Goal: Task Accomplishment & Management: Manage account settings

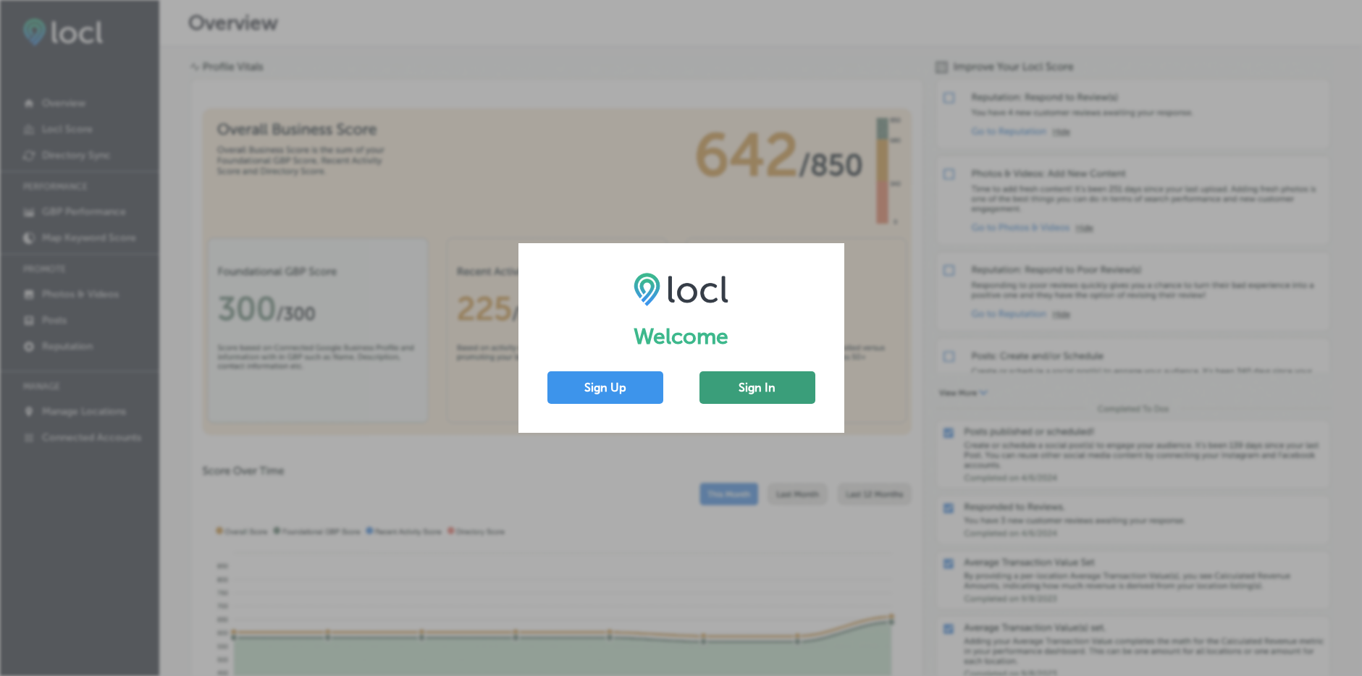
click at [784, 385] on button "Sign In" at bounding box center [758, 388] width 116 height 33
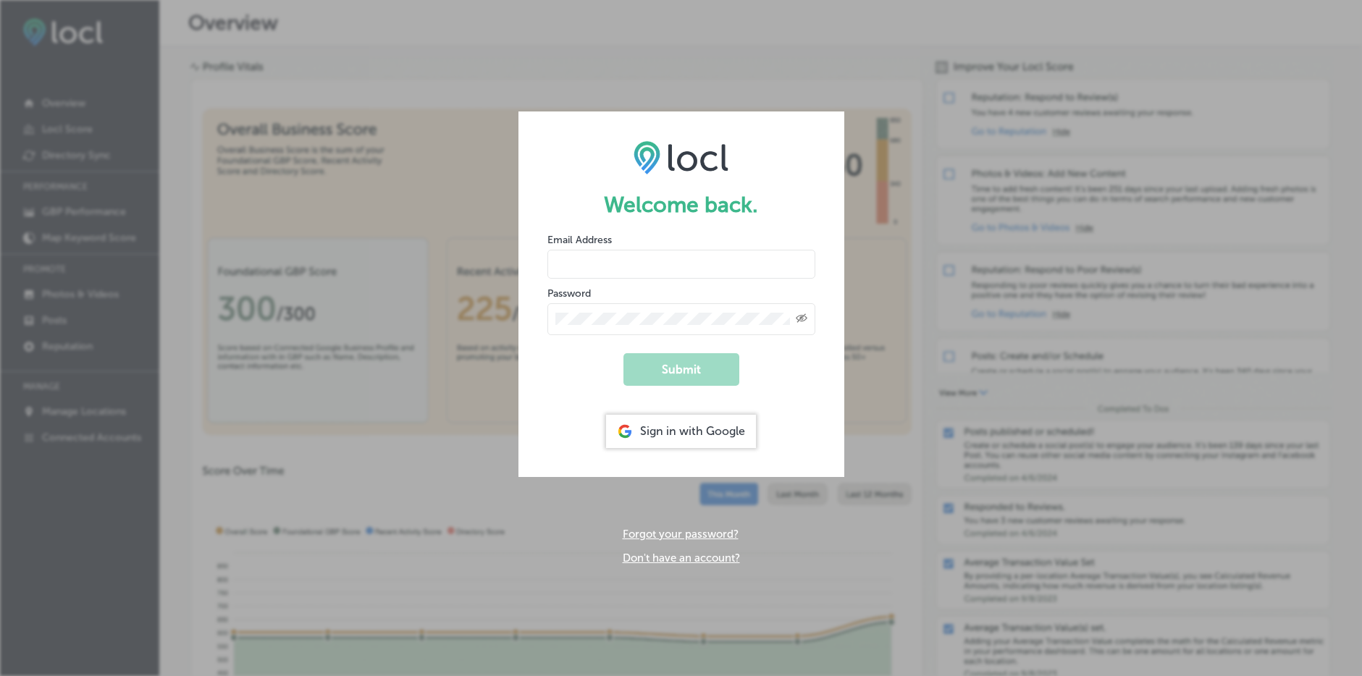
click at [548, 246] on div at bounding box center [548, 246] width 0 height 0
type input "[EMAIL_ADDRESS][DOMAIN_NAME]"
click at [653, 356] on button "Submit" at bounding box center [682, 369] width 116 height 33
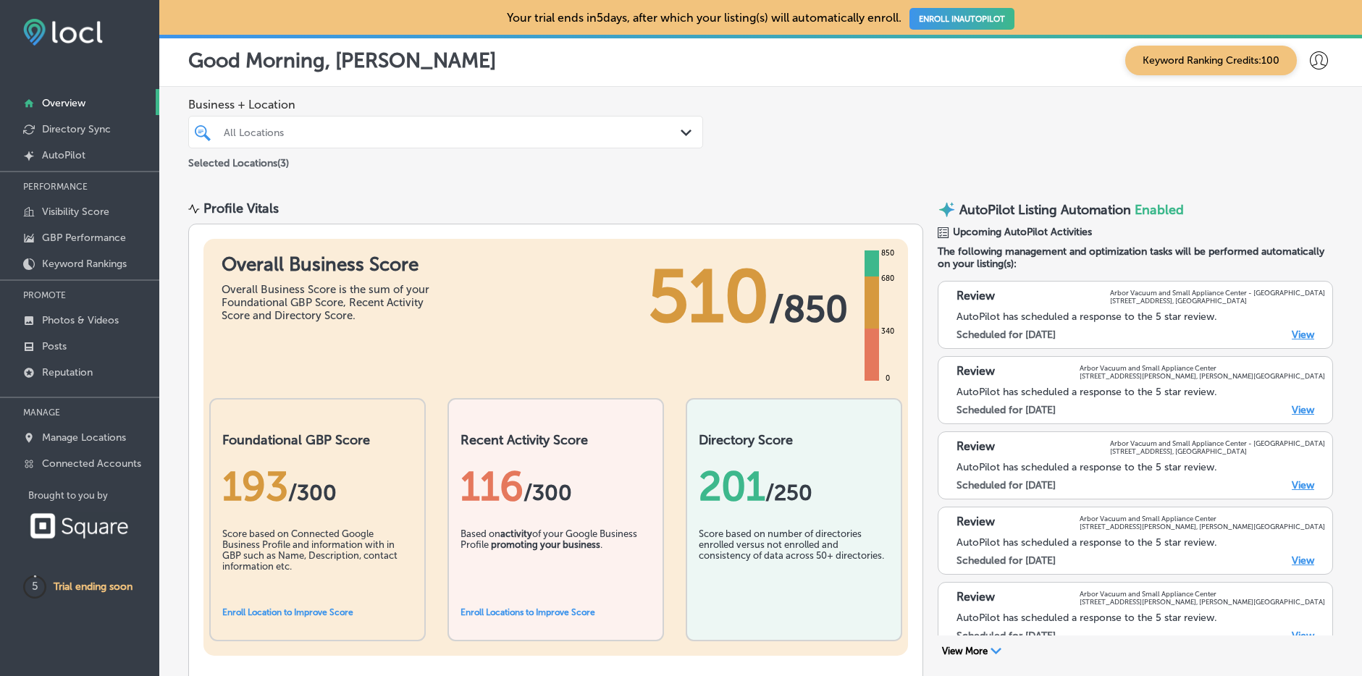
click at [1310, 333] on link "View" at bounding box center [1303, 335] width 22 height 12
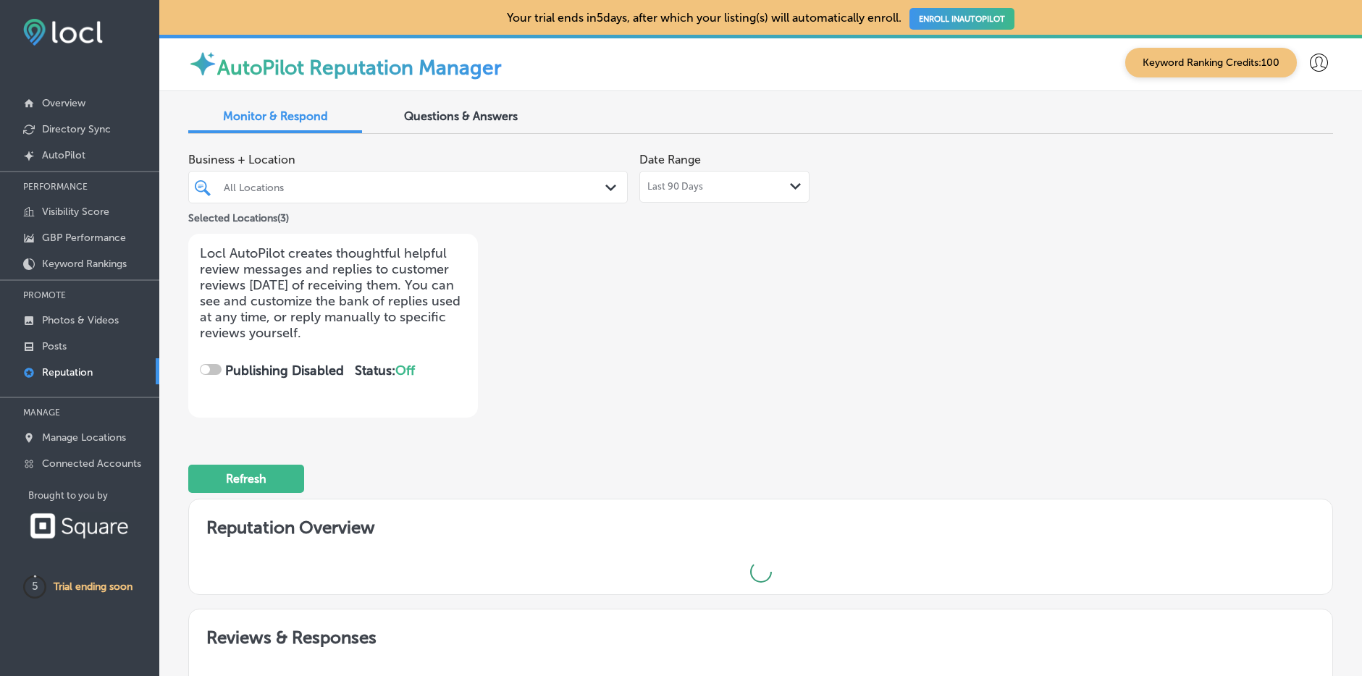
checkbox input "true"
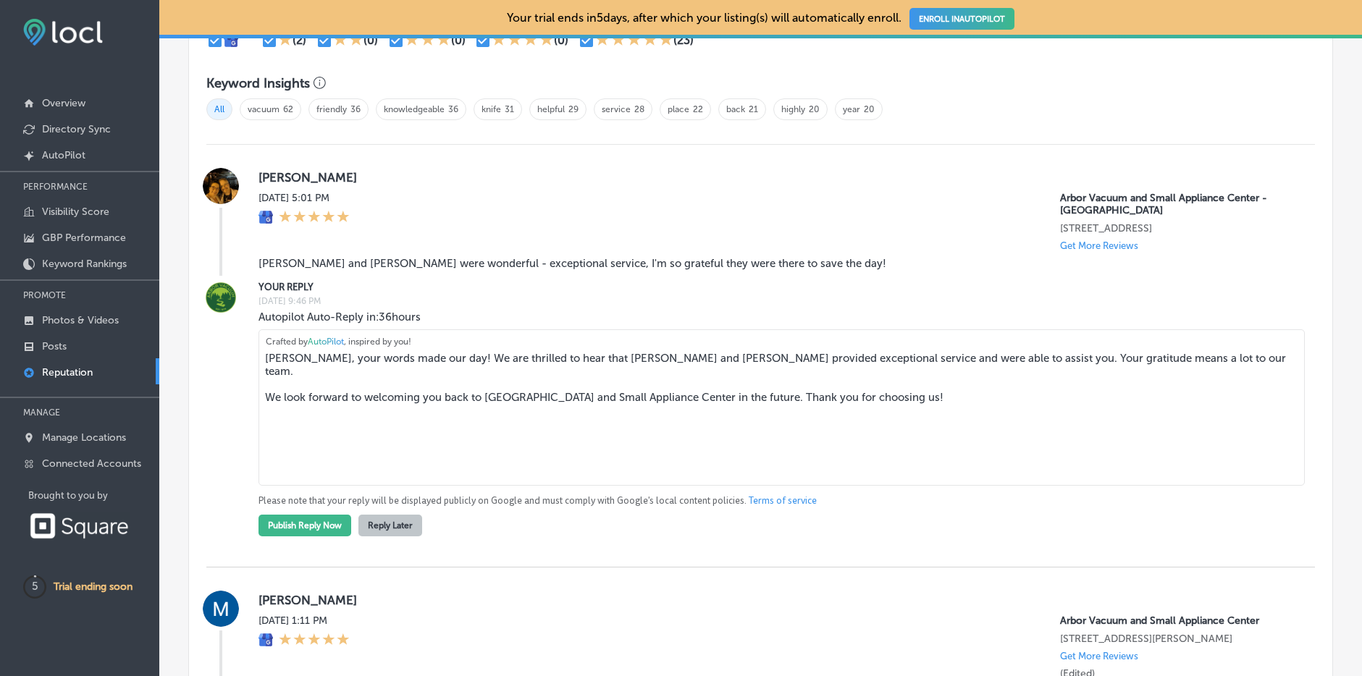
scroll to position [973, 0]
click at [332, 535] on button "Publish Reply Now" at bounding box center [305, 525] width 93 height 22
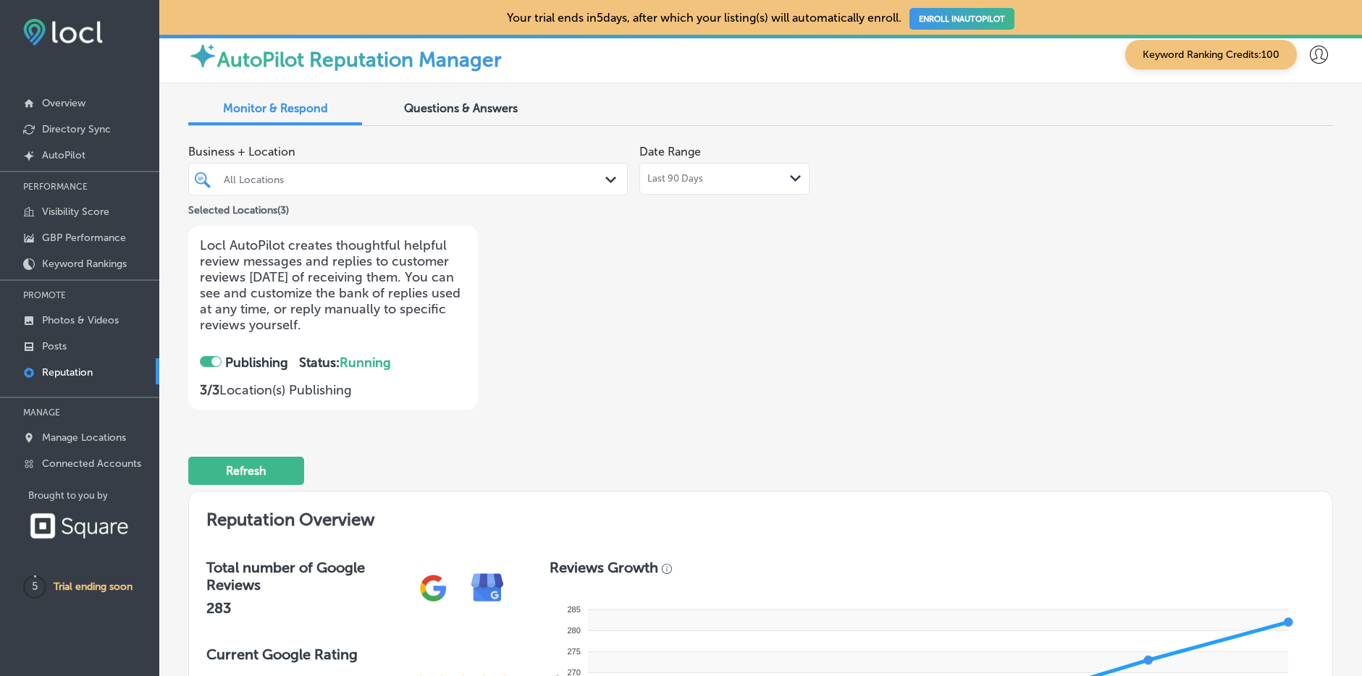
scroll to position [0, 0]
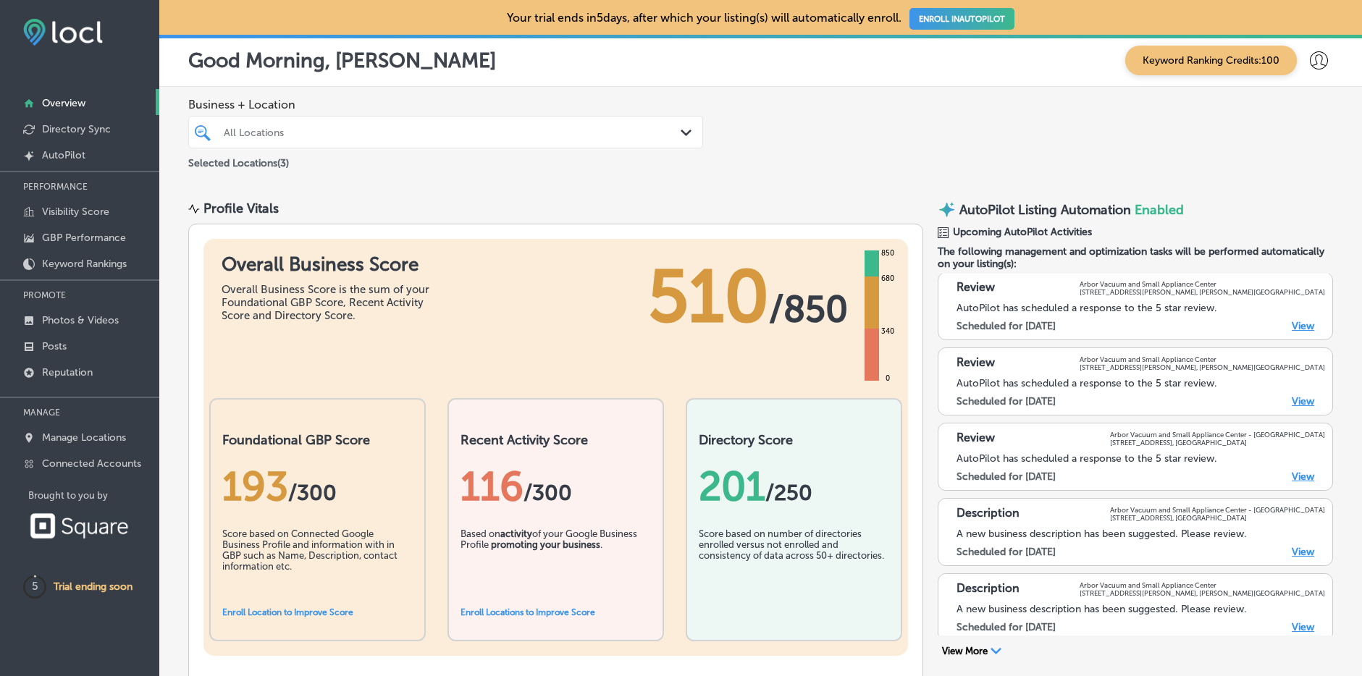
scroll to position [254, 0]
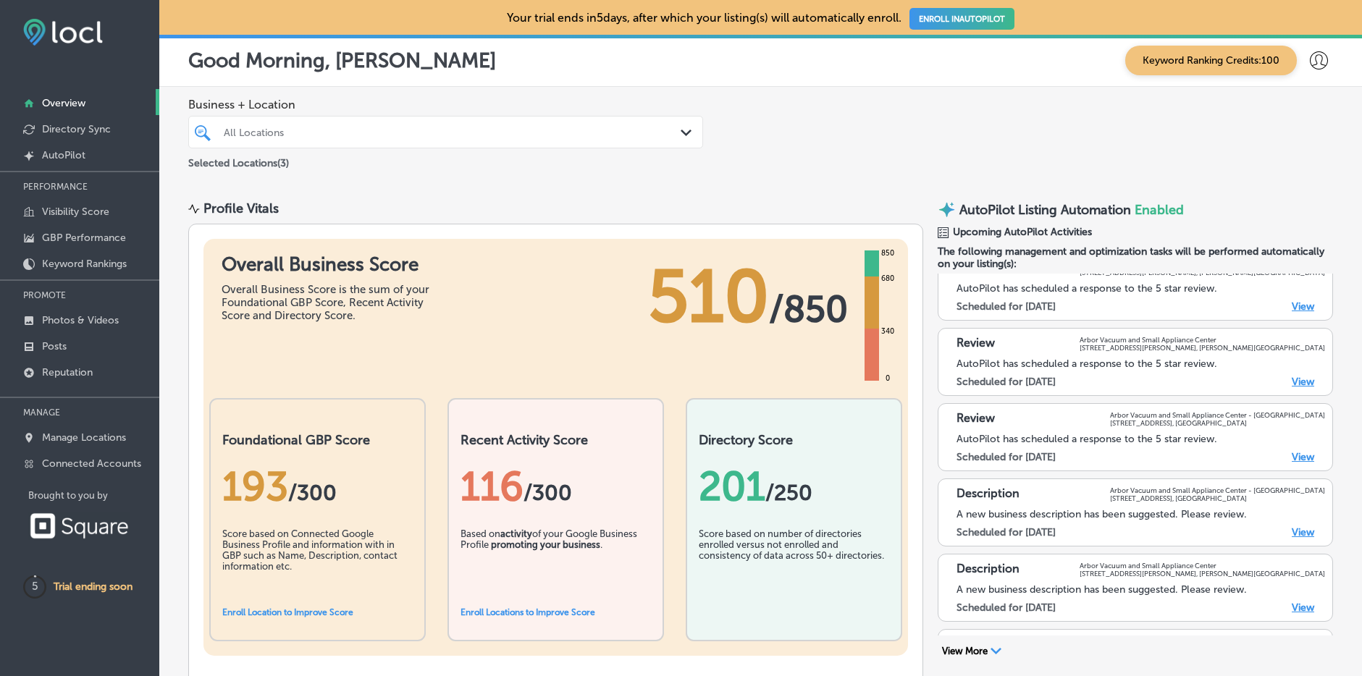
click at [1304, 527] on link "View" at bounding box center [1303, 533] width 22 height 12
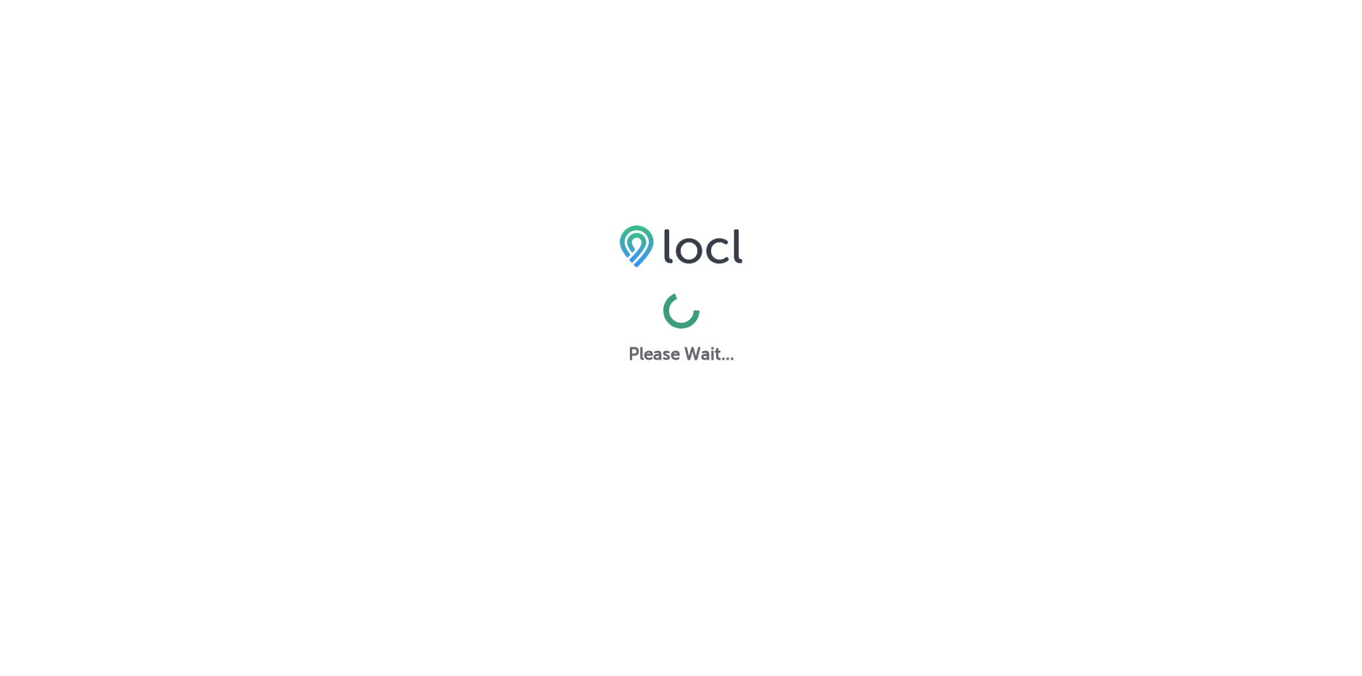
select select "US"
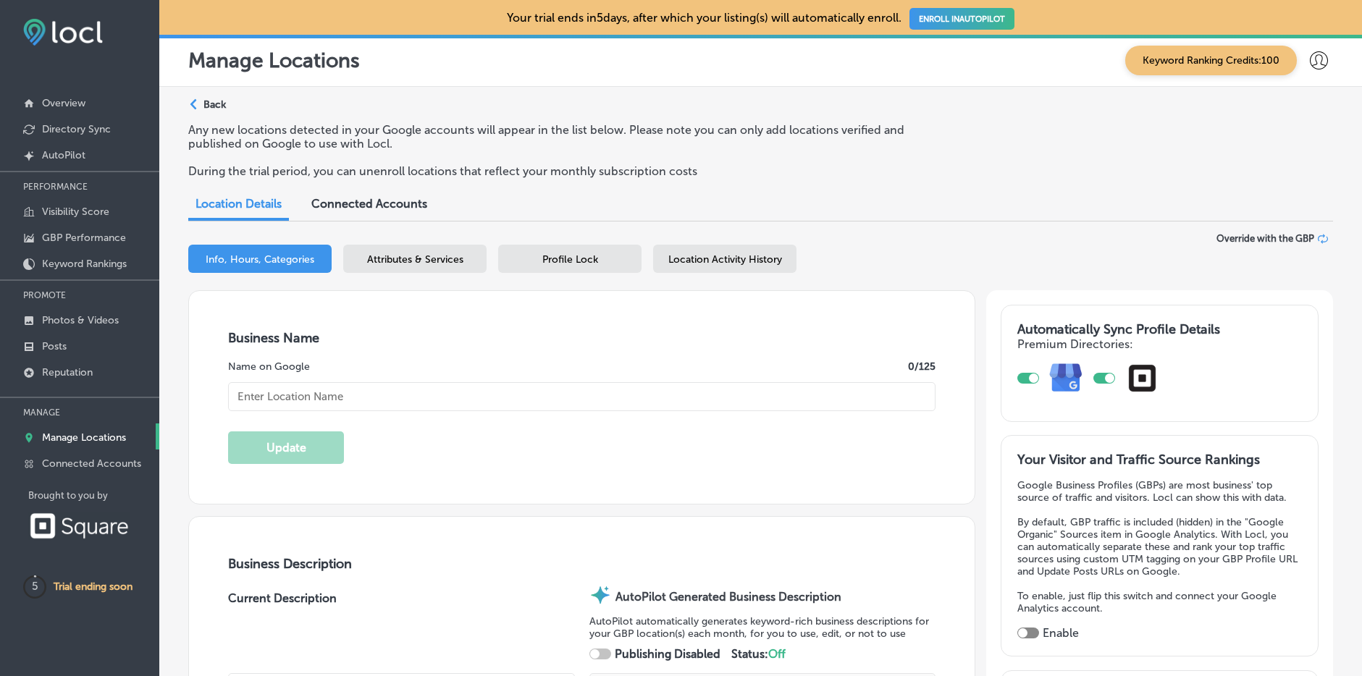
checkbox input "true"
type textarea "Arbor Vacuum and Small Appliance Center - Brighton delivers expert vacuum repai…"
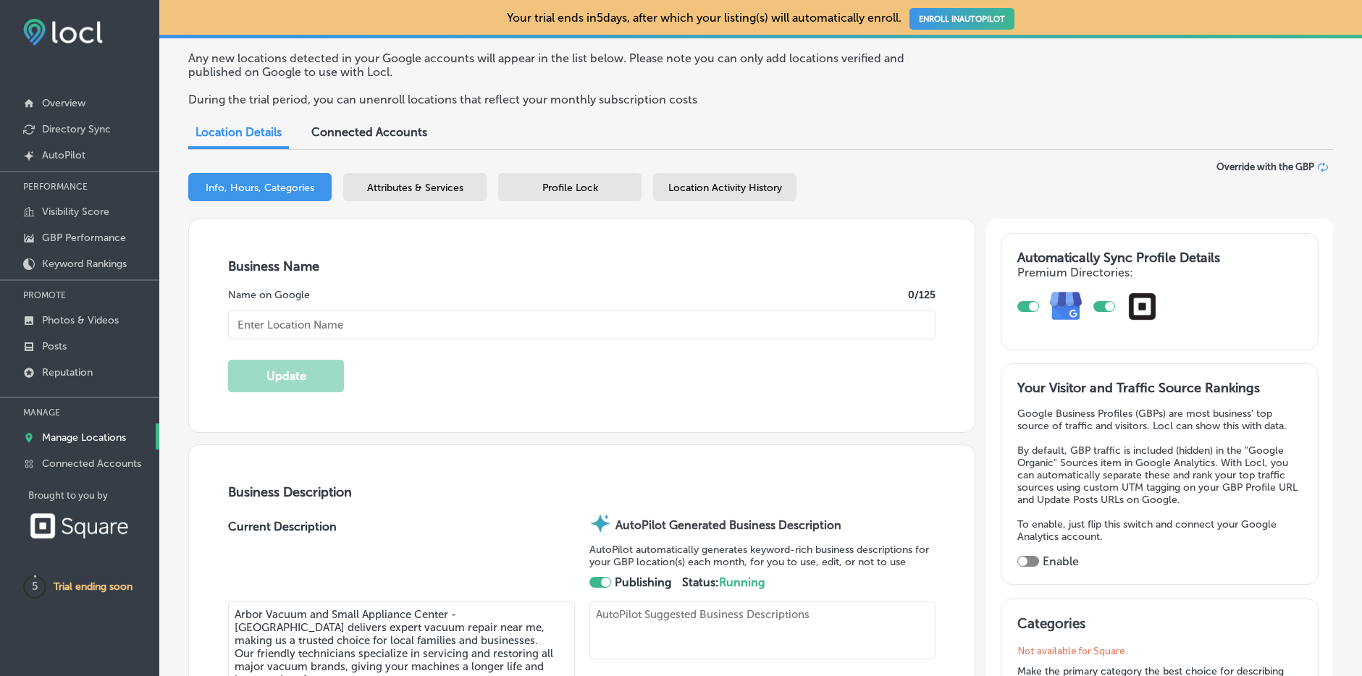
type textarea "Arbor Vacuum and Small Appliance Center - Brighton delivers expert vacuum repai…"
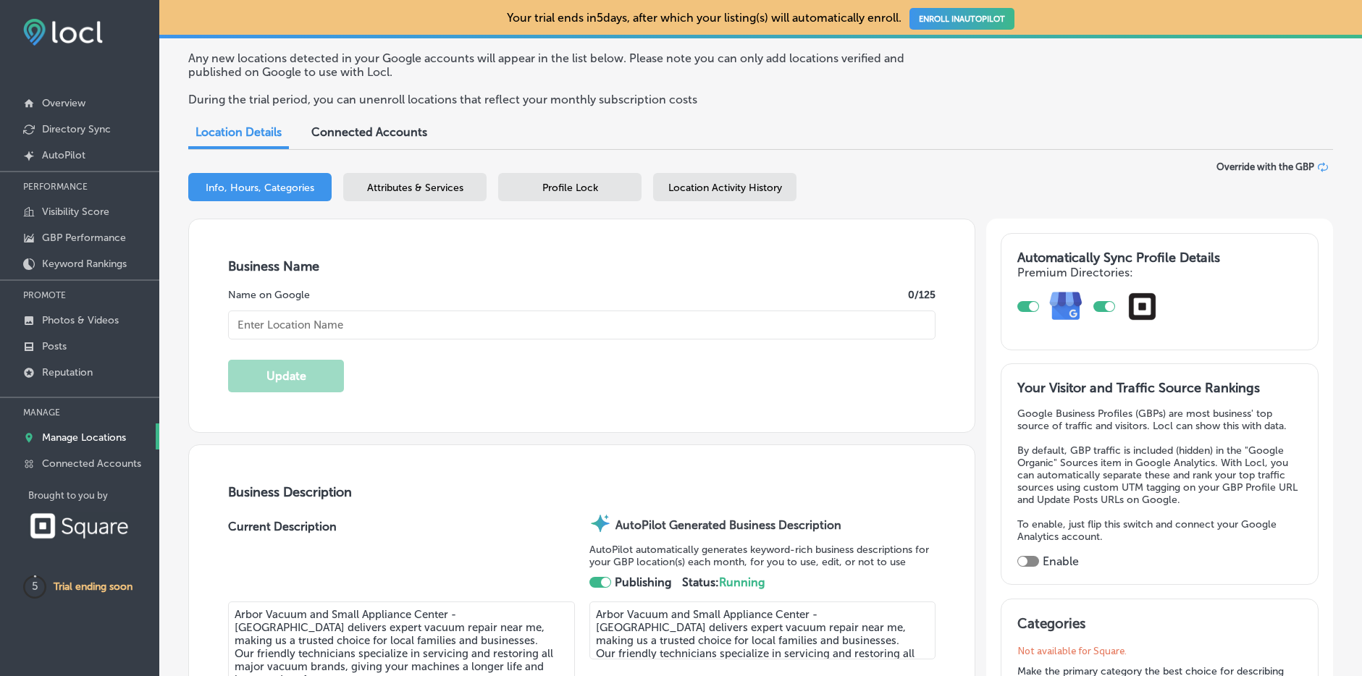
type input "http://arborvacuum.com/"
type input "9812 E Grand River Avenue"
type input "[GEOGRAPHIC_DATA]"
type input "48116"
type input "US"
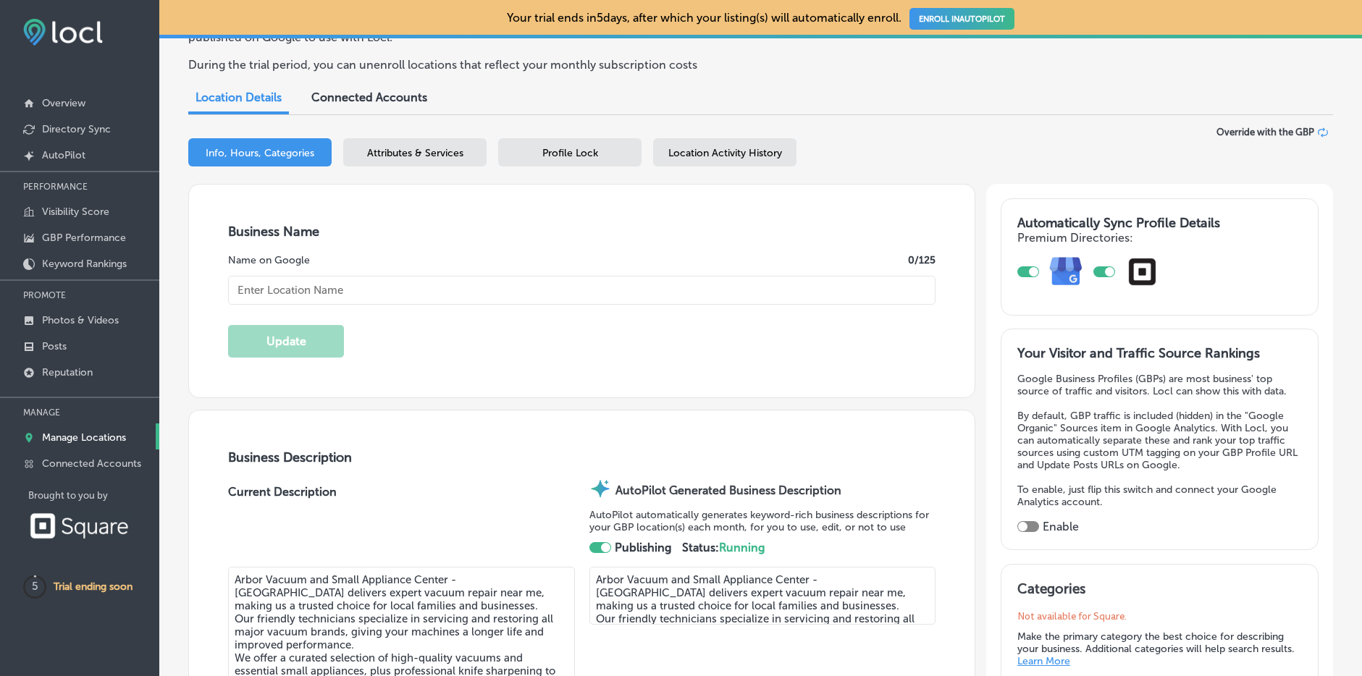
checkbox input "true"
type input "Arbor Vacuum and Small Appliance Center - [GEOGRAPHIC_DATA]"
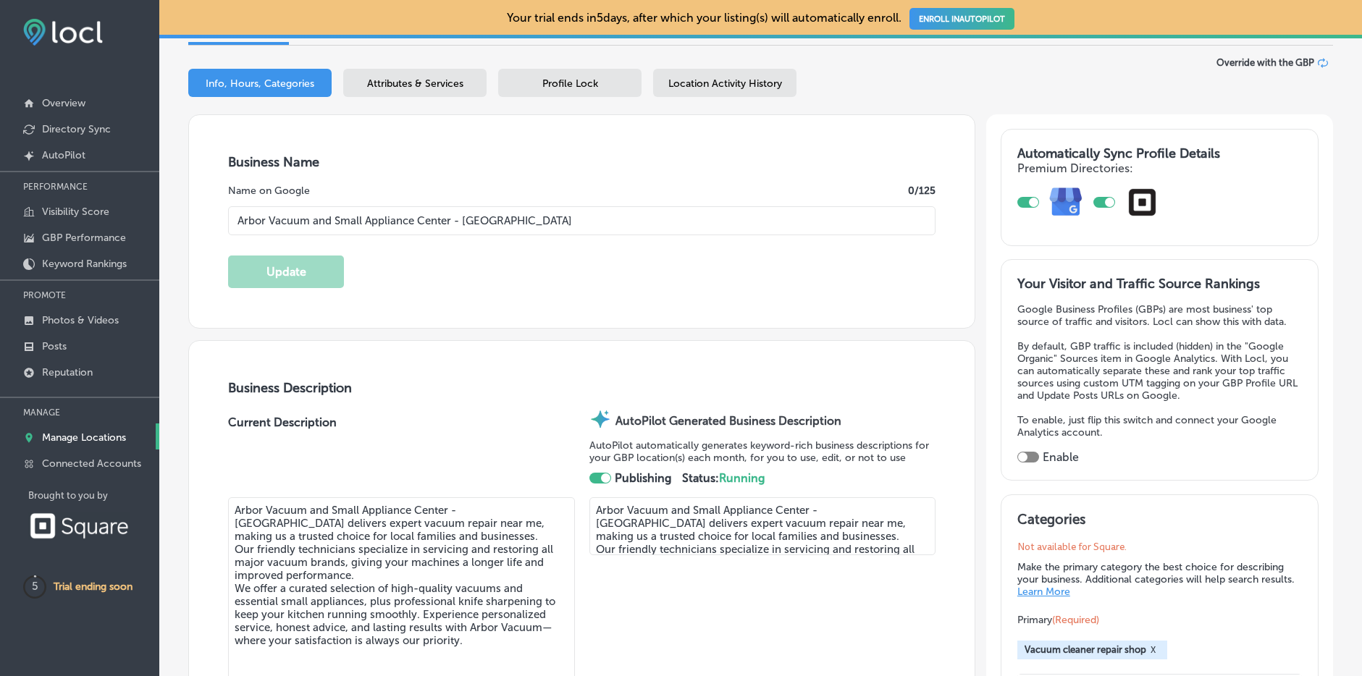
type input "+1 810 227 6617"
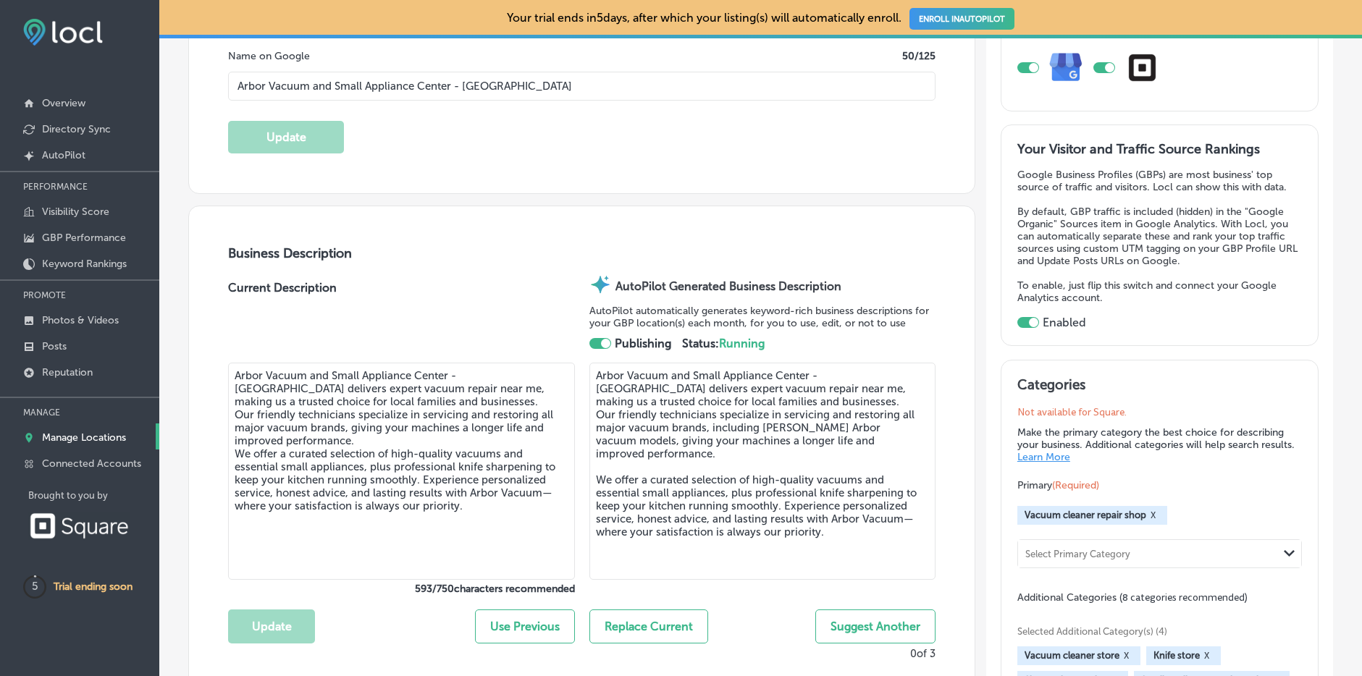
scroll to position [382, 0]
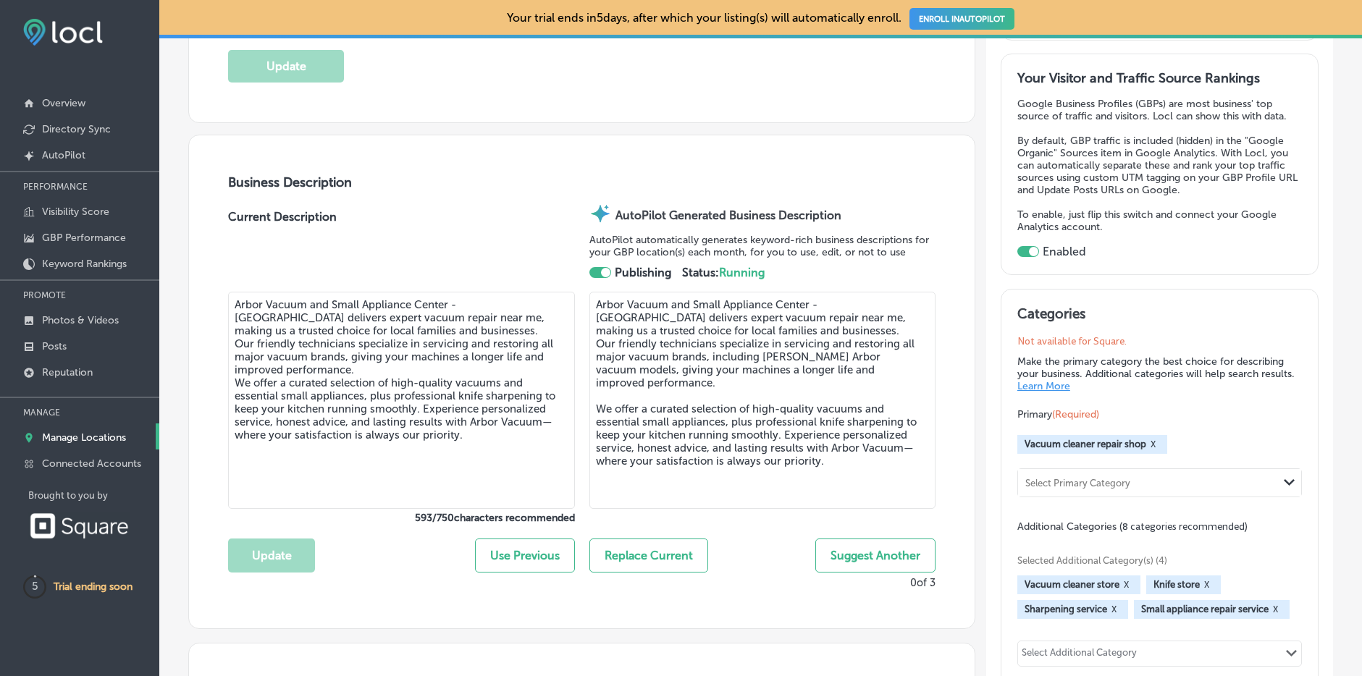
click at [894, 558] on button "Suggest Another" at bounding box center [875, 556] width 120 height 34
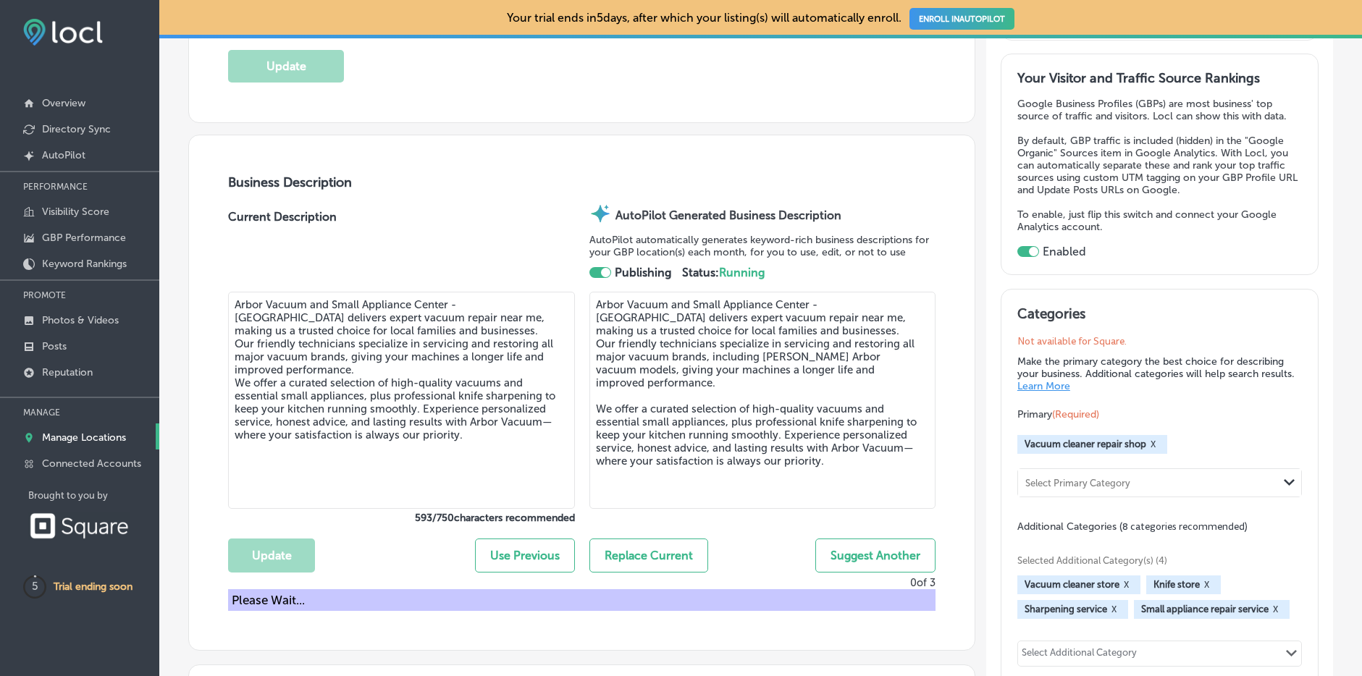
type textarea "Arbor Vacuum and Small Appliance Center - Brighton stands out as your premier d…"
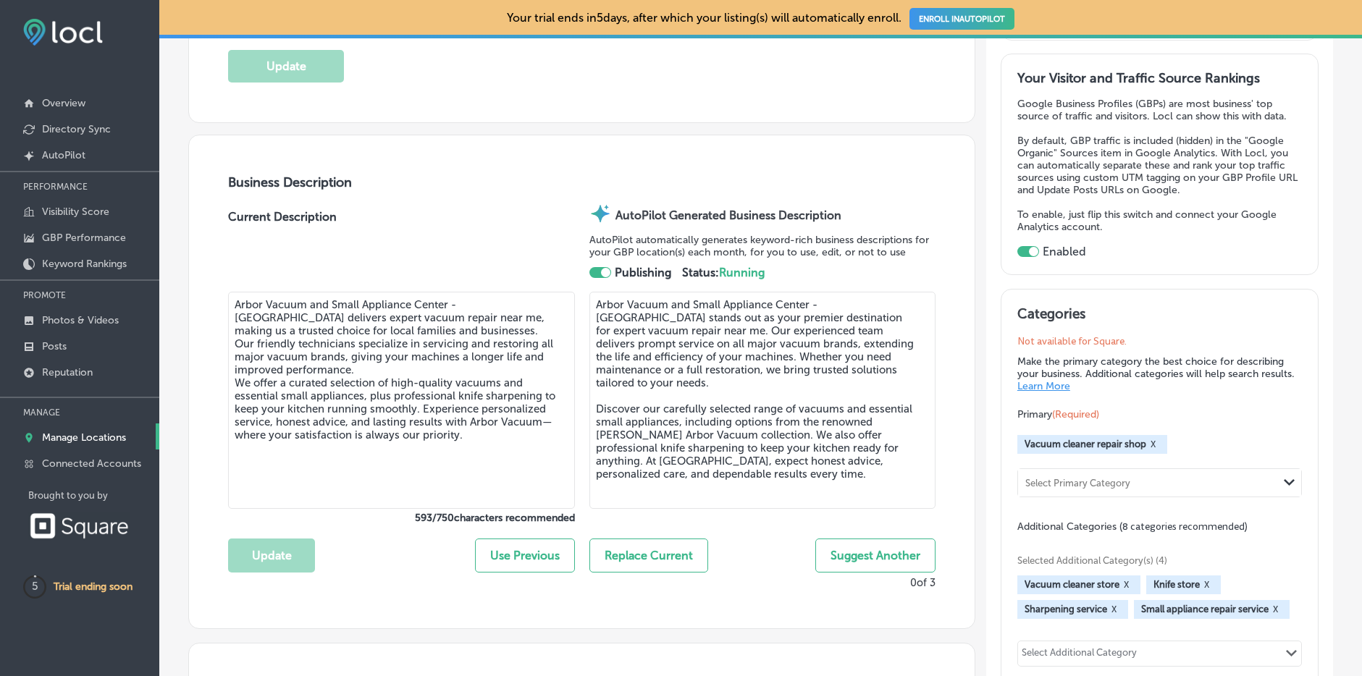
click at [651, 560] on button "Replace Current" at bounding box center [649, 556] width 119 height 34
type textarea "Arbor Vacuum and Small Appliance Center - Brighton stands out as your premier d…"
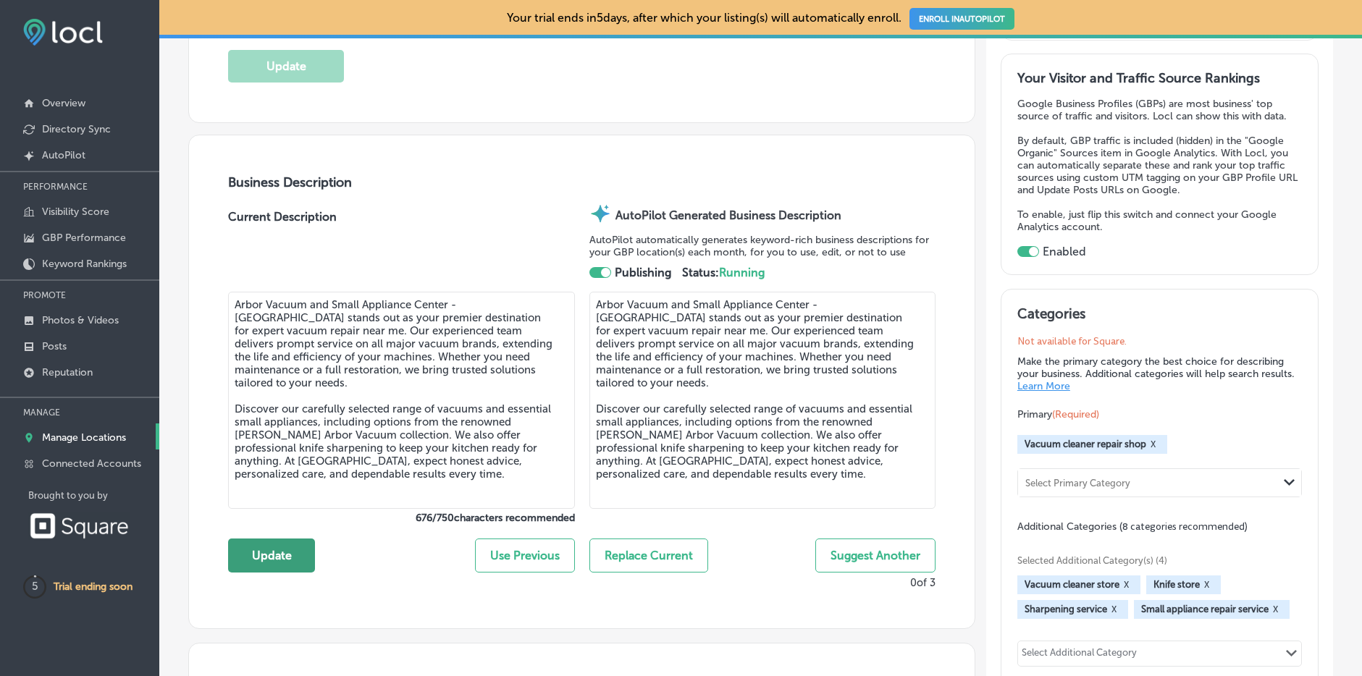
click at [275, 549] on button "Update" at bounding box center [271, 556] width 87 height 34
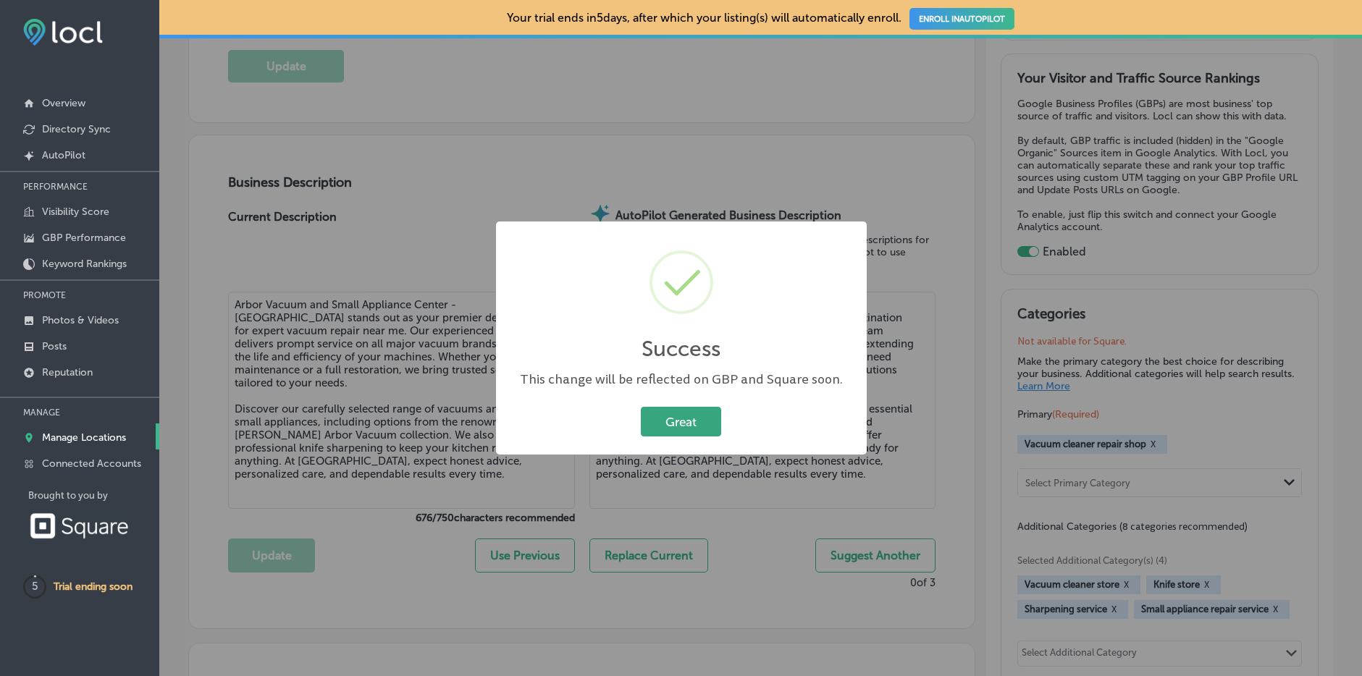
click at [703, 427] on button "Great" at bounding box center [681, 422] width 80 height 30
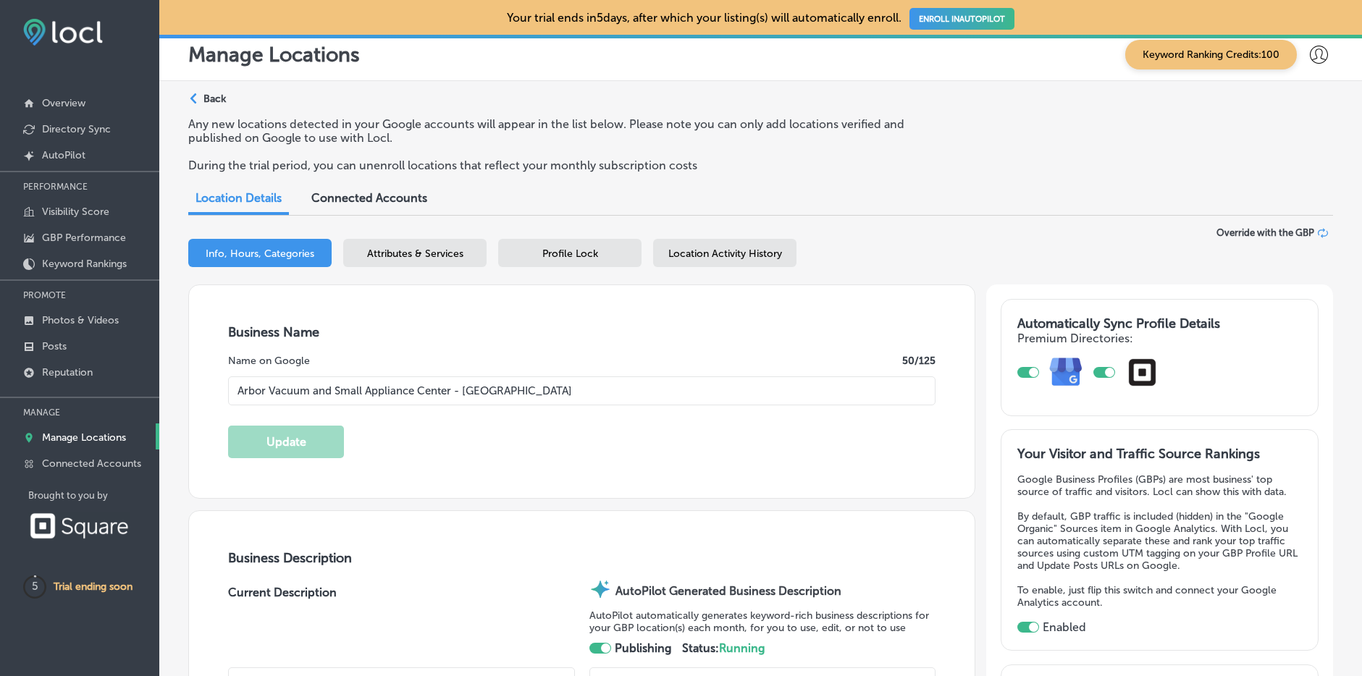
scroll to position [0, 0]
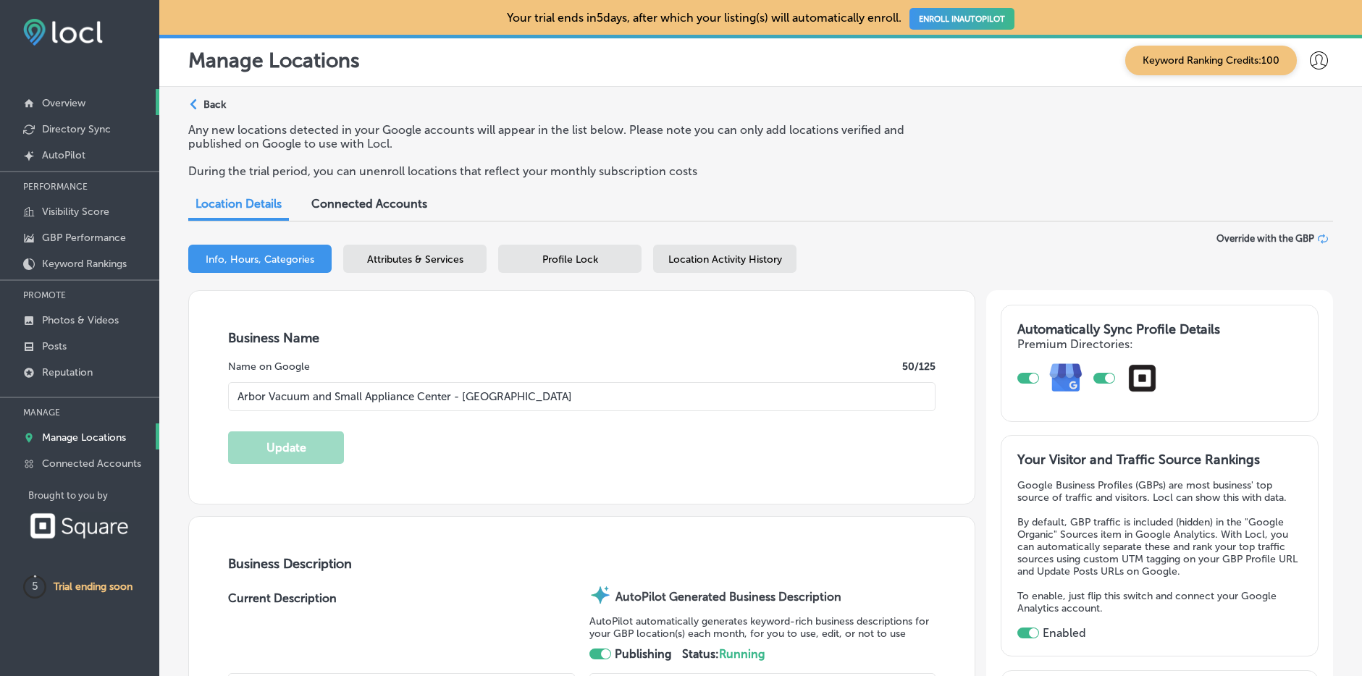
click at [59, 106] on p "Overview" at bounding box center [63, 103] width 43 height 12
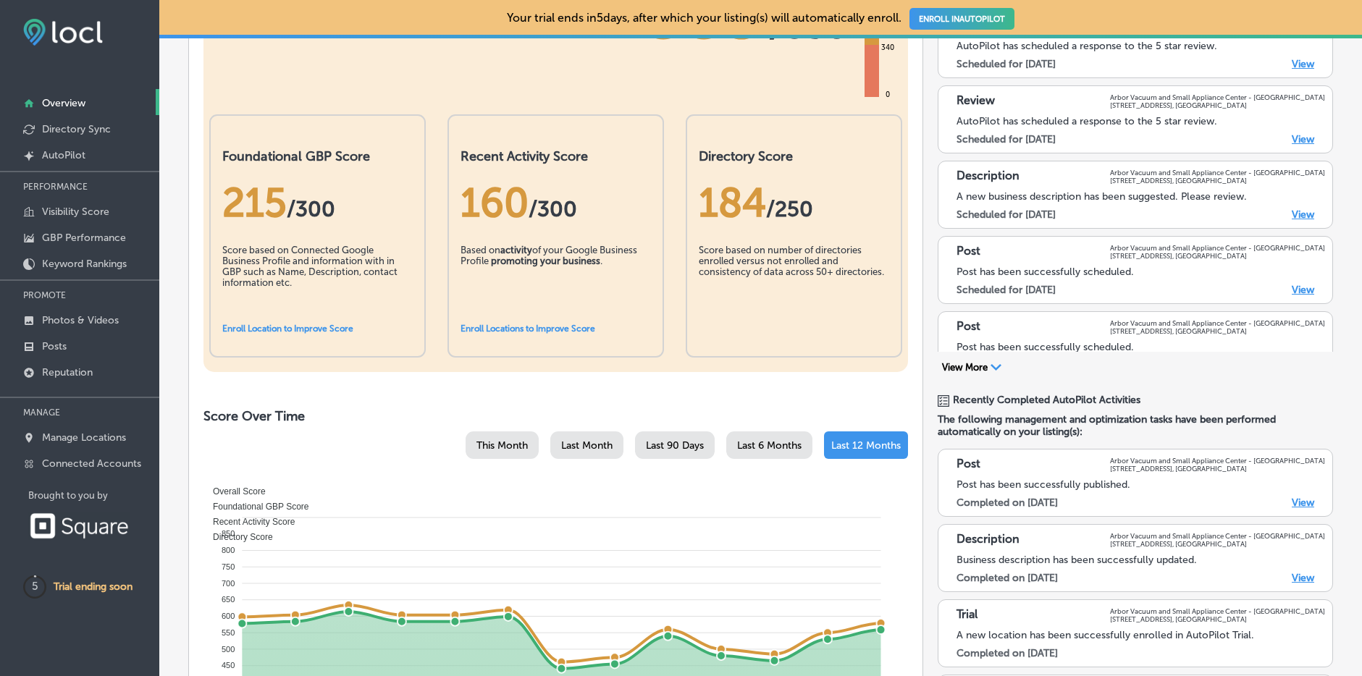
scroll to position [279, 0]
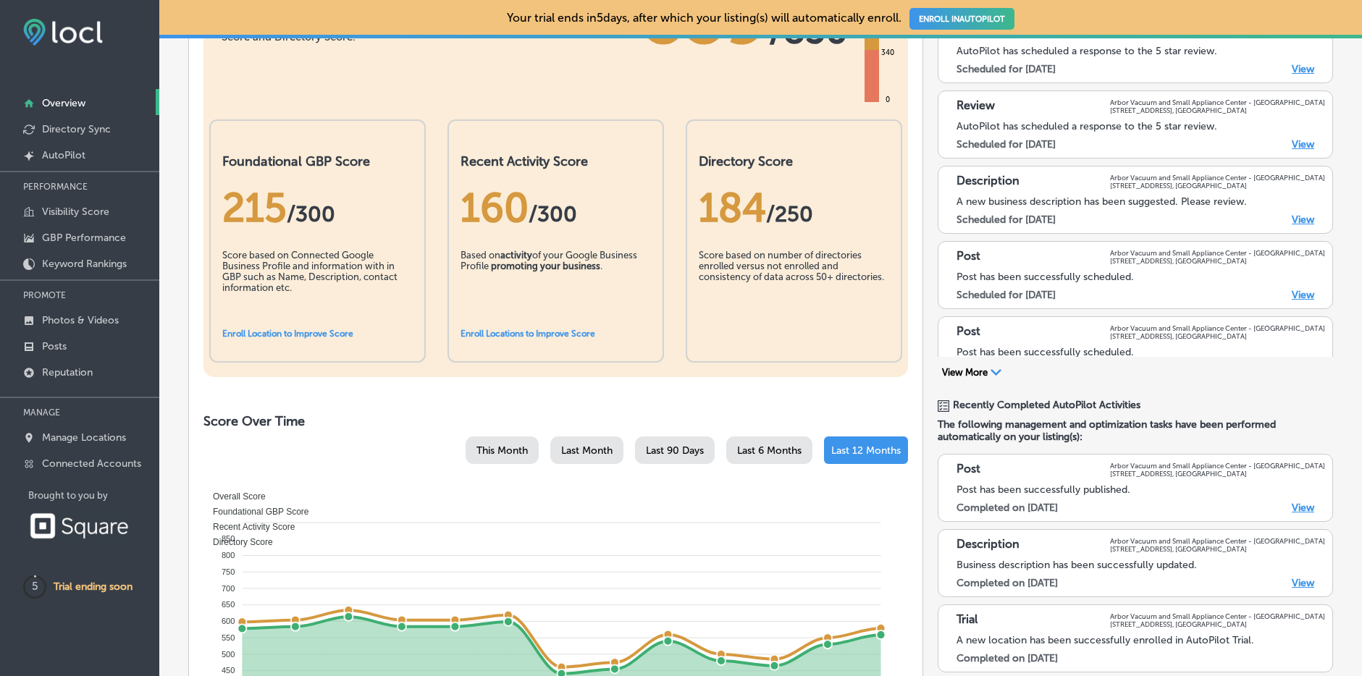
click at [1301, 503] on link "View" at bounding box center [1303, 508] width 22 height 12
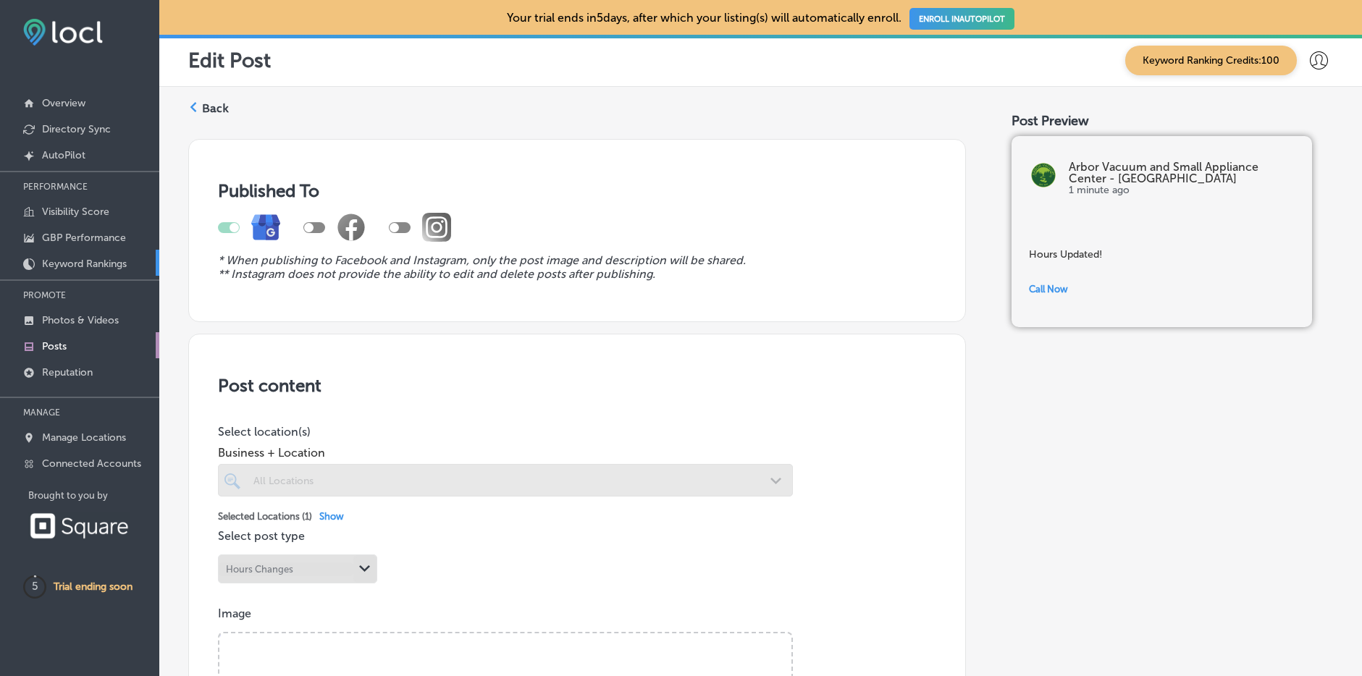
click at [99, 260] on p "Keyword Rankings" at bounding box center [84, 264] width 85 height 12
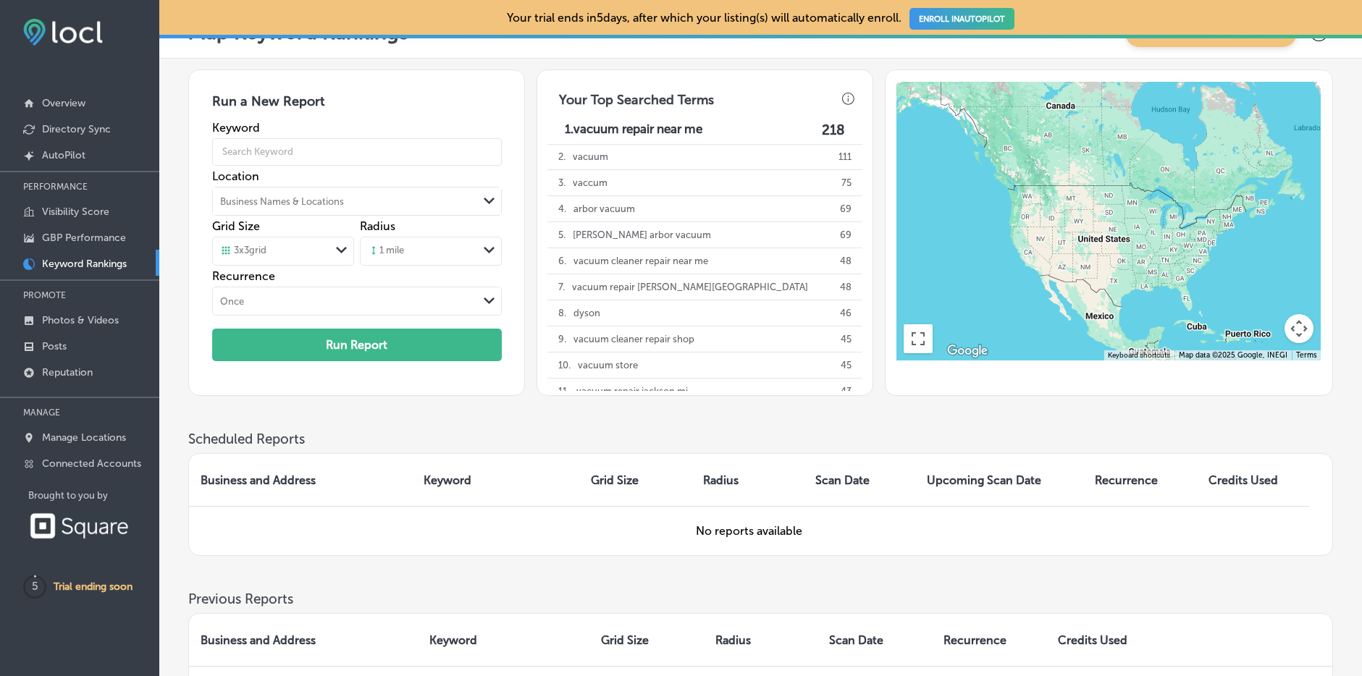
scroll to position [27, 0]
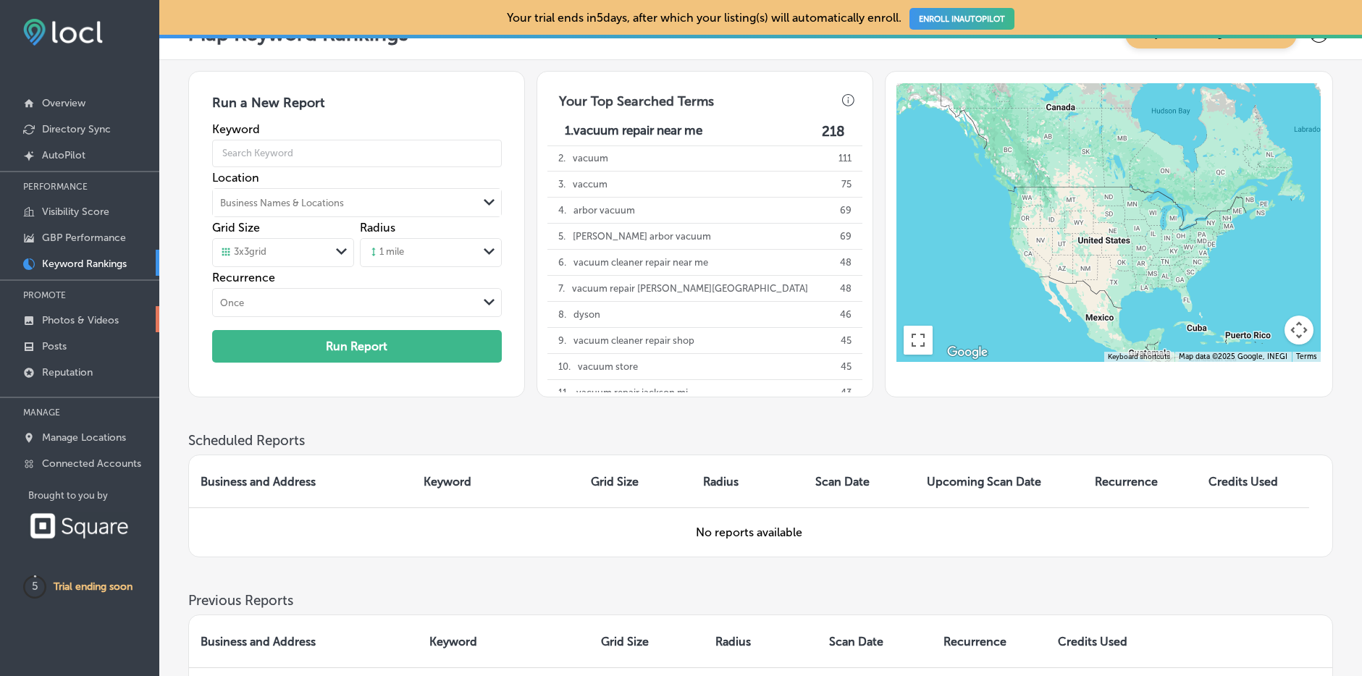
click at [75, 325] on link "Photos & Videos" at bounding box center [79, 319] width 159 height 26
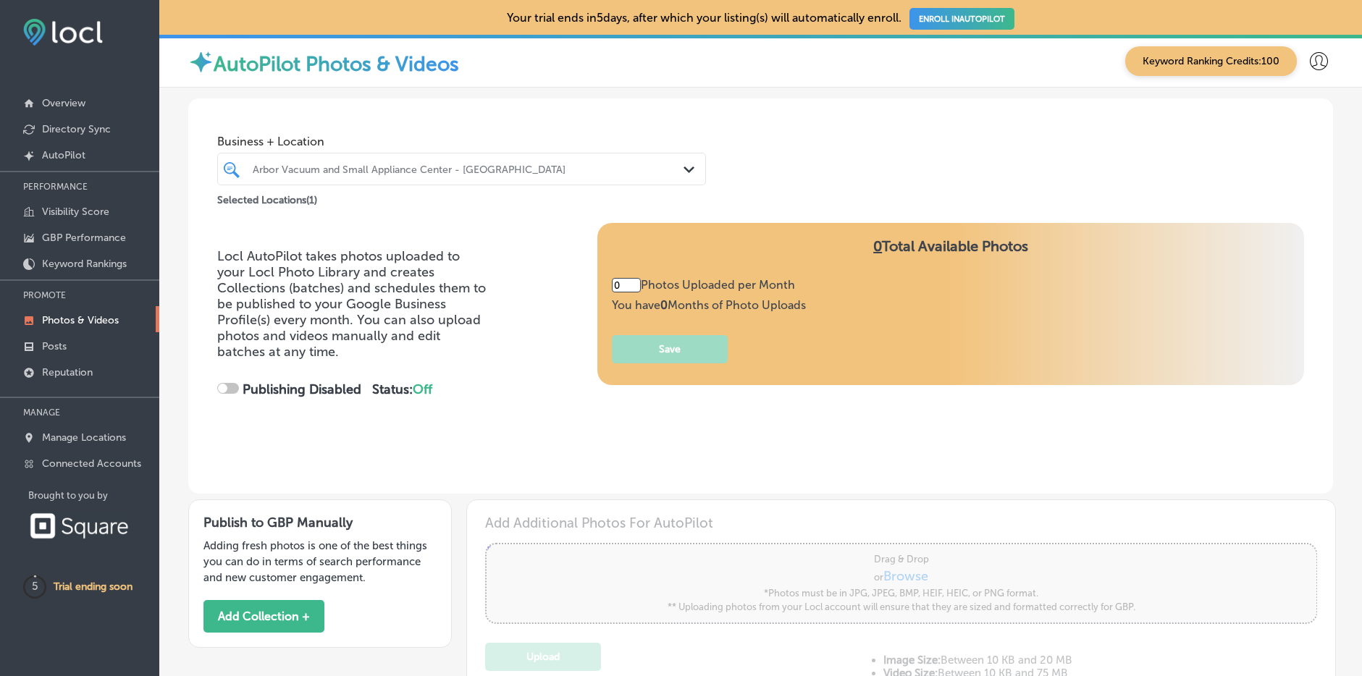
type input "5"
checkbox input "true"
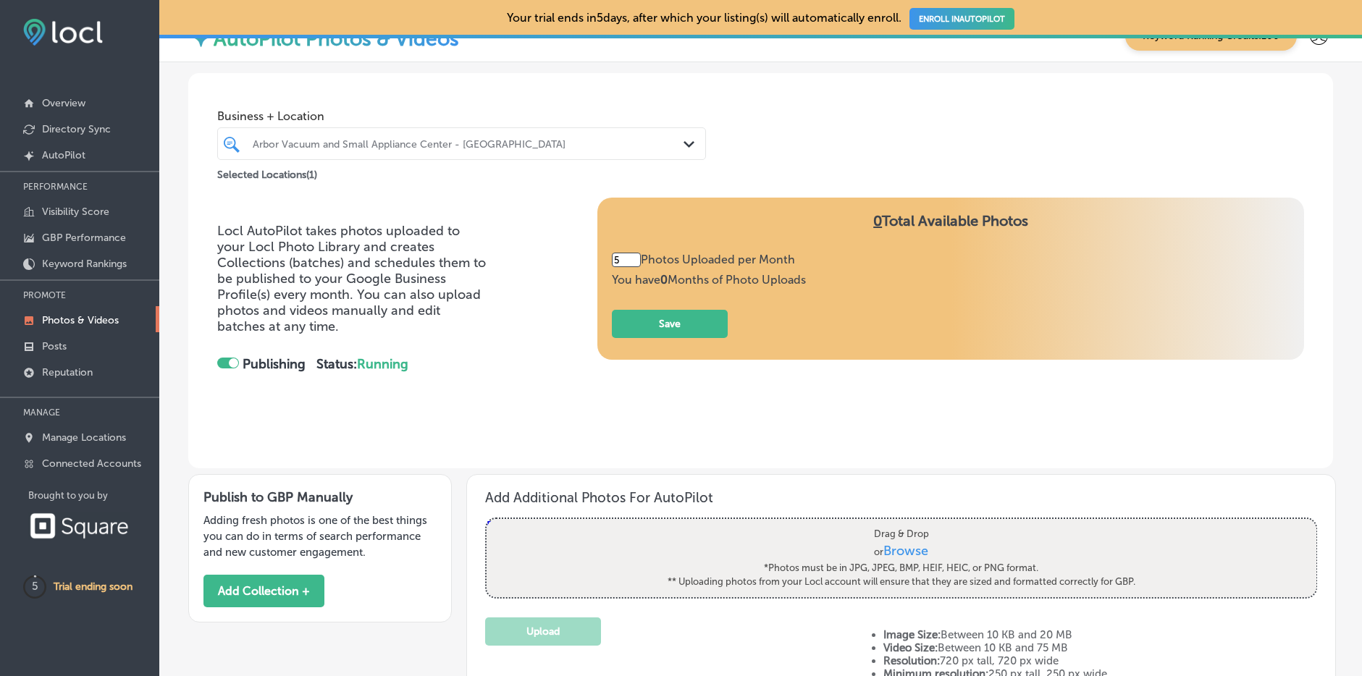
scroll to position [24, 0]
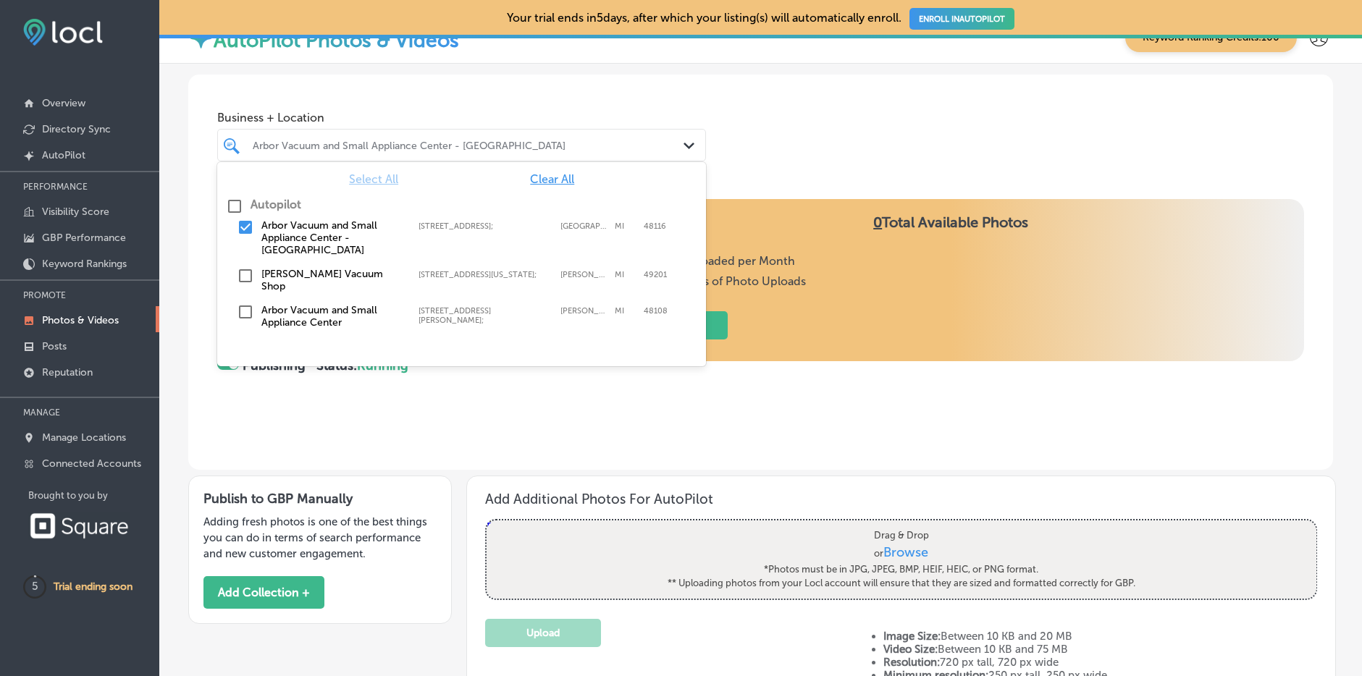
click at [622, 147] on div "Arbor Vacuum and Small Appliance Center - [GEOGRAPHIC_DATA]" at bounding box center [469, 145] width 432 height 12
click at [677, 150] on div "Arbor Vacuum and Small Appliance Center - [GEOGRAPHIC_DATA]" at bounding box center [469, 145] width 432 height 12
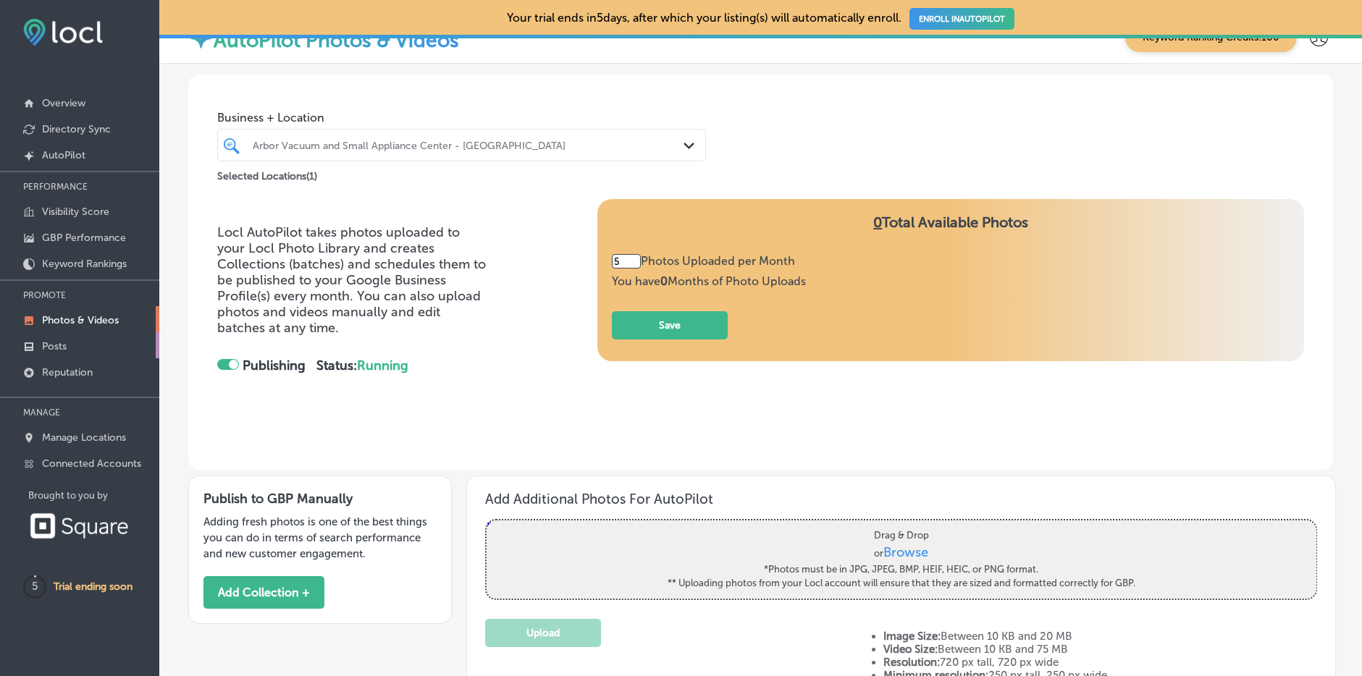
click at [65, 340] on p "Posts" at bounding box center [54, 346] width 25 height 12
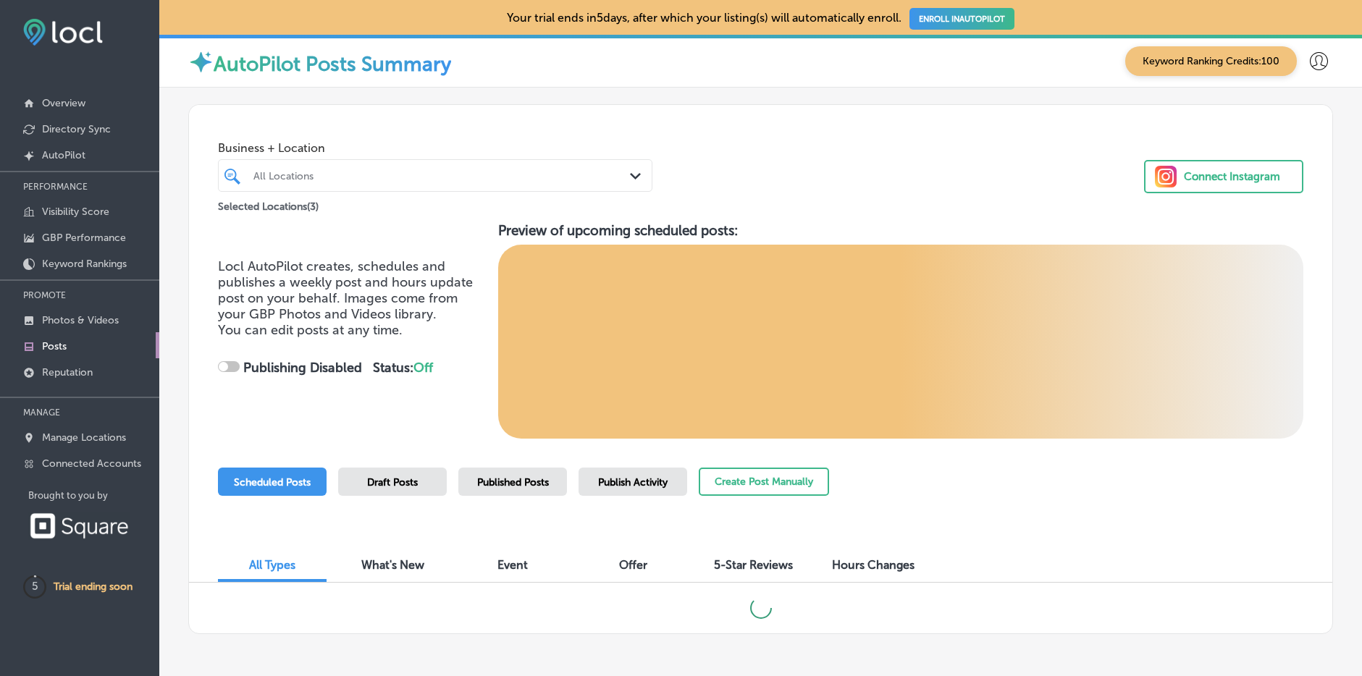
checkbox input "true"
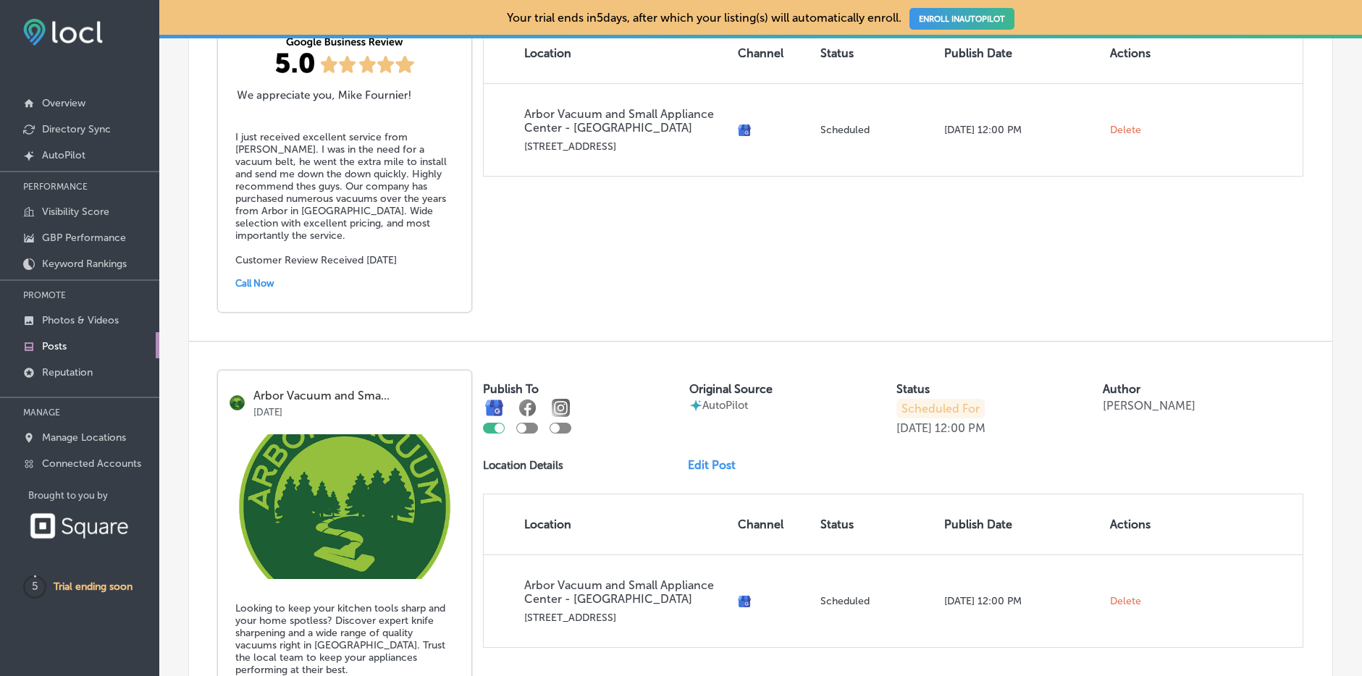
scroll to position [711, 0]
click at [54, 461] on p "Connected Accounts" at bounding box center [91, 464] width 99 height 12
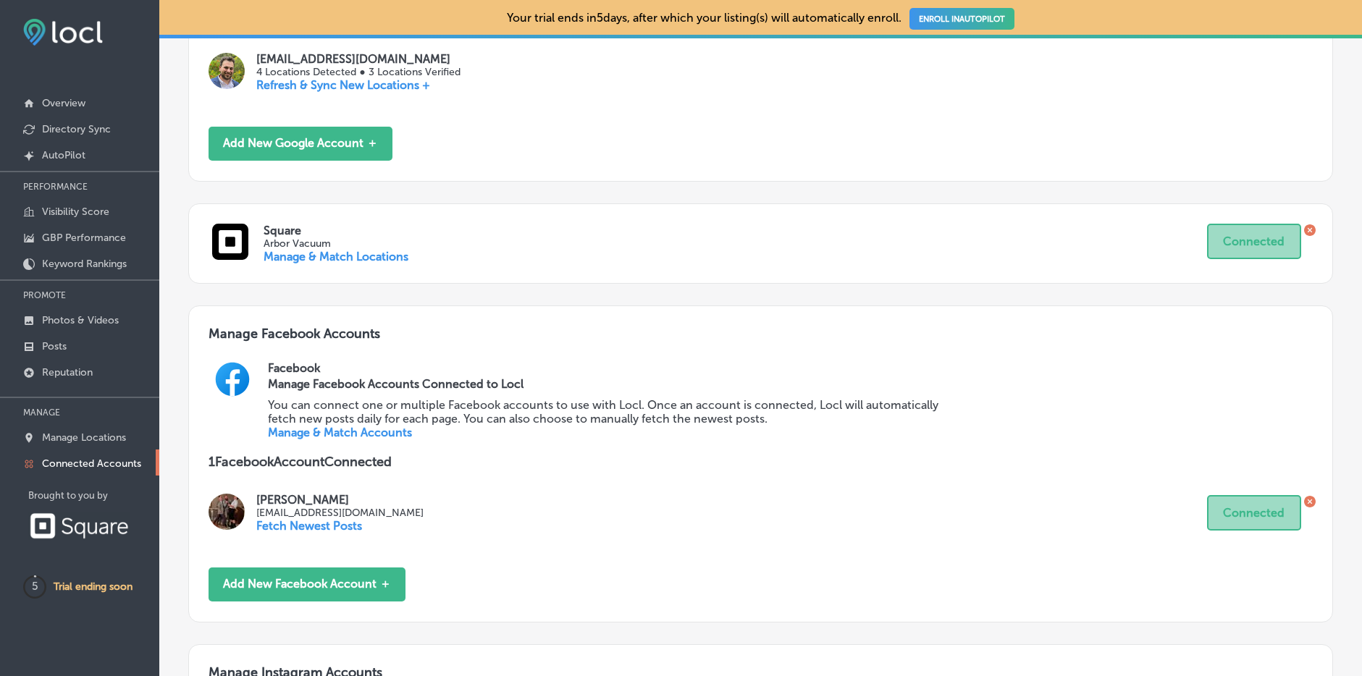
scroll to position [383, 0]
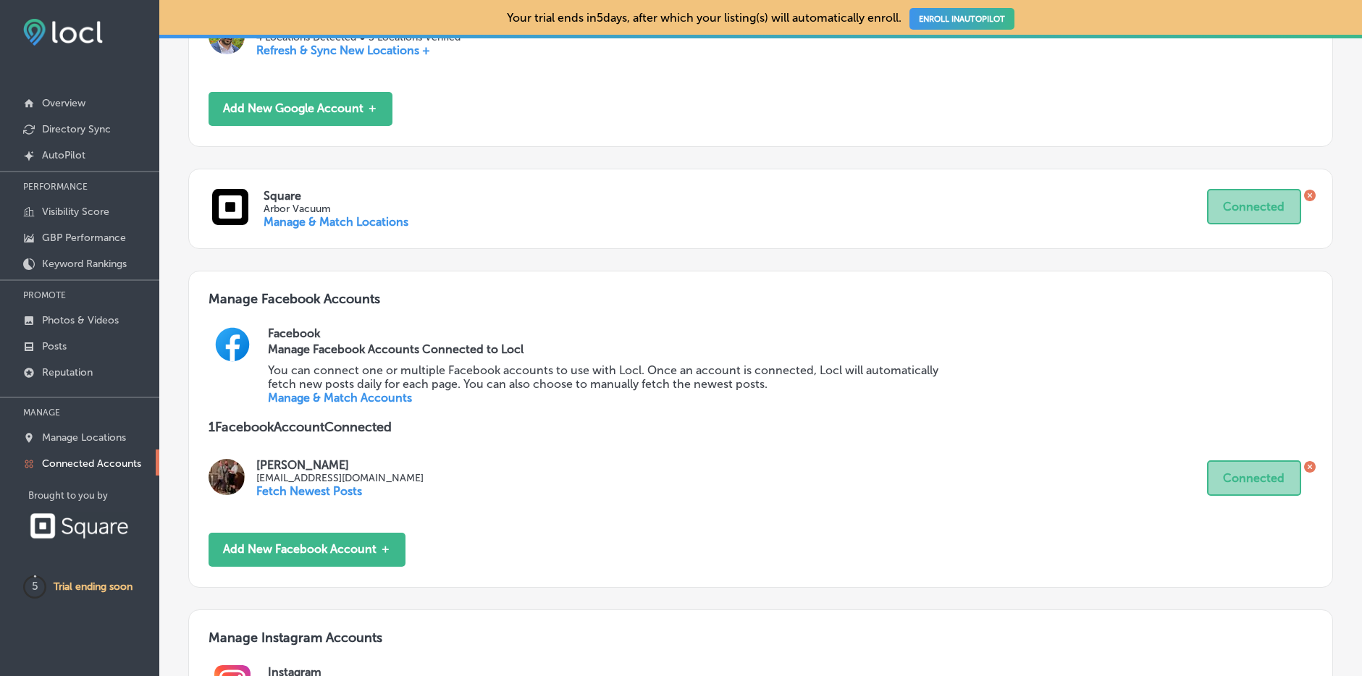
click at [345, 397] on link "Manage & Match Accounts" at bounding box center [340, 398] width 144 height 14
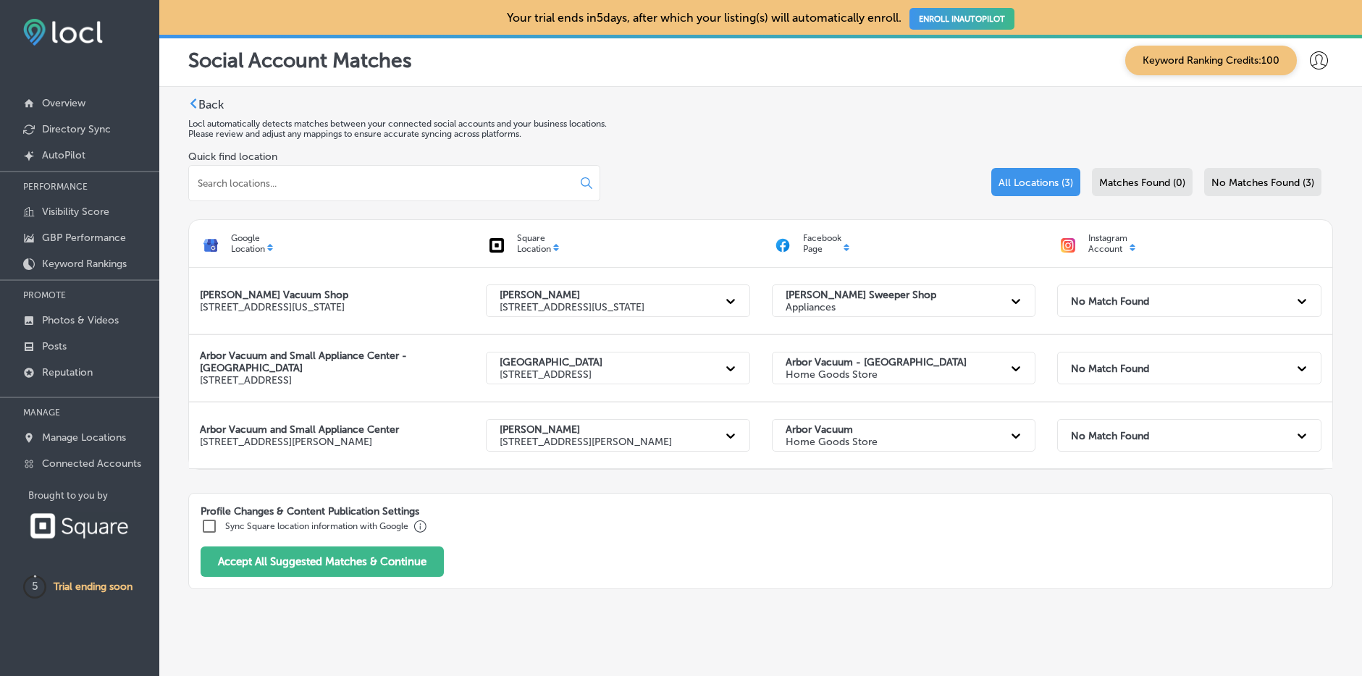
click at [268, 525] on label "Sync Square location information with Google" at bounding box center [316, 526] width 183 height 10
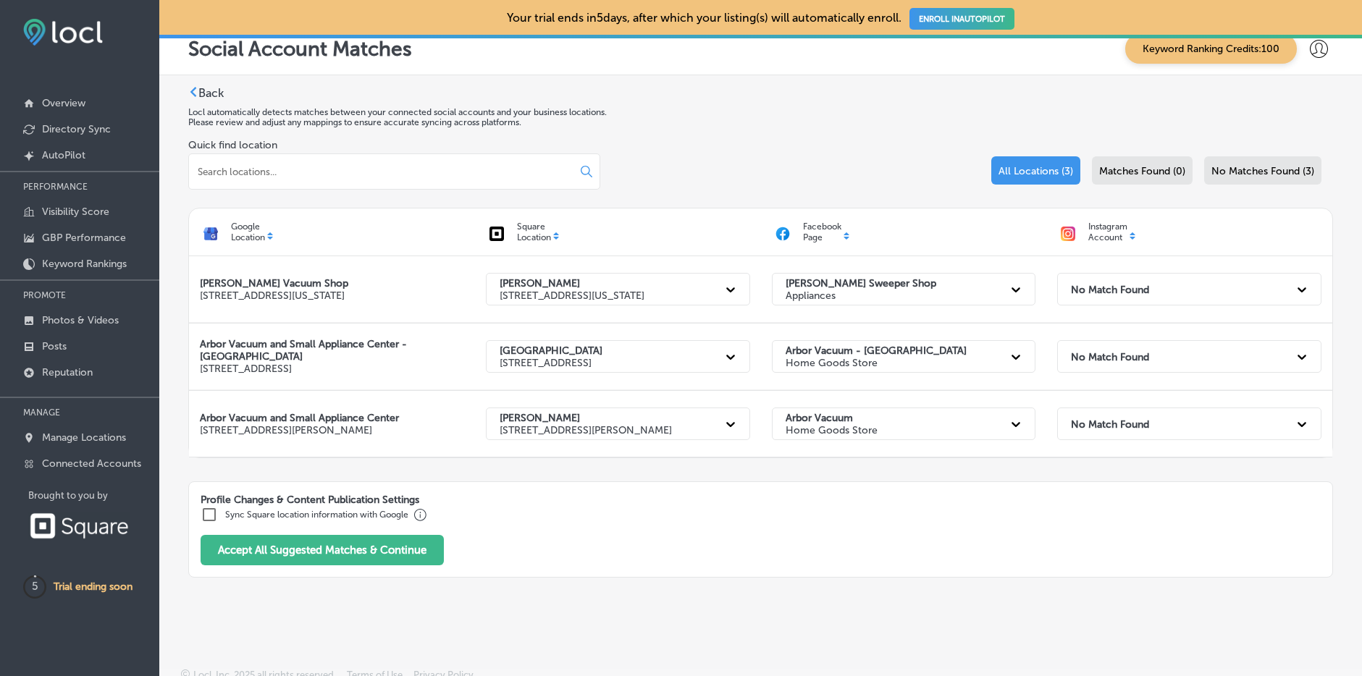
scroll to position [12, 0]
click at [301, 174] on input at bounding box center [374, 170] width 356 height 13
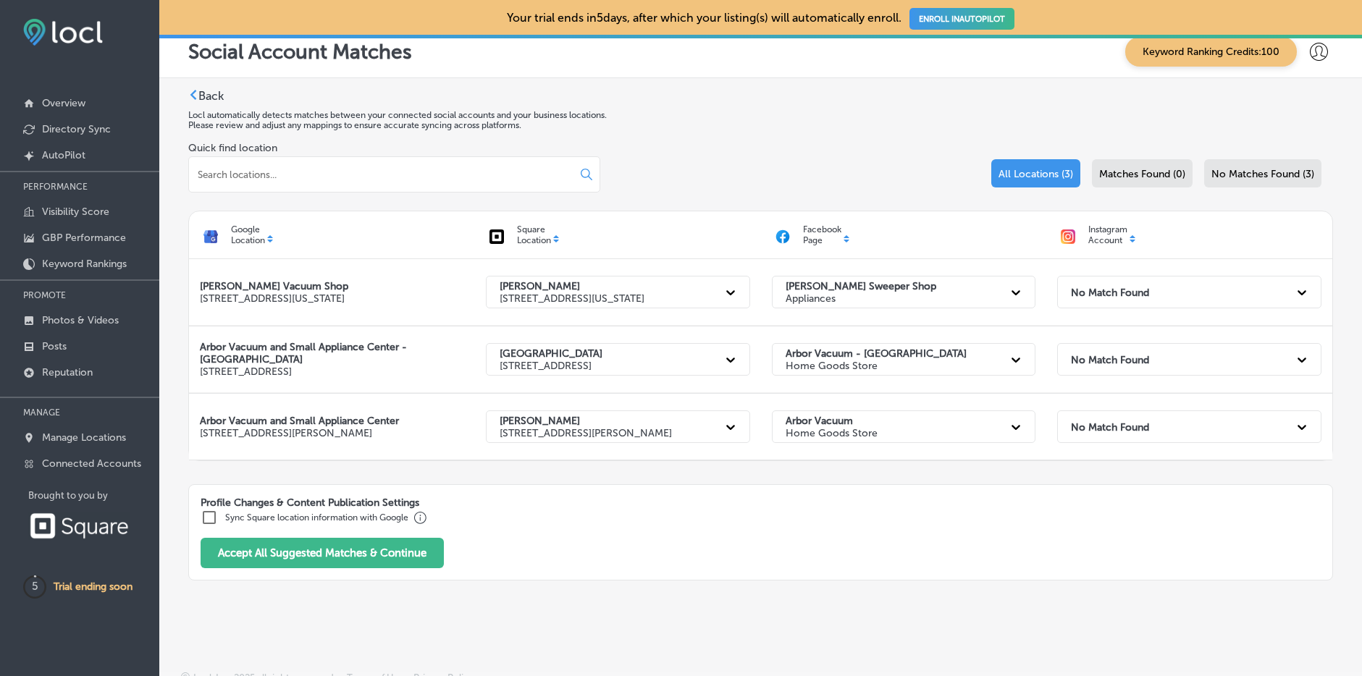
click at [191, 90] on icon at bounding box center [193, 95] width 10 height 10
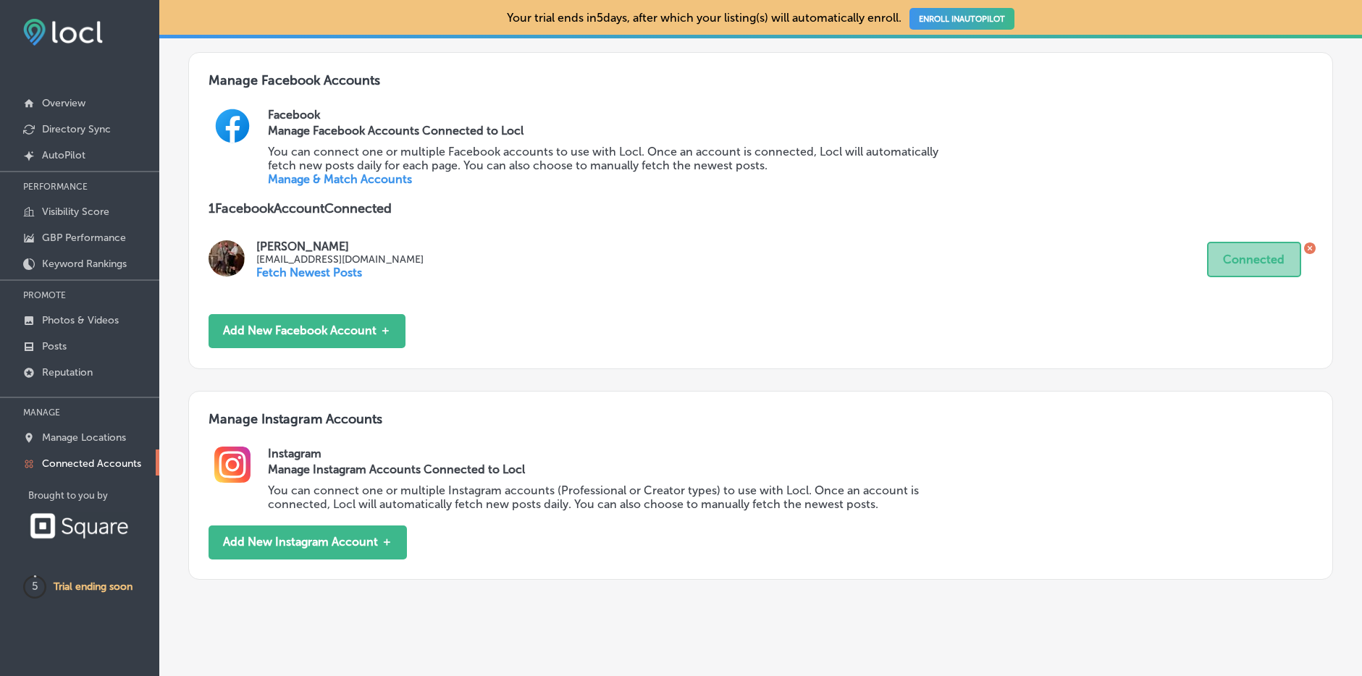
scroll to position [587, 0]
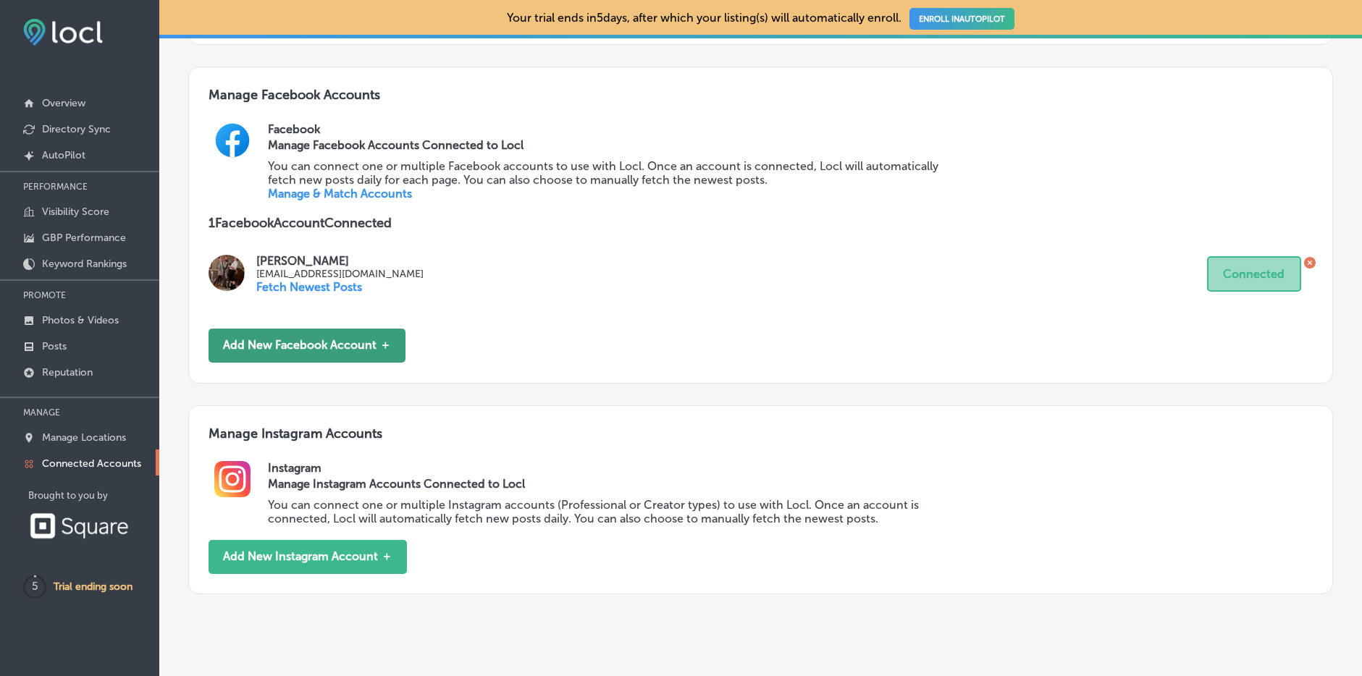
click at [293, 337] on button "Add New Facebook Account ＋" at bounding box center [307, 346] width 197 height 34
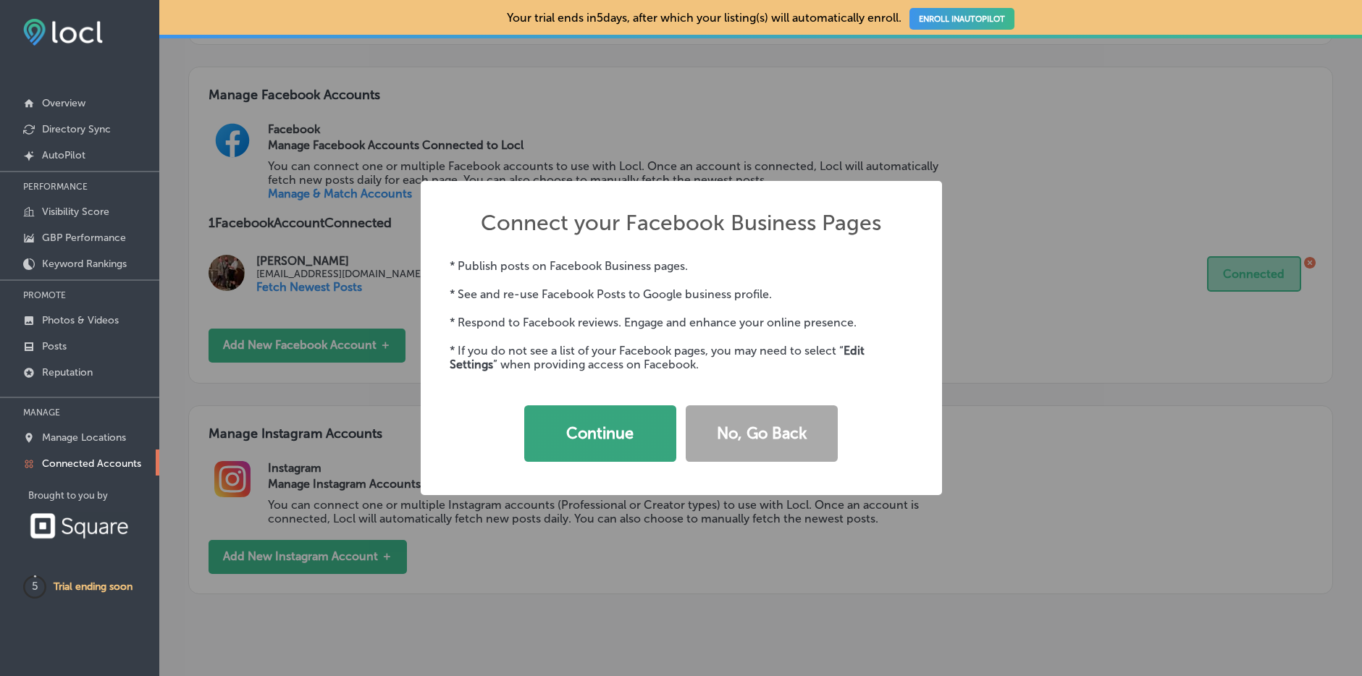
click at [611, 434] on button "Continue" at bounding box center [600, 434] width 152 height 56
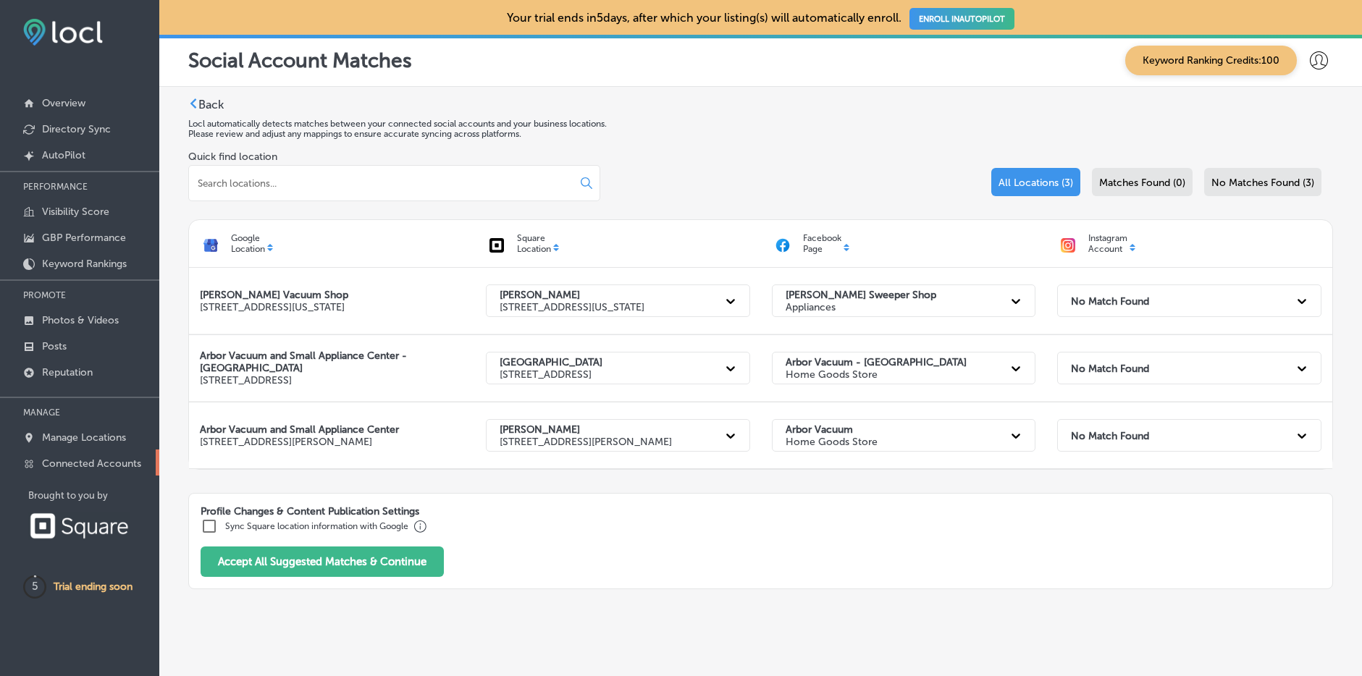
click at [119, 458] on p "Connected Accounts" at bounding box center [91, 464] width 99 height 12
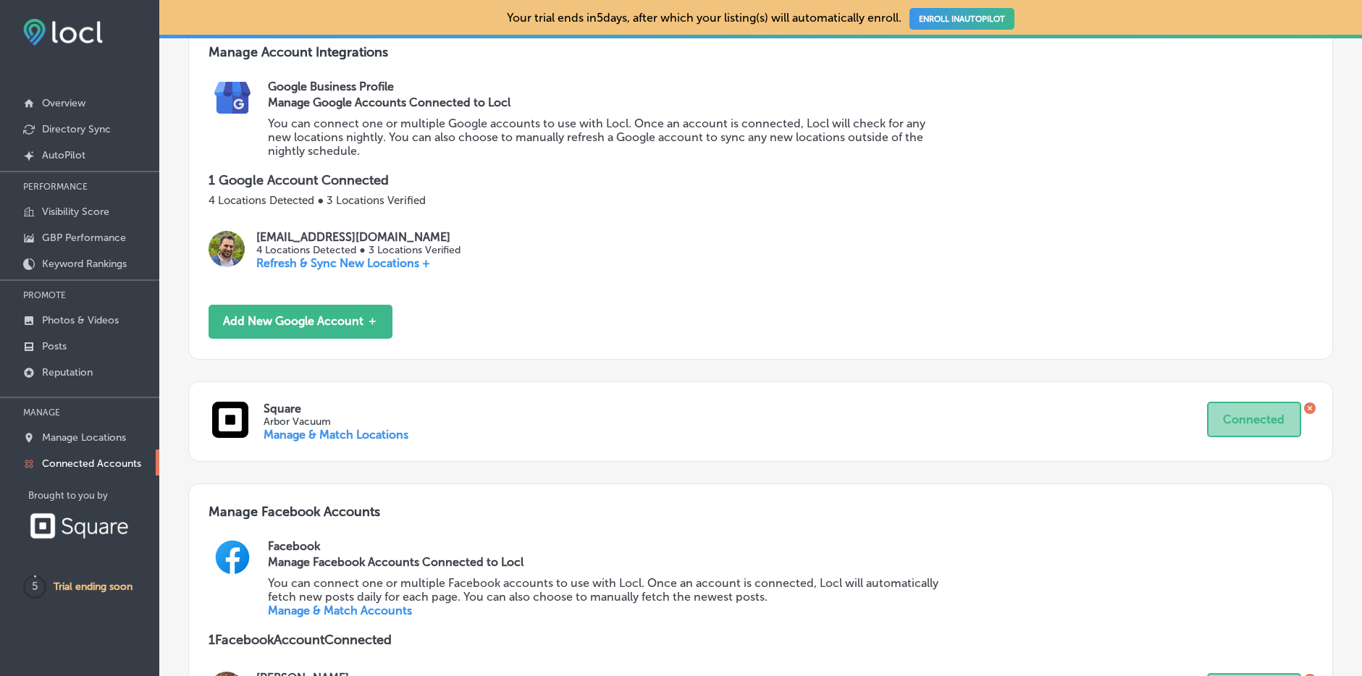
scroll to position [164, 0]
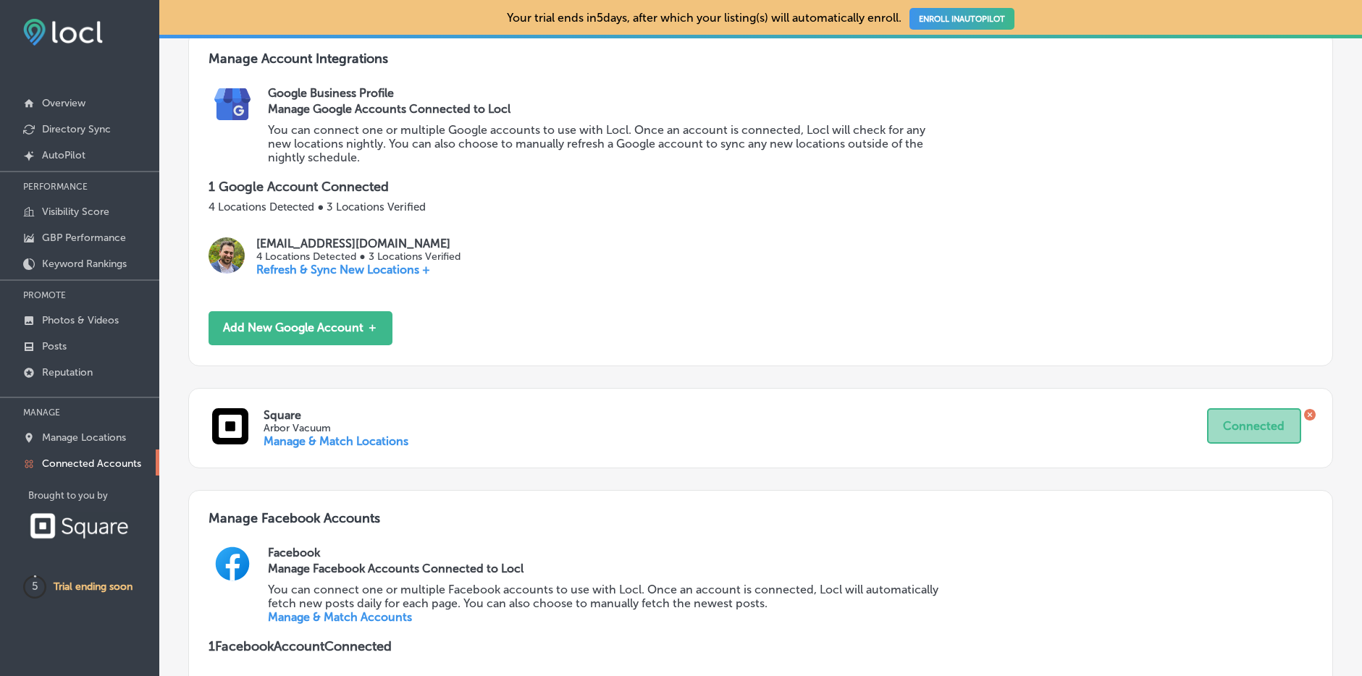
click at [411, 267] on p "Refresh & Sync New Locations +" at bounding box center [358, 270] width 204 height 14
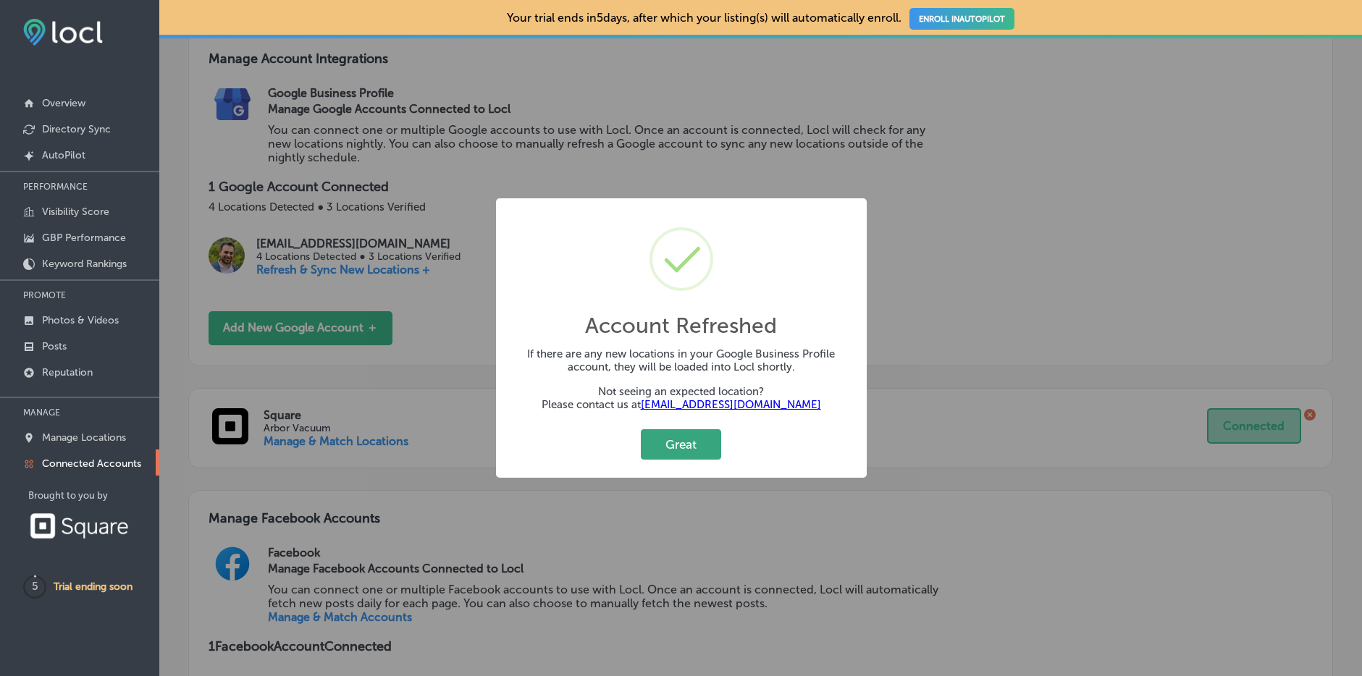
click at [681, 448] on button "Great" at bounding box center [681, 444] width 80 height 30
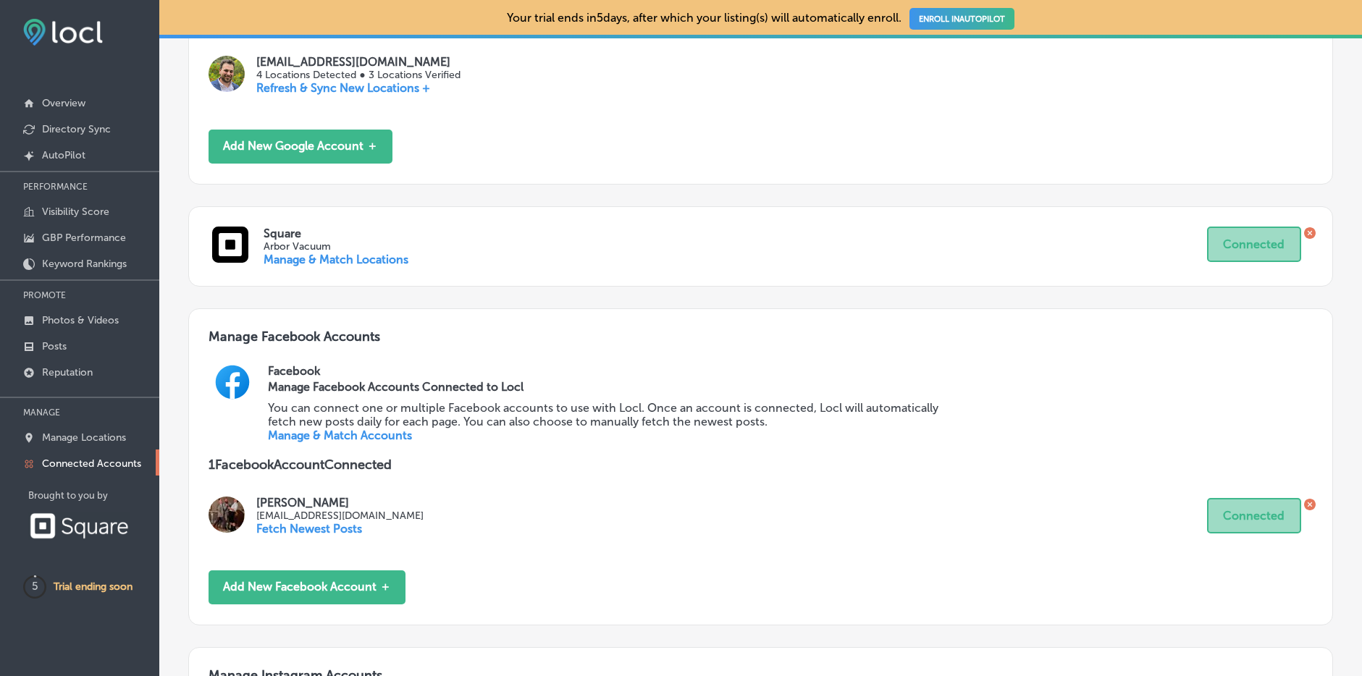
scroll to position [371, 0]
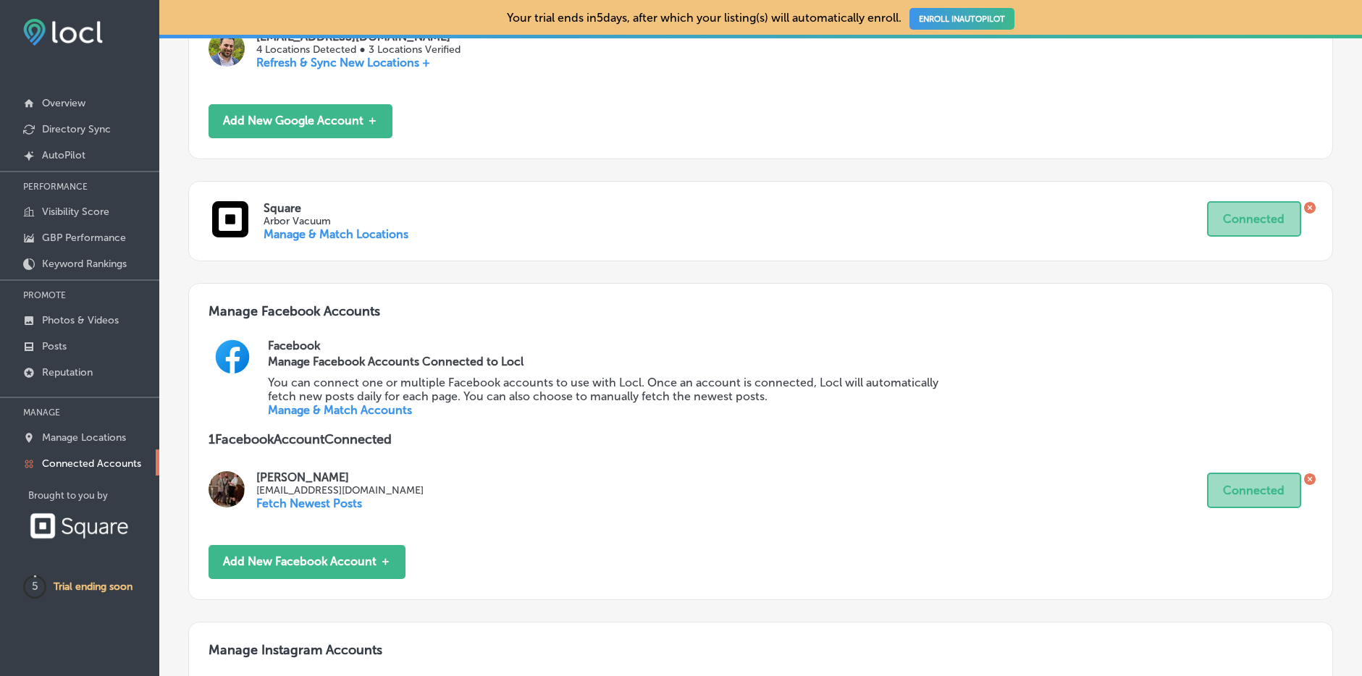
click at [335, 500] on p "Fetch Newest Posts" at bounding box center [339, 504] width 167 height 14
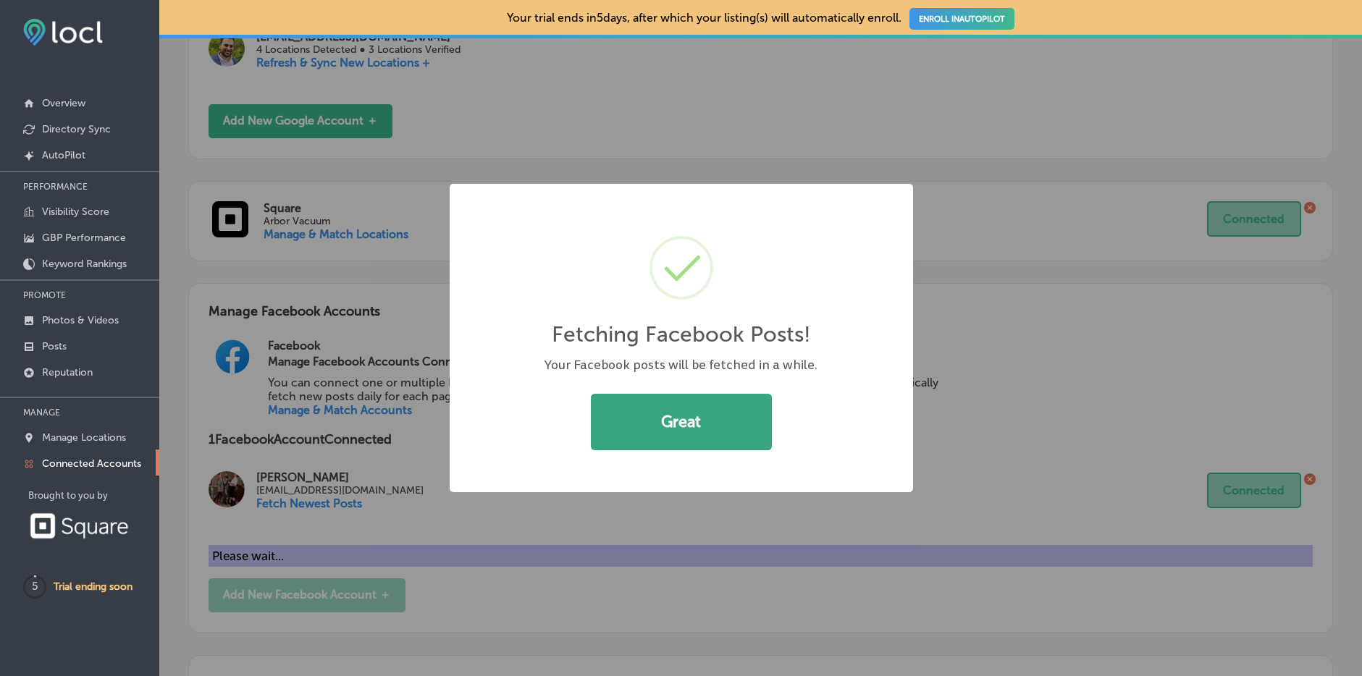
click at [672, 421] on button "Great" at bounding box center [681, 422] width 181 height 56
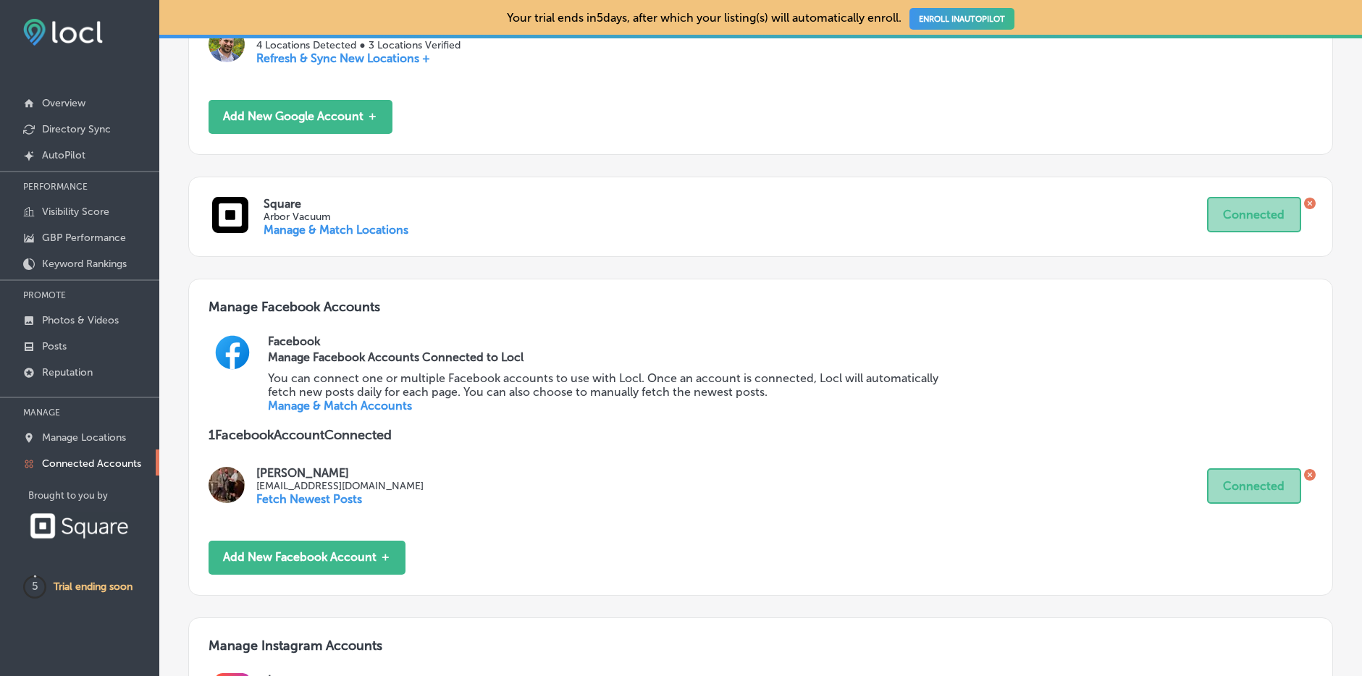
scroll to position [377, 0]
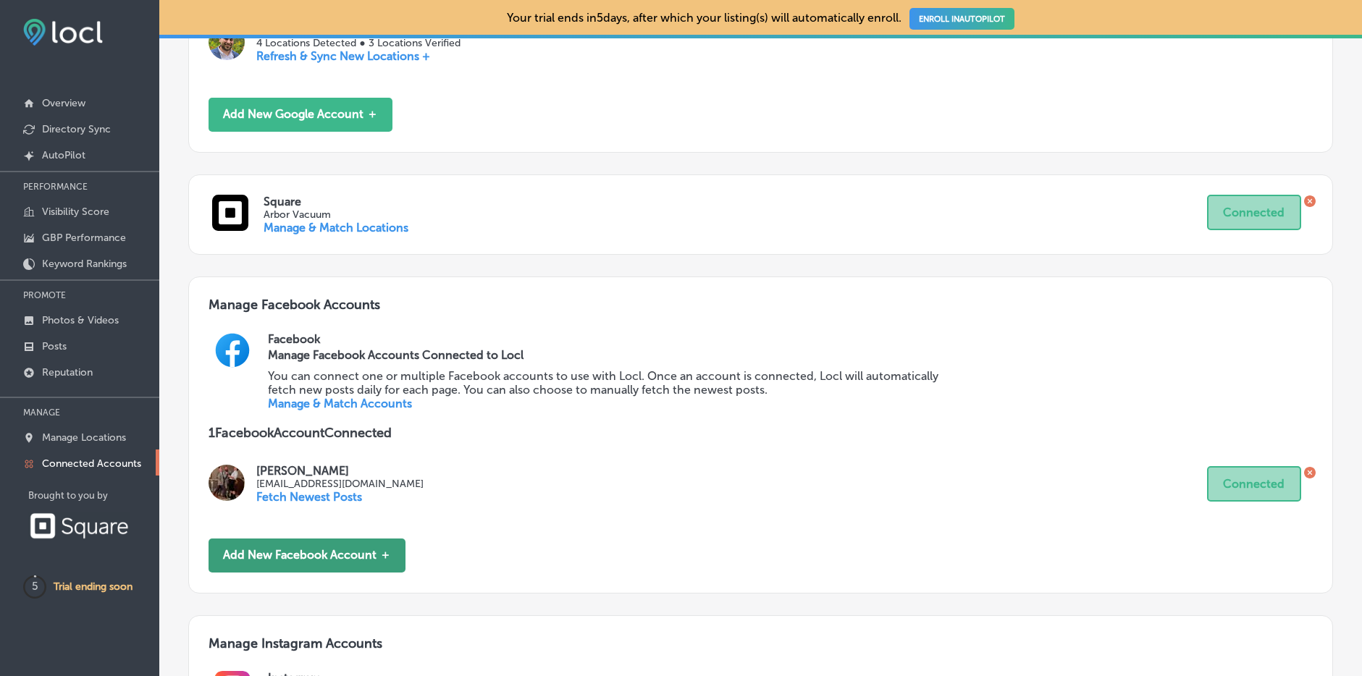
click at [349, 558] on button "Add New Facebook Account ＋" at bounding box center [307, 556] width 197 height 34
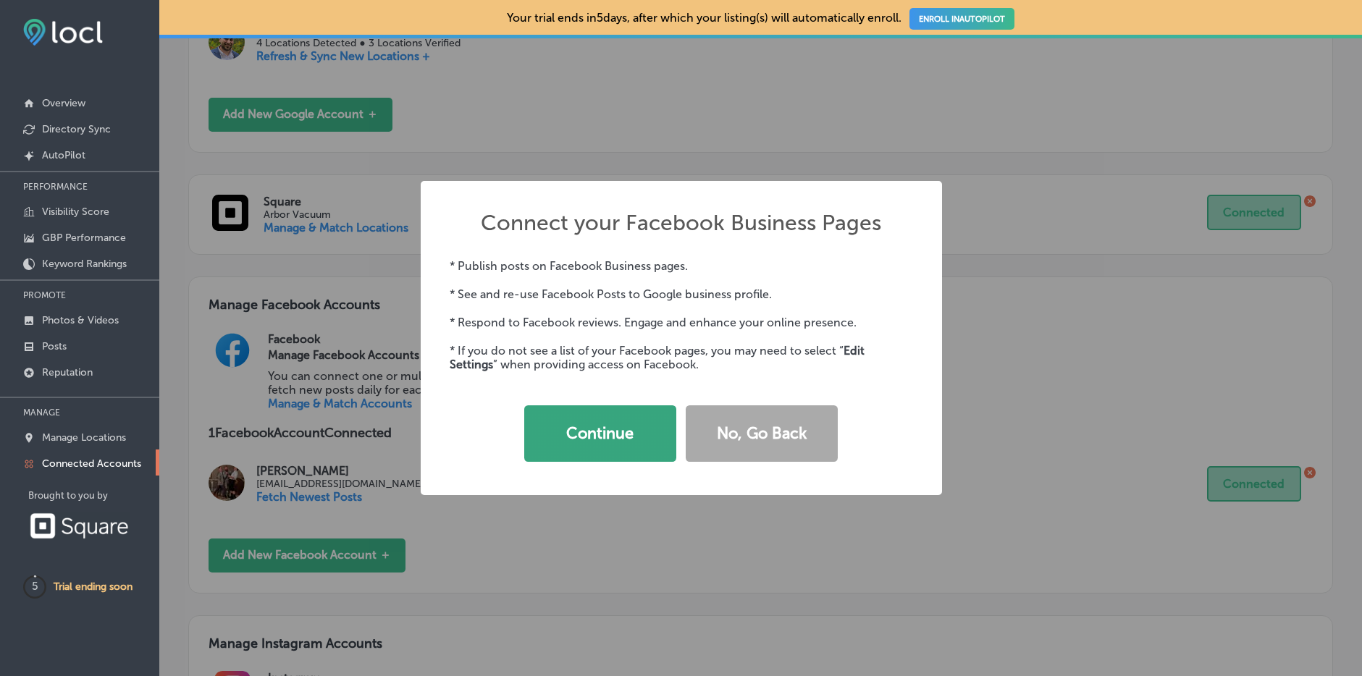
click at [589, 426] on button "Continue" at bounding box center [600, 434] width 152 height 56
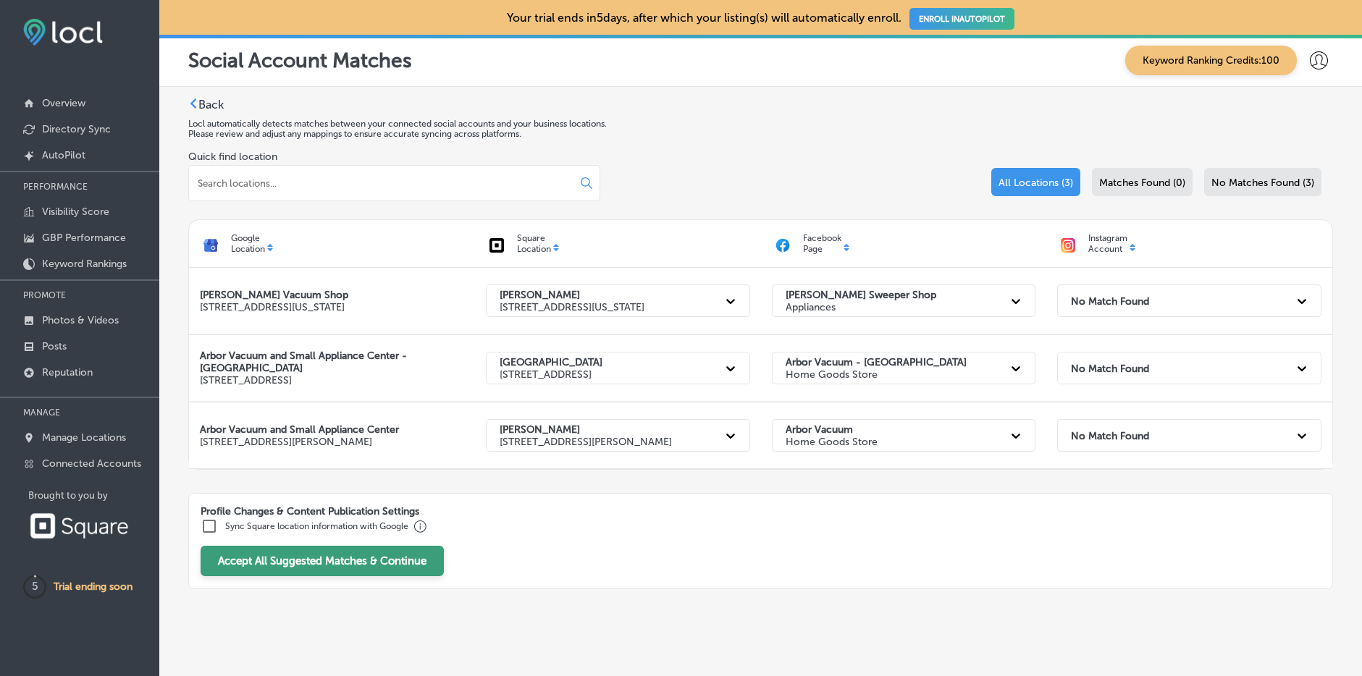
click at [401, 562] on button "Accept All Suggested Matches & Continue" at bounding box center [322, 561] width 243 height 30
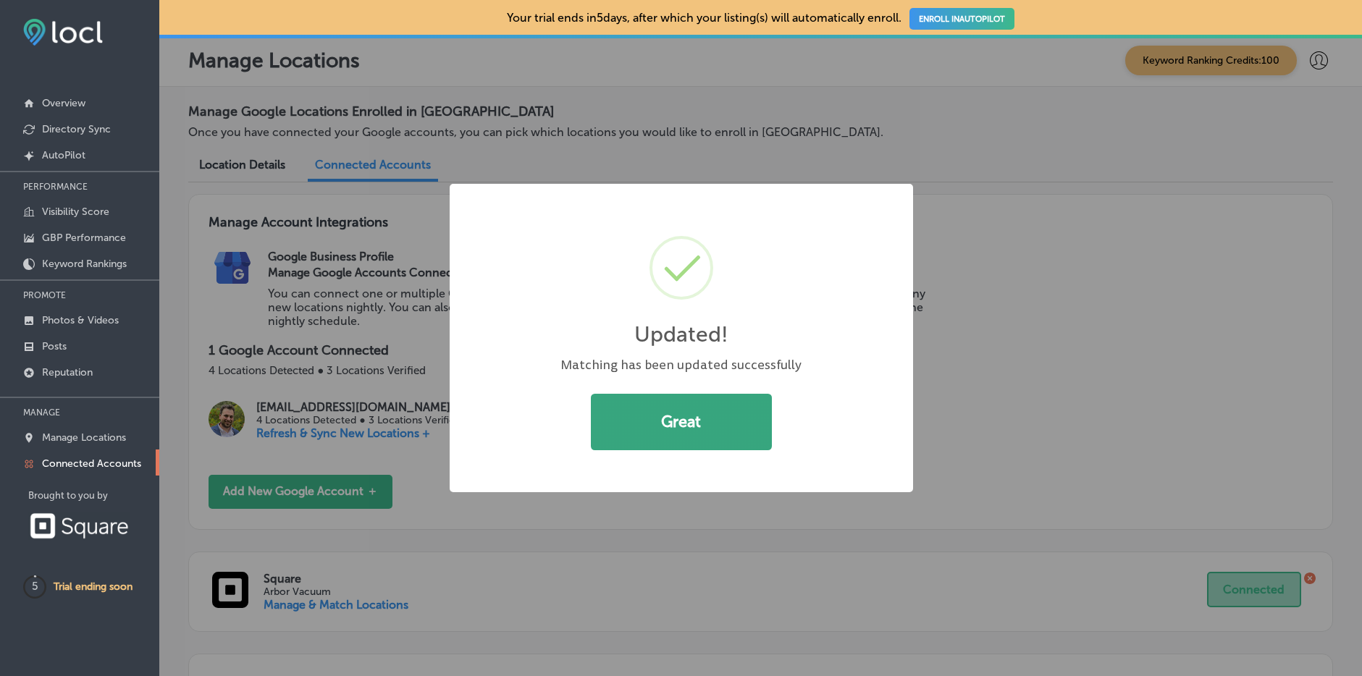
click at [660, 425] on button "Great" at bounding box center [681, 422] width 181 height 56
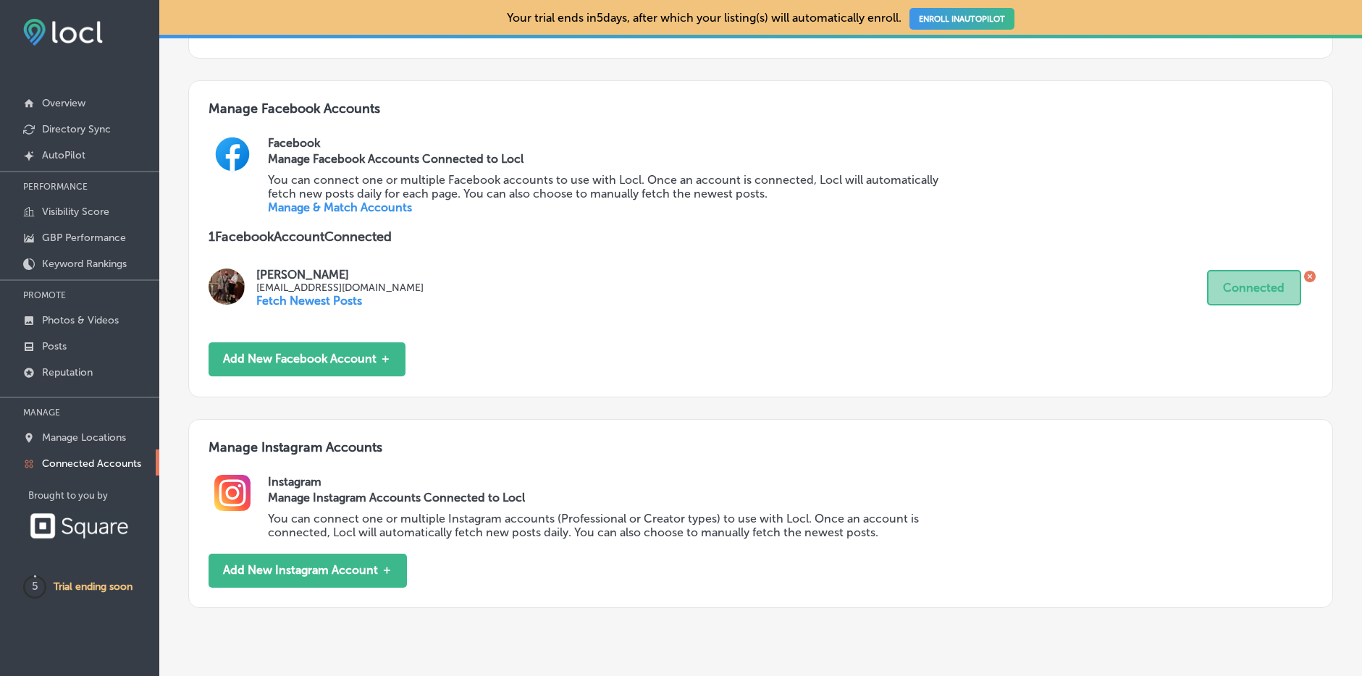
scroll to position [595, 0]
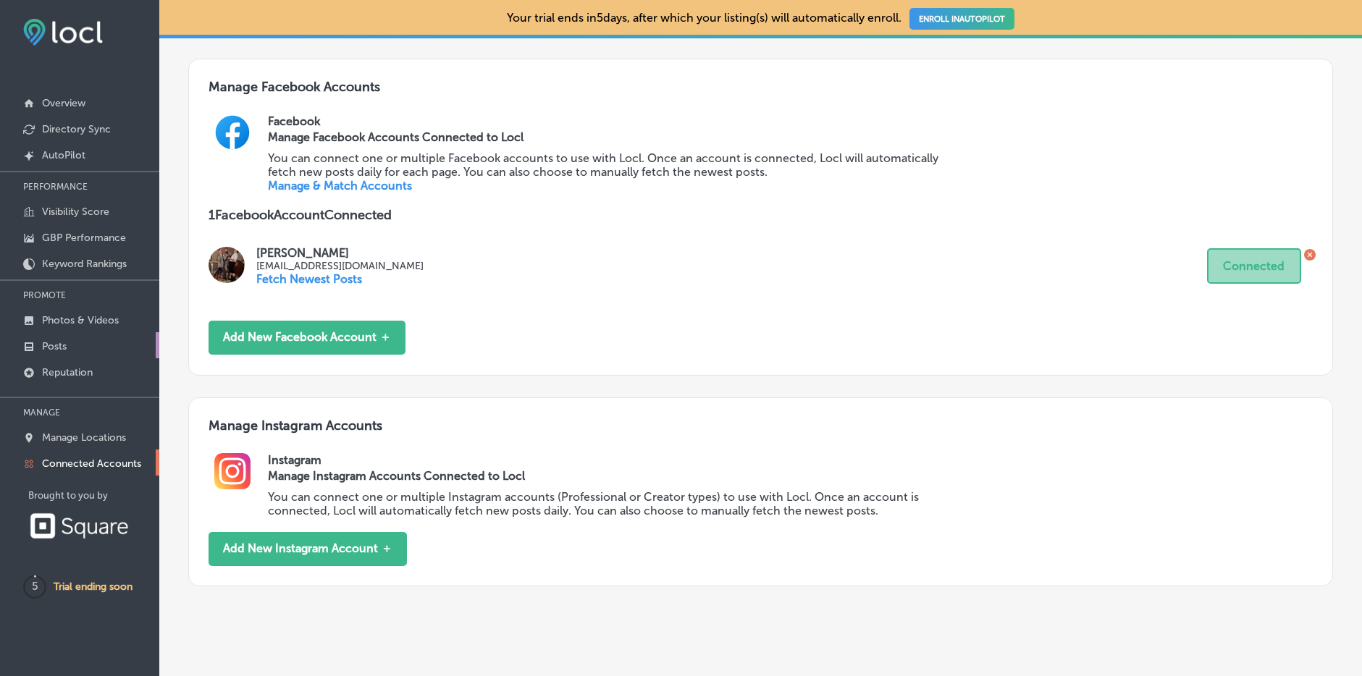
click at [64, 335] on link "Posts" at bounding box center [79, 345] width 159 height 26
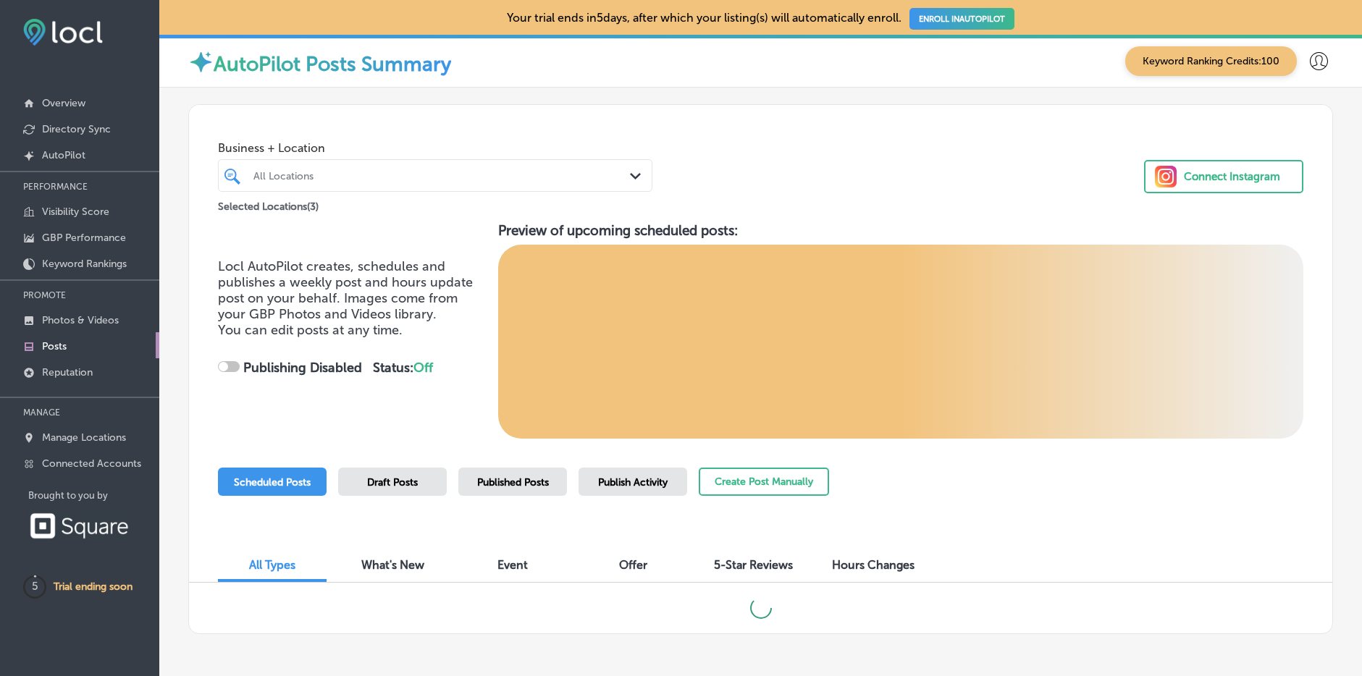
scroll to position [56, 0]
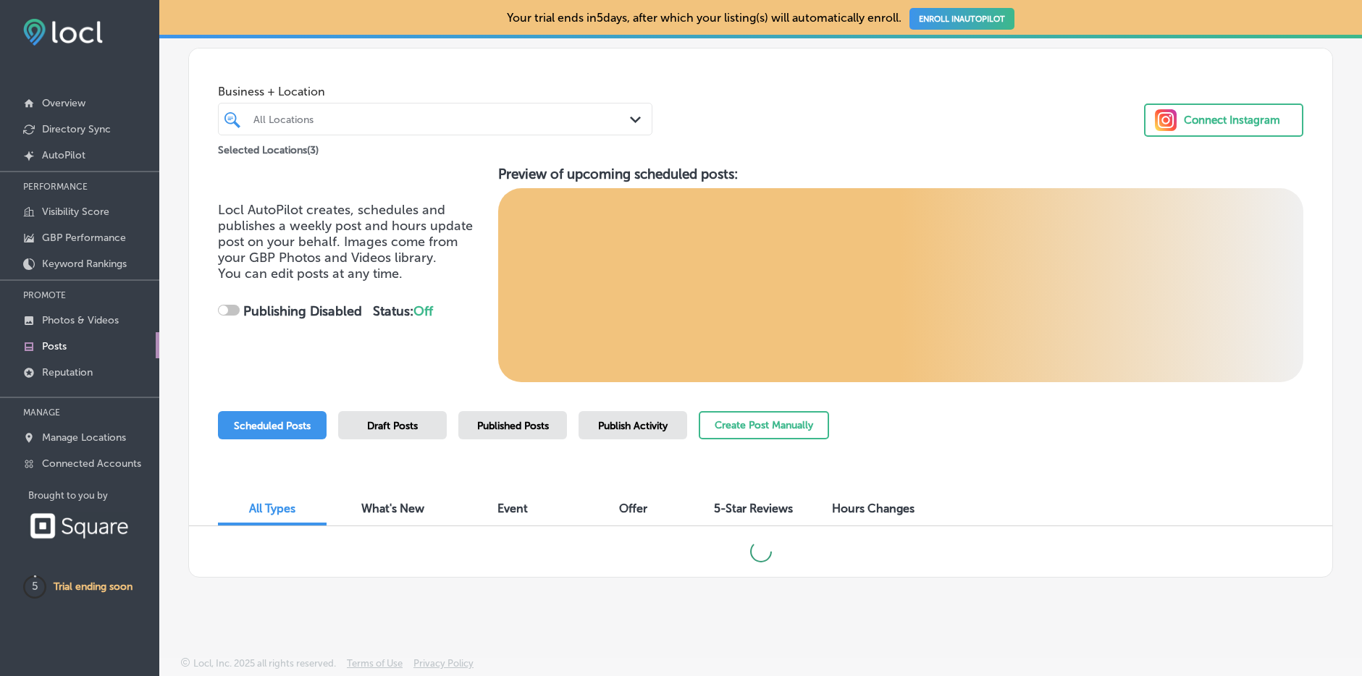
checkbox input "true"
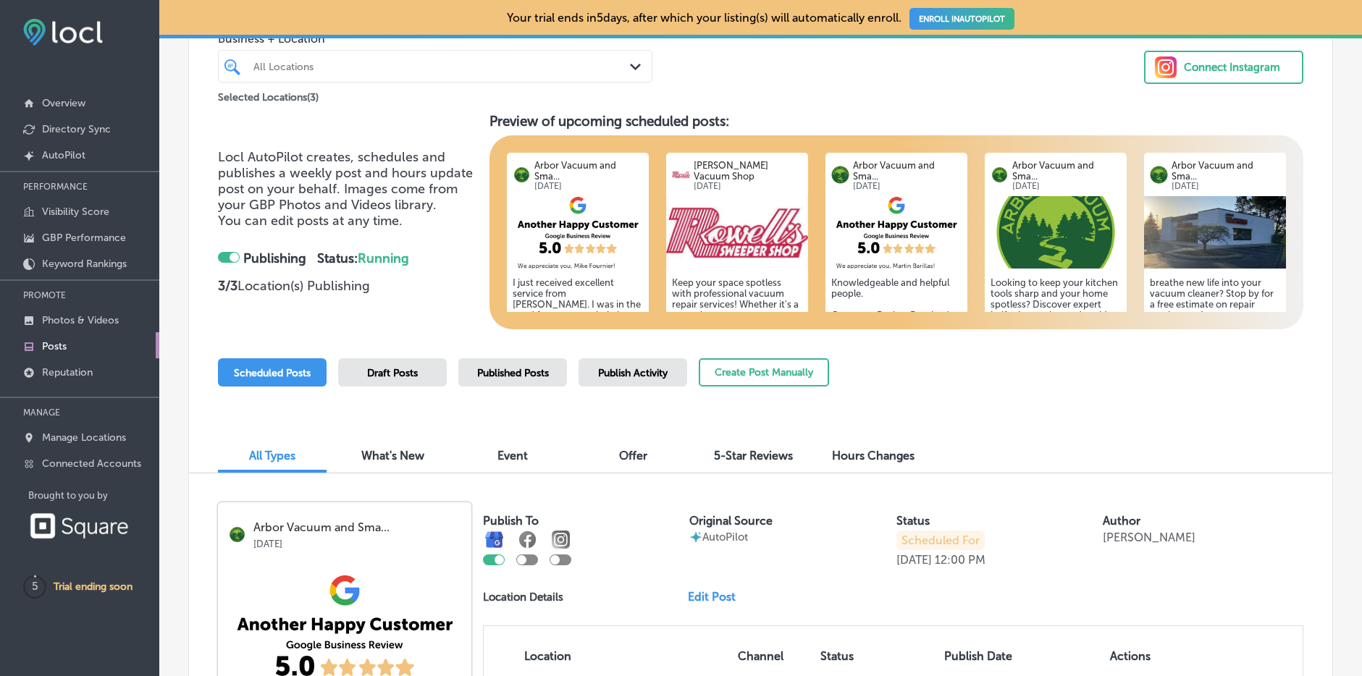
scroll to position [114, 0]
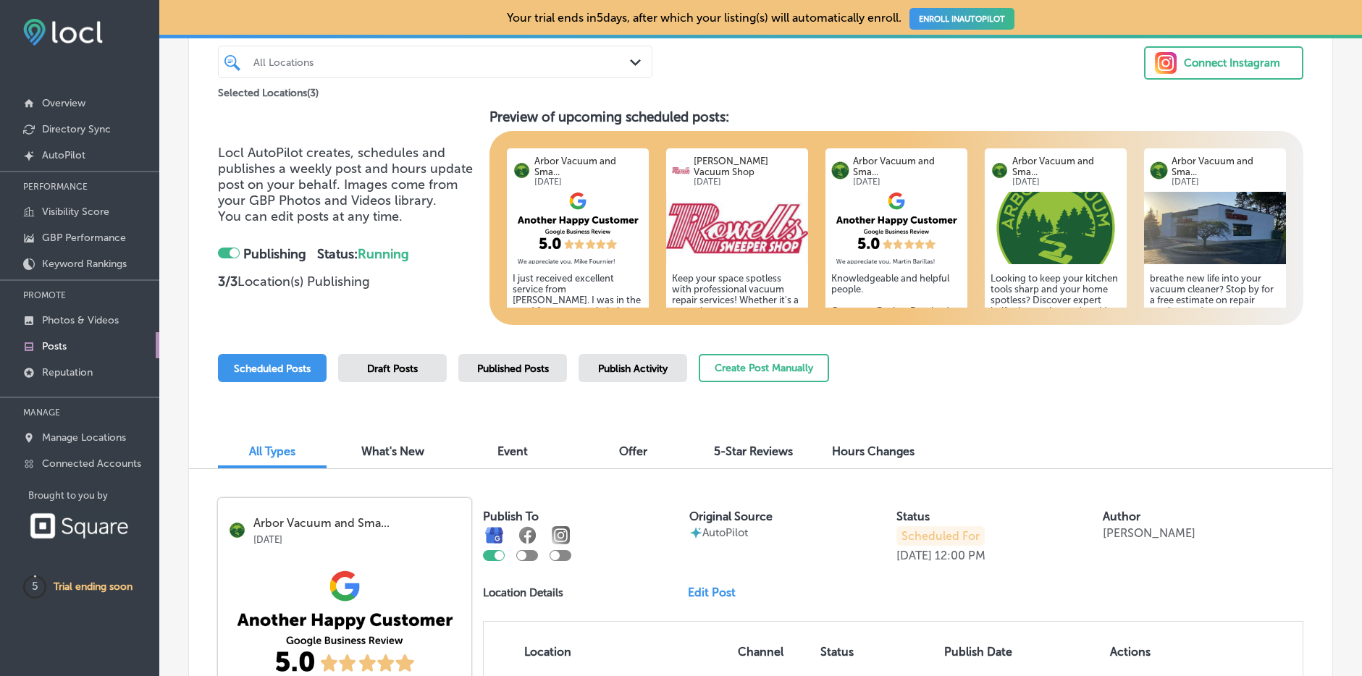
click at [523, 562] on div "Publish To Original Source AutoPilot Status Scheduled For [DATE] 12:00 PM Autho…" at bounding box center [893, 636] width 821 height 277
checkbox input "true"
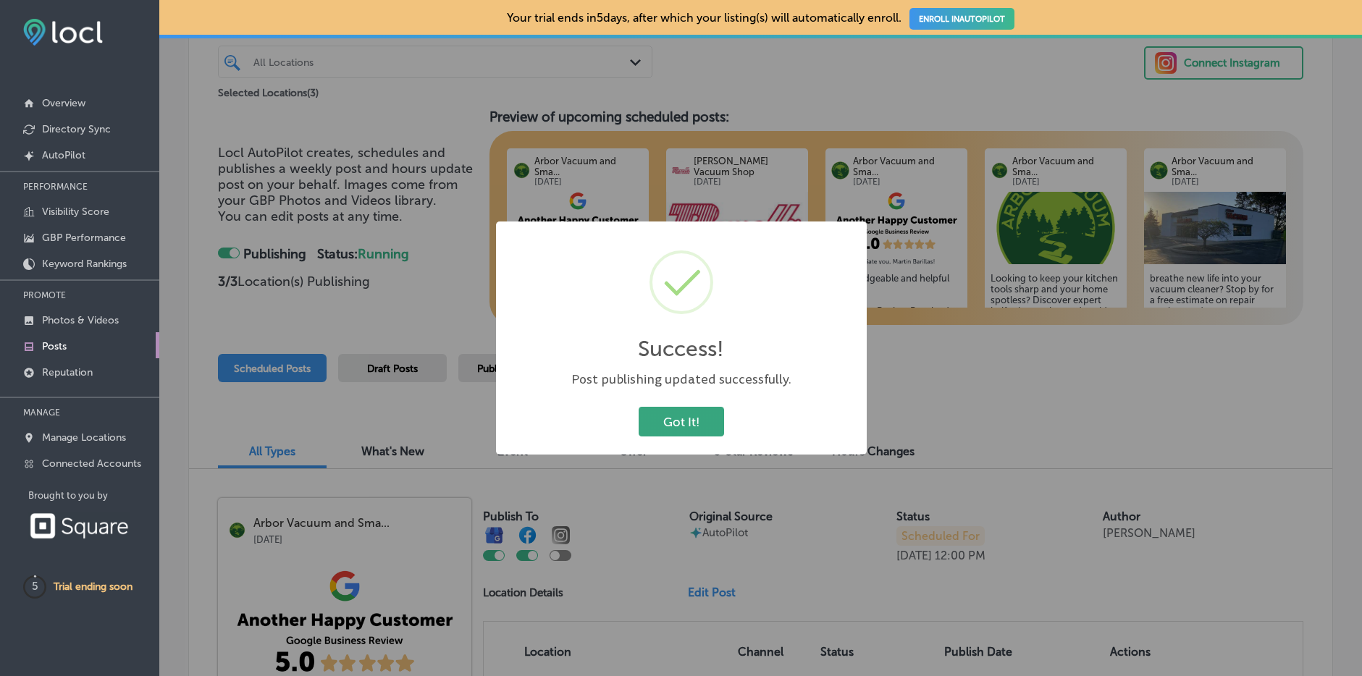
click at [674, 416] on button "Got It!" at bounding box center [681, 422] width 85 height 30
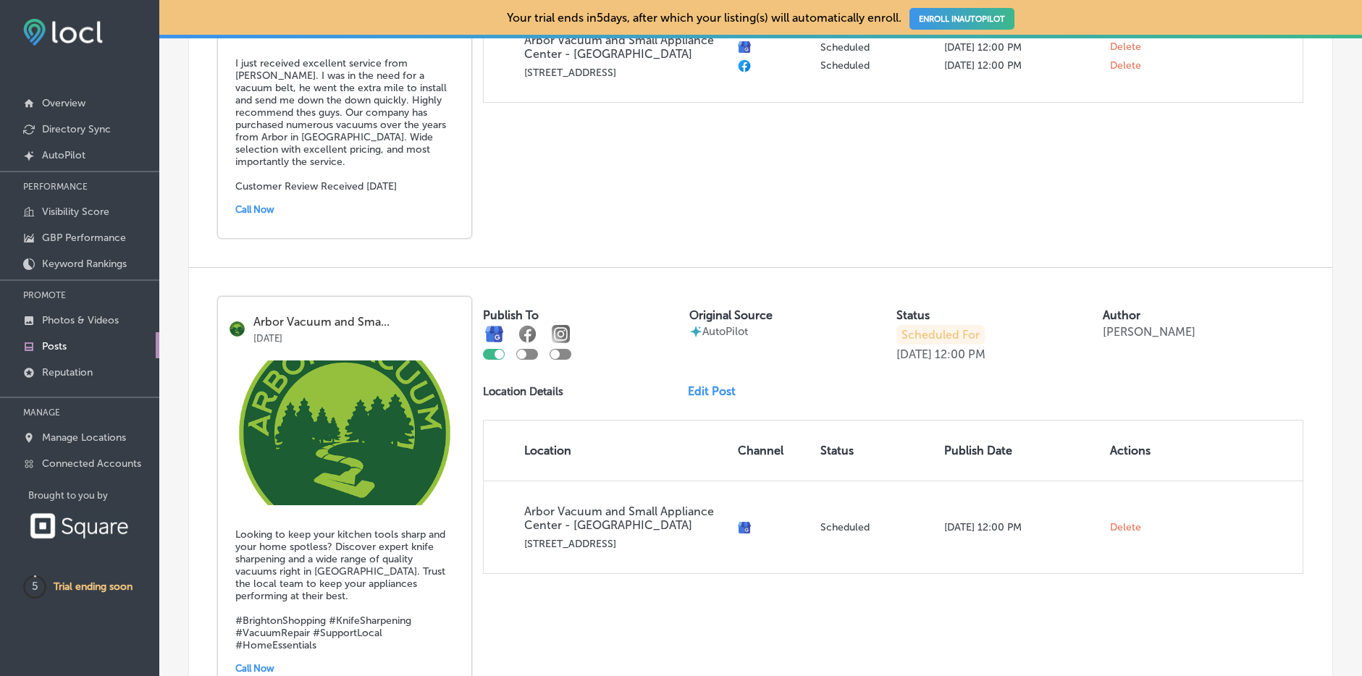
scroll to position [788, 0]
click at [523, 348] on div at bounding box center [521, 352] width 9 height 9
checkbox input "true"
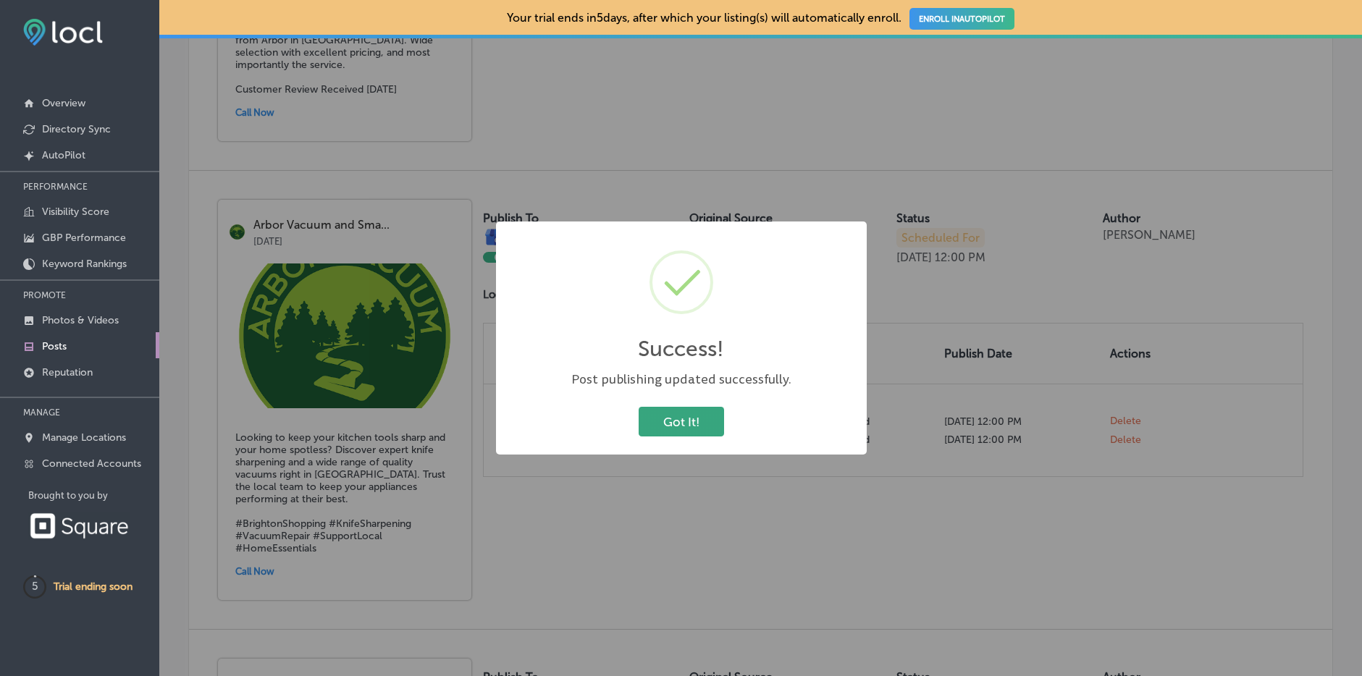
click at [657, 427] on button "Got It!" at bounding box center [681, 422] width 85 height 30
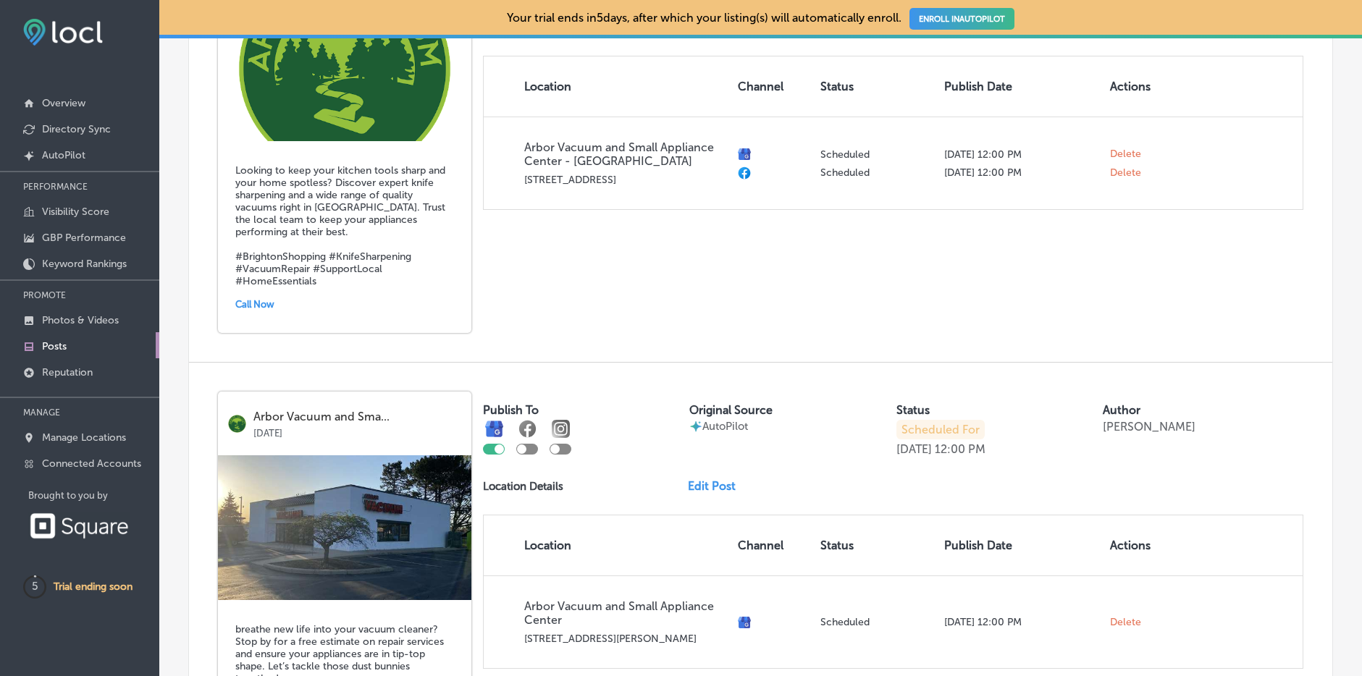
scroll to position [1178, 0]
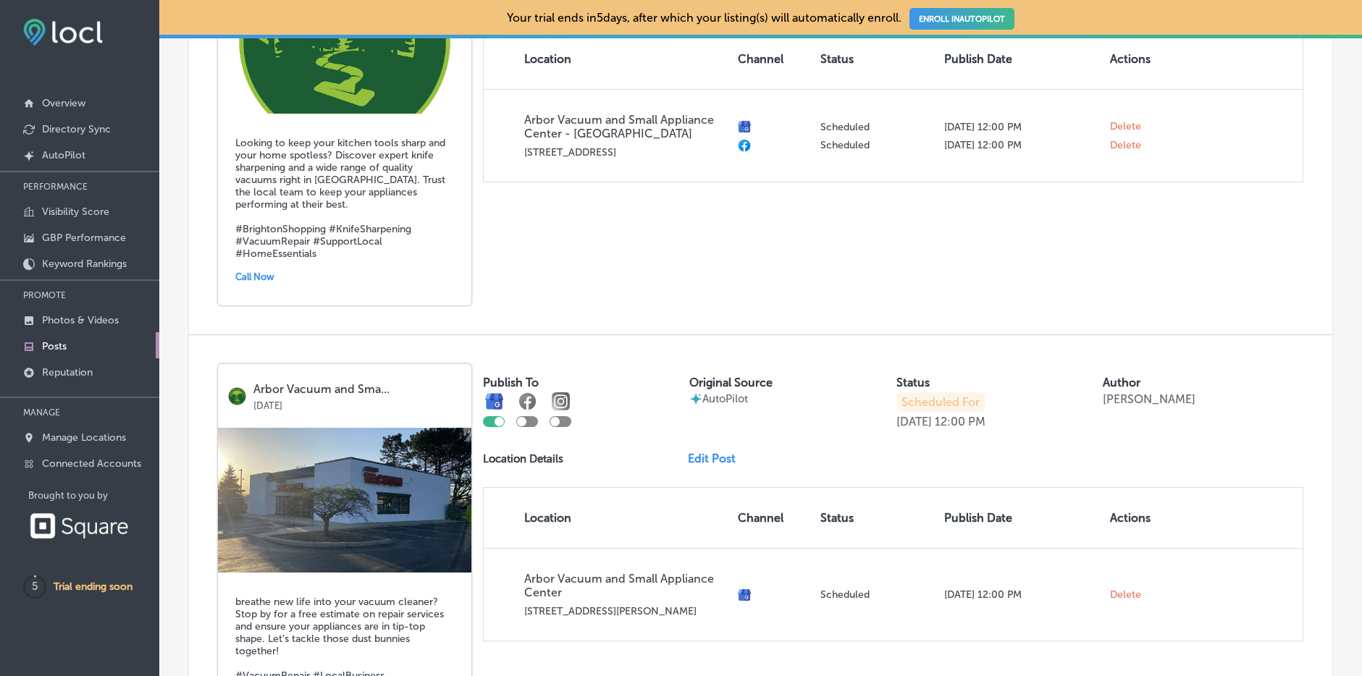
click at [531, 416] on div at bounding box center [527, 421] width 22 height 11
checkbox input "true"
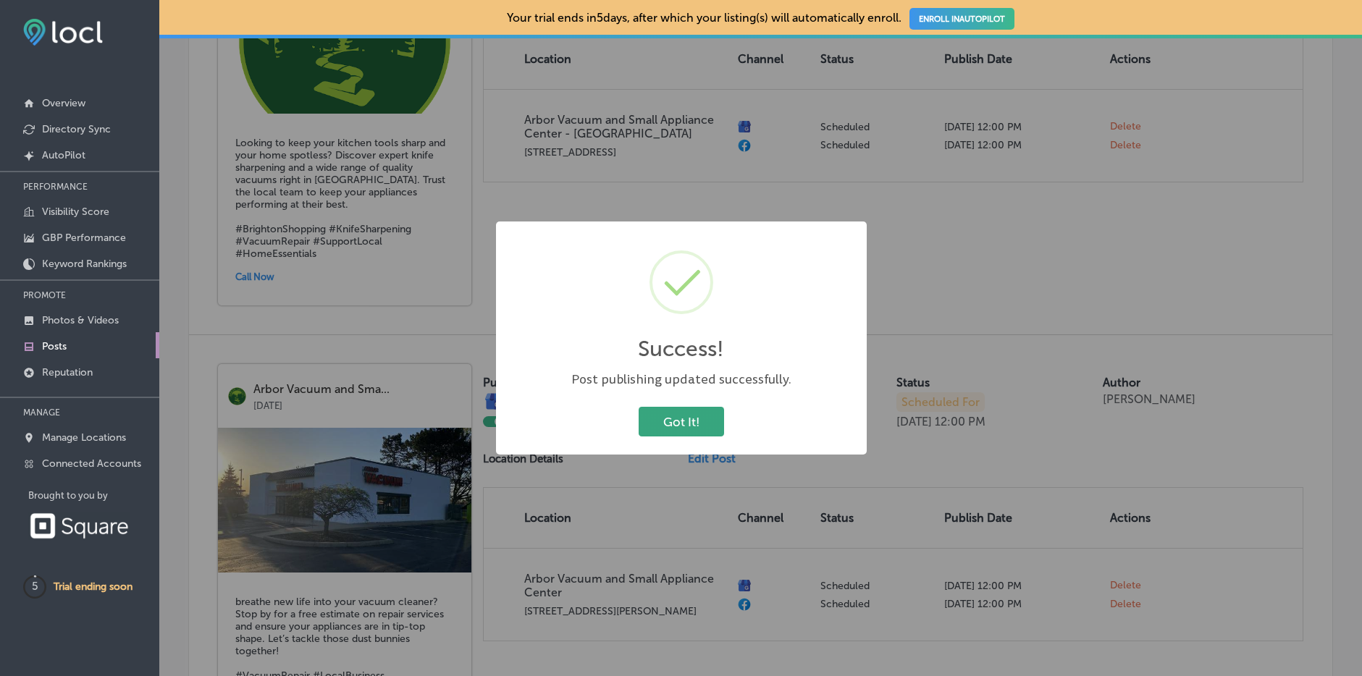
click at [674, 417] on button "Got It!" at bounding box center [681, 422] width 85 height 30
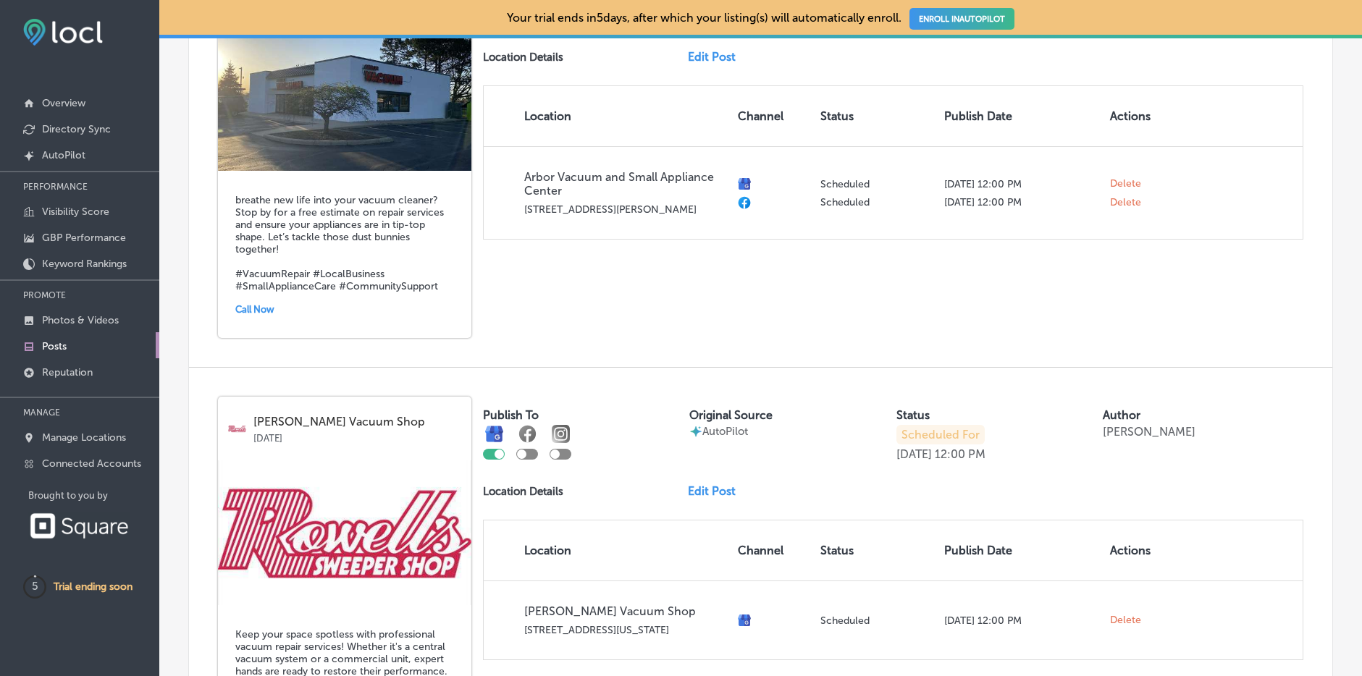
scroll to position [1591, 0]
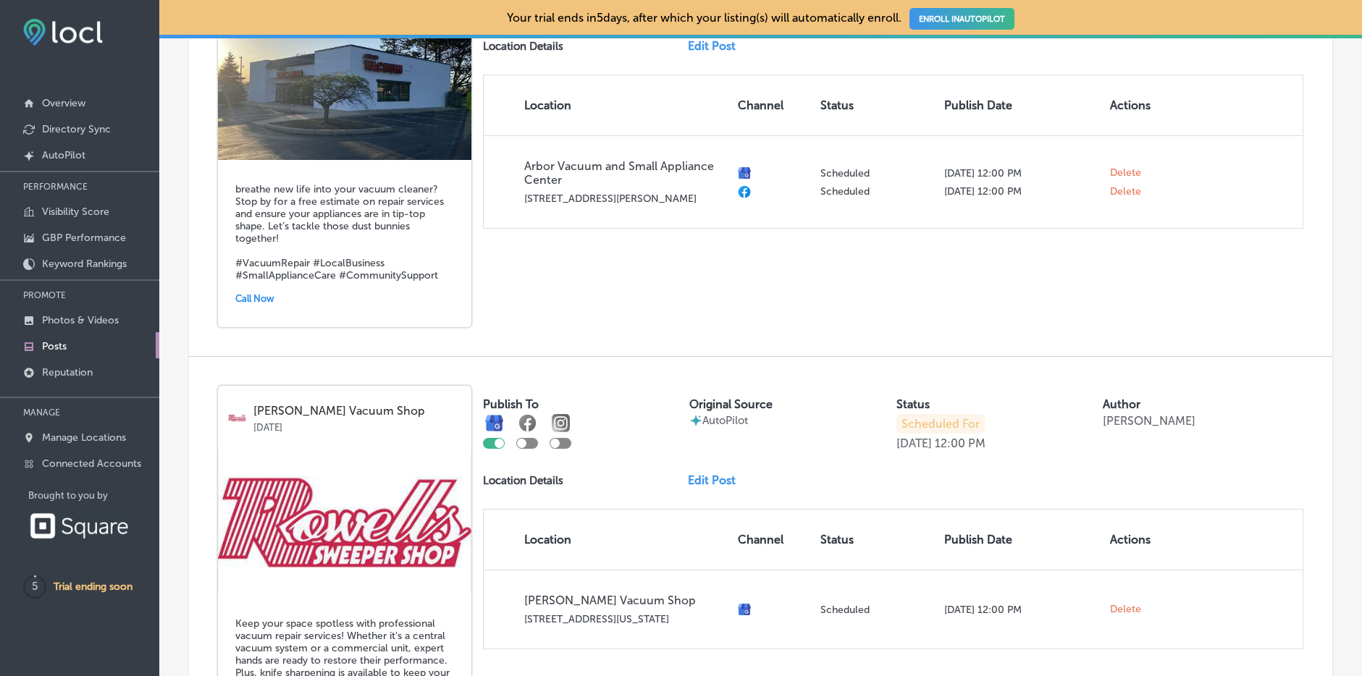
click at [529, 438] on div at bounding box center [527, 443] width 22 height 11
checkbox input "true"
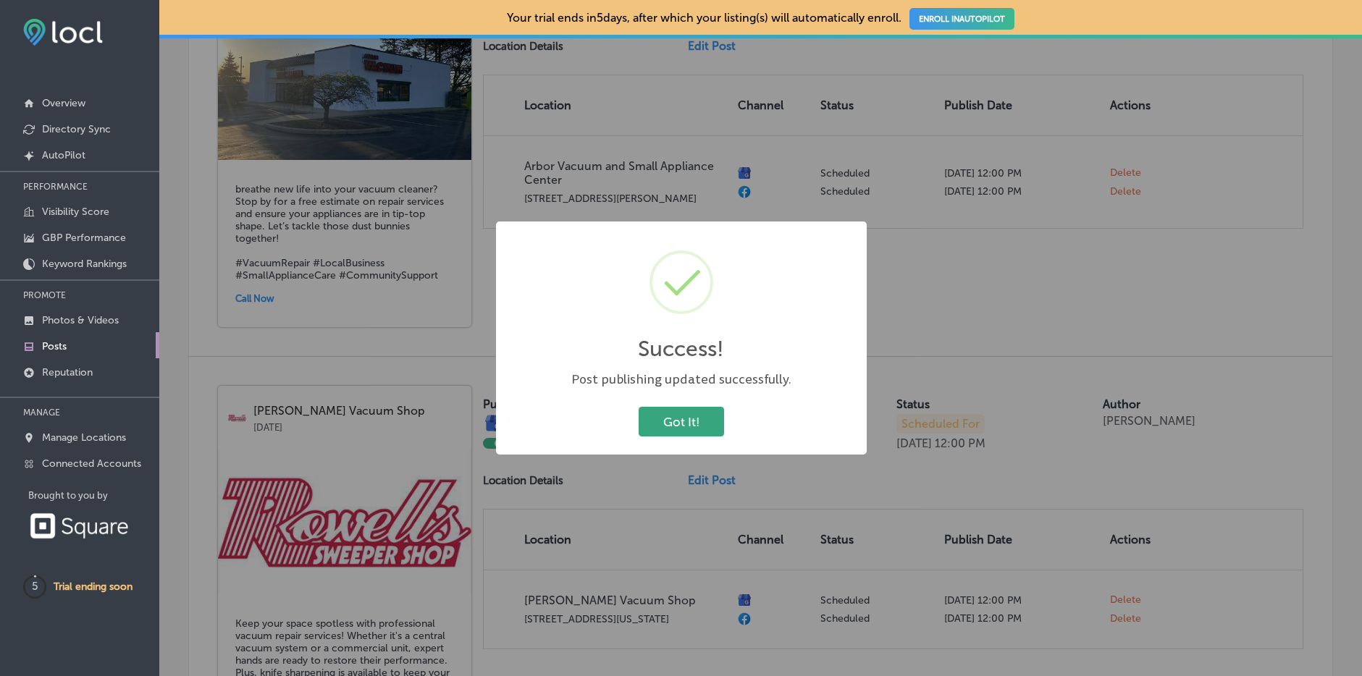
click at [657, 419] on button "Got It!" at bounding box center [681, 422] width 85 height 30
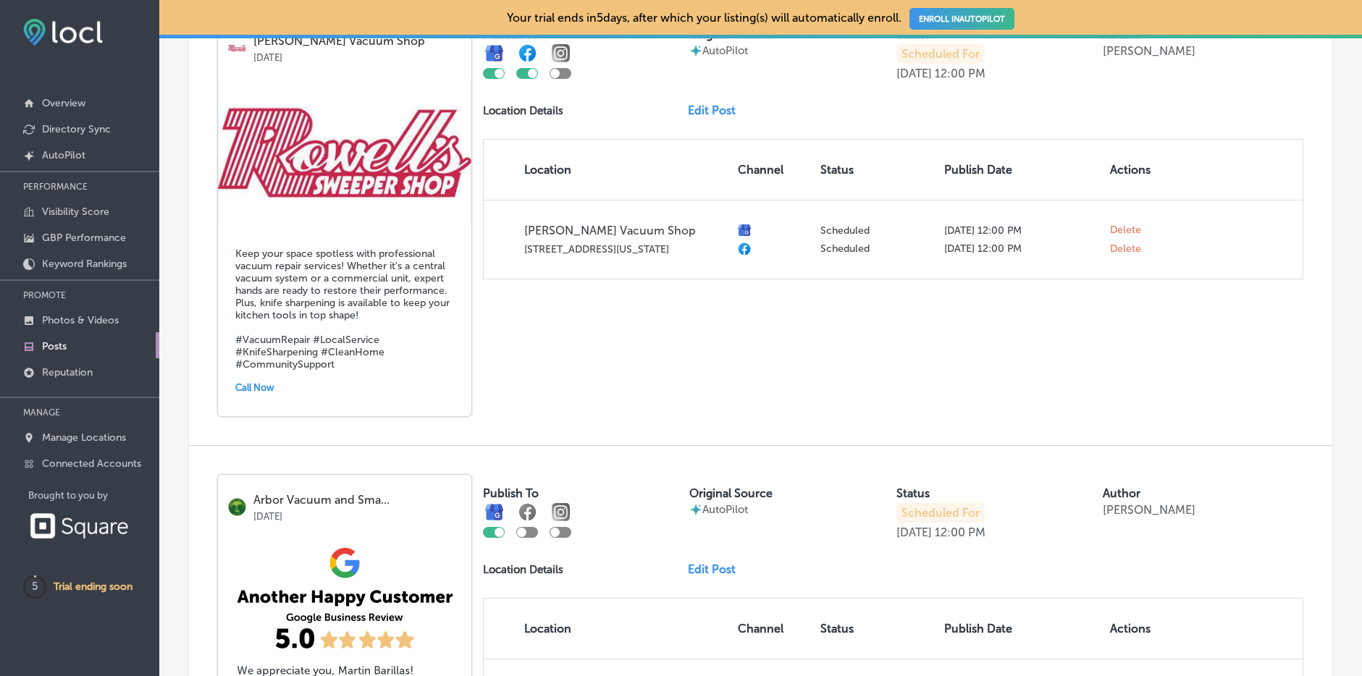
scroll to position [2015, 0]
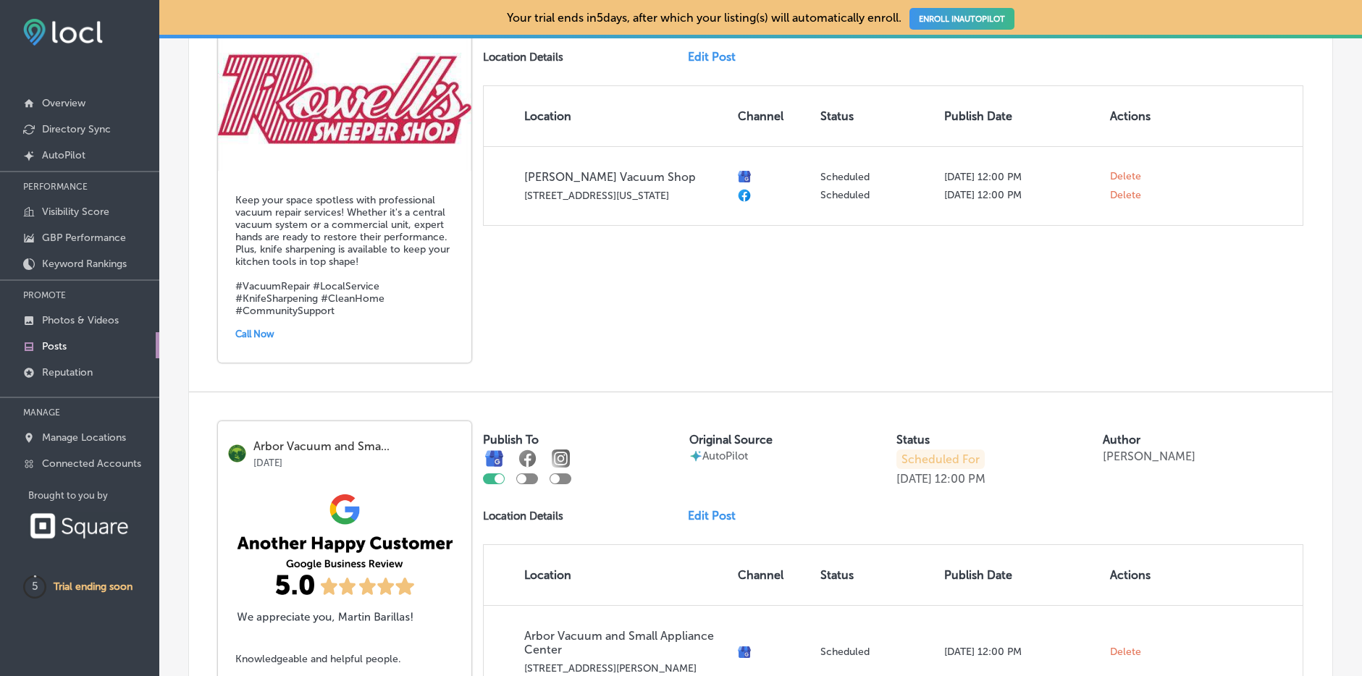
click at [524, 474] on div at bounding box center [521, 478] width 9 height 9
checkbox input "true"
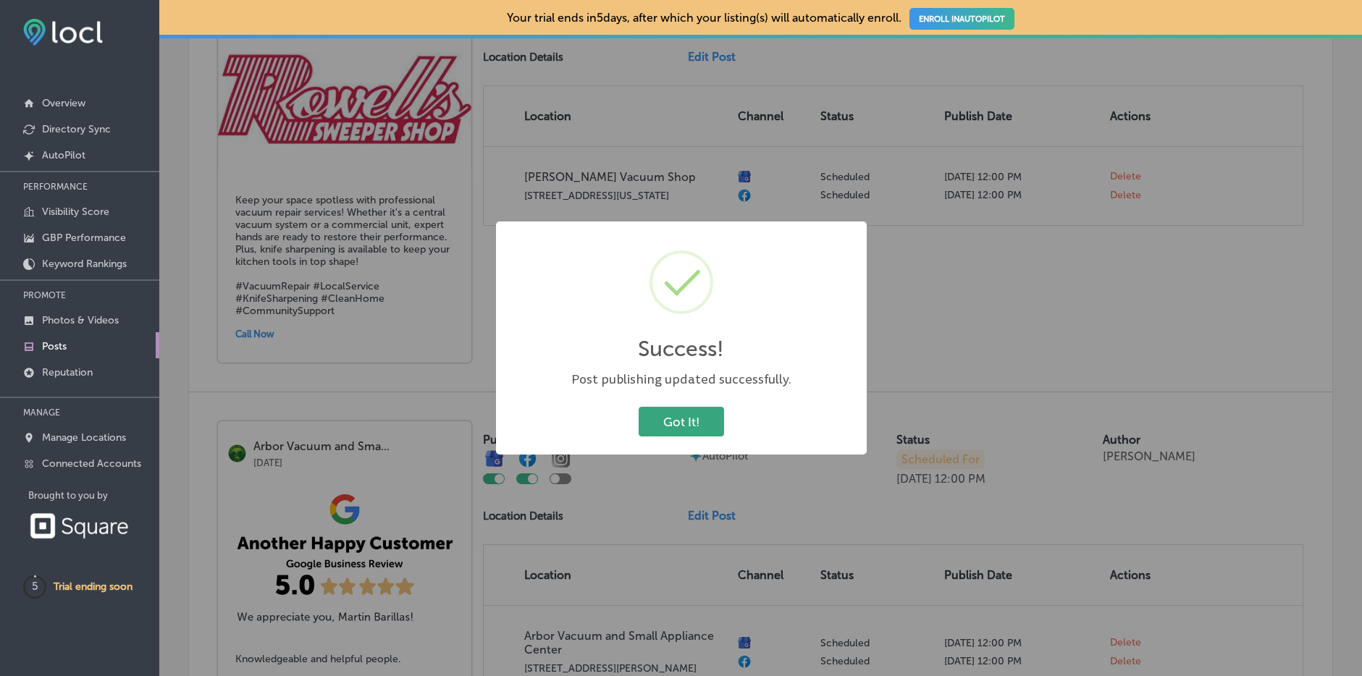
click at [666, 430] on button "Got It!" at bounding box center [681, 422] width 85 height 30
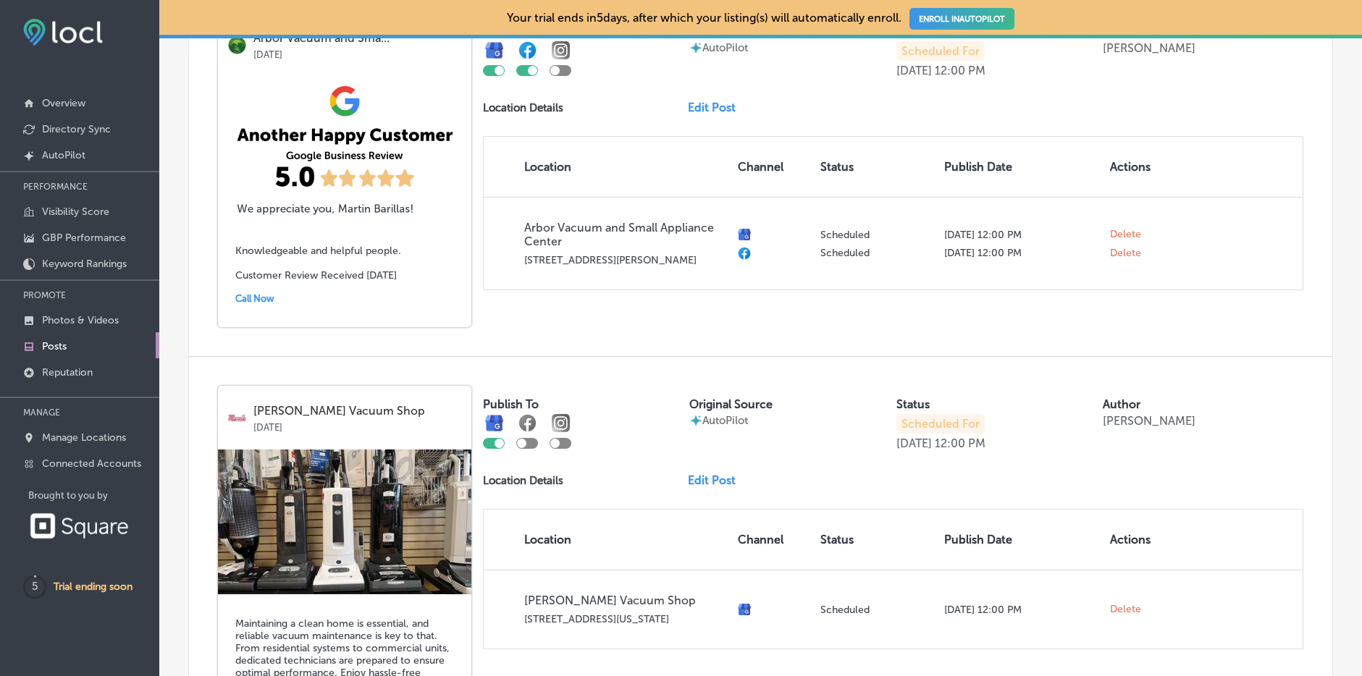
scroll to position [2431, 0]
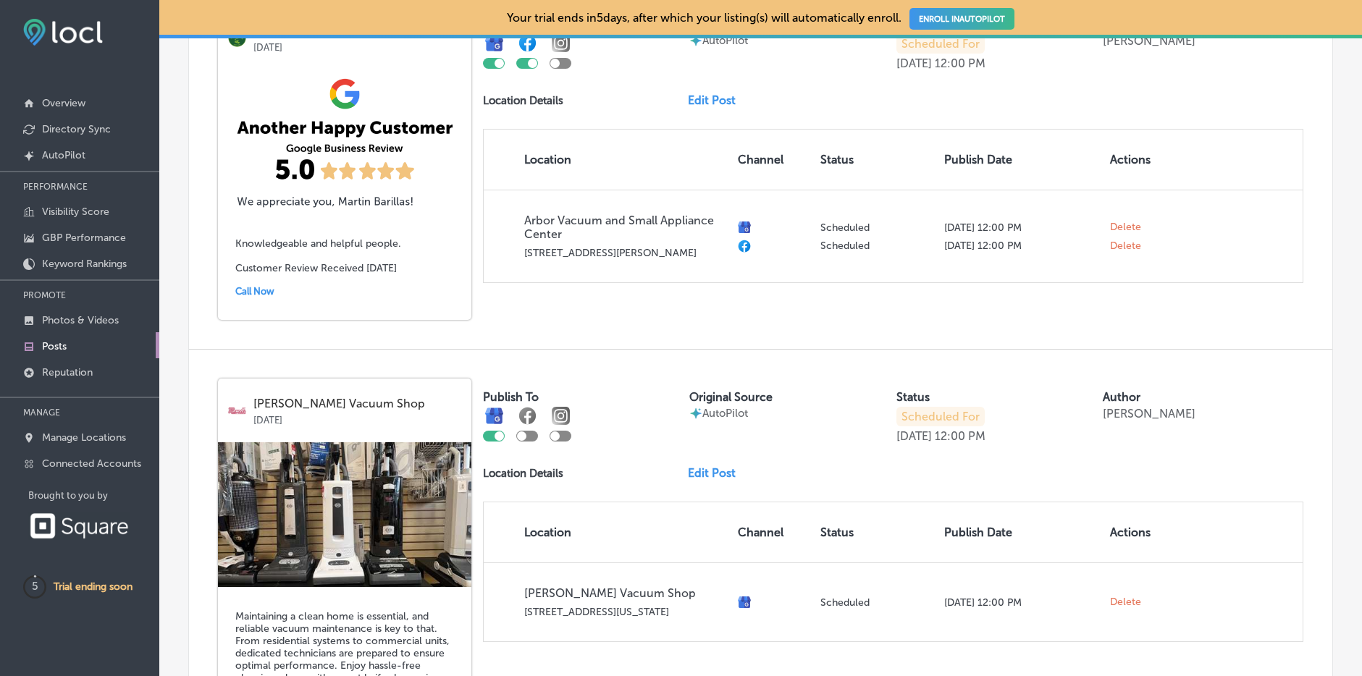
click at [528, 431] on div at bounding box center [527, 436] width 22 height 11
checkbox input "true"
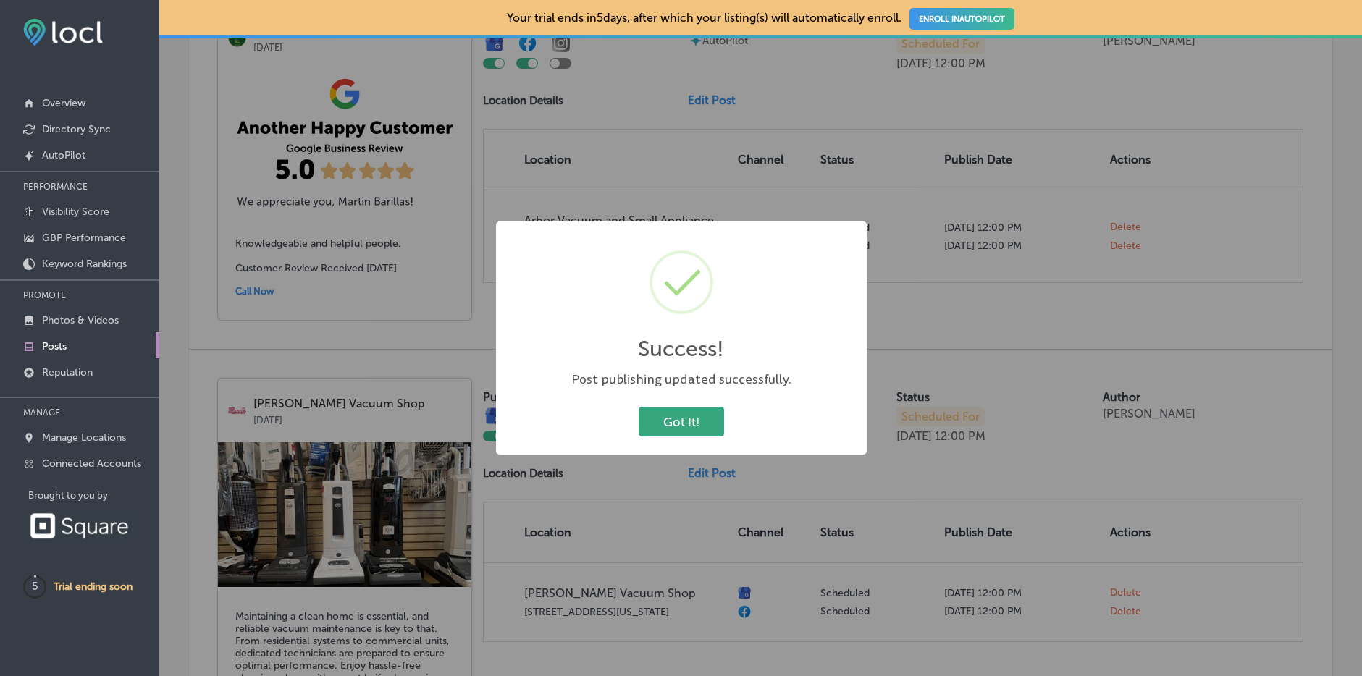
click at [655, 424] on button "Got It!" at bounding box center [681, 422] width 85 height 30
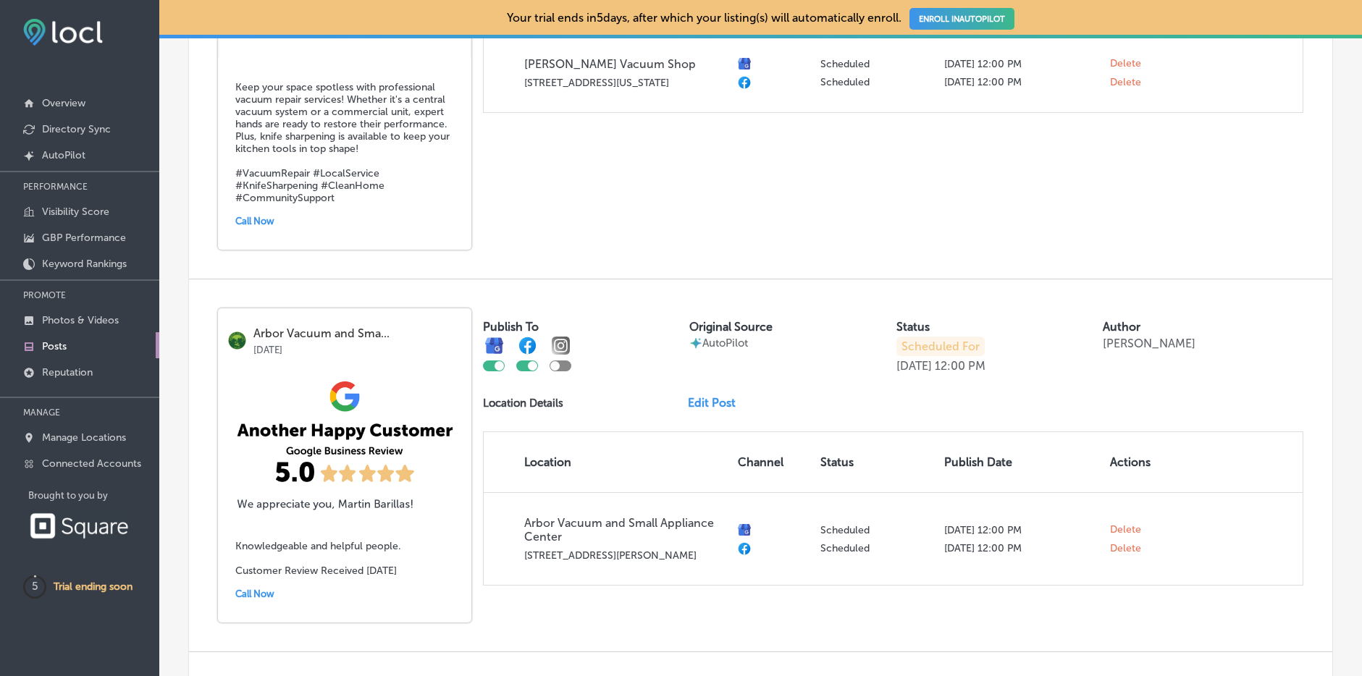
scroll to position [2698, 0]
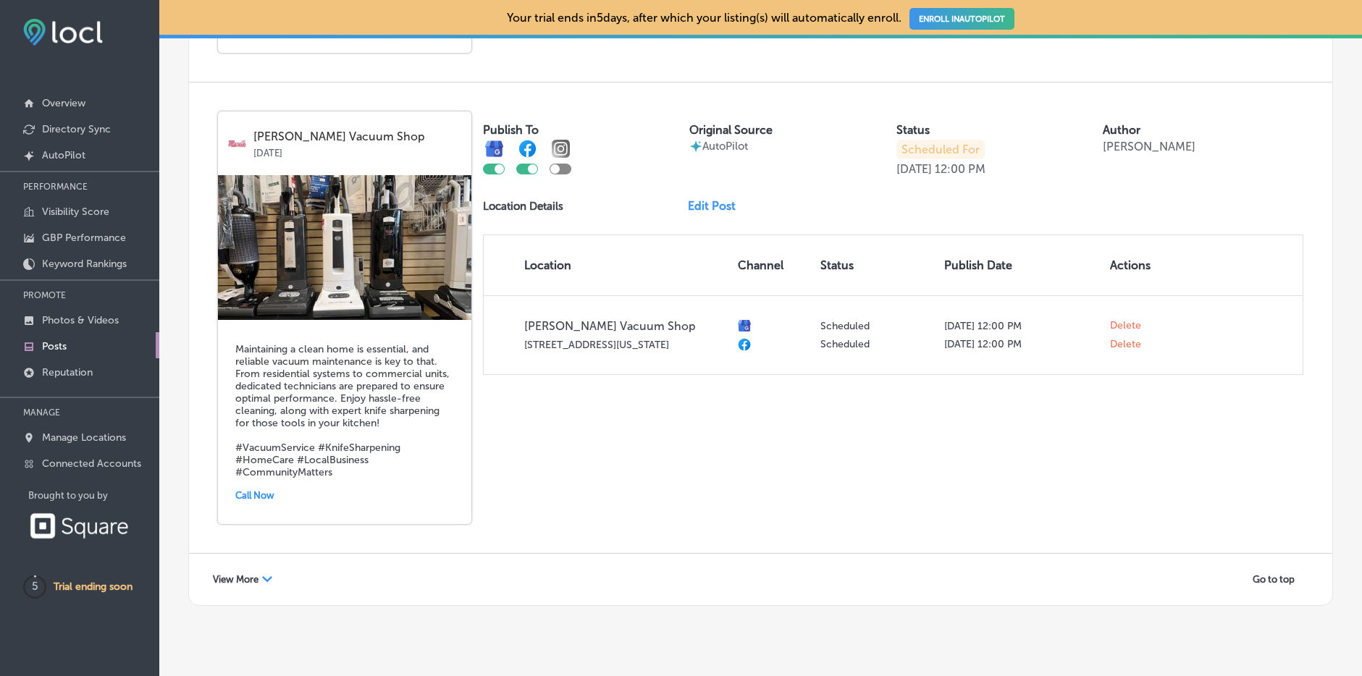
click at [255, 574] on span "View More" at bounding box center [236, 579] width 46 height 11
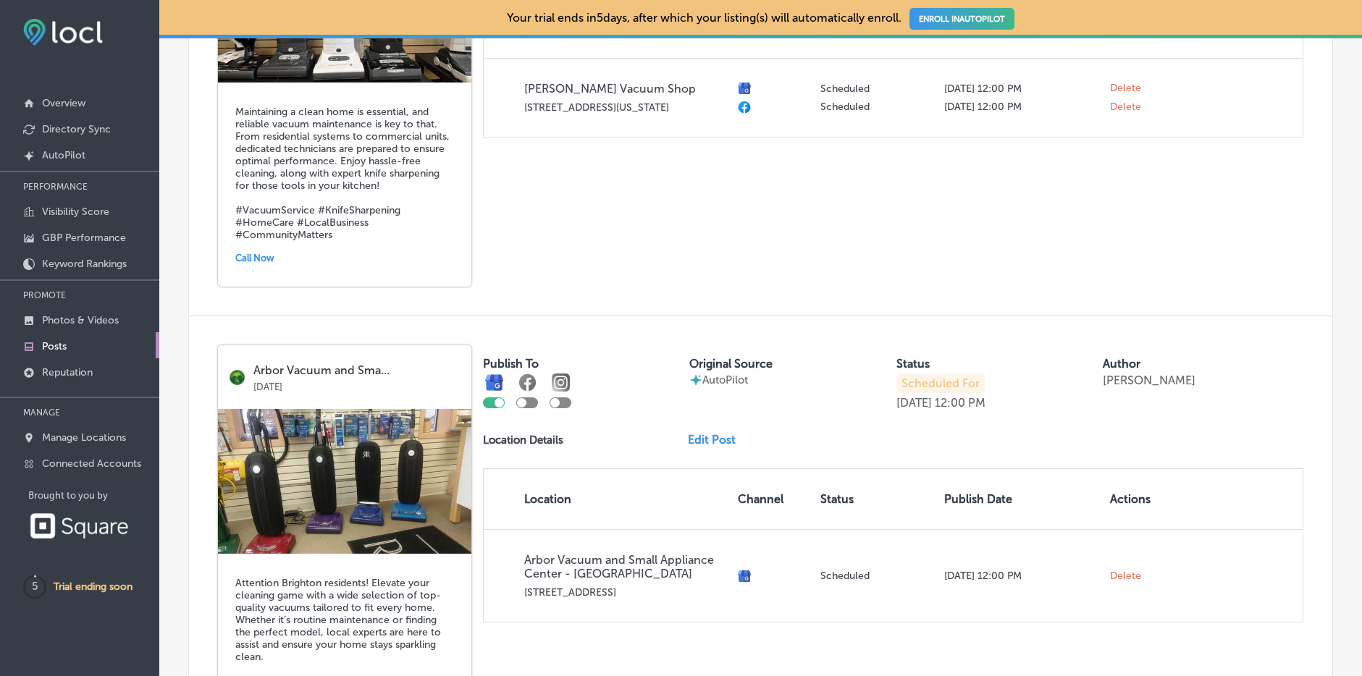
scroll to position [2942, 0]
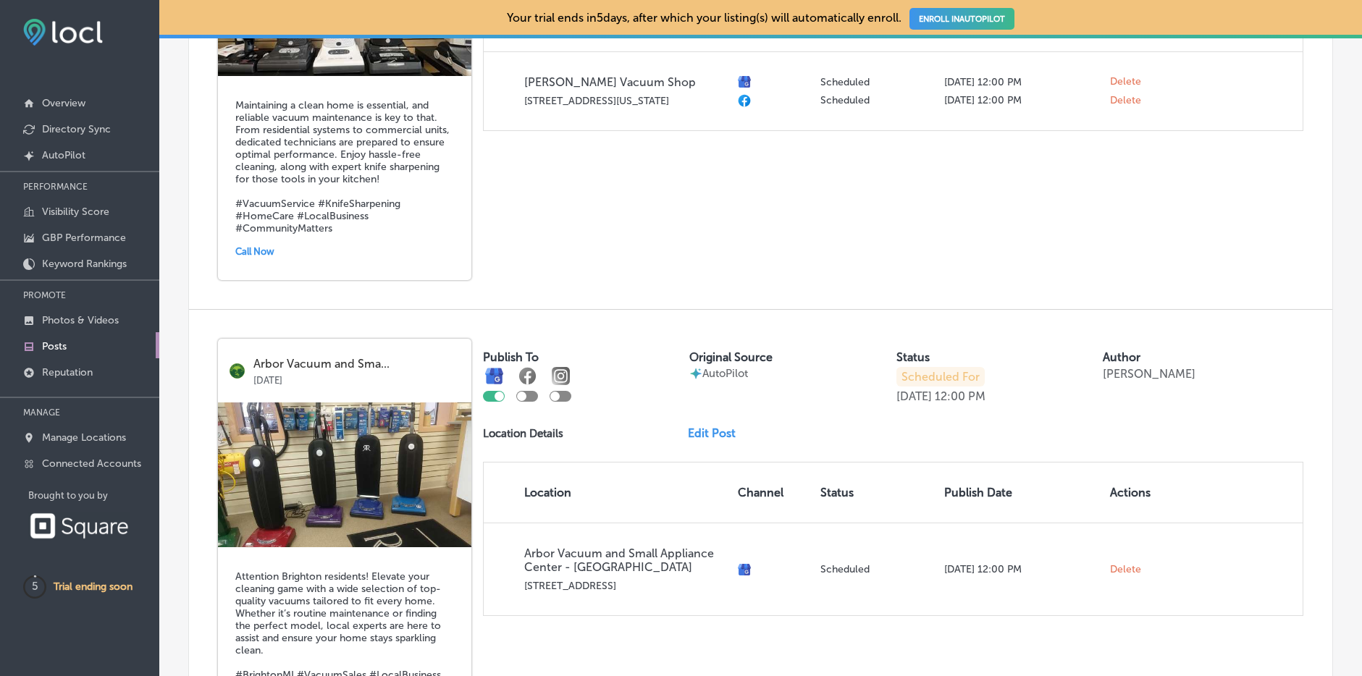
click at [528, 391] on div at bounding box center [527, 396] width 22 height 11
checkbox input "true"
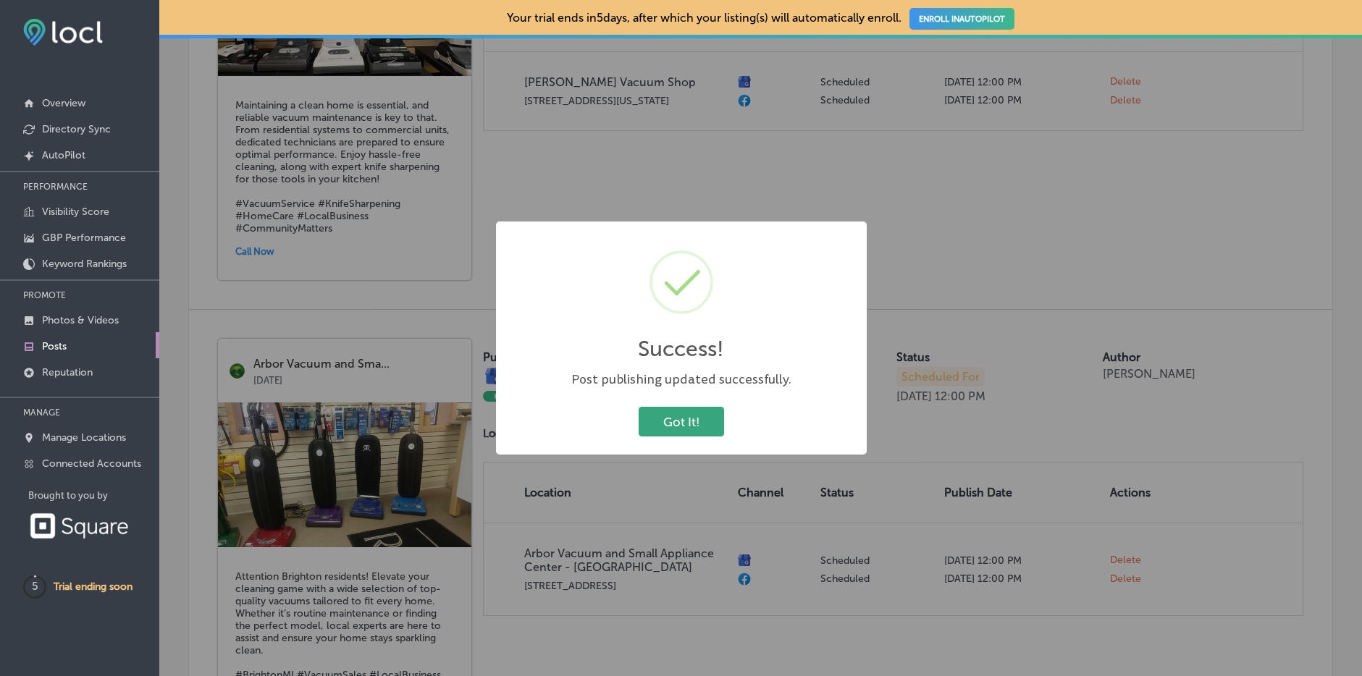
click at [683, 417] on button "Got It!" at bounding box center [681, 422] width 85 height 30
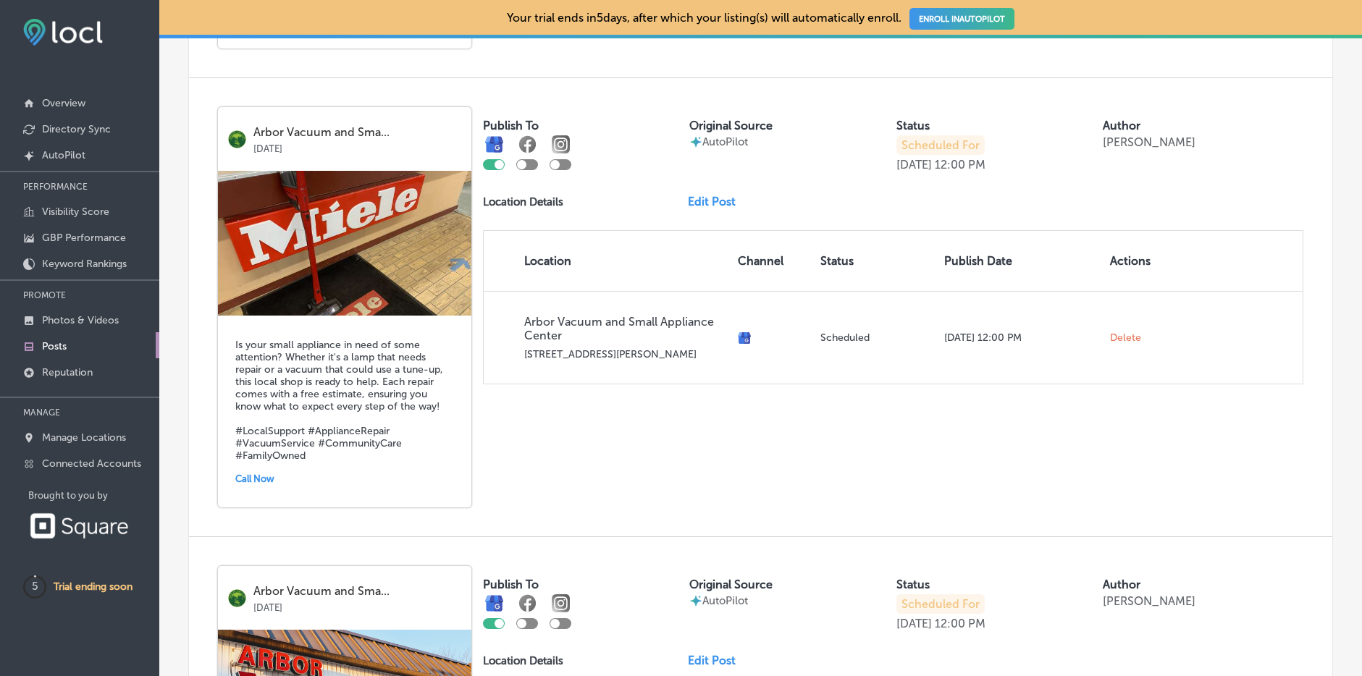
click at [528, 159] on div at bounding box center [527, 164] width 22 height 11
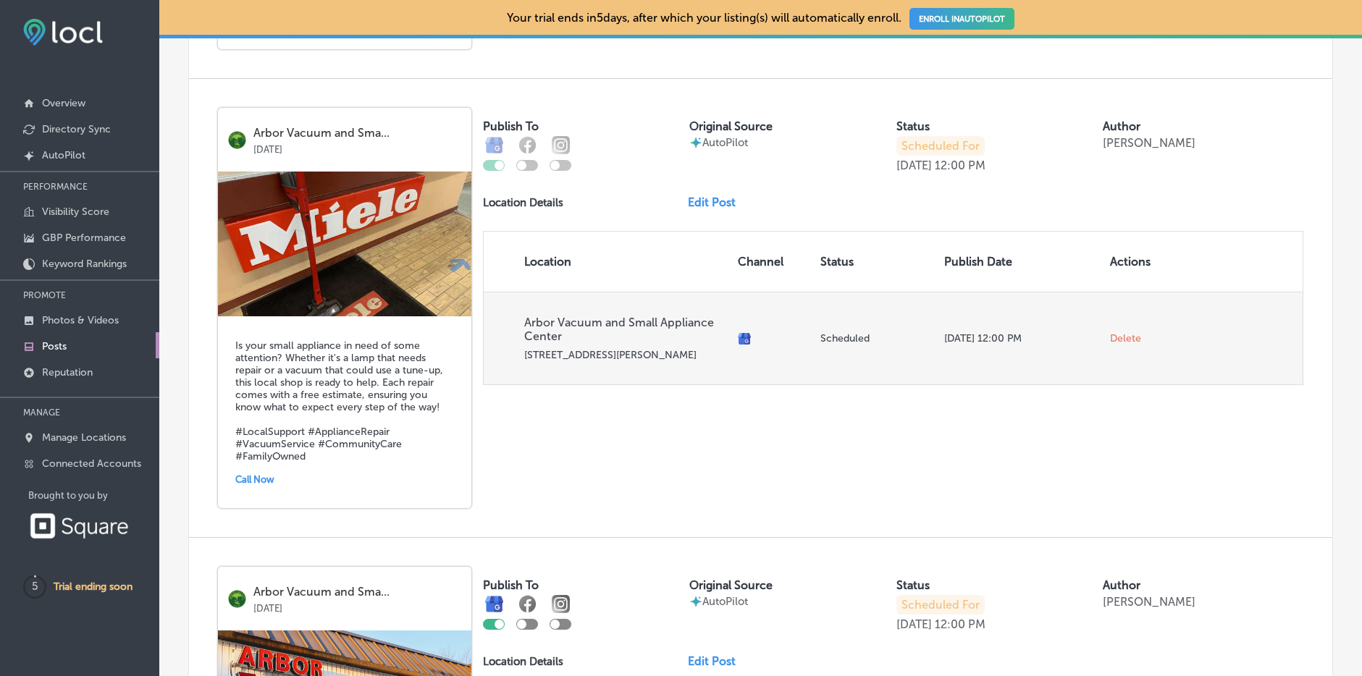
checkbox input "true"
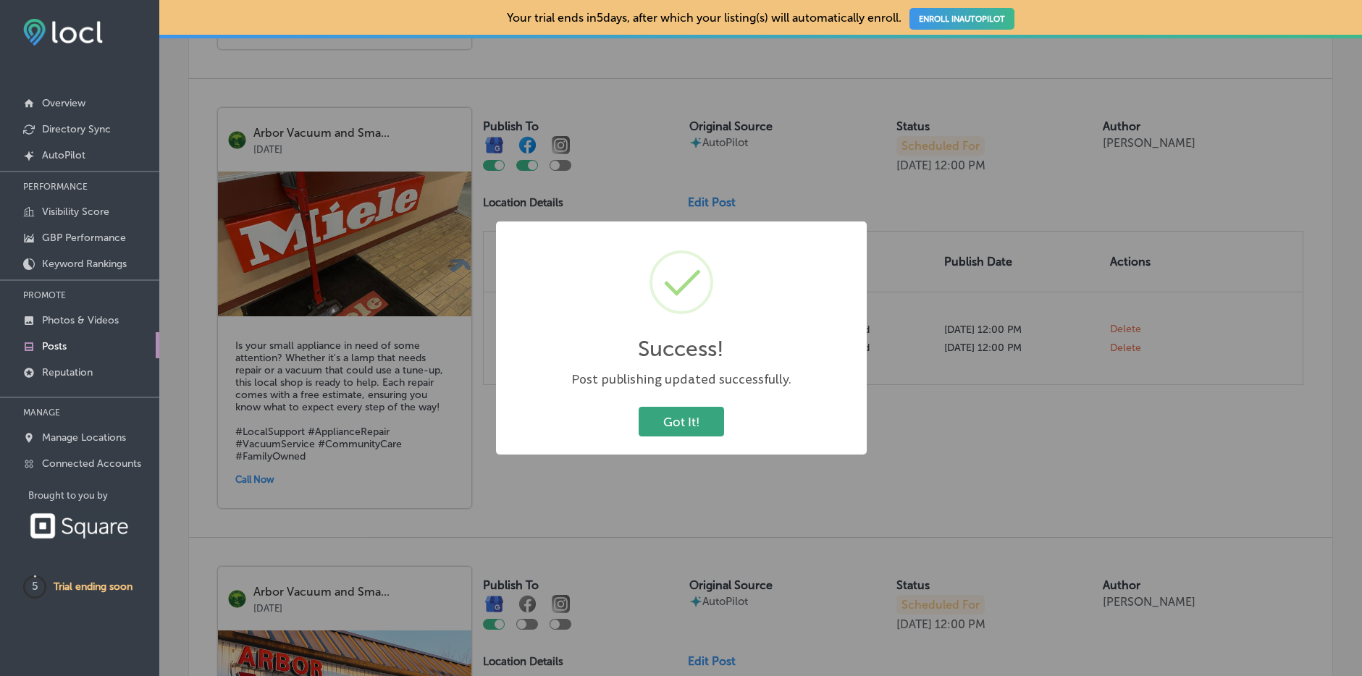
click at [669, 424] on button "Got It!" at bounding box center [681, 422] width 85 height 30
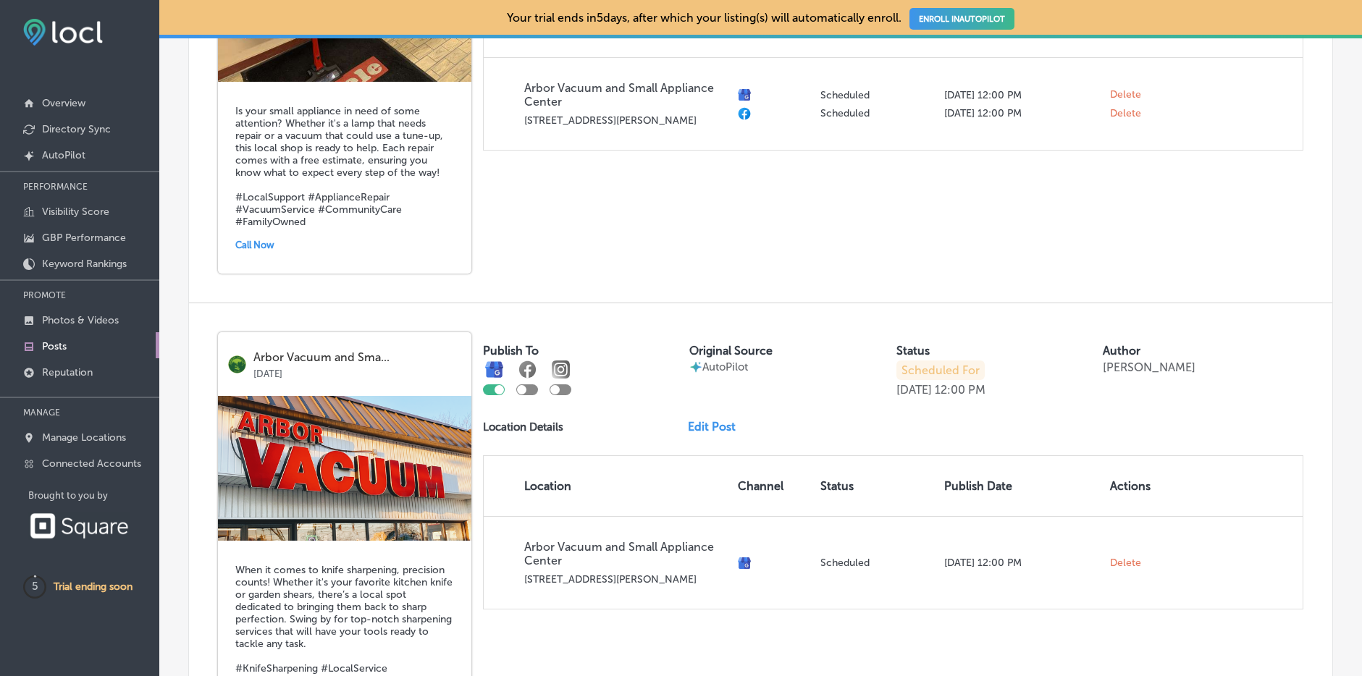
scroll to position [3865, 0]
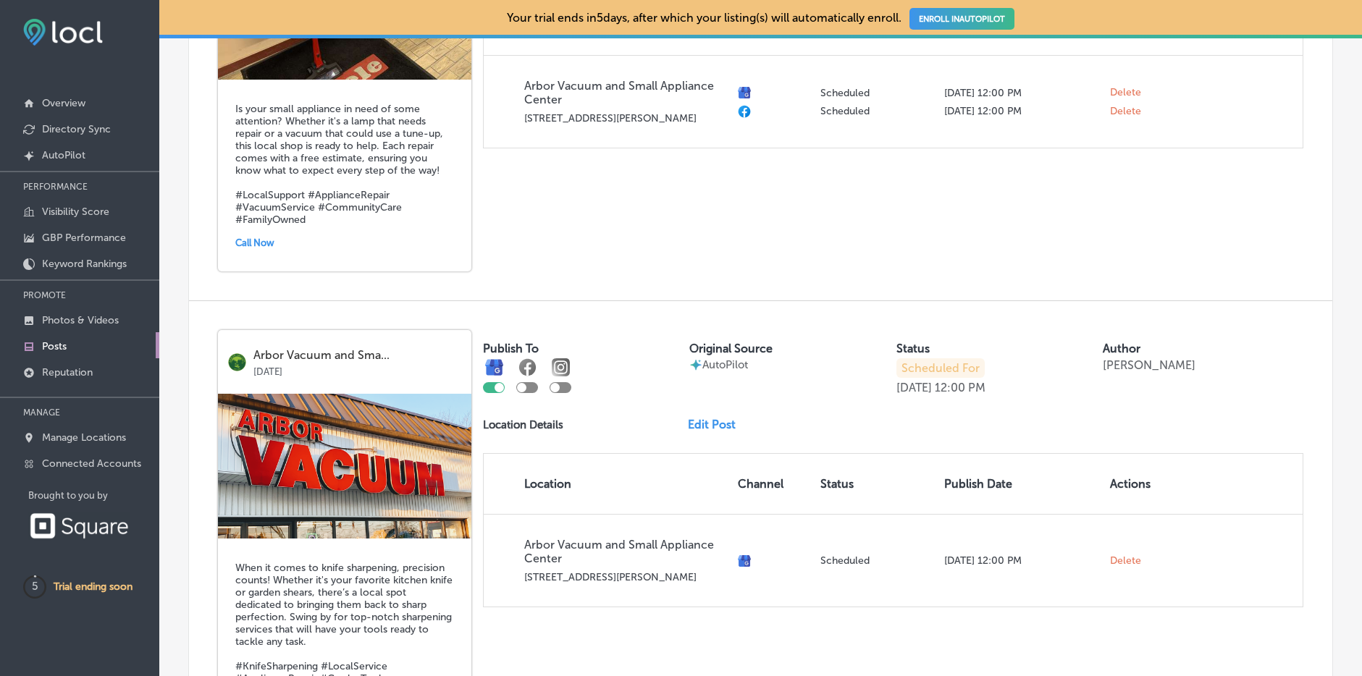
click at [524, 383] on div at bounding box center [521, 387] width 9 height 9
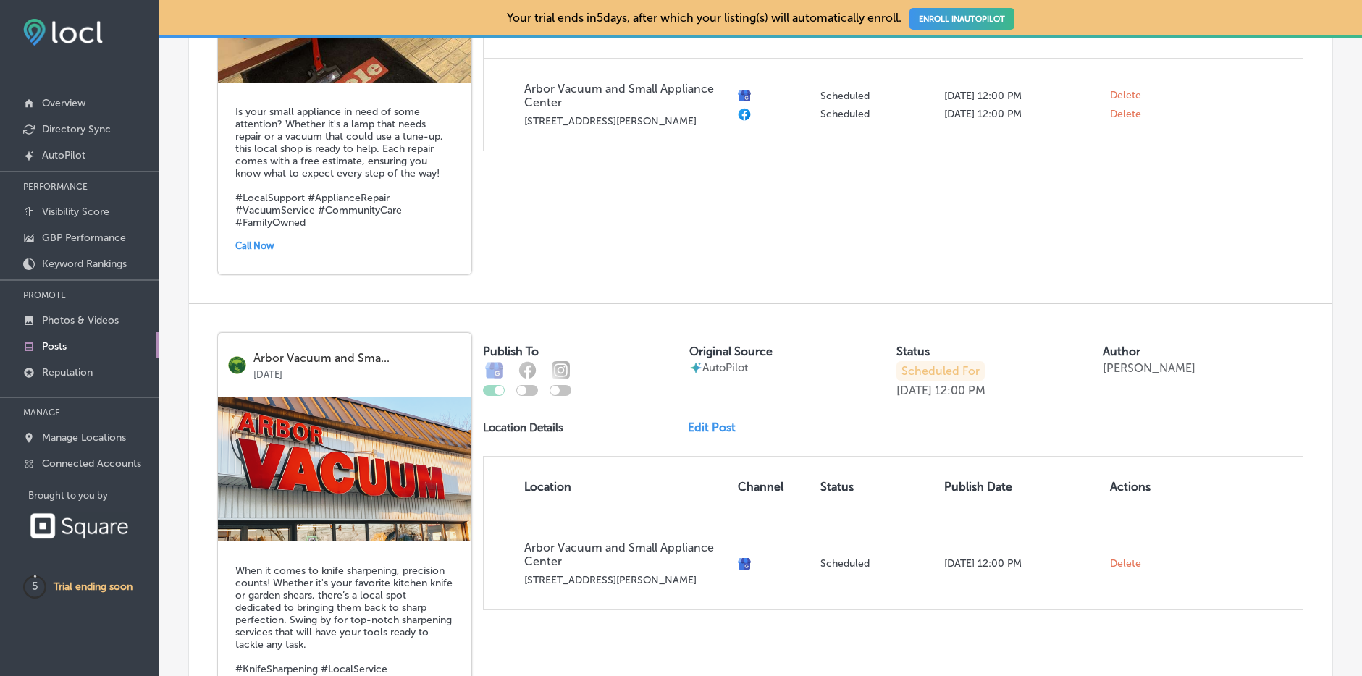
checkbox input "true"
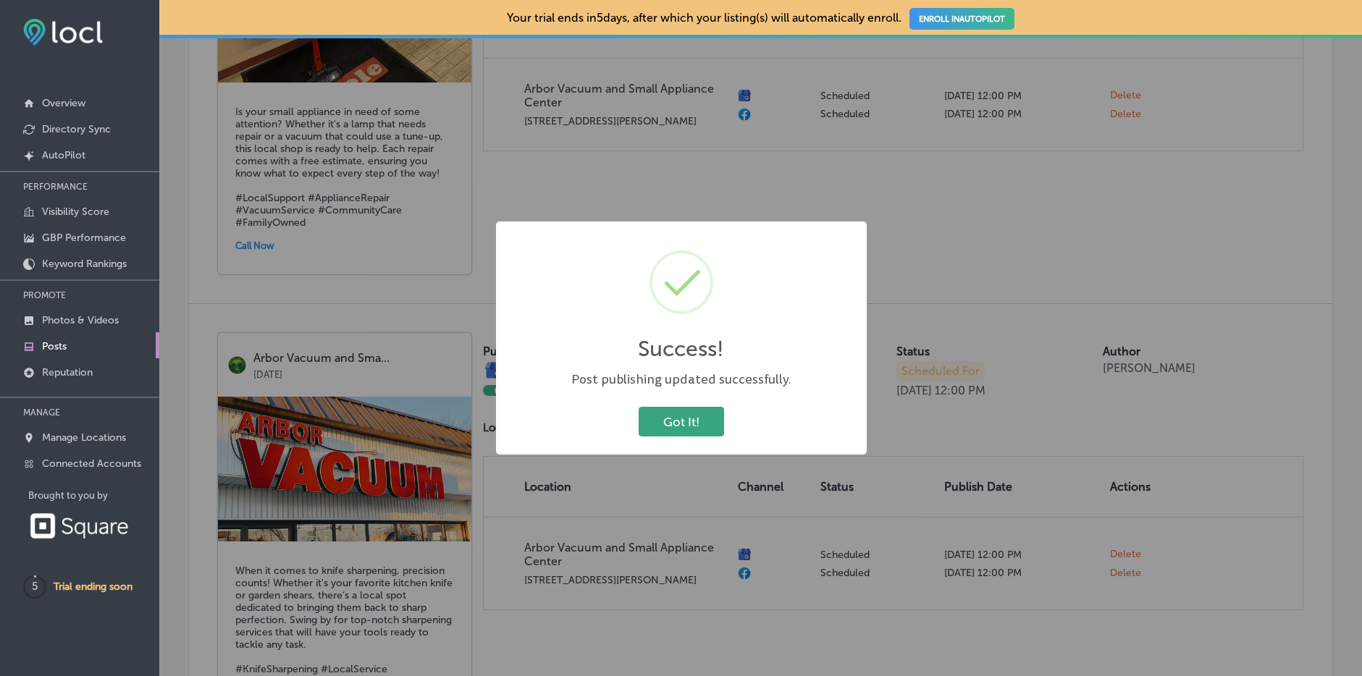
click at [663, 416] on button "Got It!" at bounding box center [681, 422] width 85 height 30
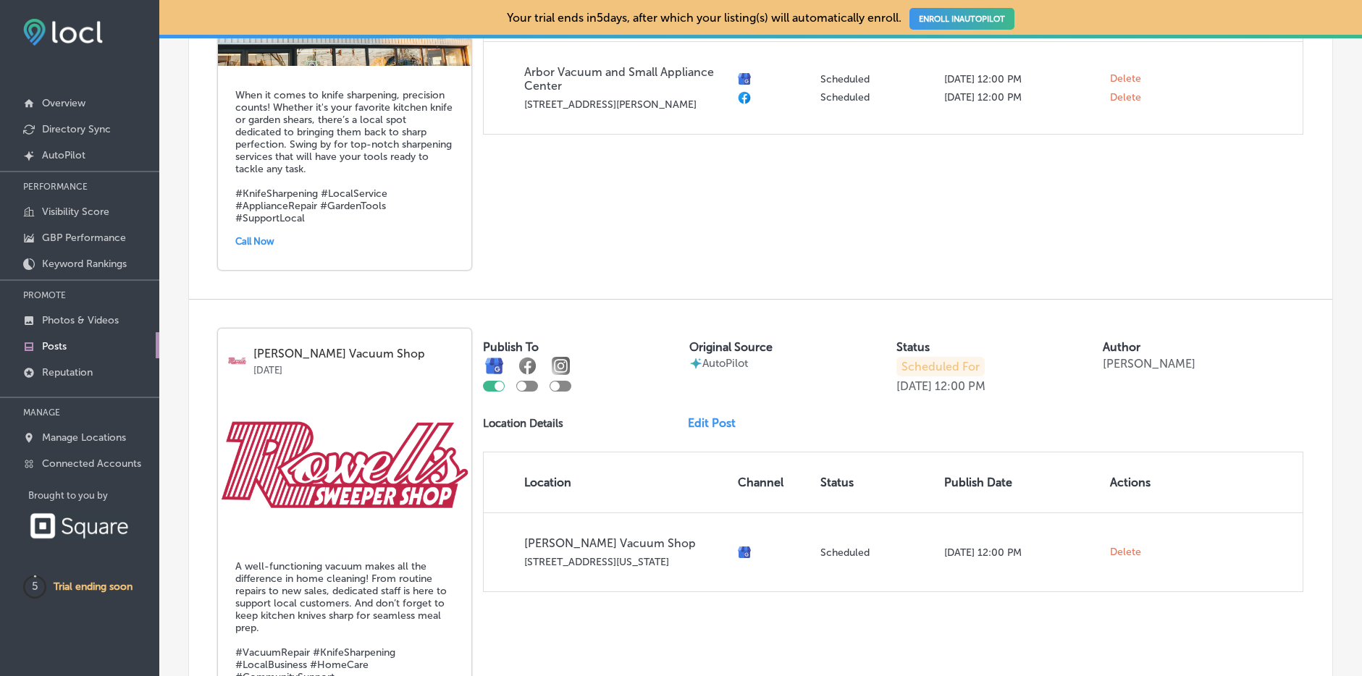
scroll to position [4343, 0]
click at [522, 380] on div at bounding box center [521, 384] width 9 height 9
checkbox input "true"
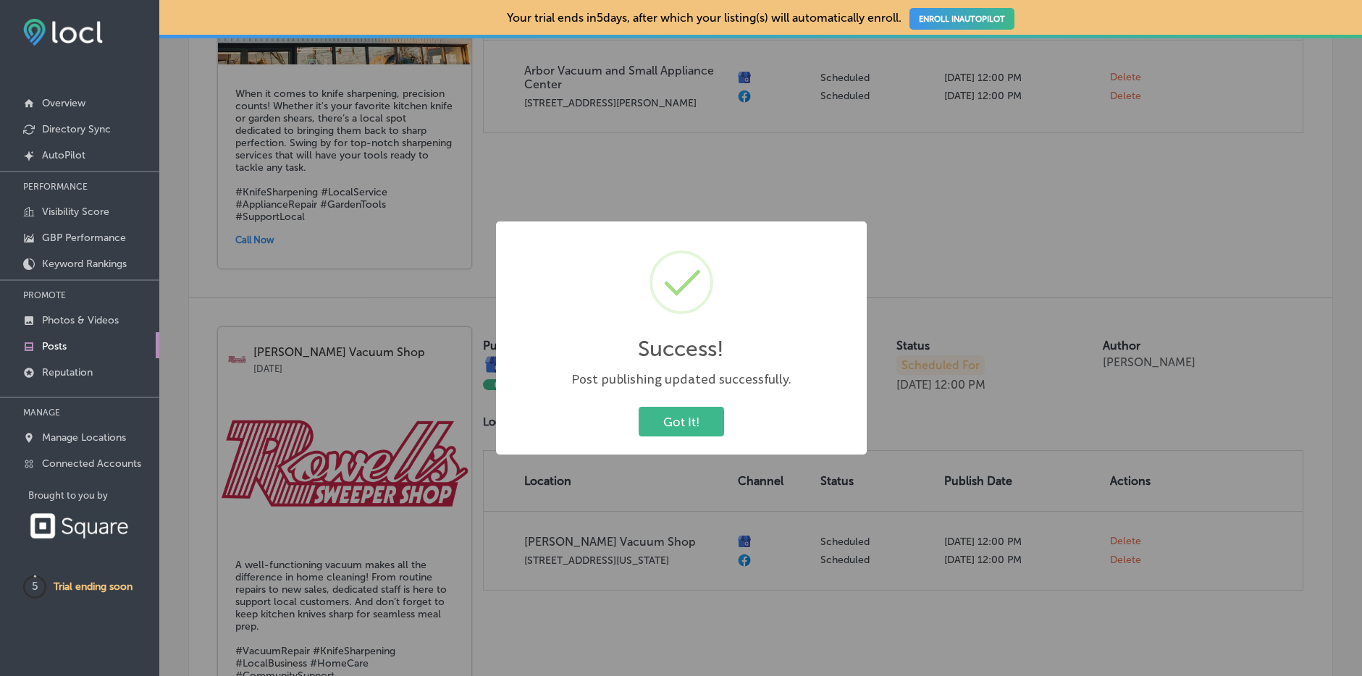
drag, startPoint x: 671, startPoint y: 412, endPoint x: 663, endPoint y: 424, distance: 14.1
click at [672, 414] on button "Got It!" at bounding box center [681, 422] width 85 height 30
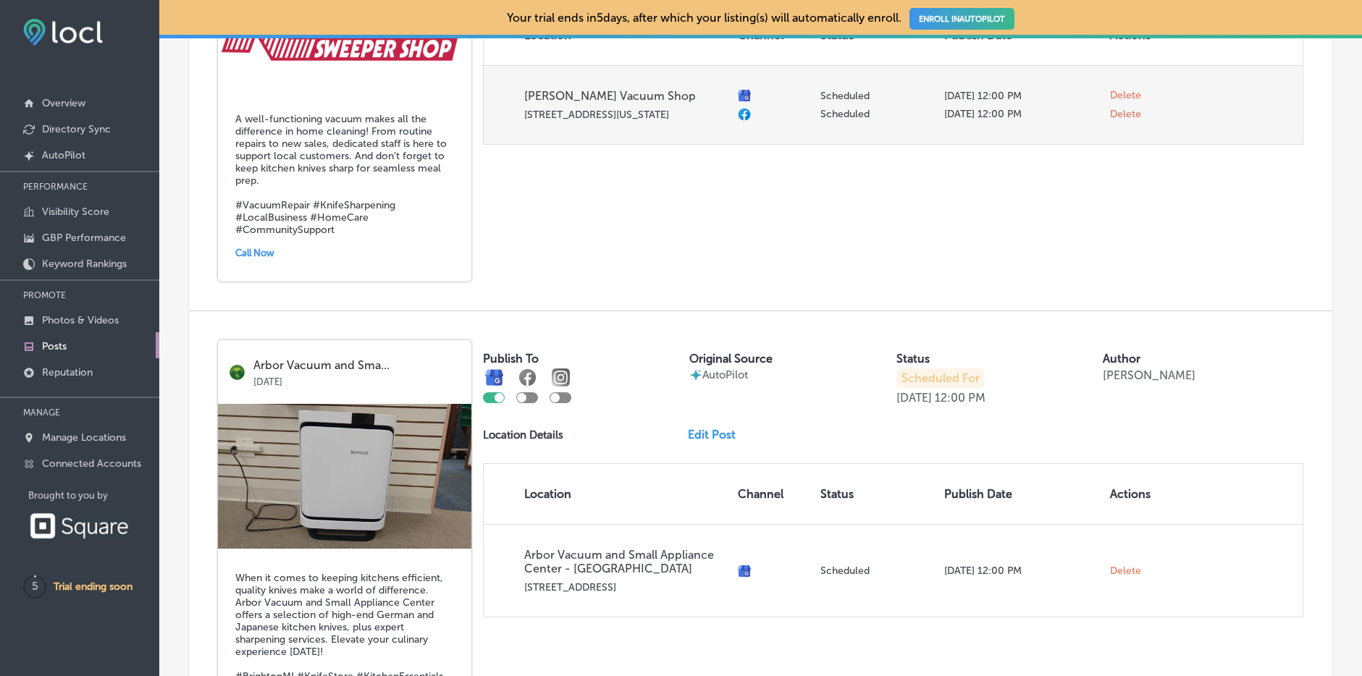
scroll to position [4806, 0]
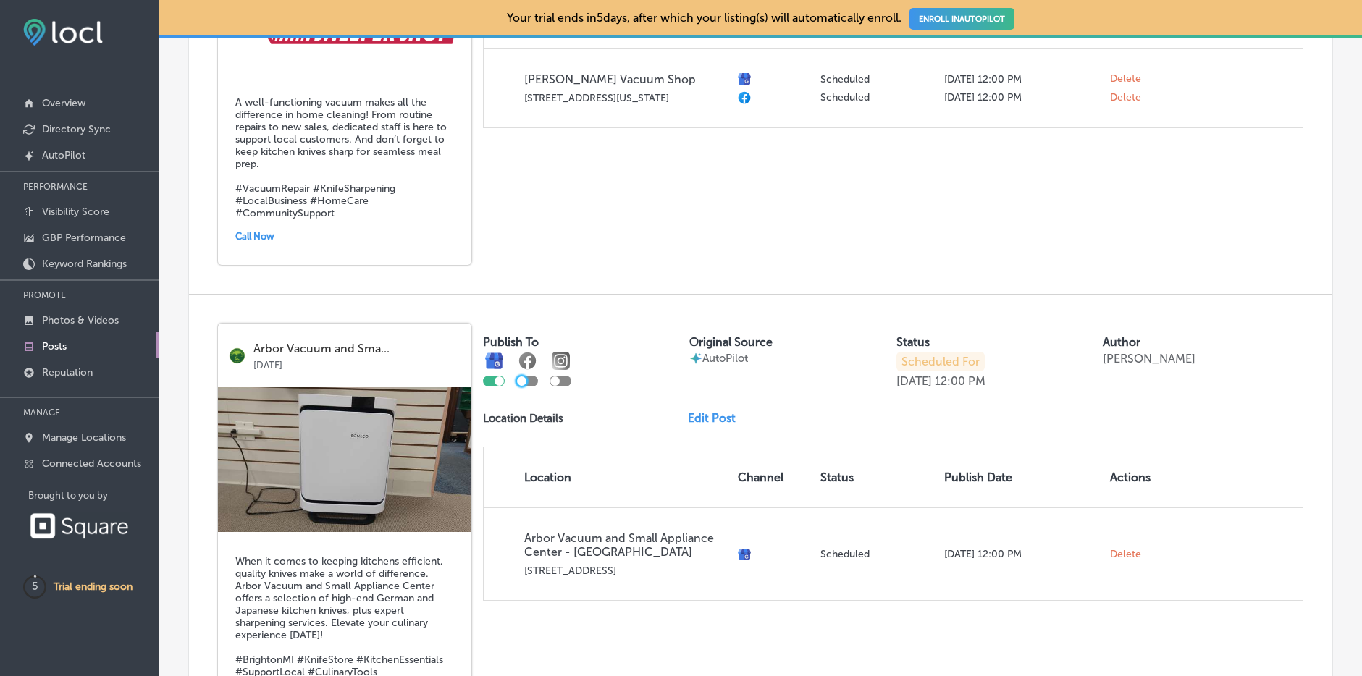
click at [524, 377] on div at bounding box center [521, 381] width 9 height 9
checkbox input "true"
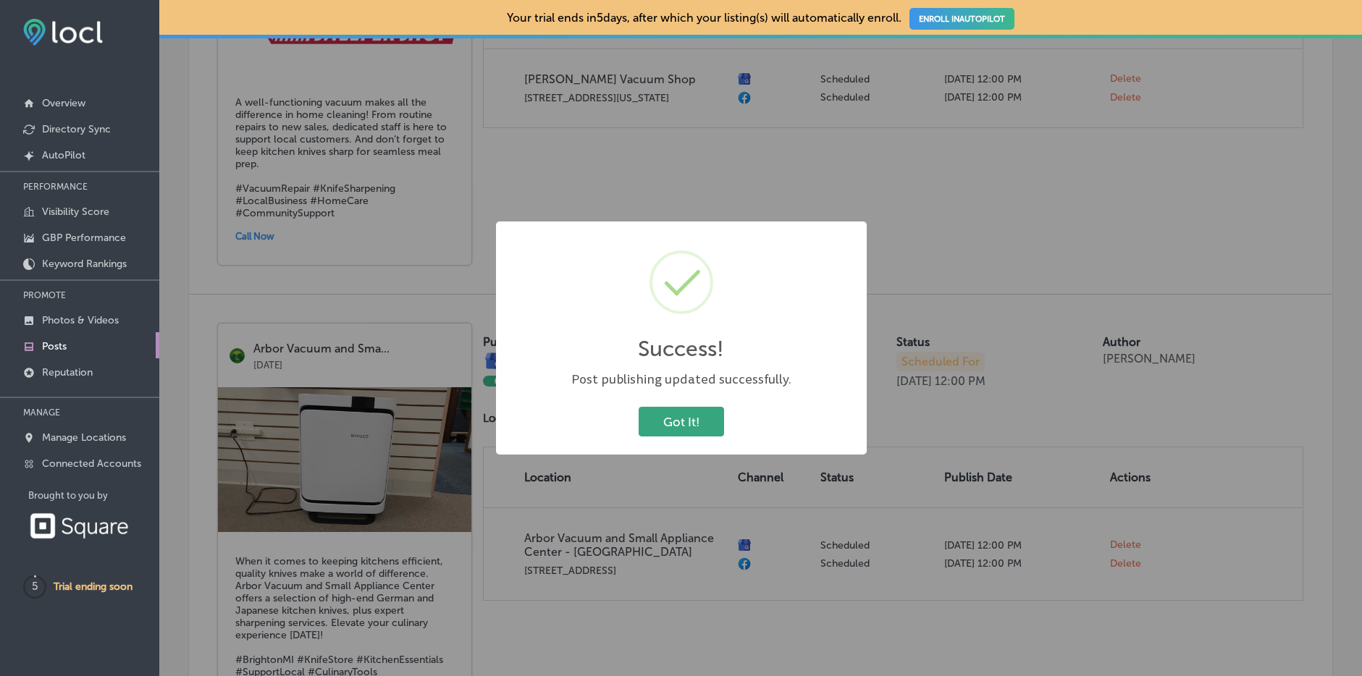
click at [708, 424] on button "Got It!" at bounding box center [681, 422] width 85 height 30
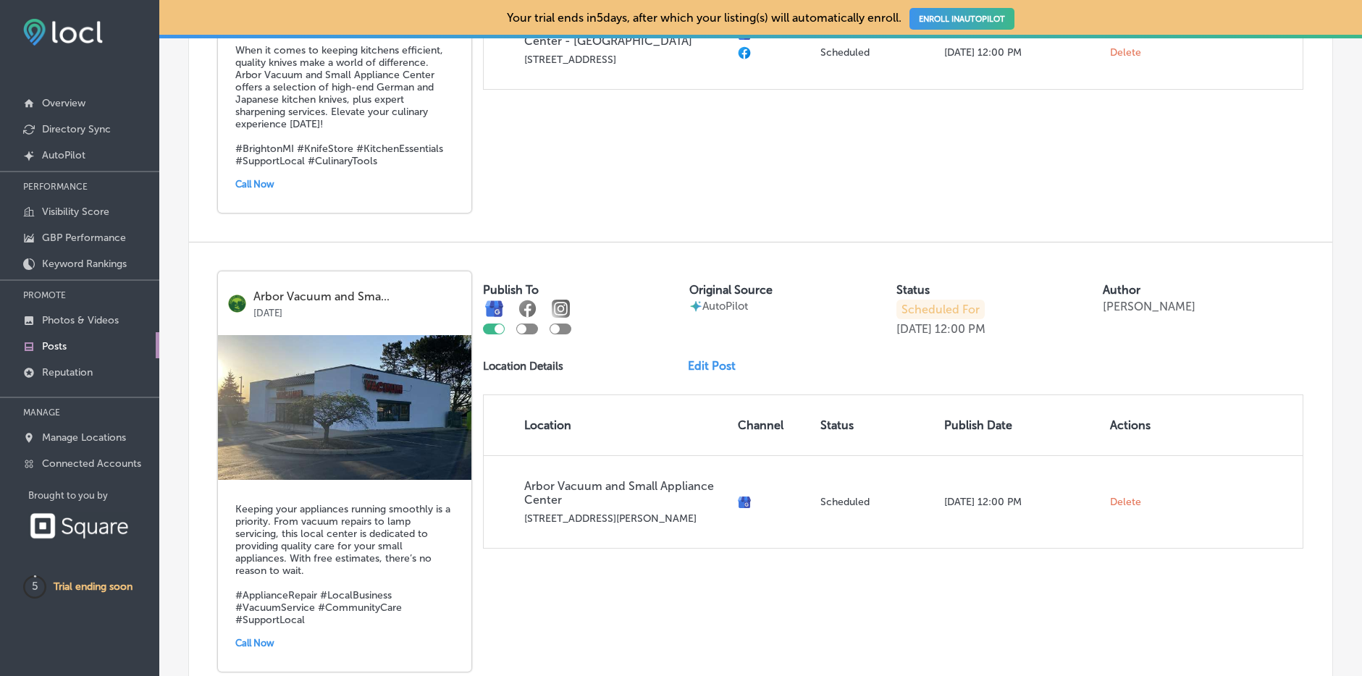
scroll to position [5360, 0]
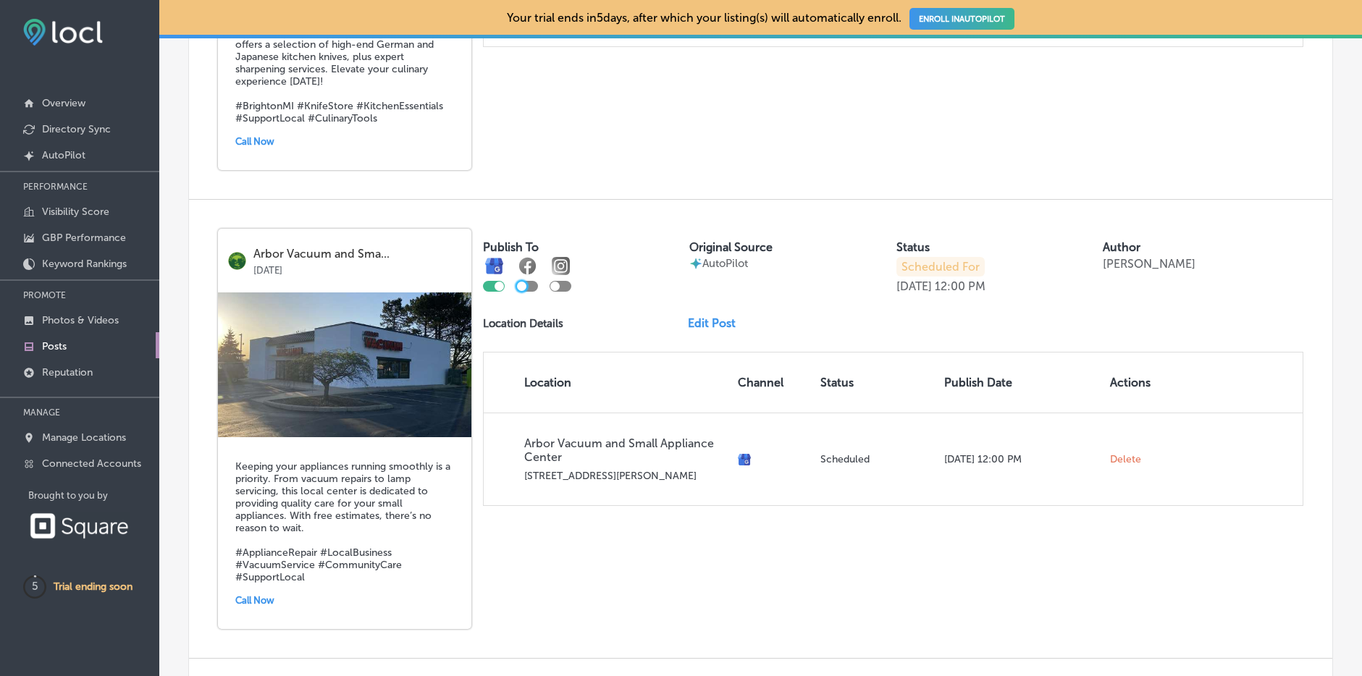
click at [524, 282] on div at bounding box center [521, 286] width 9 height 9
checkbox input "true"
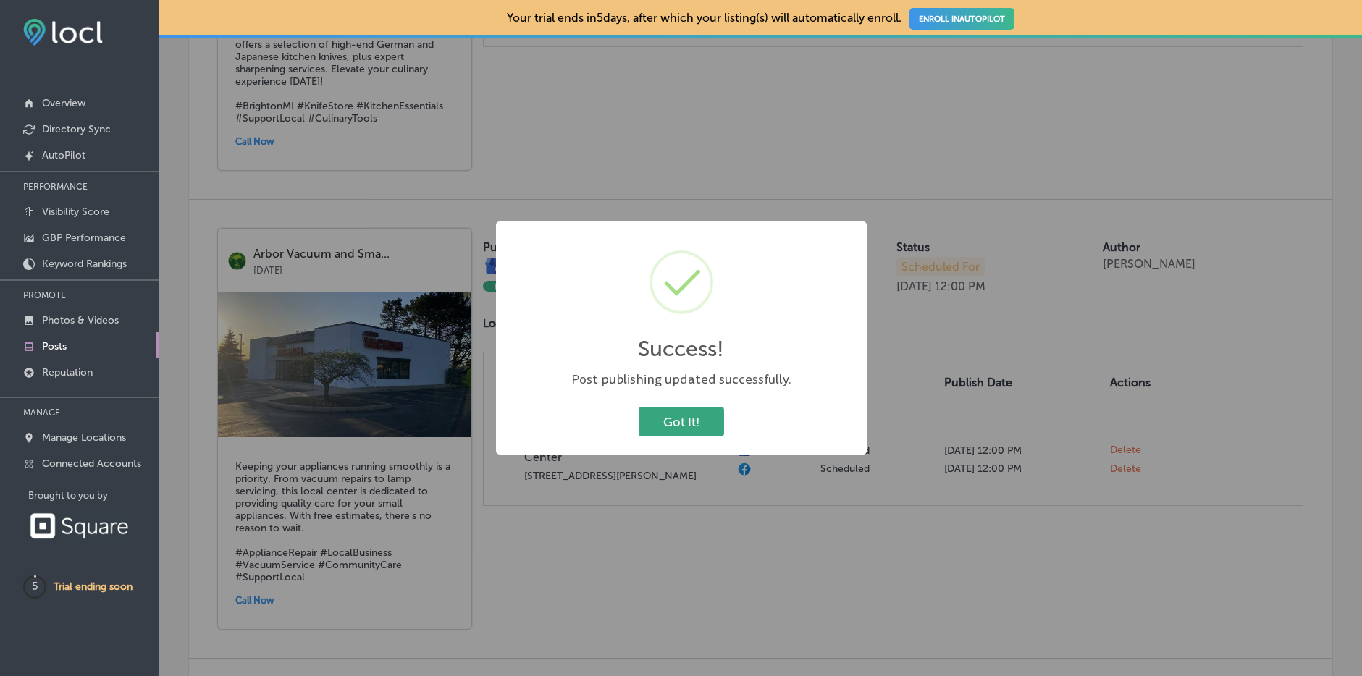
click at [669, 414] on button "Got It!" at bounding box center [681, 422] width 85 height 30
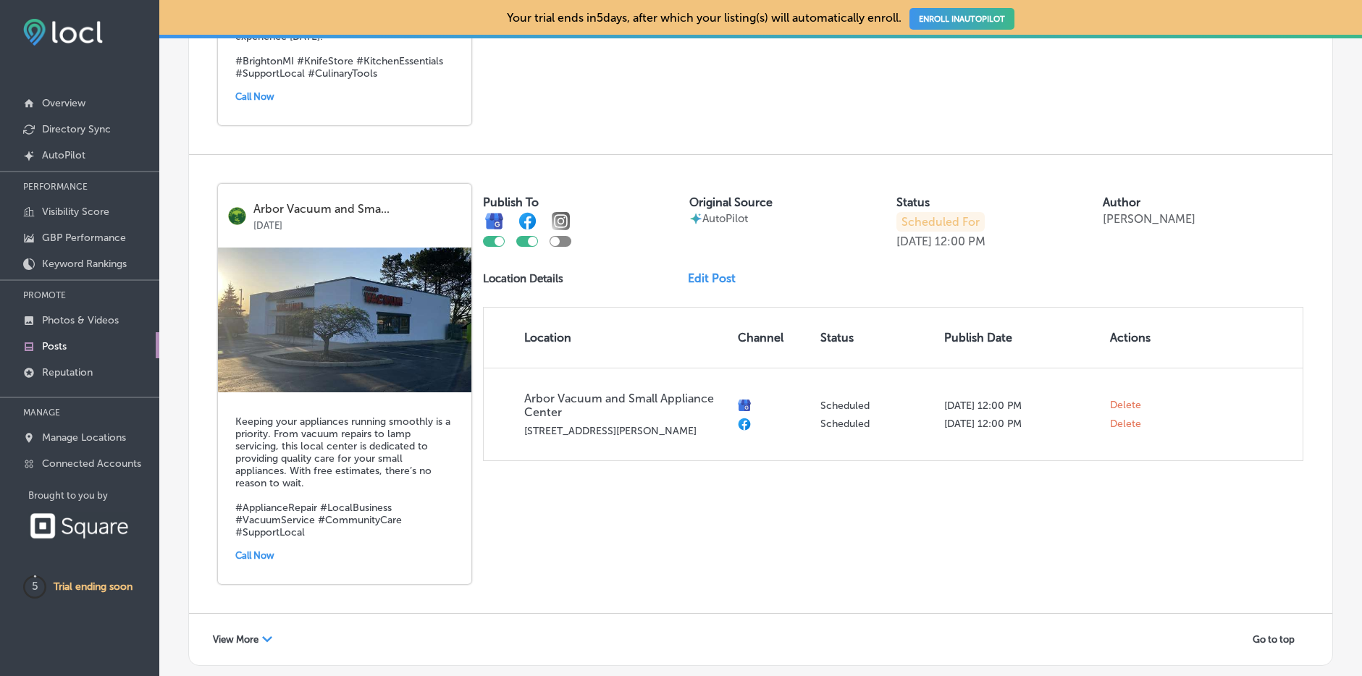
scroll to position [5445, 0]
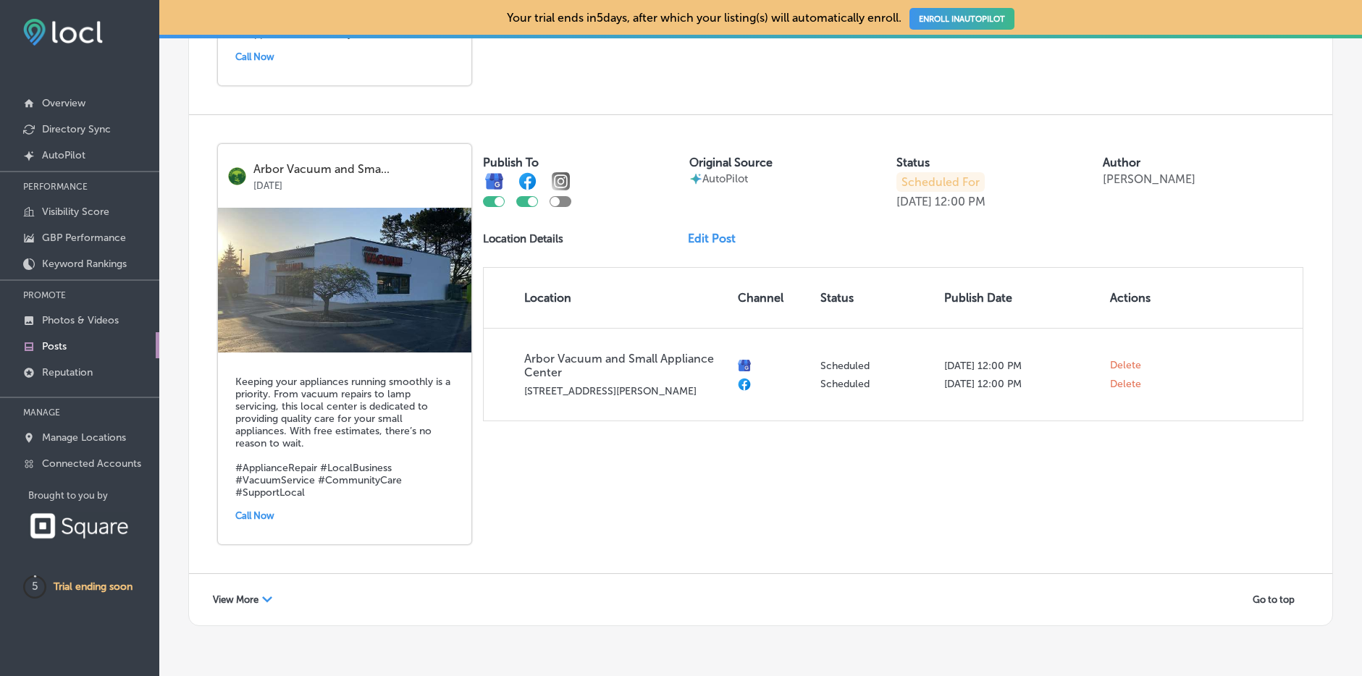
click at [245, 595] on span "View More" at bounding box center [236, 600] width 46 height 11
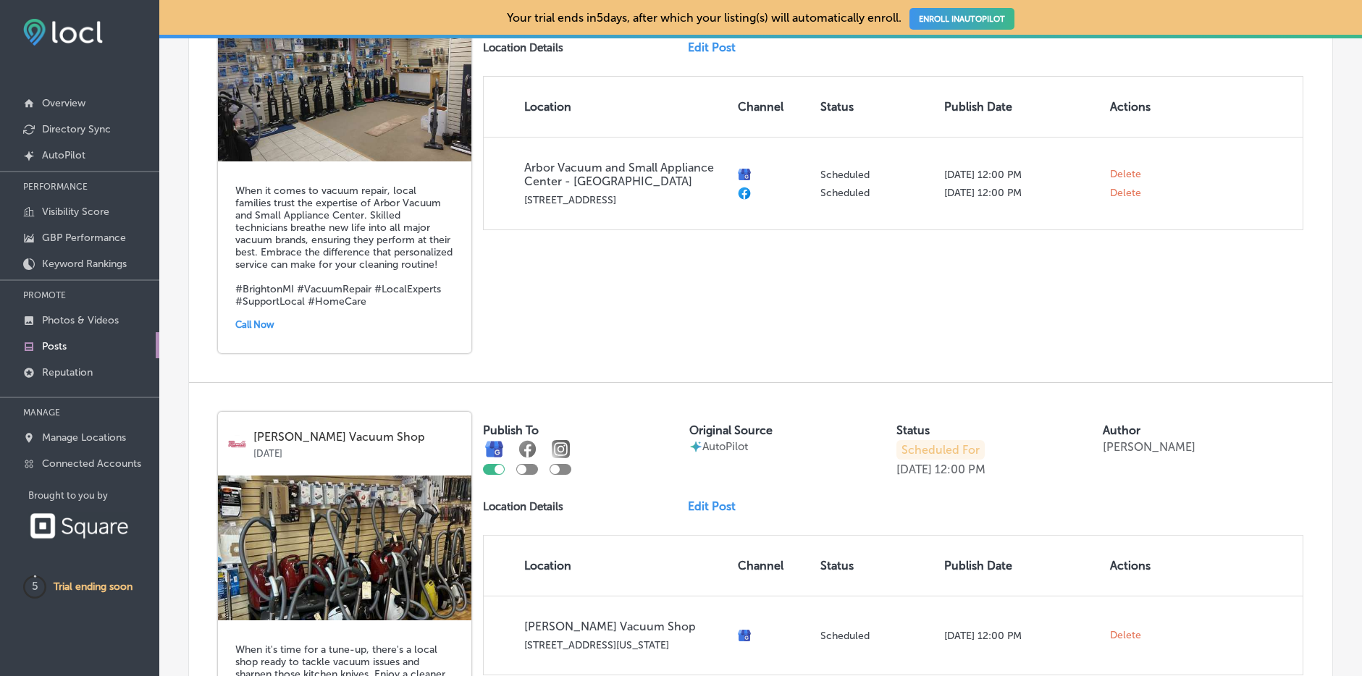
scroll to position [6099, 0]
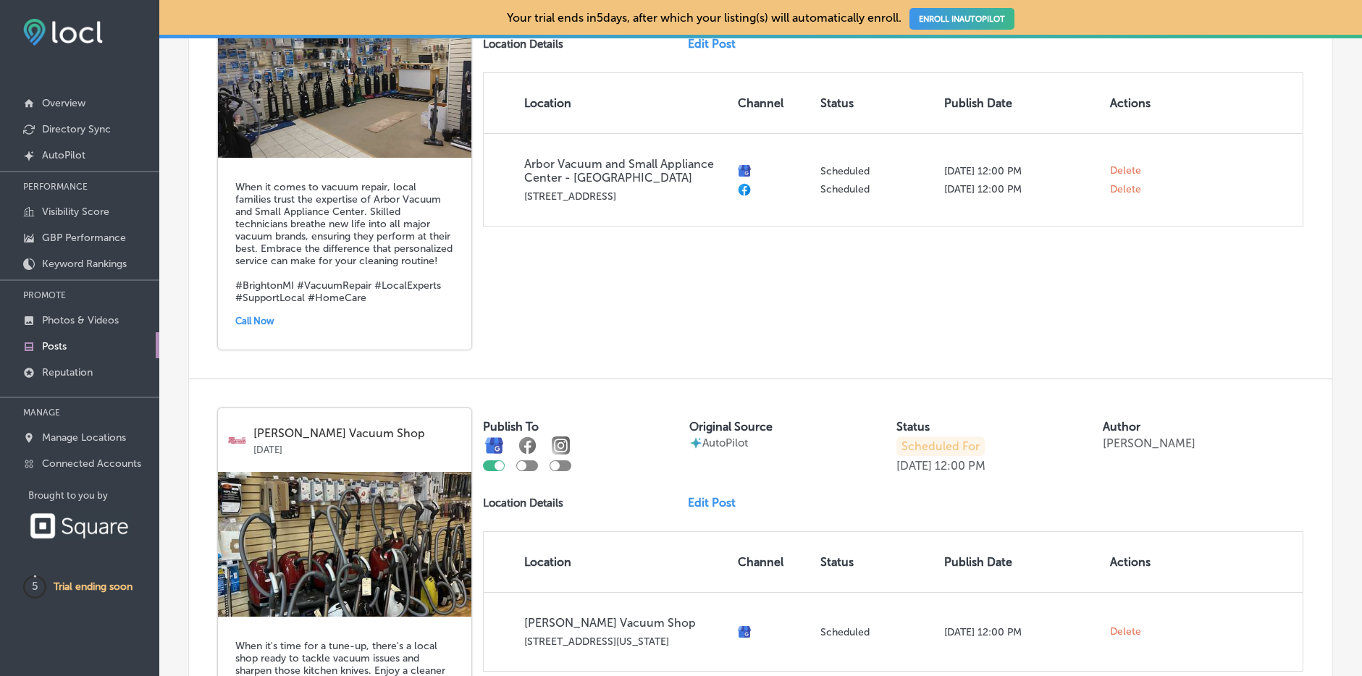
click at [524, 461] on div at bounding box center [521, 465] width 9 height 9
checkbox input "true"
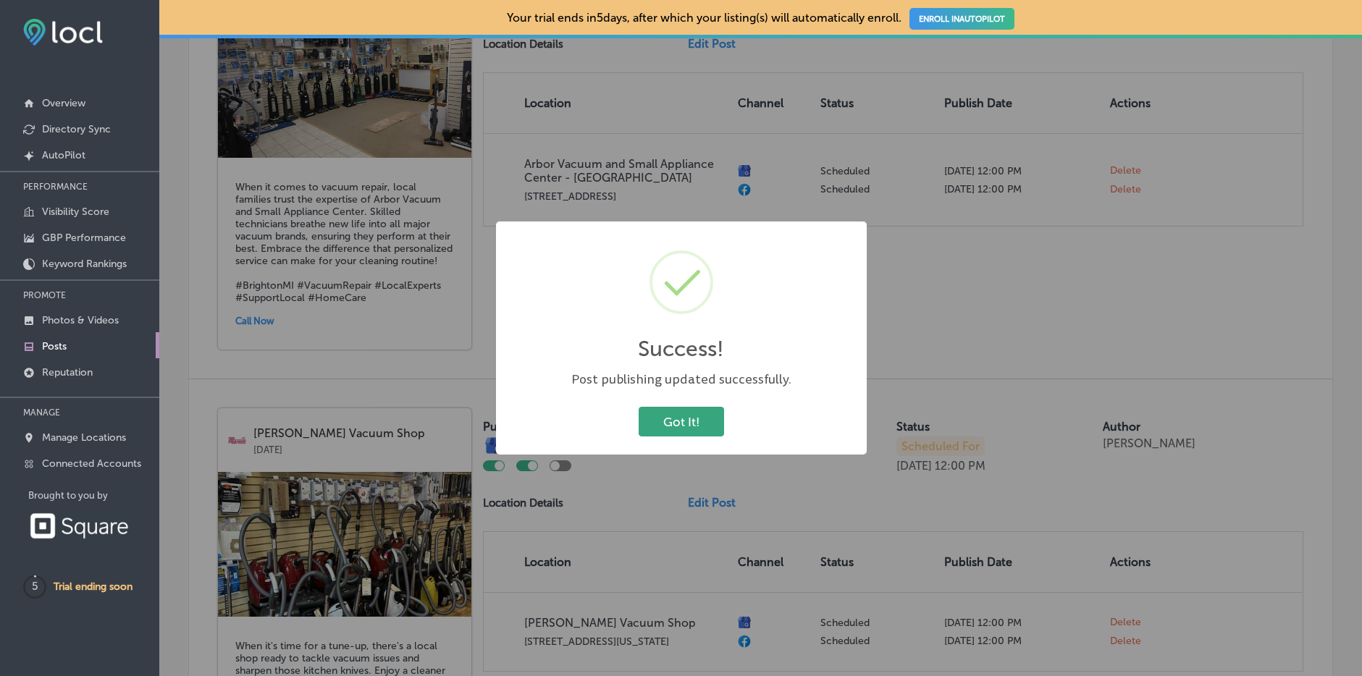
click at [666, 415] on button "Got It!" at bounding box center [681, 422] width 85 height 30
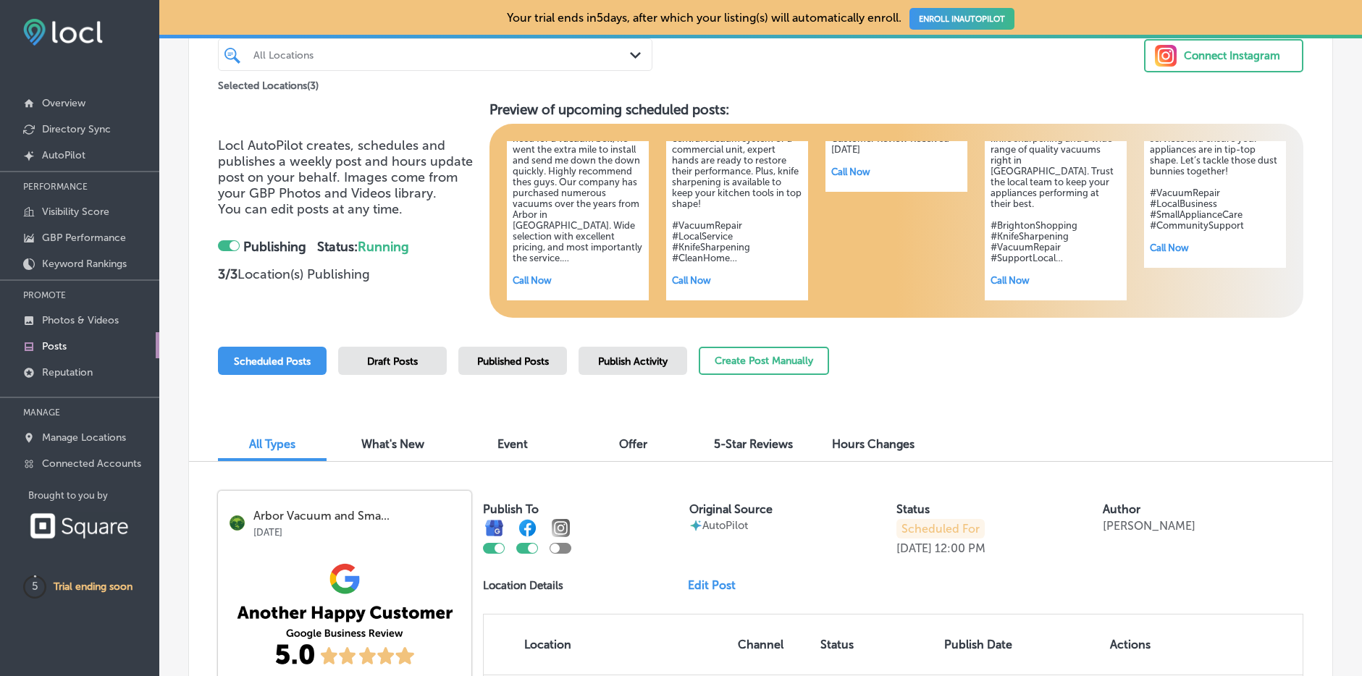
scroll to position [123, 0]
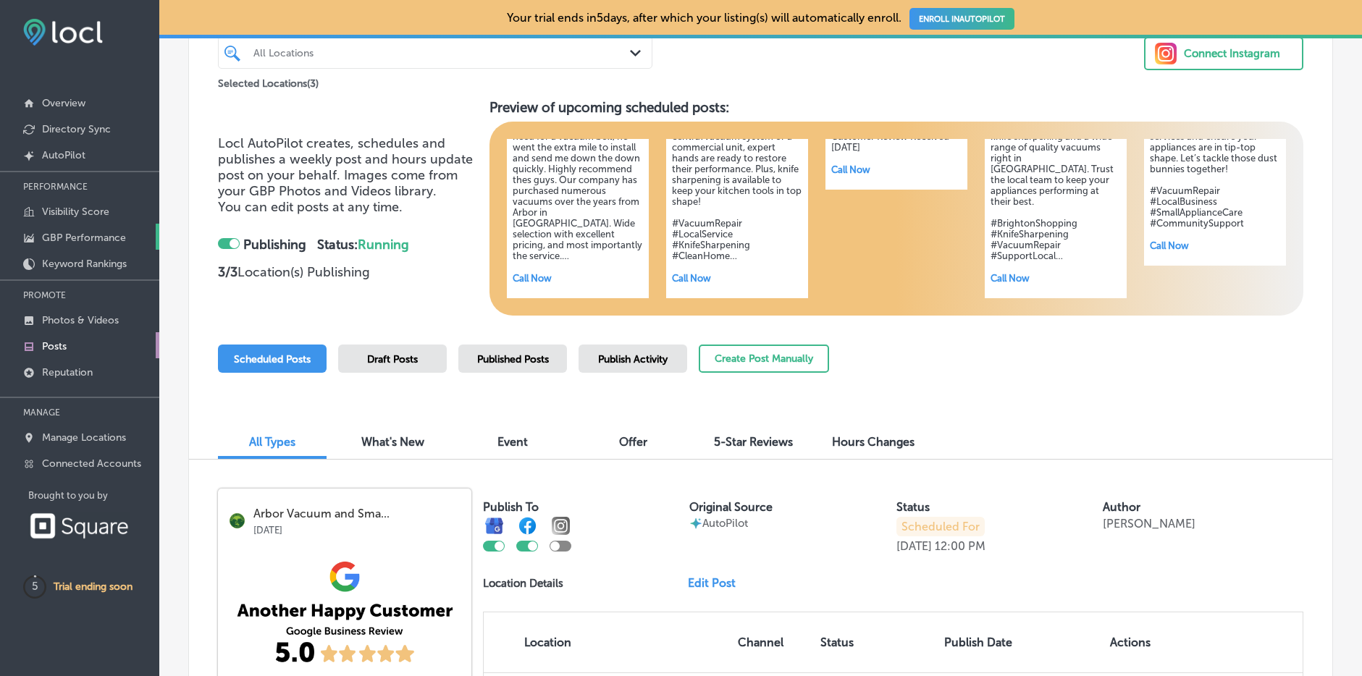
click at [82, 237] on p "GBP Performance" at bounding box center [84, 238] width 84 height 12
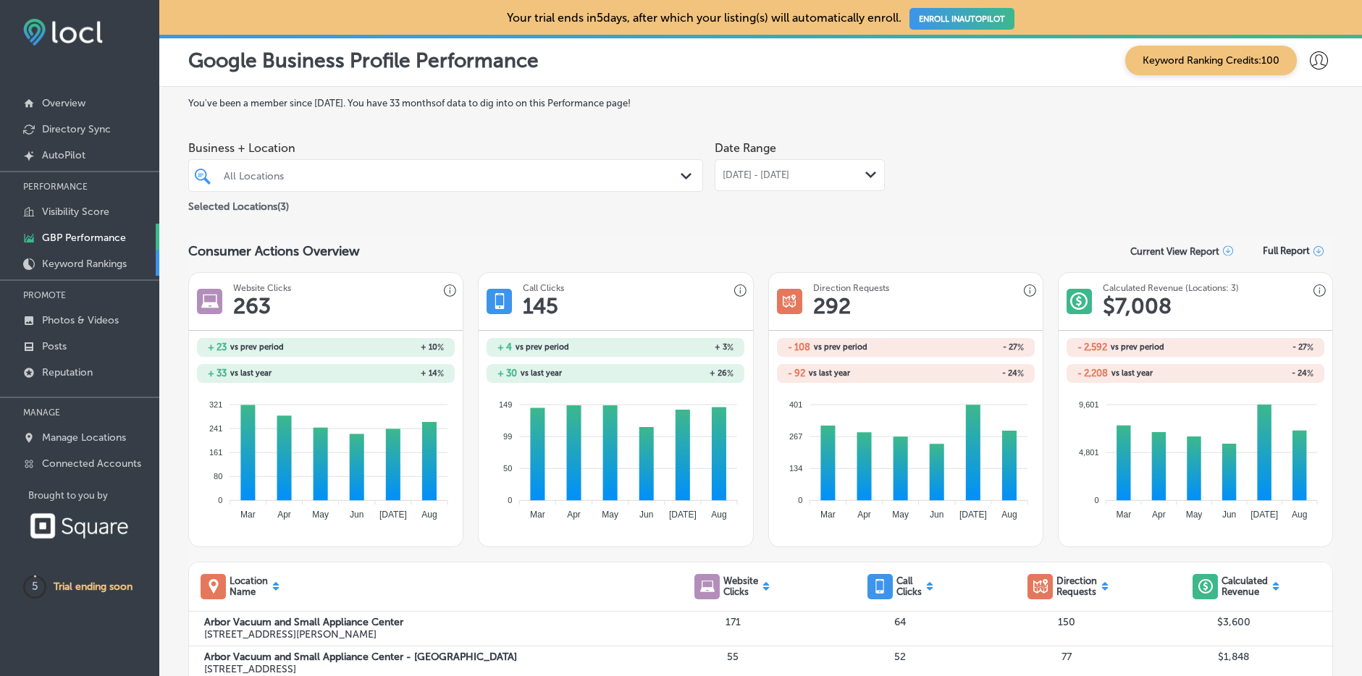
click at [79, 261] on p "Keyword Rankings" at bounding box center [84, 264] width 85 height 12
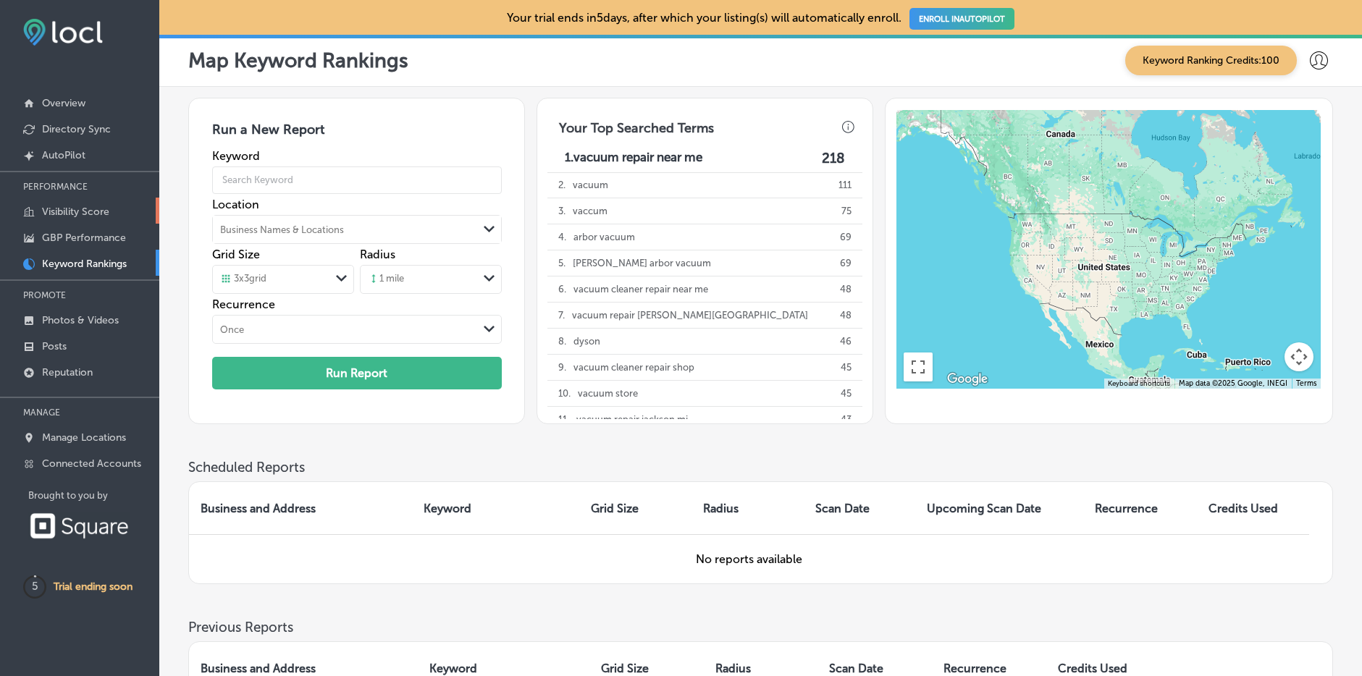
click at [89, 211] on p "Visibility Score" at bounding box center [75, 212] width 67 height 12
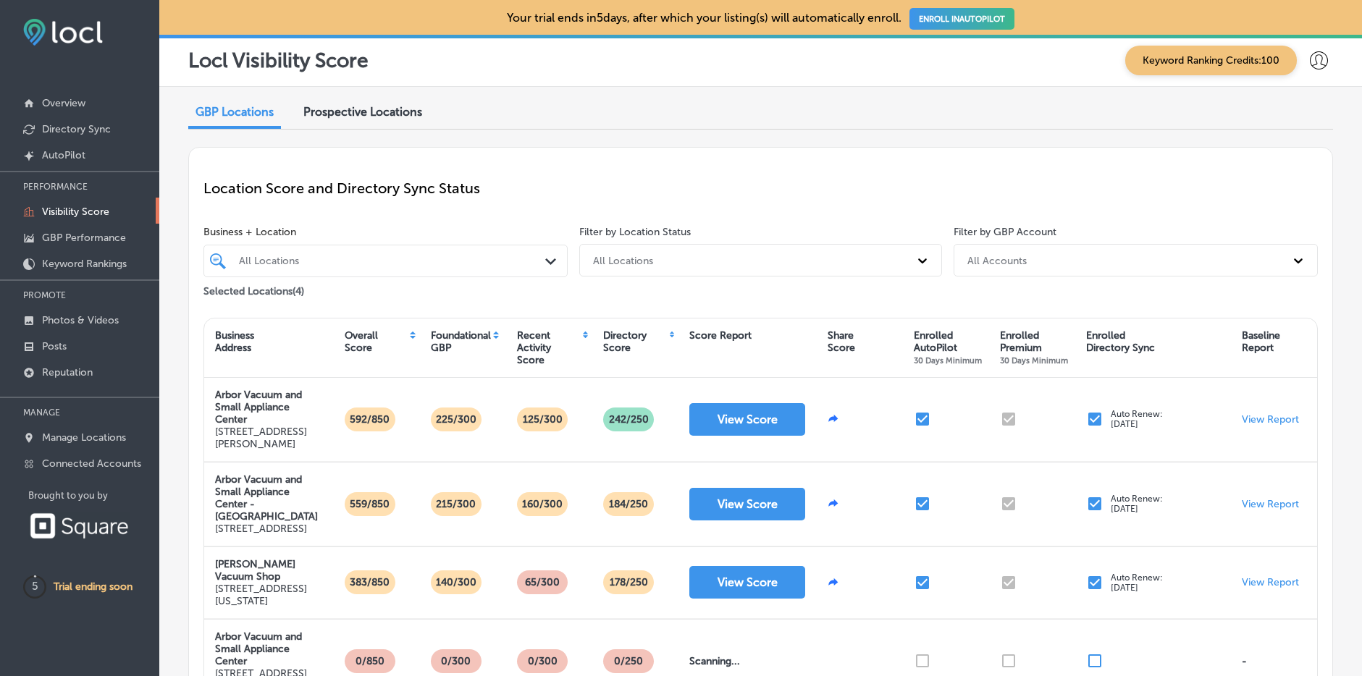
click at [340, 112] on span "Prospective Locations" at bounding box center [362, 112] width 119 height 14
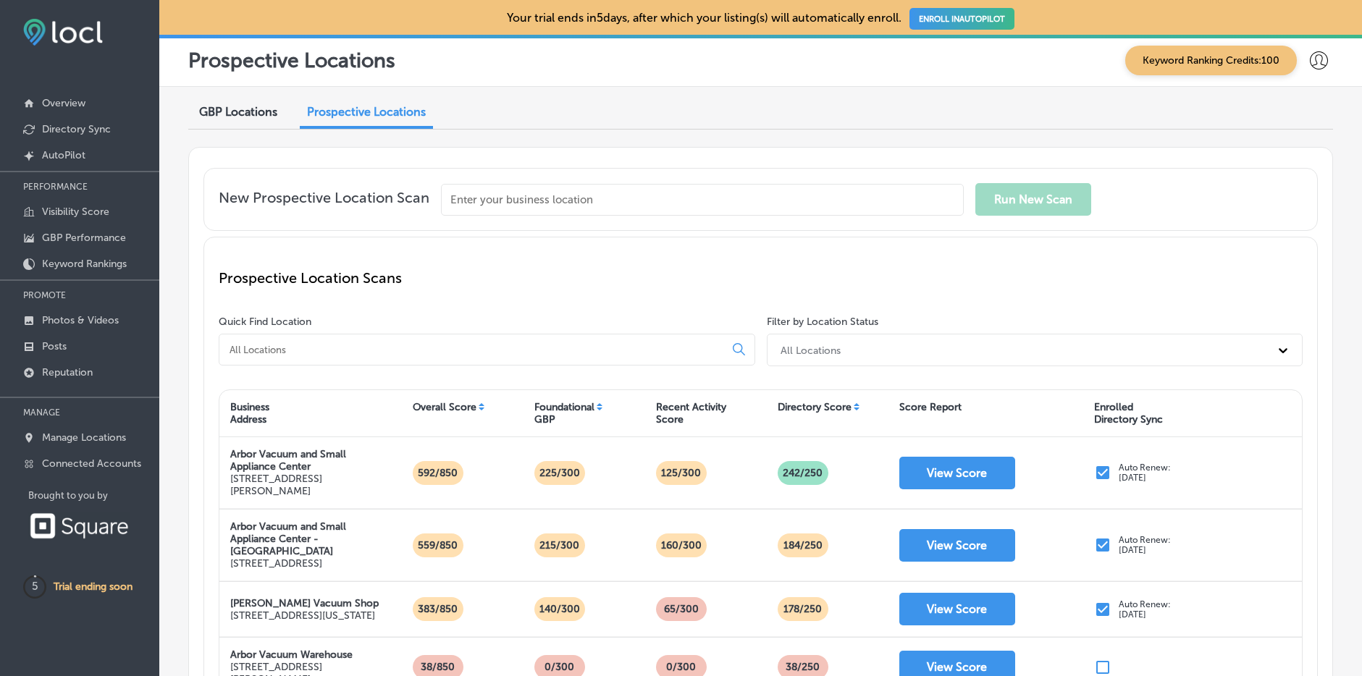
click at [510, 196] on input "text" at bounding box center [702, 200] width 523 height 32
type input "chelsea [US_STATE]"
click at [470, 201] on input "chelsea [US_STATE]" at bounding box center [702, 200] width 523 height 32
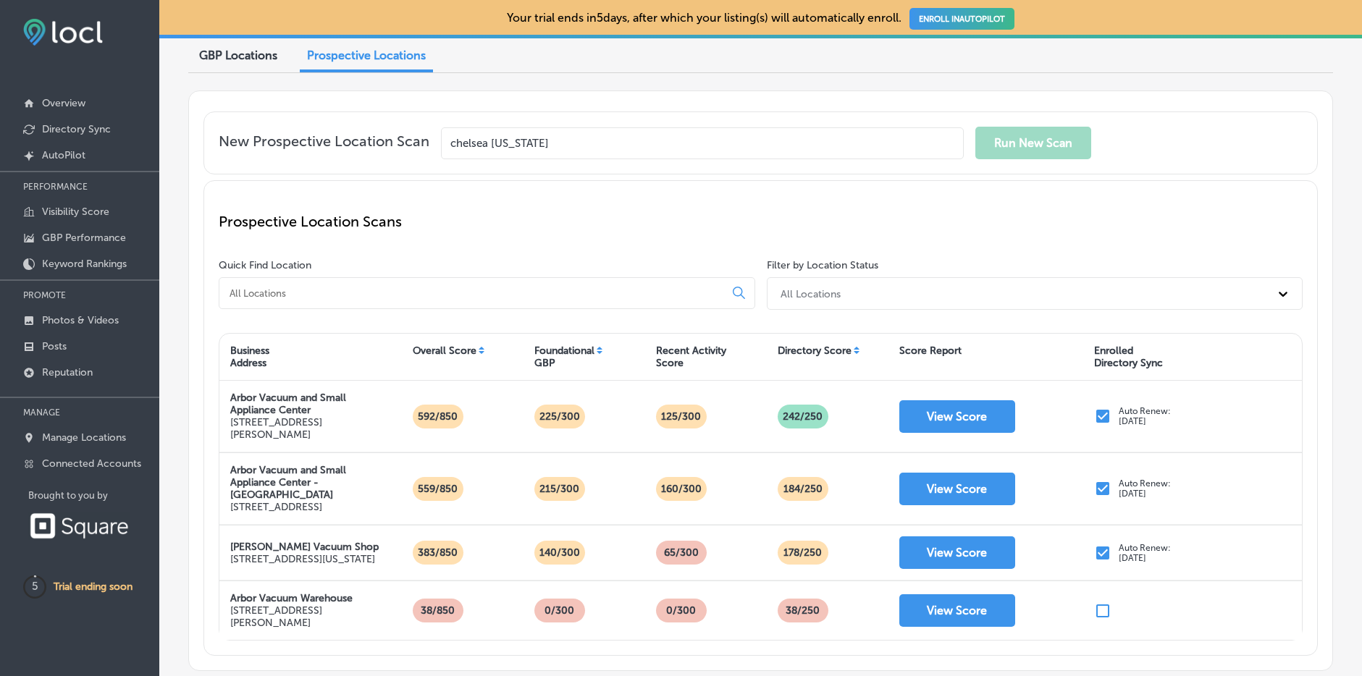
scroll to position [61, 0]
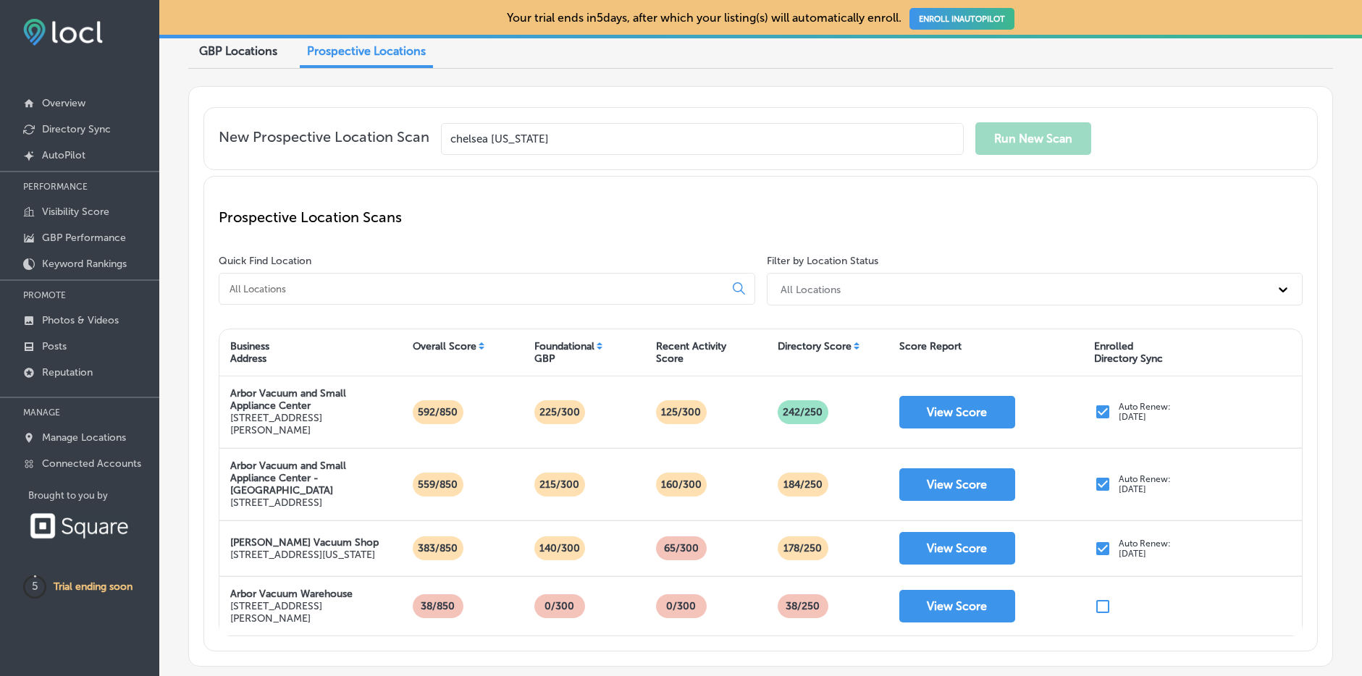
click at [579, 277] on div at bounding box center [487, 289] width 537 height 32
click at [687, 285] on input at bounding box center [474, 288] width 493 height 13
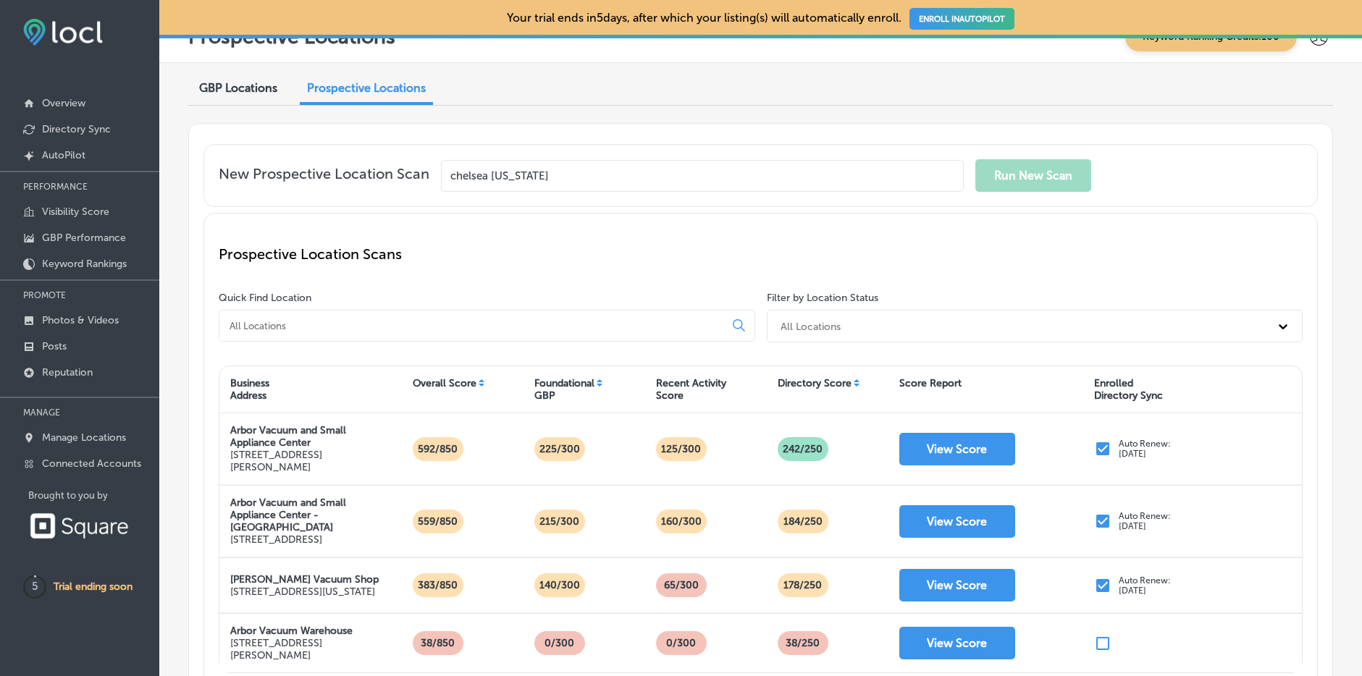
scroll to position [0, 0]
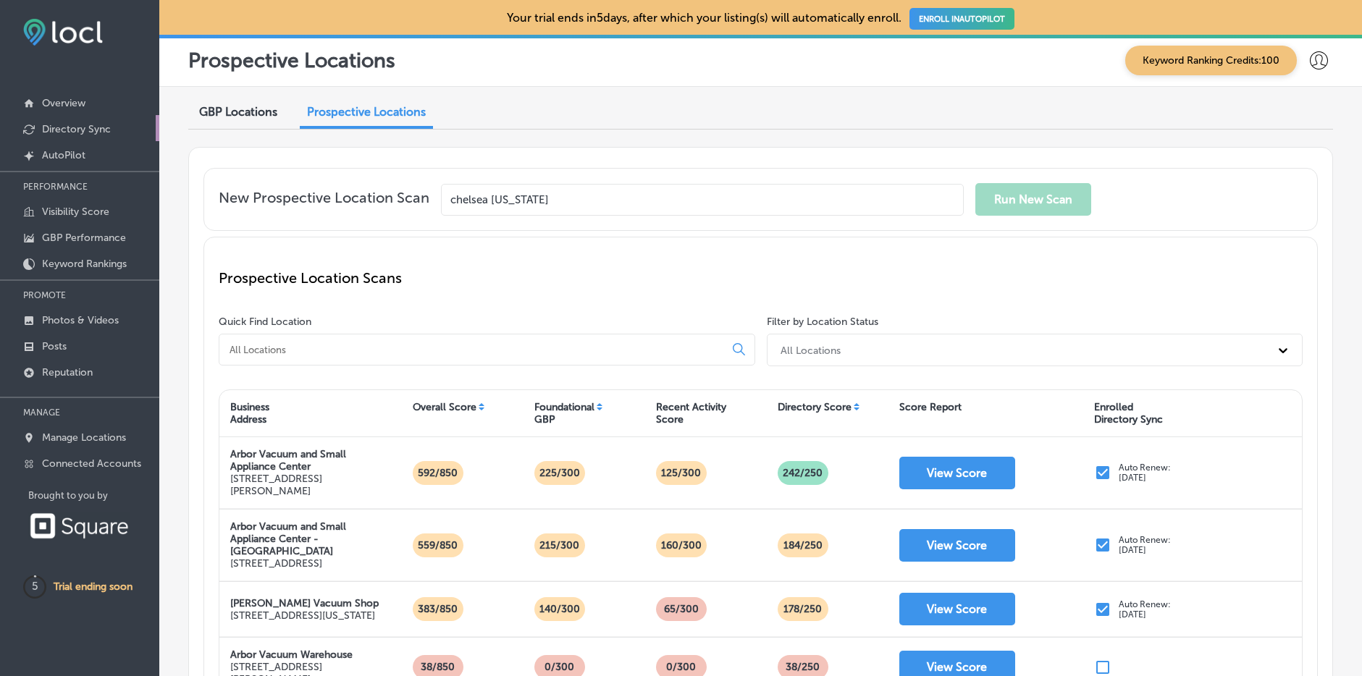
click at [83, 131] on p "Directory Sync" at bounding box center [76, 129] width 69 height 12
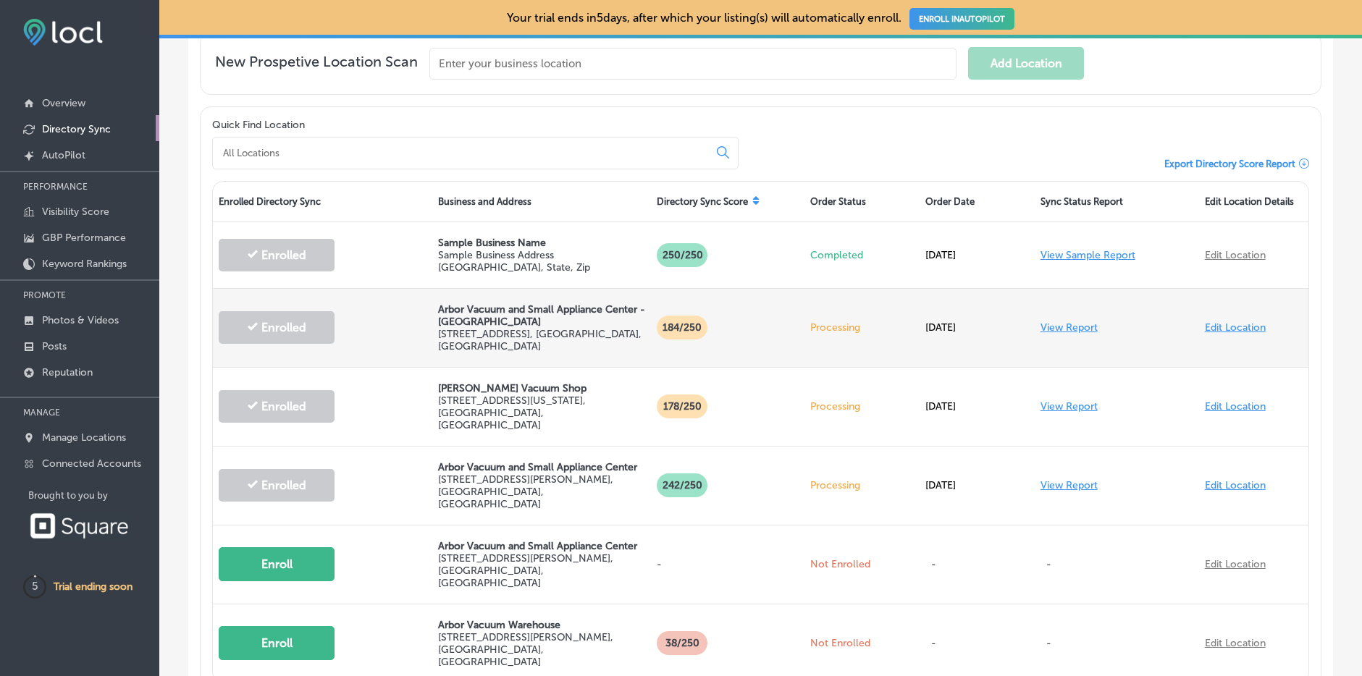
scroll to position [384, 0]
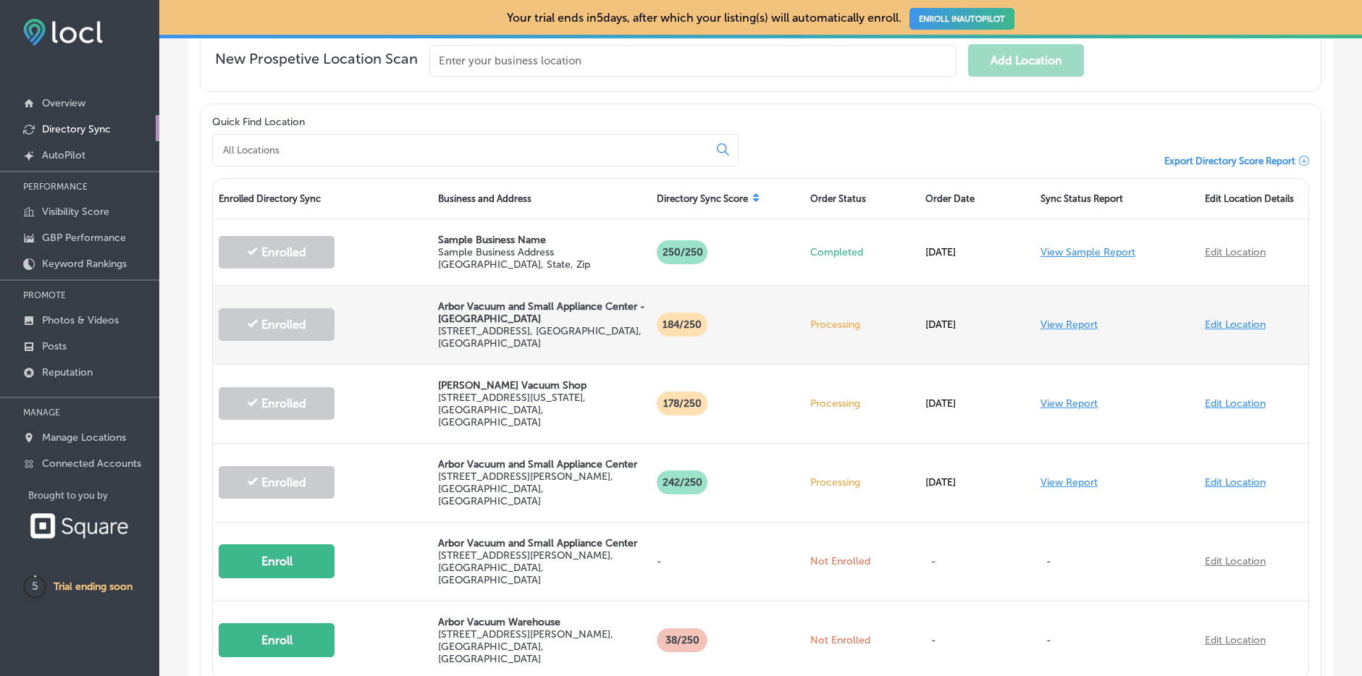
click at [1068, 322] on link "View Report" at bounding box center [1069, 325] width 57 height 12
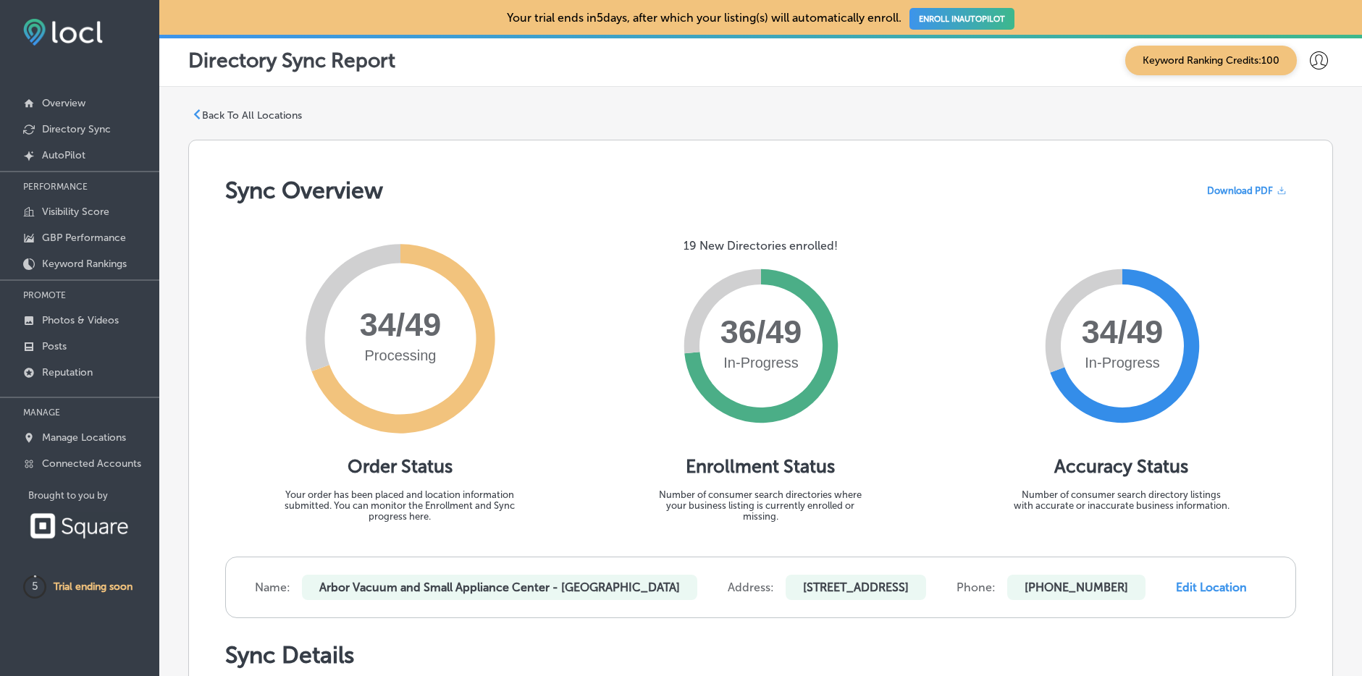
scroll to position [4, 0]
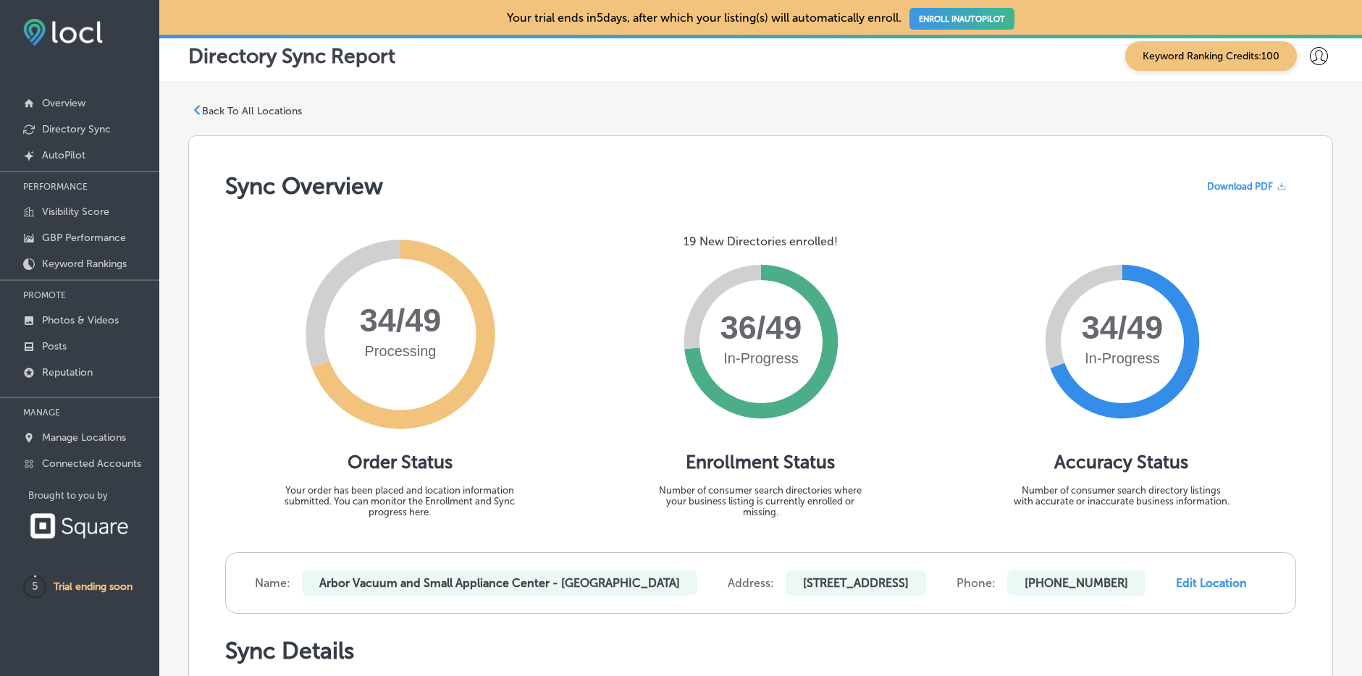
click at [1229, 590] on link "Edit Location" at bounding box center [1211, 583] width 71 height 14
select select "US"
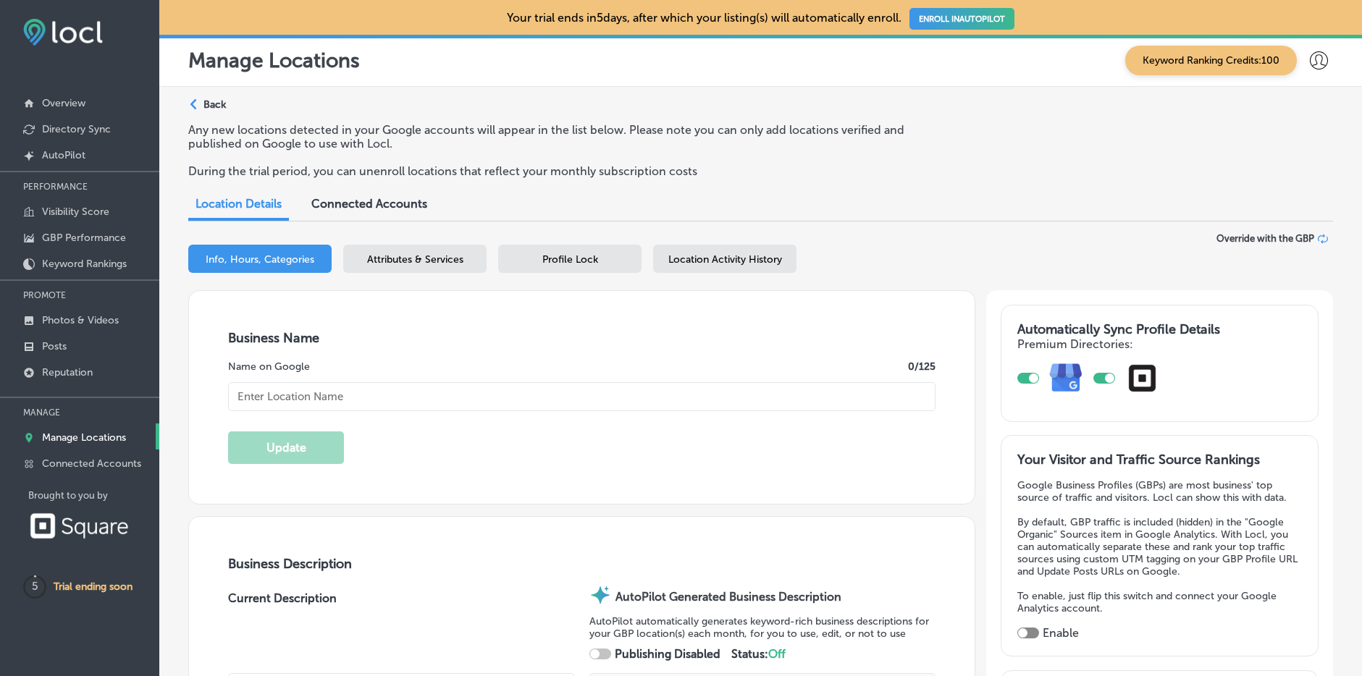
type textarea "Arbor Vacuum and Small Appliance Center - [GEOGRAPHIC_DATA] stands out as your …"
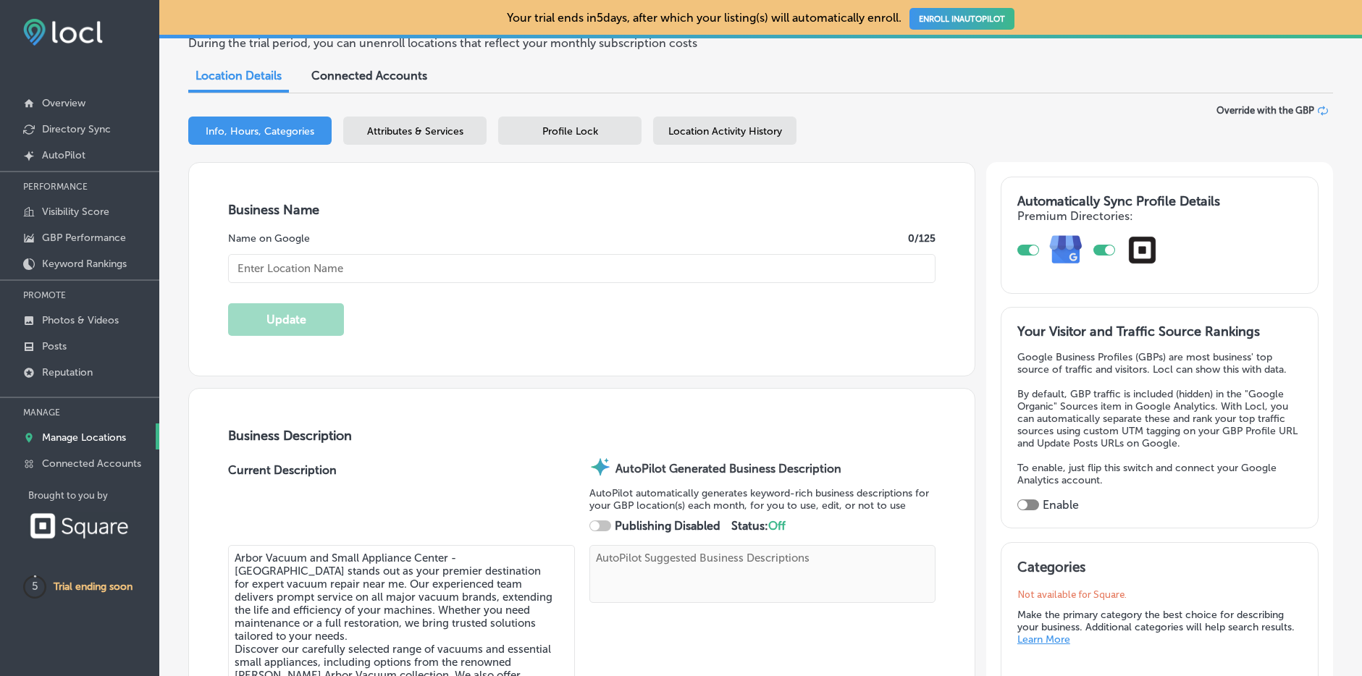
type textarea "Arbor Vacuum and Small Appliance Center - [GEOGRAPHIC_DATA] stands out as your …"
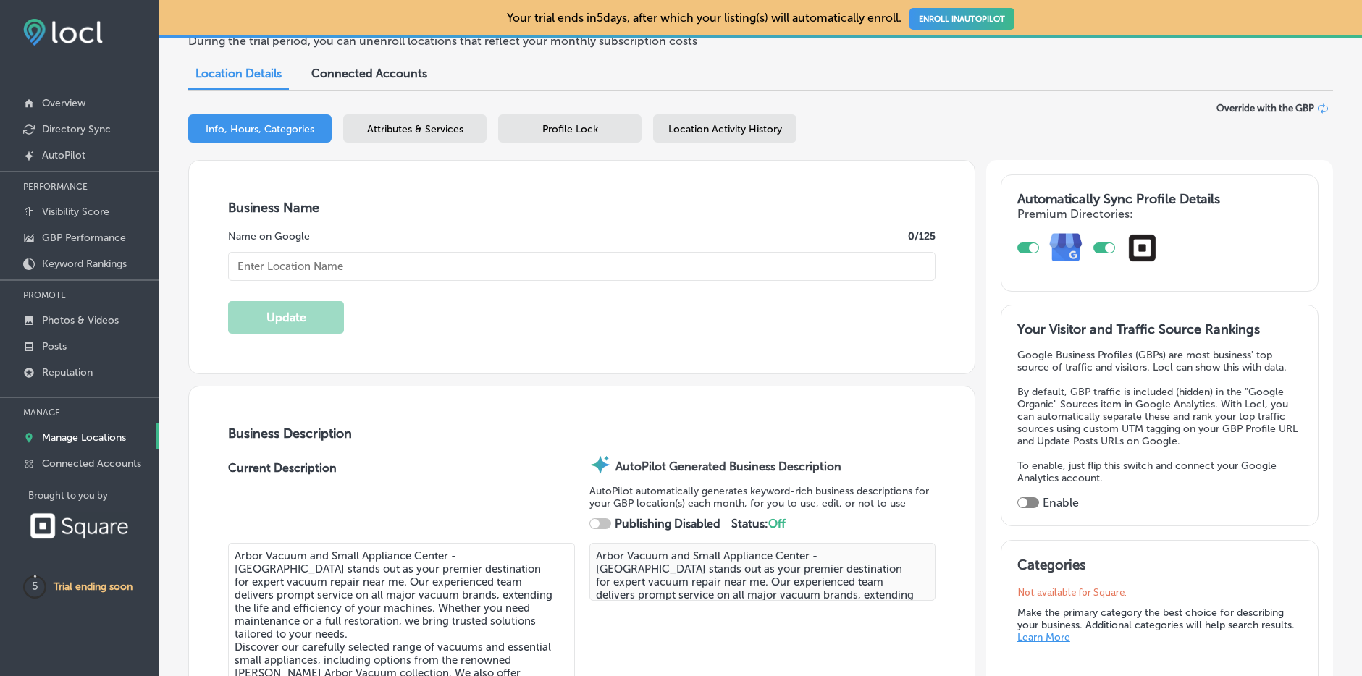
checkbox input "true"
type input "[STREET_ADDRESS]"
type input "[GEOGRAPHIC_DATA]"
type input "48116"
type input "US"
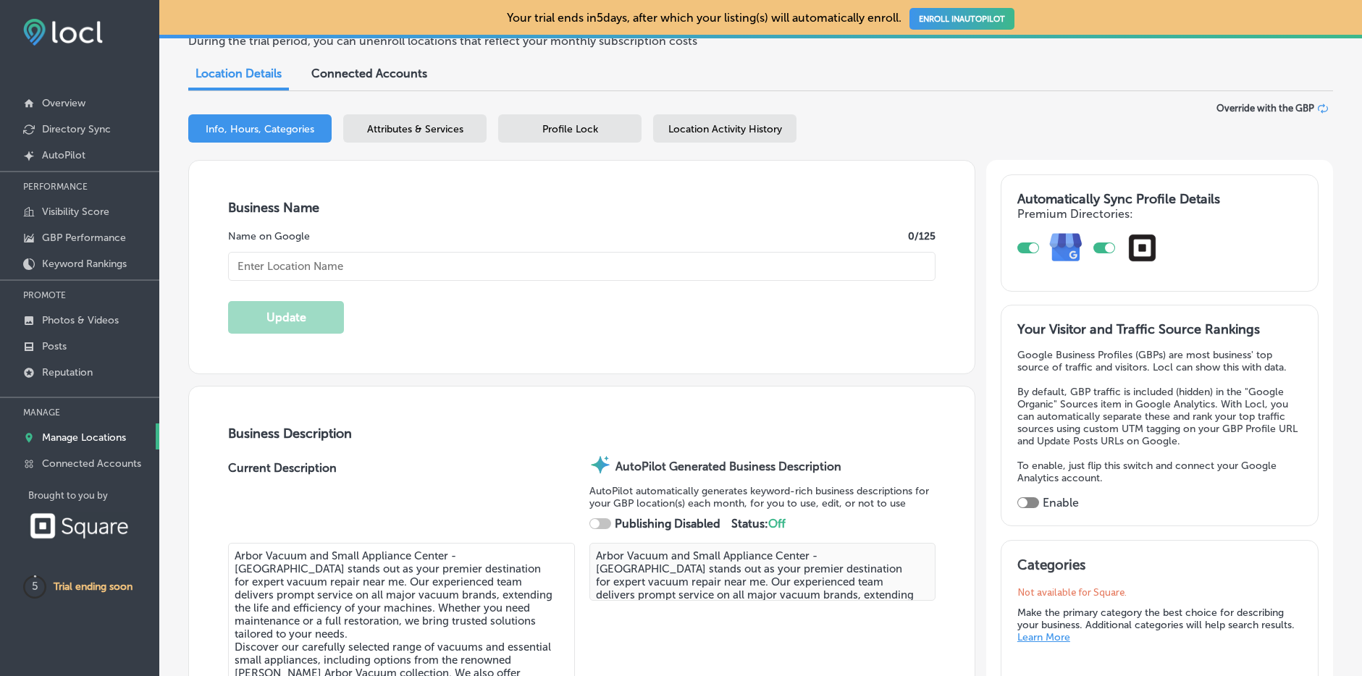
type input "[URL][DOMAIN_NAME]"
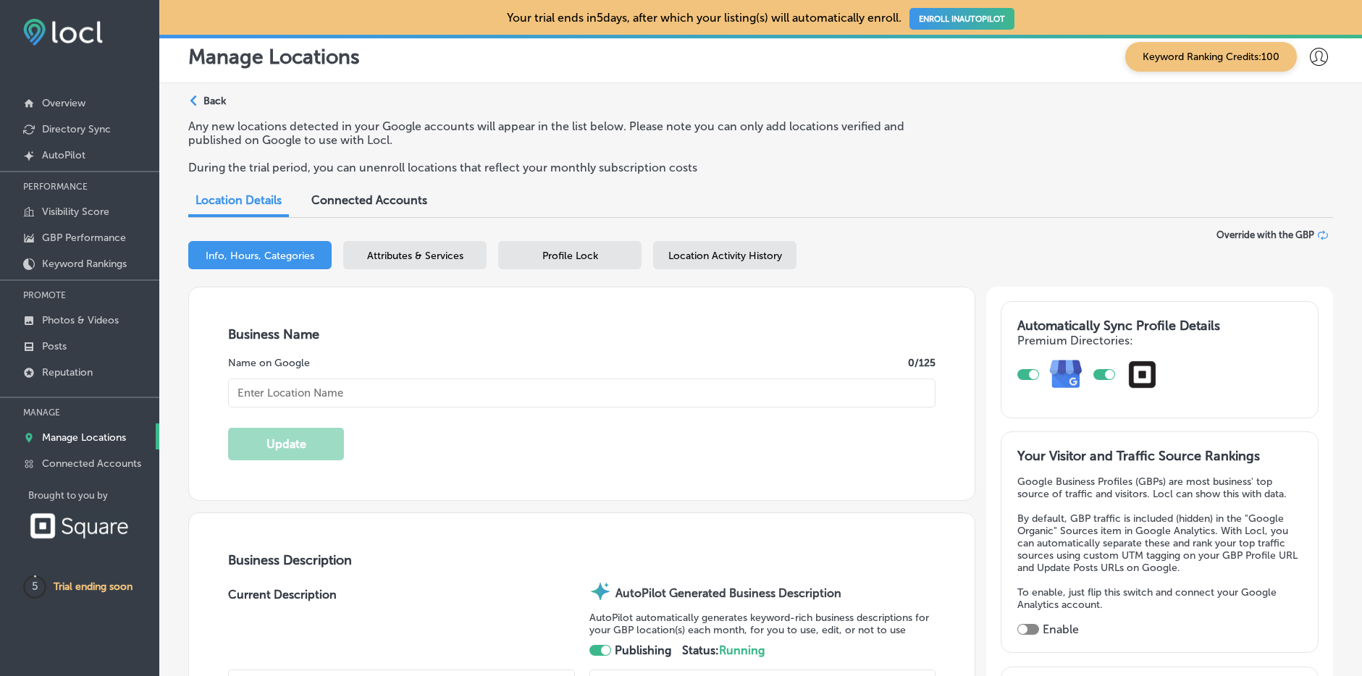
checkbox input "true"
type input "Arbor Vacuum and Small Appliance Center - [GEOGRAPHIC_DATA]"
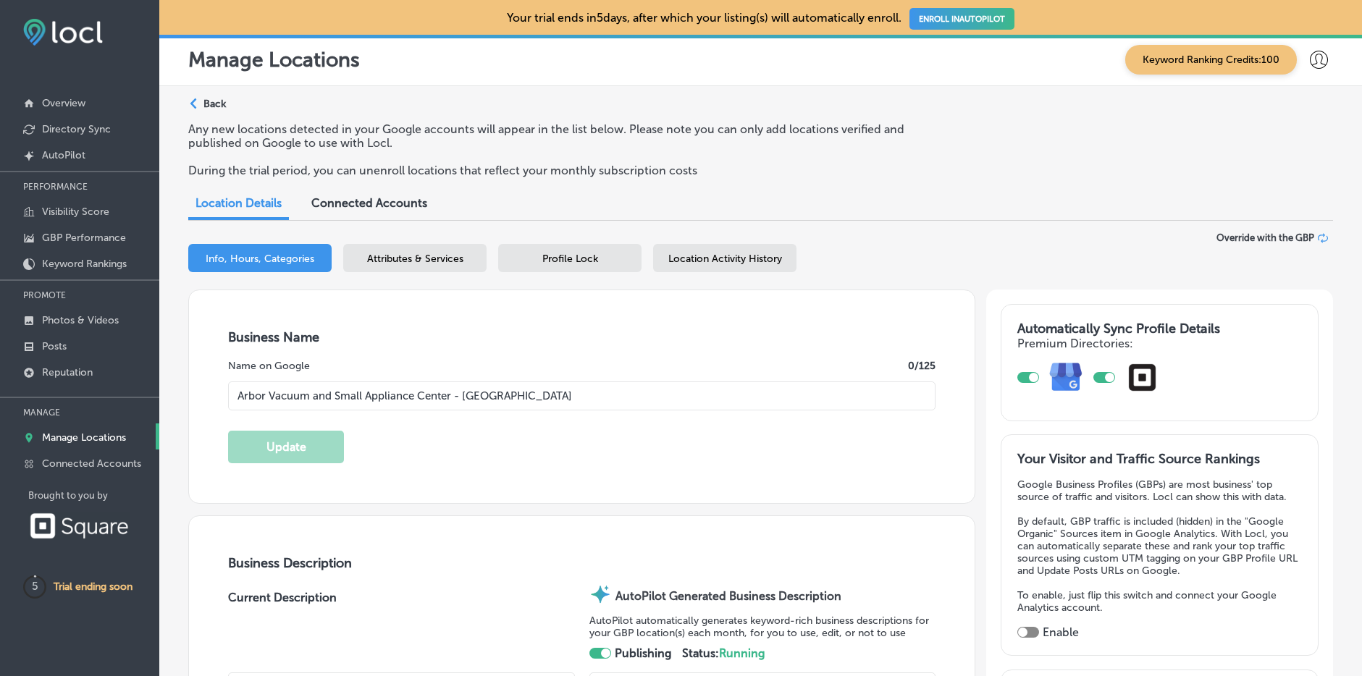
type input "[PHONE_NUMBER]"
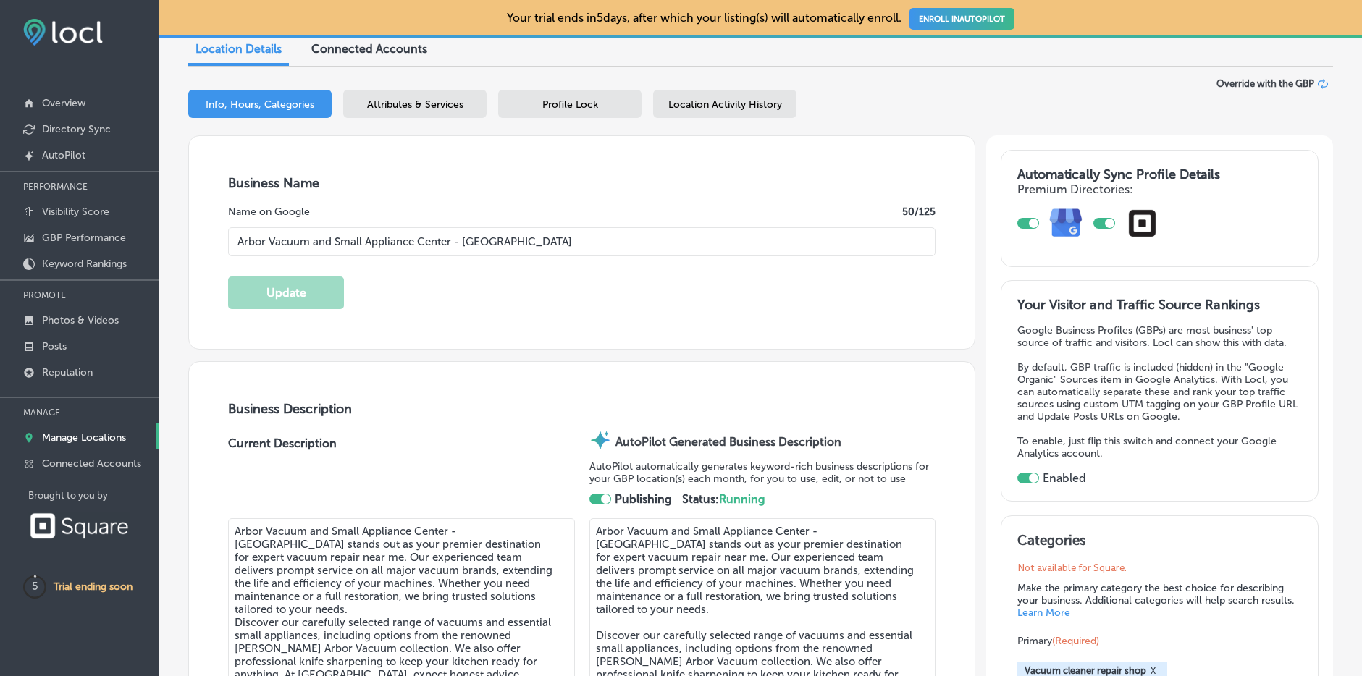
scroll to position [504, 0]
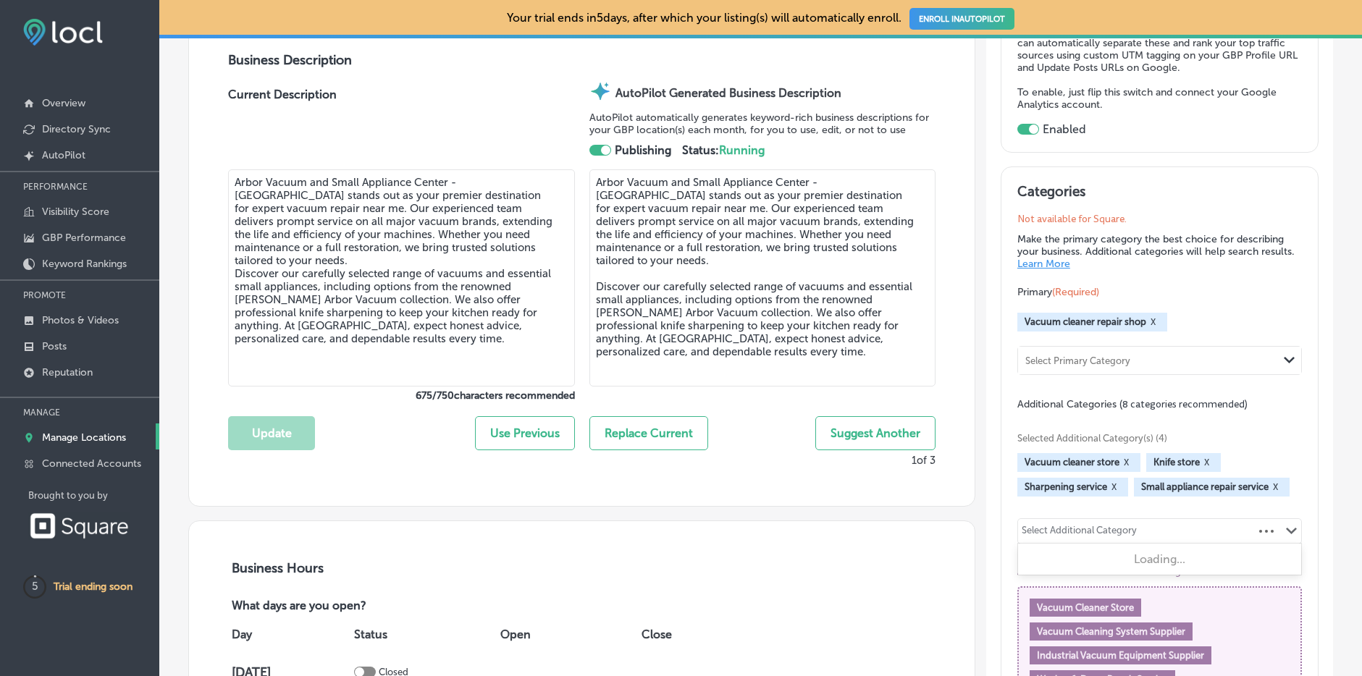
click at [1121, 525] on div "Select Additional Category" at bounding box center [1079, 533] width 115 height 17
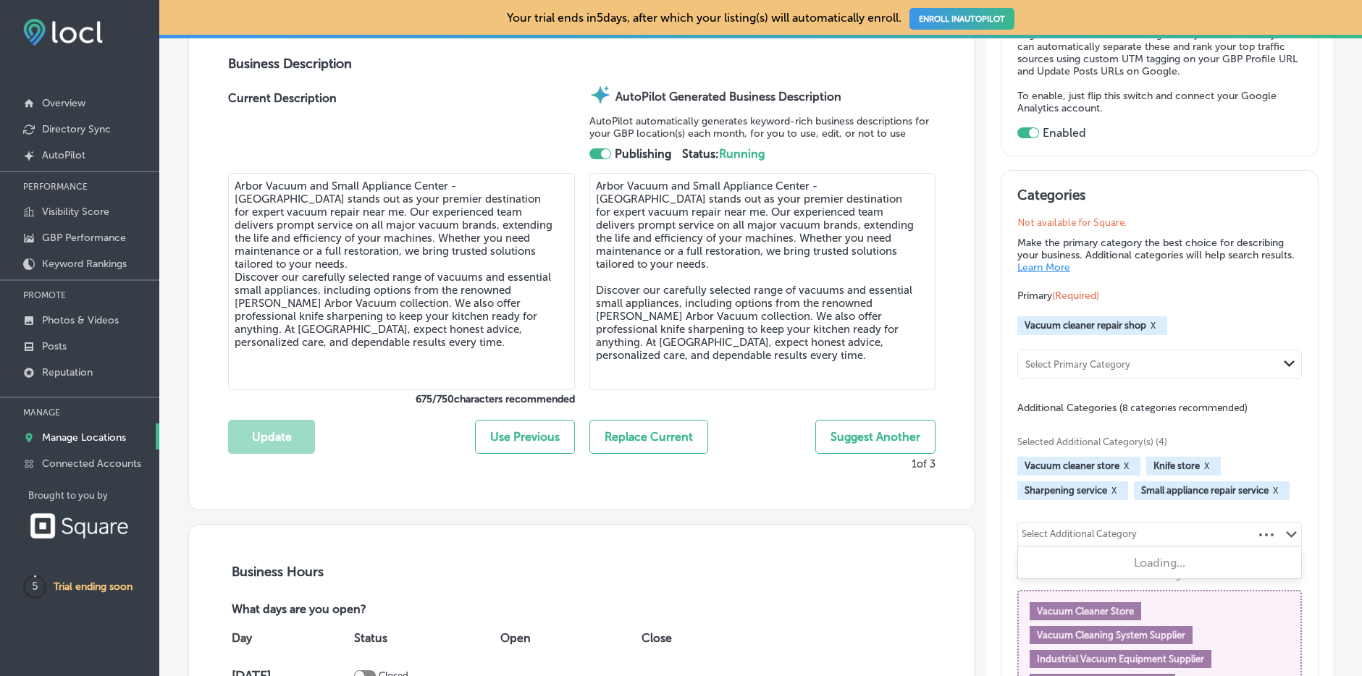
scroll to position [500, 0]
type input "Knife Sha"
checkbox input "false"
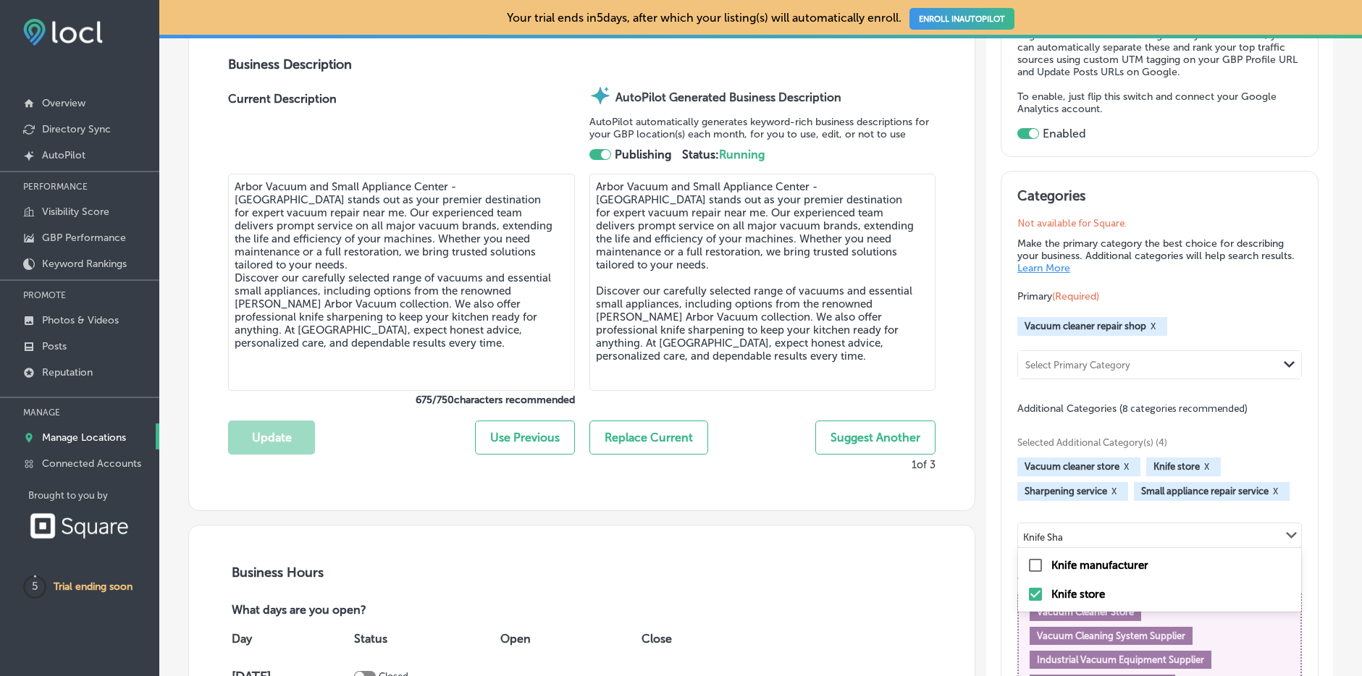
type input "Knife Sh"
checkbox input "true"
checkbox input "false"
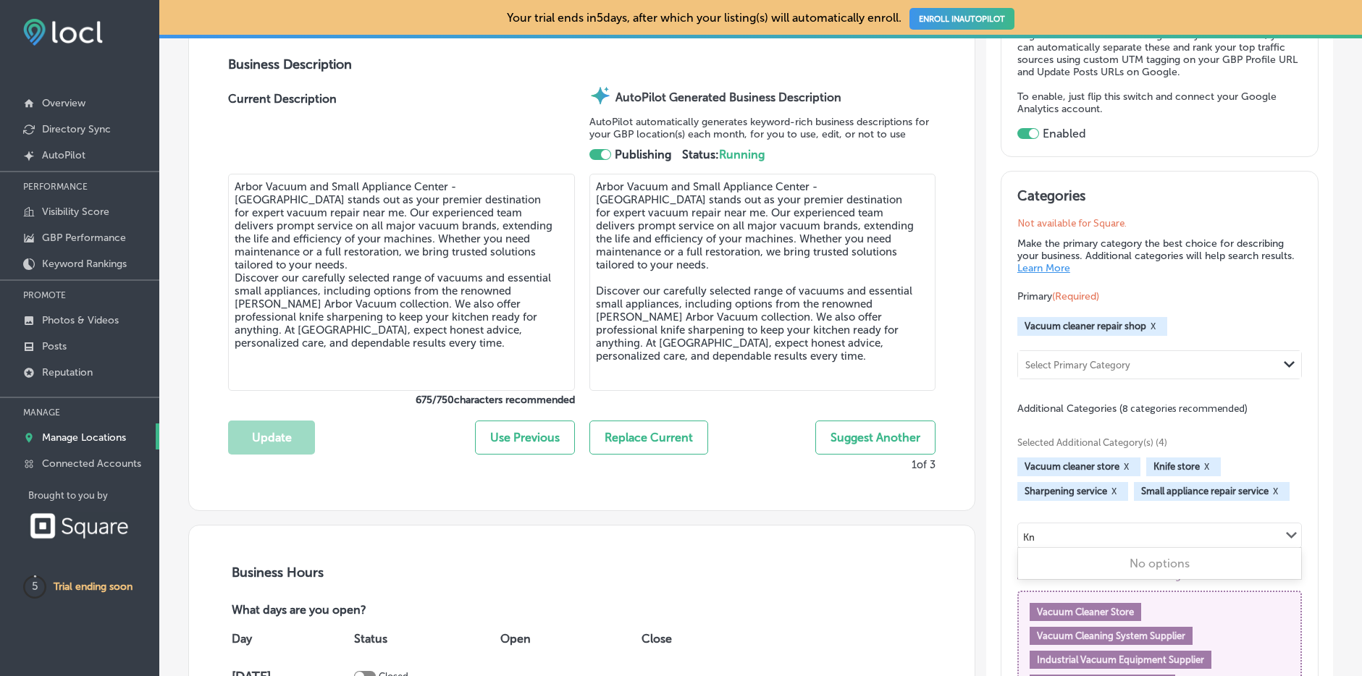
type input "K"
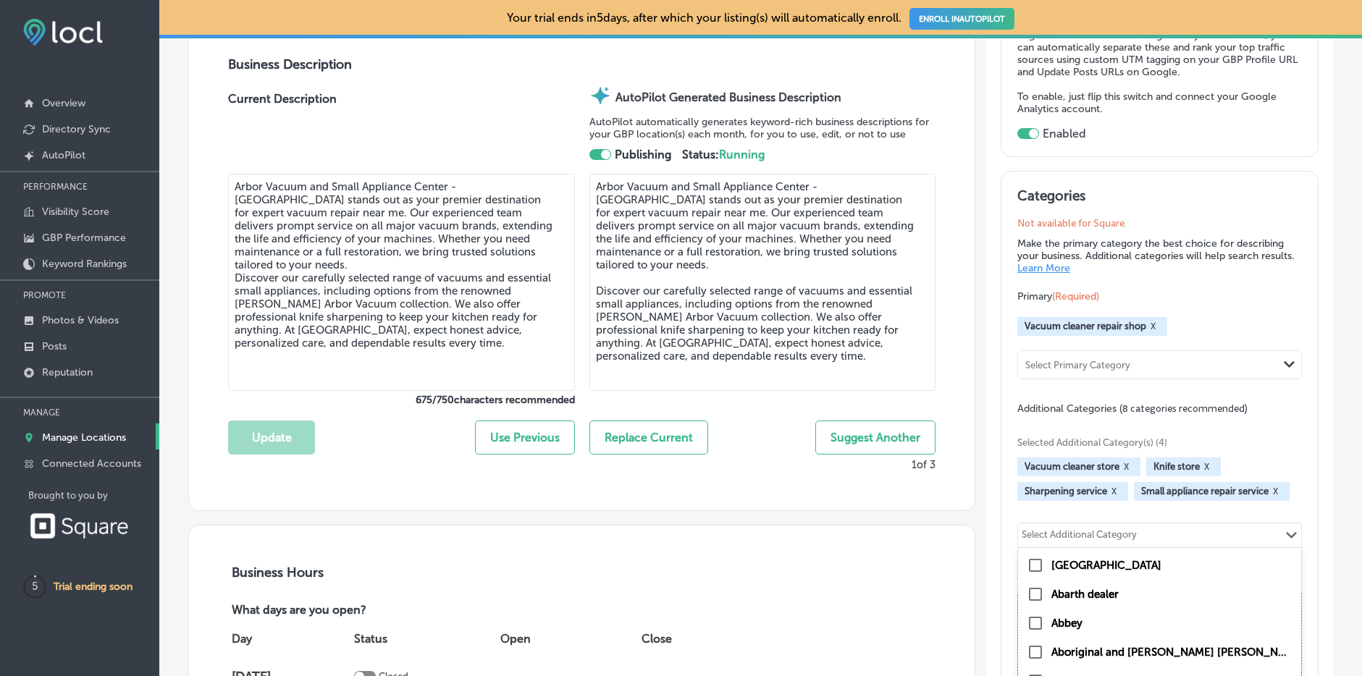
type input "s"
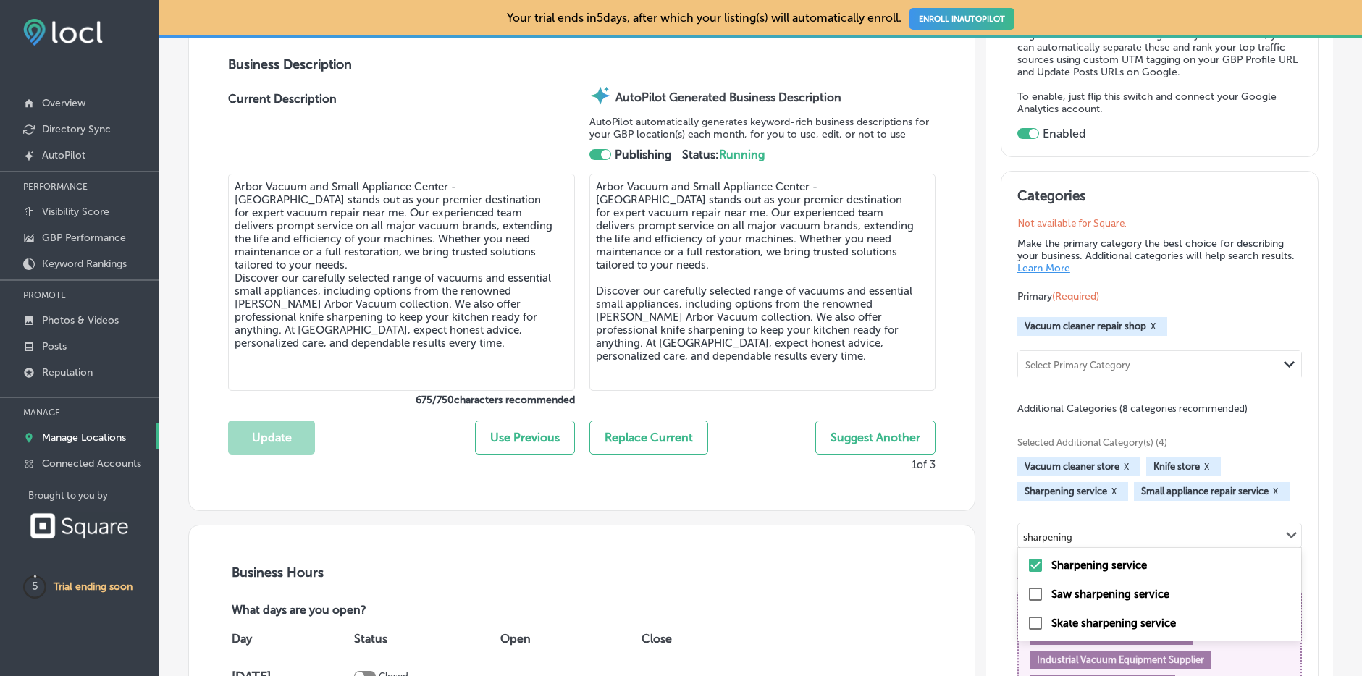
type input "sharpening"
click at [1184, 503] on div "Selected Additional Category(s) (4) Vacuum cleaner store X Knife store X Sharpe…" at bounding box center [1160, 582] width 285 height 332
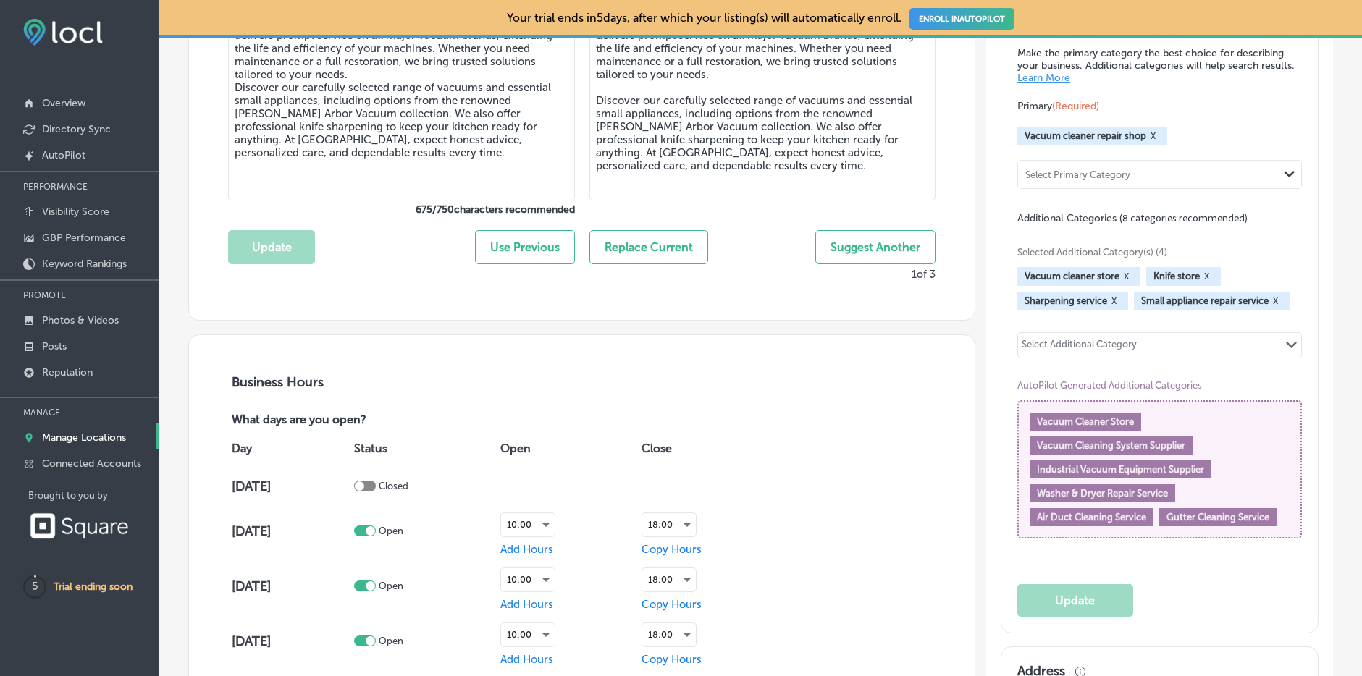
scroll to position [684, 0]
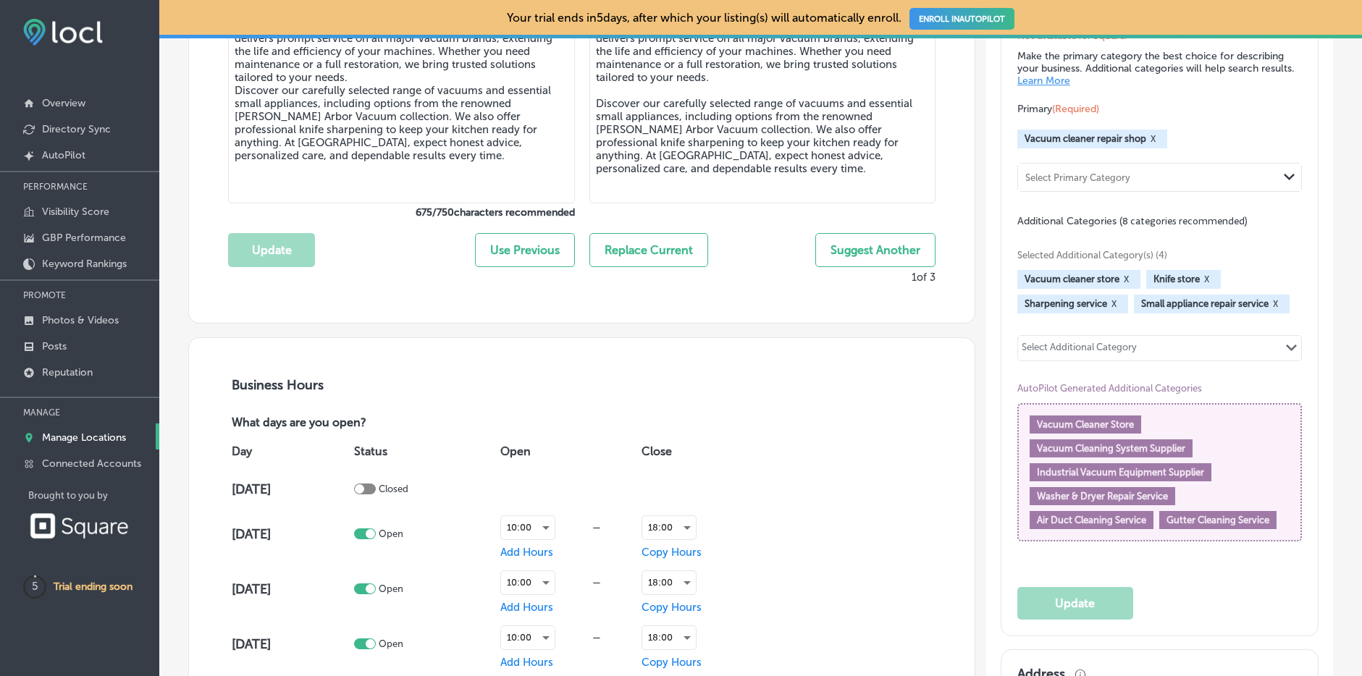
click at [1131, 349] on div "Select Additional Category" at bounding box center [1079, 350] width 115 height 17
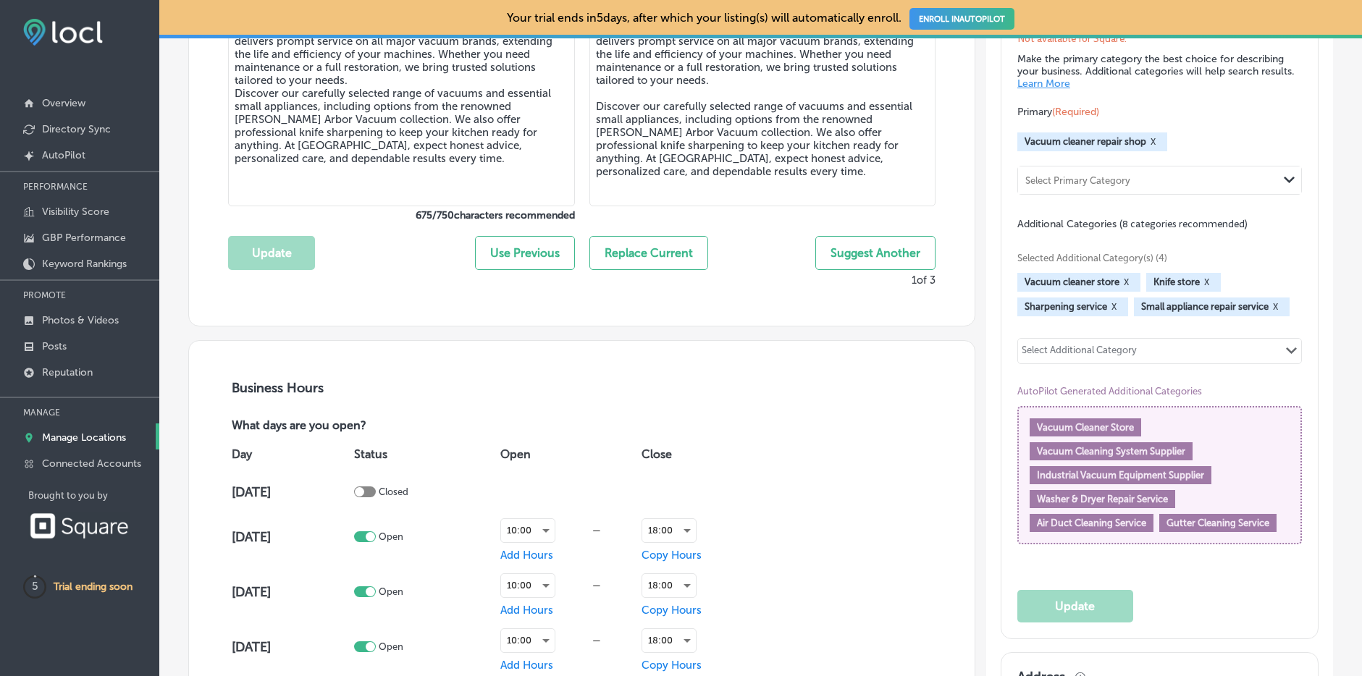
click at [1258, 259] on div "Selected Additional Category(s) (4) Vacuum cleaner store X Knife store X Sharpe…" at bounding box center [1160, 282] width 285 height 67
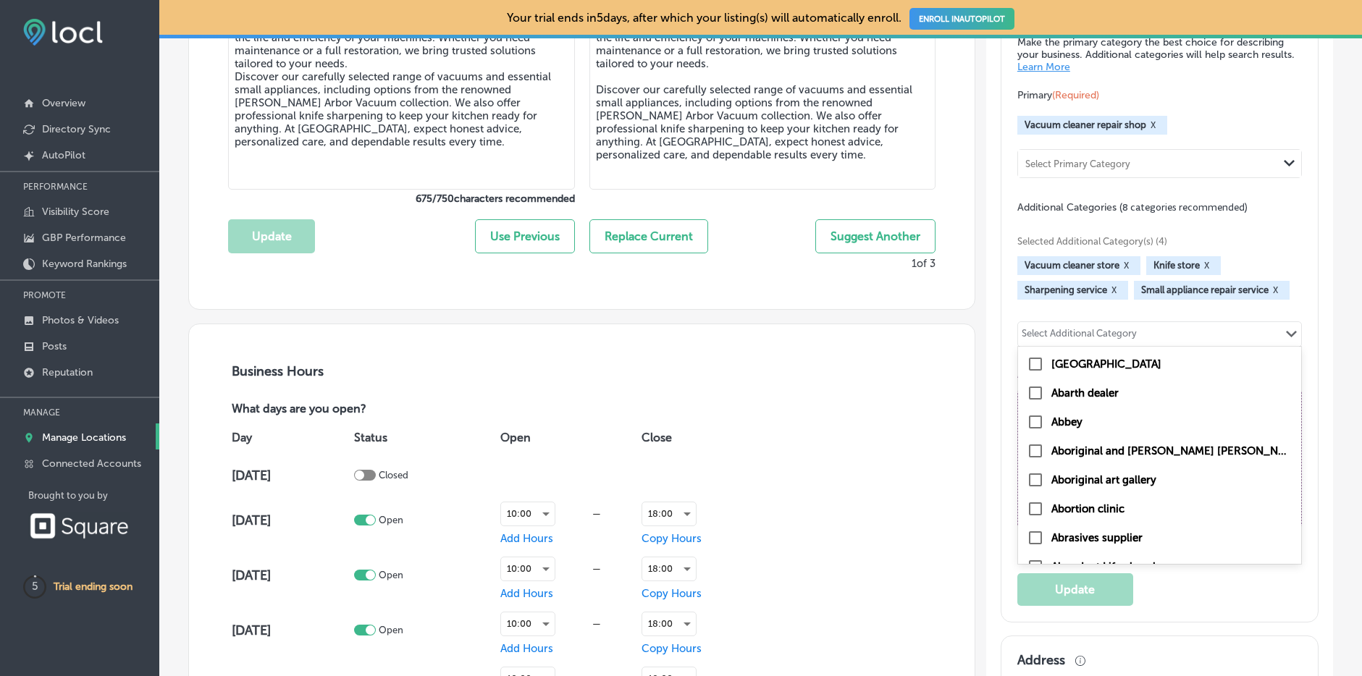
click at [1117, 328] on div "Select Additional Category" at bounding box center [1079, 336] width 115 height 17
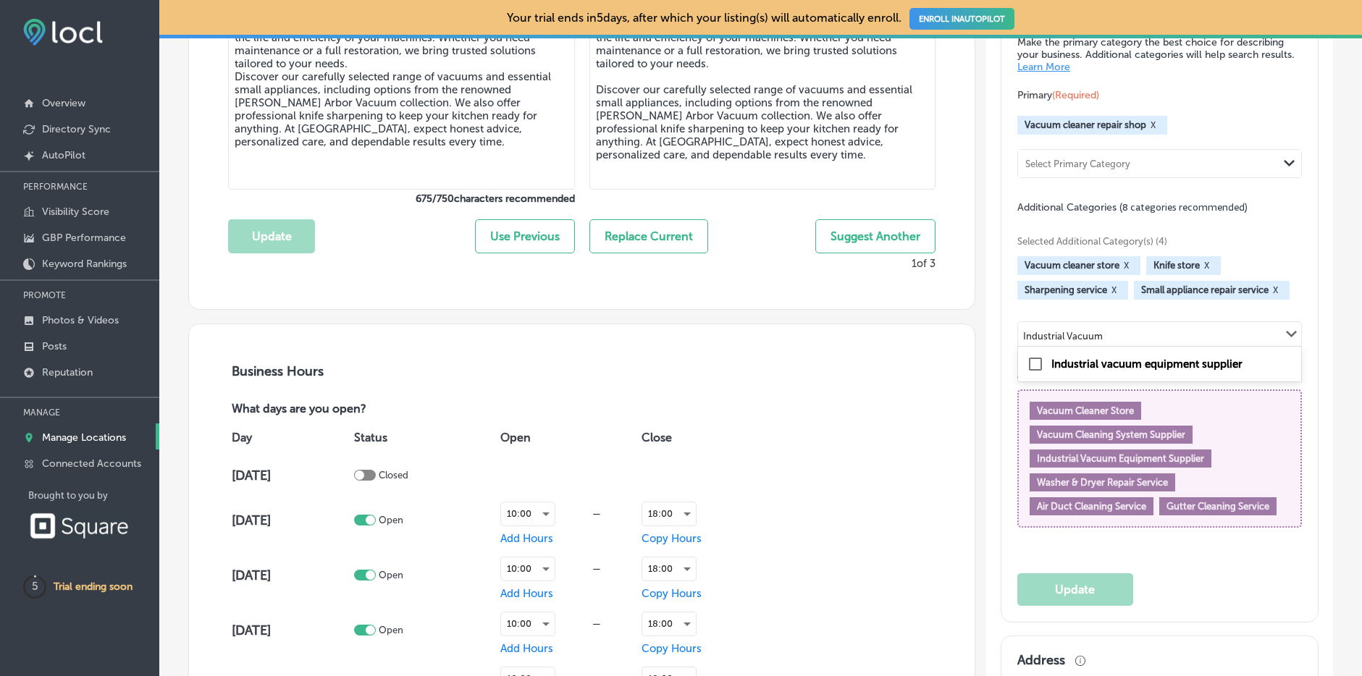
click at [1110, 360] on label "Industrial vacuum equipment supplier" at bounding box center [1147, 364] width 191 height 13
type input "Industrial Vacuum"
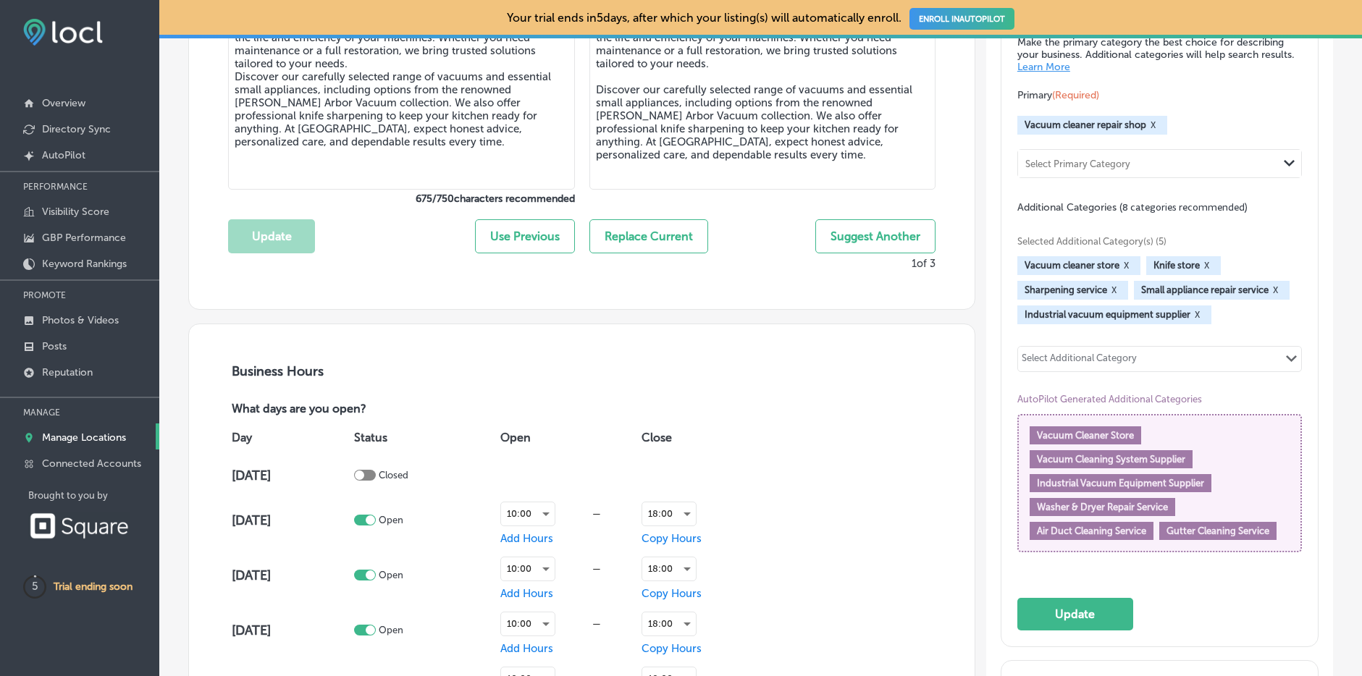
click at [1131, 354] on div "Select Additional Category" at bounding box center [1079, 361] width 115 height 17
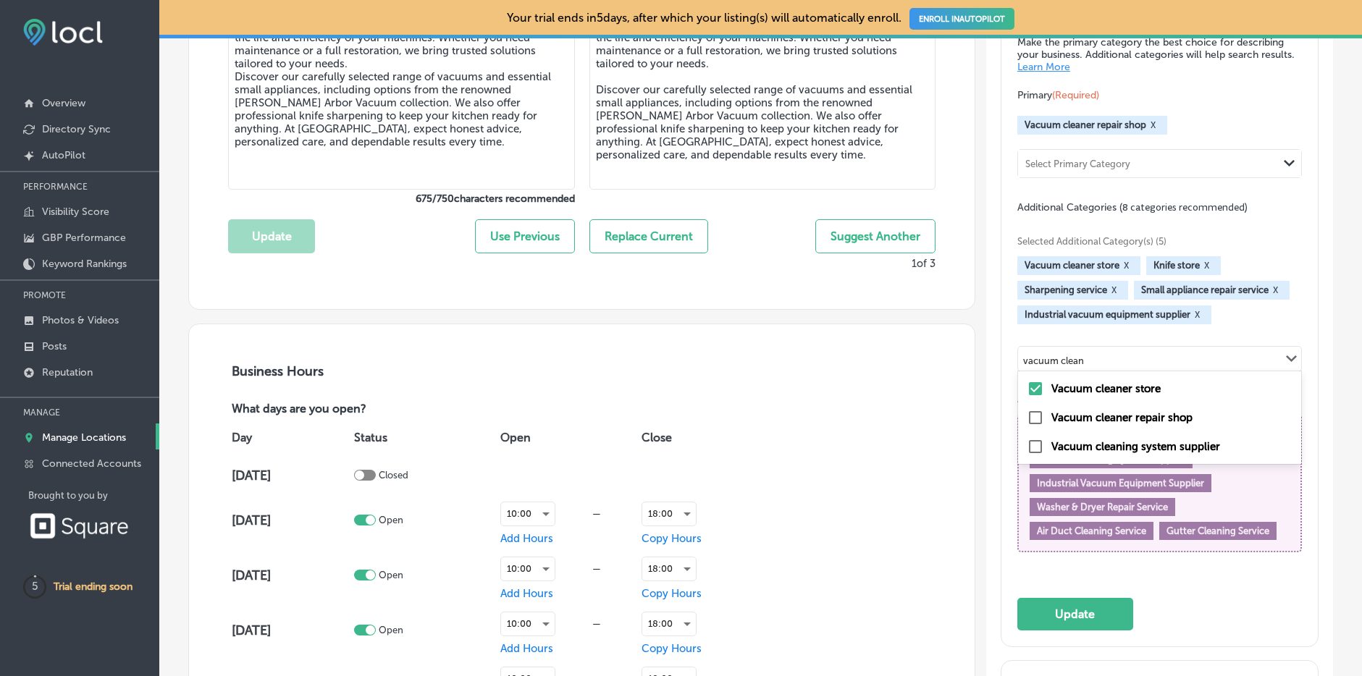
click at [1123, 413] on label "Vacuum cleaner repair shop" at bounding box center [1122, 417] width 141 height 13
type input "vacuum clean"
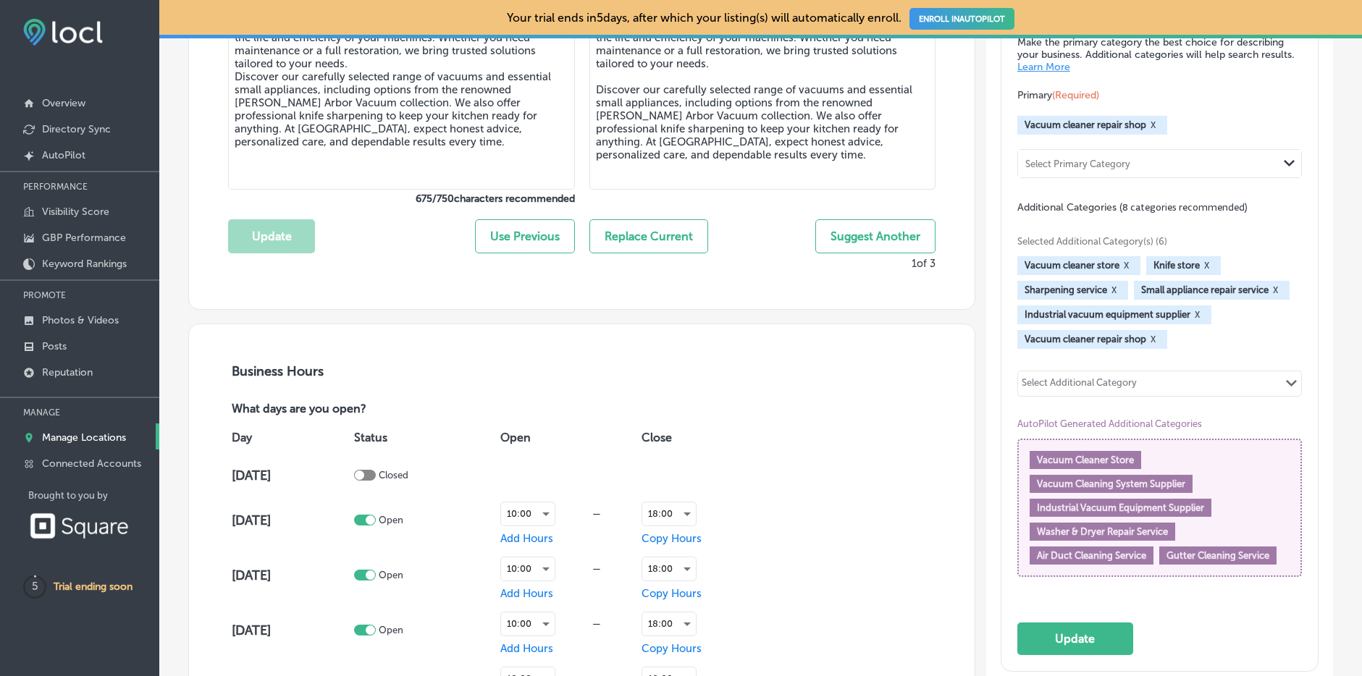
click at [1140, 380] on input "text" at bounding box center [1138, 385] width 1 height 11
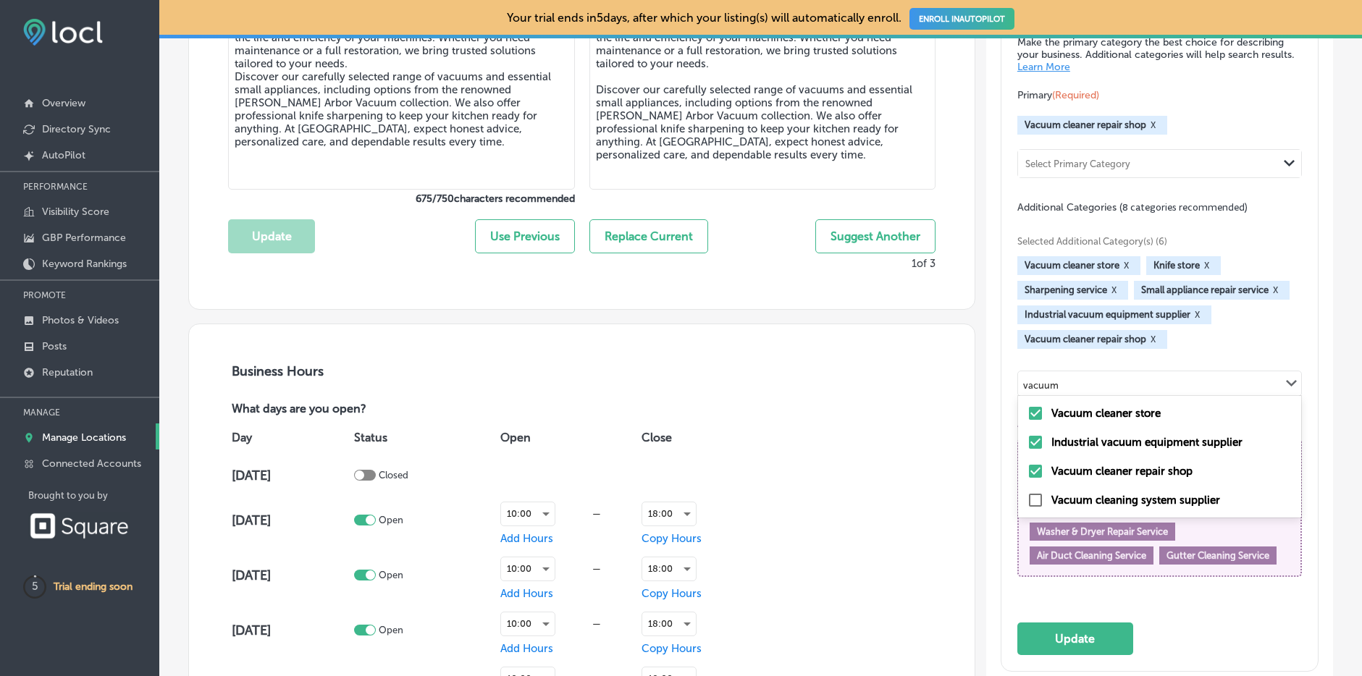
click at [1092, 496] on label "Vacuum cleaning system supplier" at bounding box center [1136, 500] width 169 height 13
type input "vacuum"
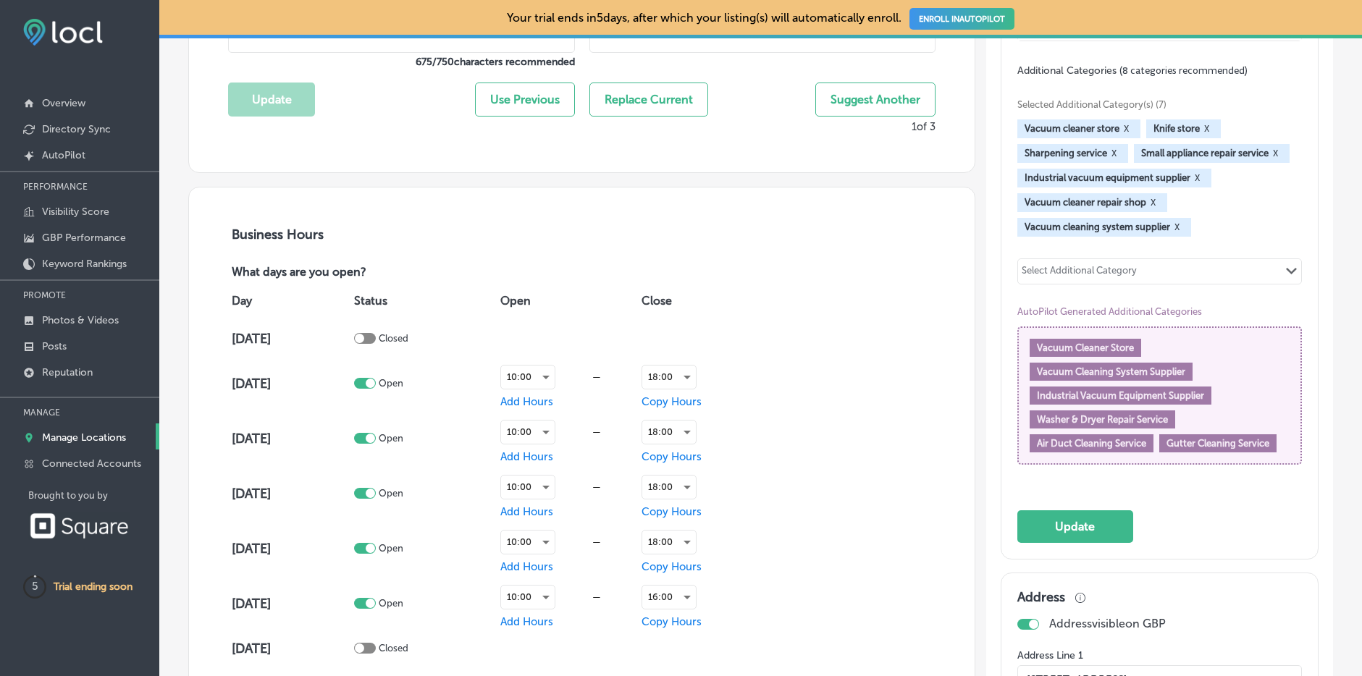
scroll to position [847, 0]
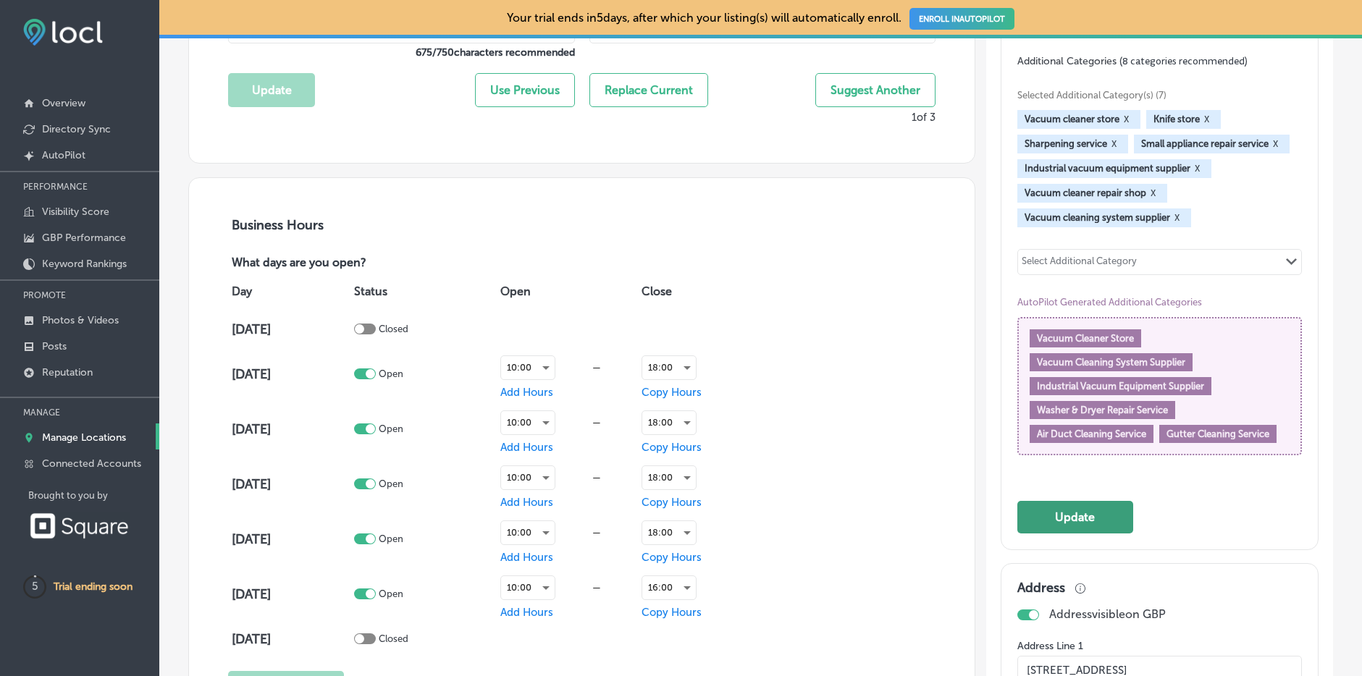
click at [1099, 522] on button "Update" at bounding box center [1076, 517] width 116 height 33
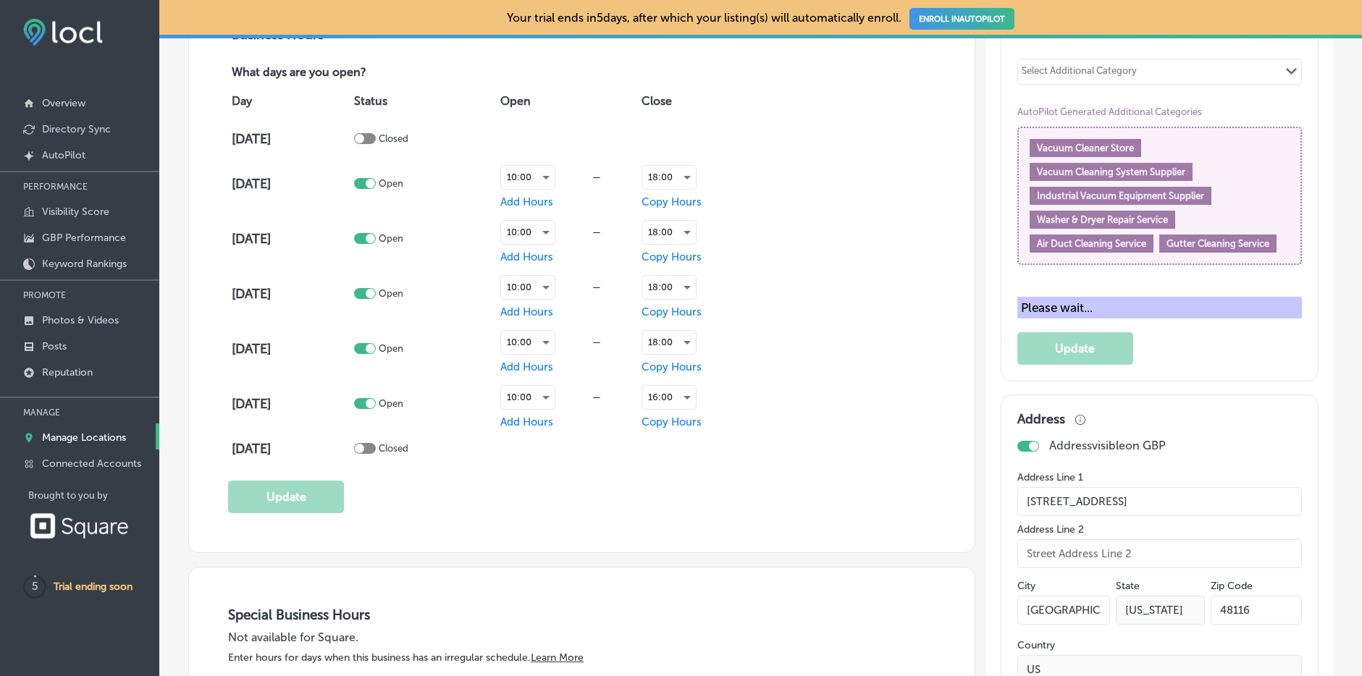
scroll to position [1041, 0]
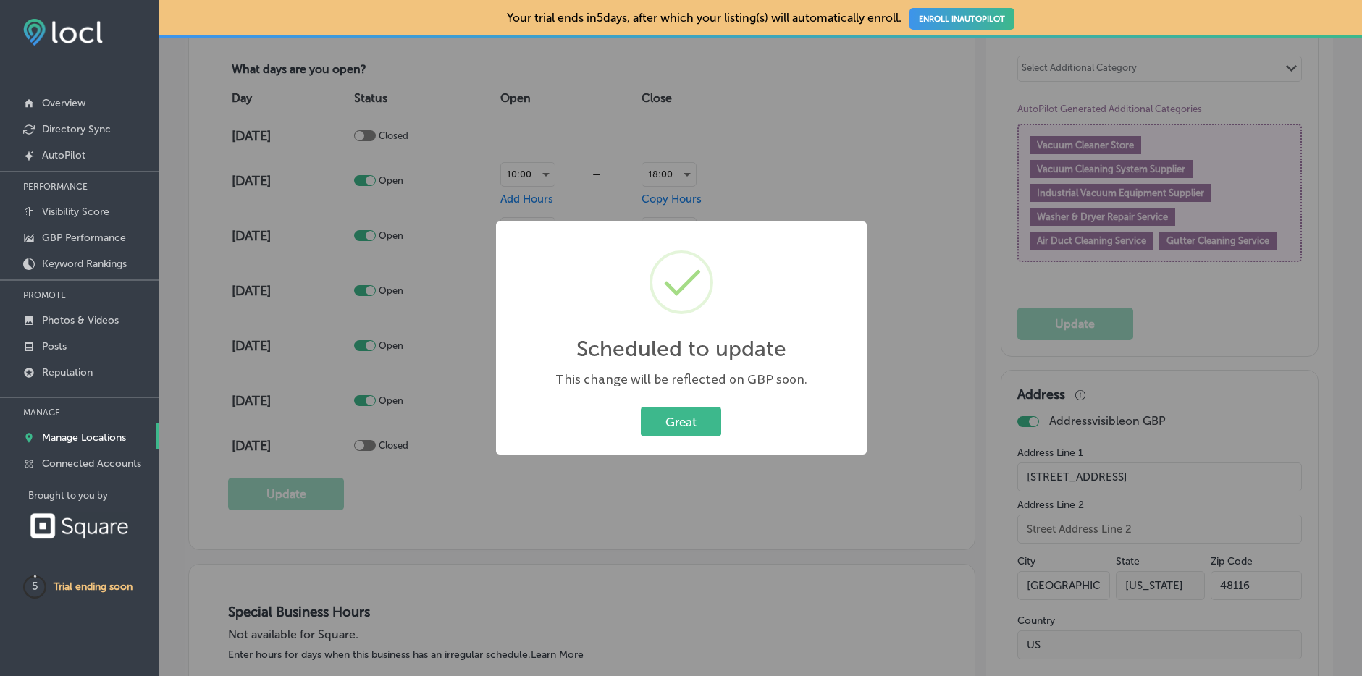
click at [676, 427] on button "Great" at bounding box center [681, 422] width 80 height 30
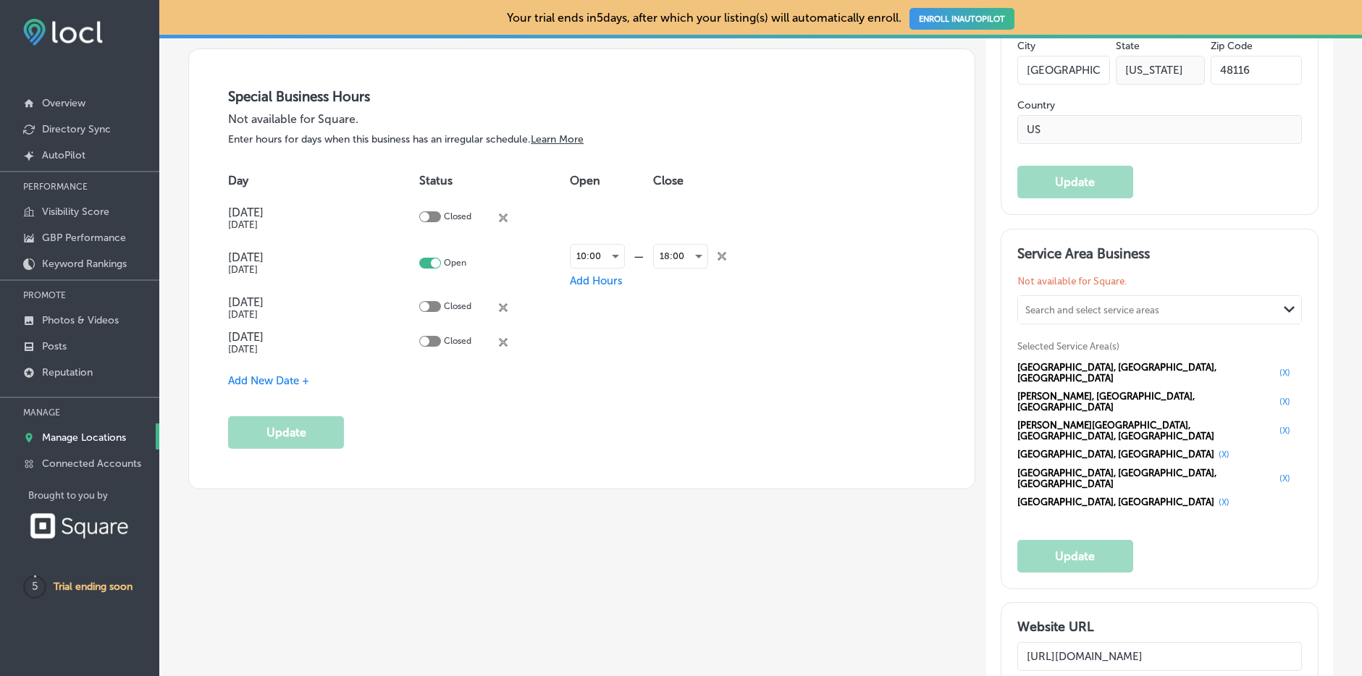
scroll to position [1559, 0]
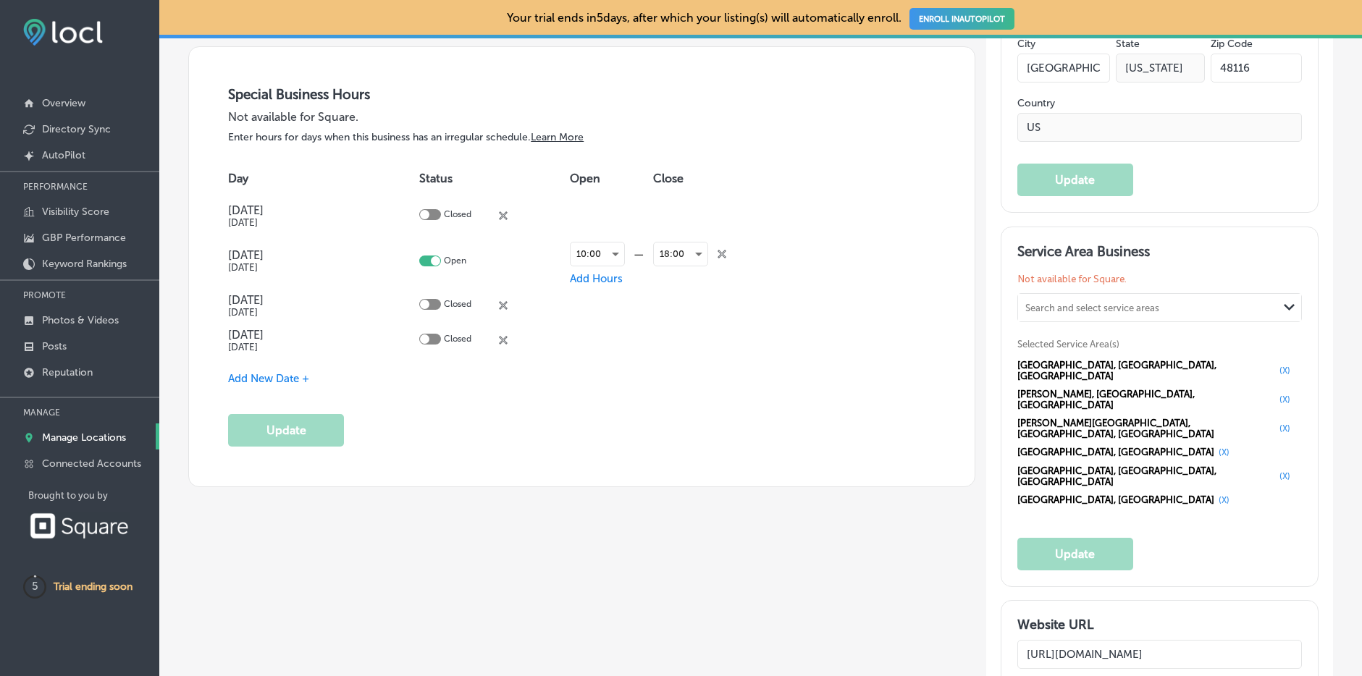
click at [1135, 295] on div "Search and select service areas Path Created with Sketch." at bounding box center [1159, 308] width 283 height 28
type input "4"
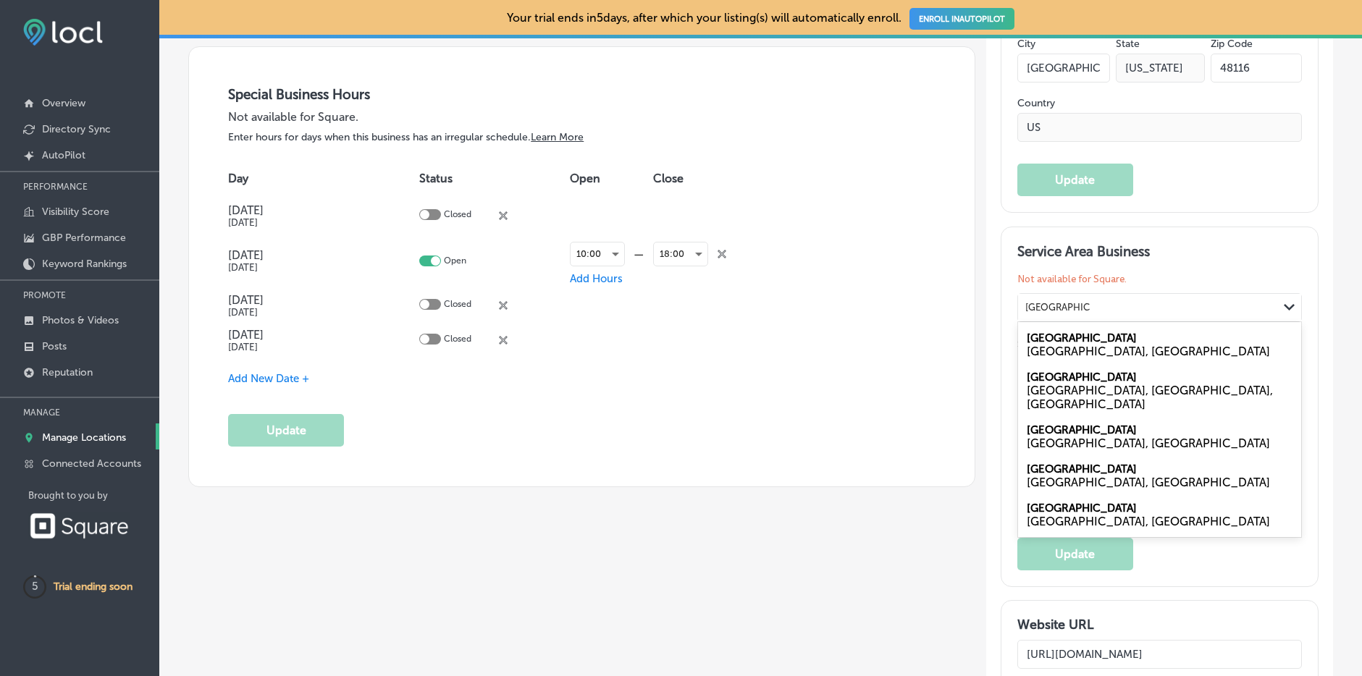
click at [1101, 463] on label "[GEOGRAPHIC_DATA]" at bounding box center [1082, 469] width 110 height 13
type input "[GEOGRAPHIC_DATA]"
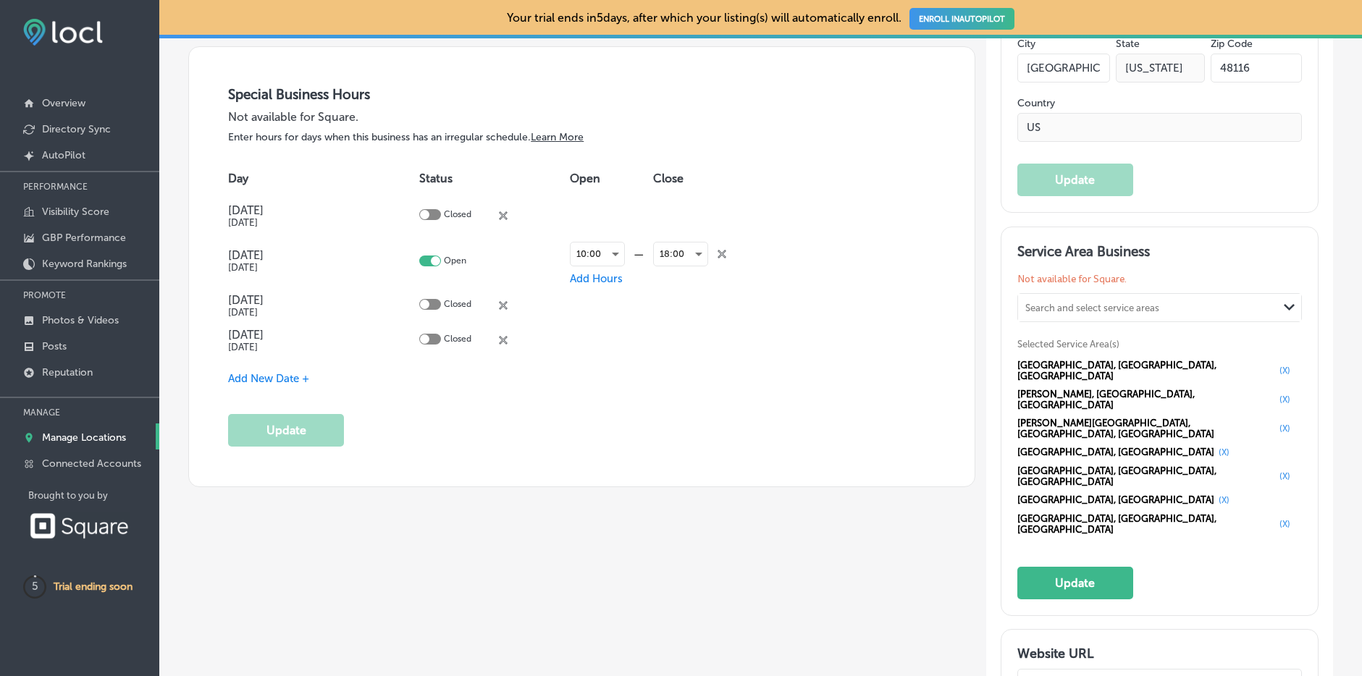
click at [1075, 304] on div "Search and select service areas" at bounding box center [1093, 307] width 134 height 11
click at [1047, 352] on div "[US_STATE], [GEOGRAPHIC_DATA]" at bounding box center [1160, 352] width 266 height 14
type input "Milford mich"
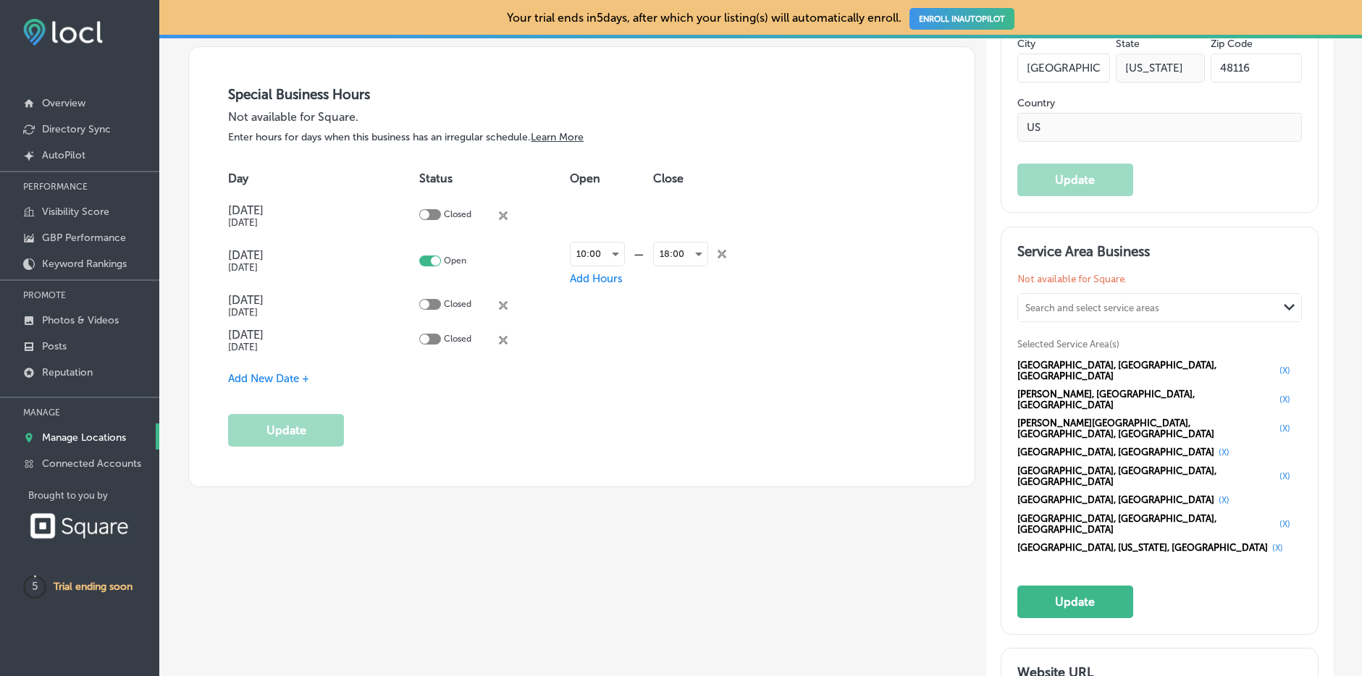
click at [1125, 307] on div "Search and select service areas" at bounding box center [1093, 307] width 134 height 11
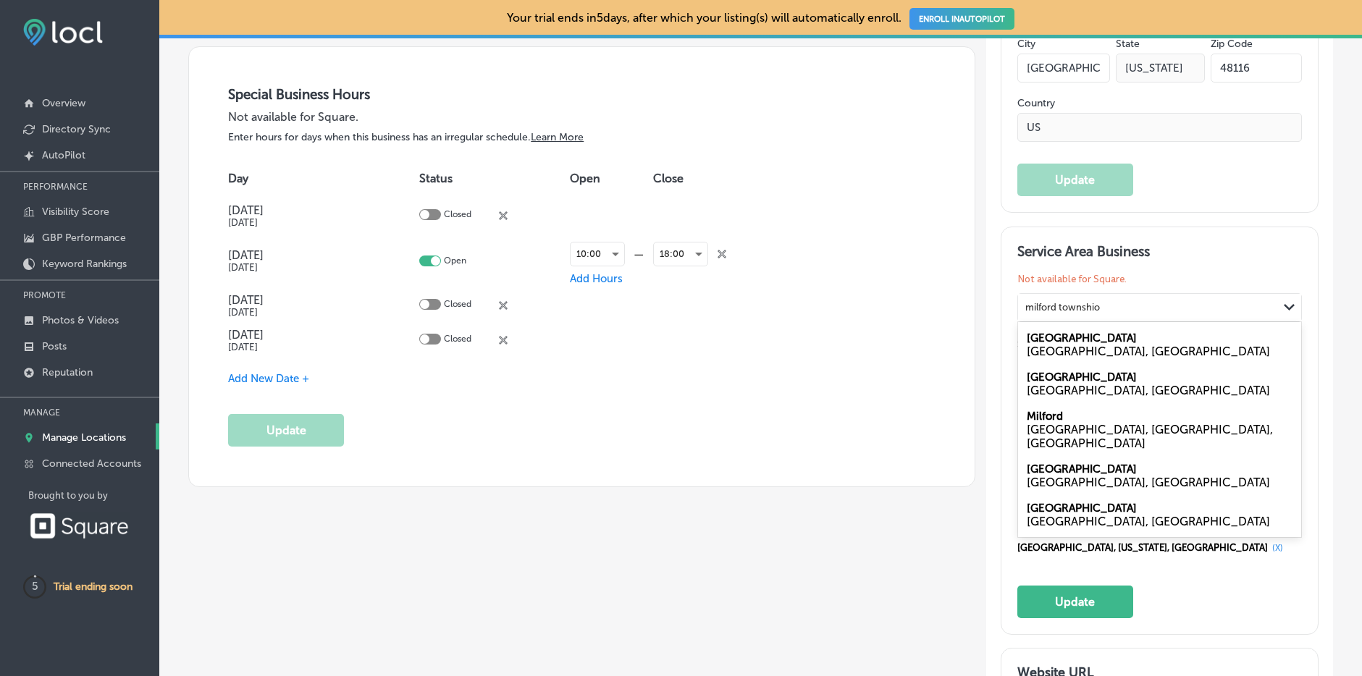
click at [1069, 375] on label "[GEOGRAPHIC_DATA]" at bounding box center [1082, 377] width 110 height 13
type input "milford townshio"
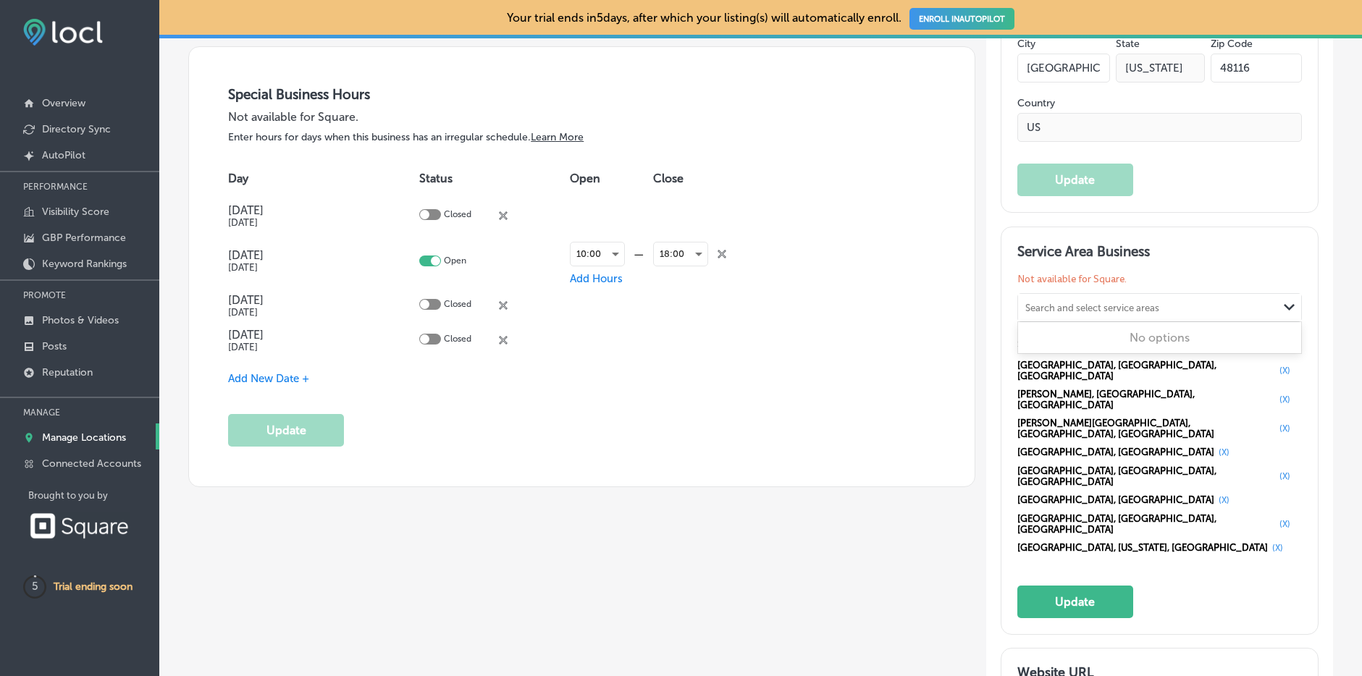
click at [1091, 302] on div "Search and select service areas" at bounding box center [1093, 307] width 134 height 11
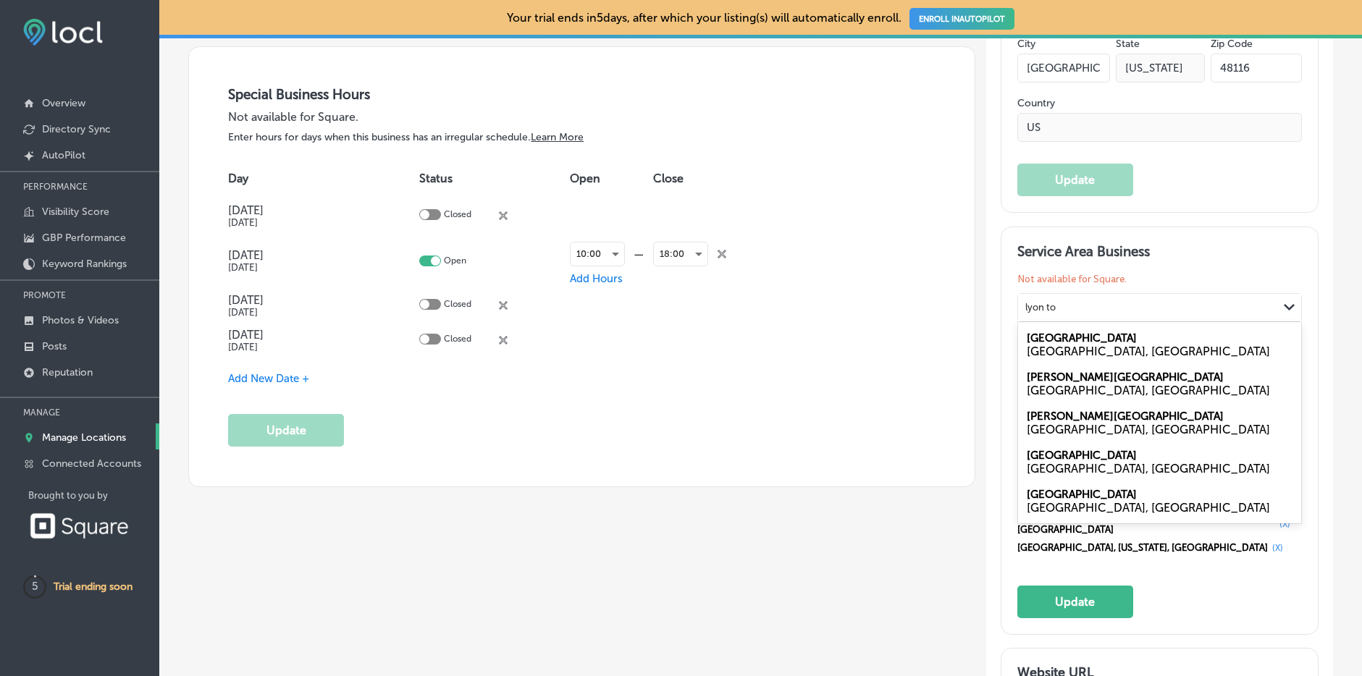
click at [1066, 345] on div "[GEOGRAPHIC_DATA], [GEOGRAPHIC_DATA]" at bounding box center [1160, 352] width 266 height 14
type input "lyon to"
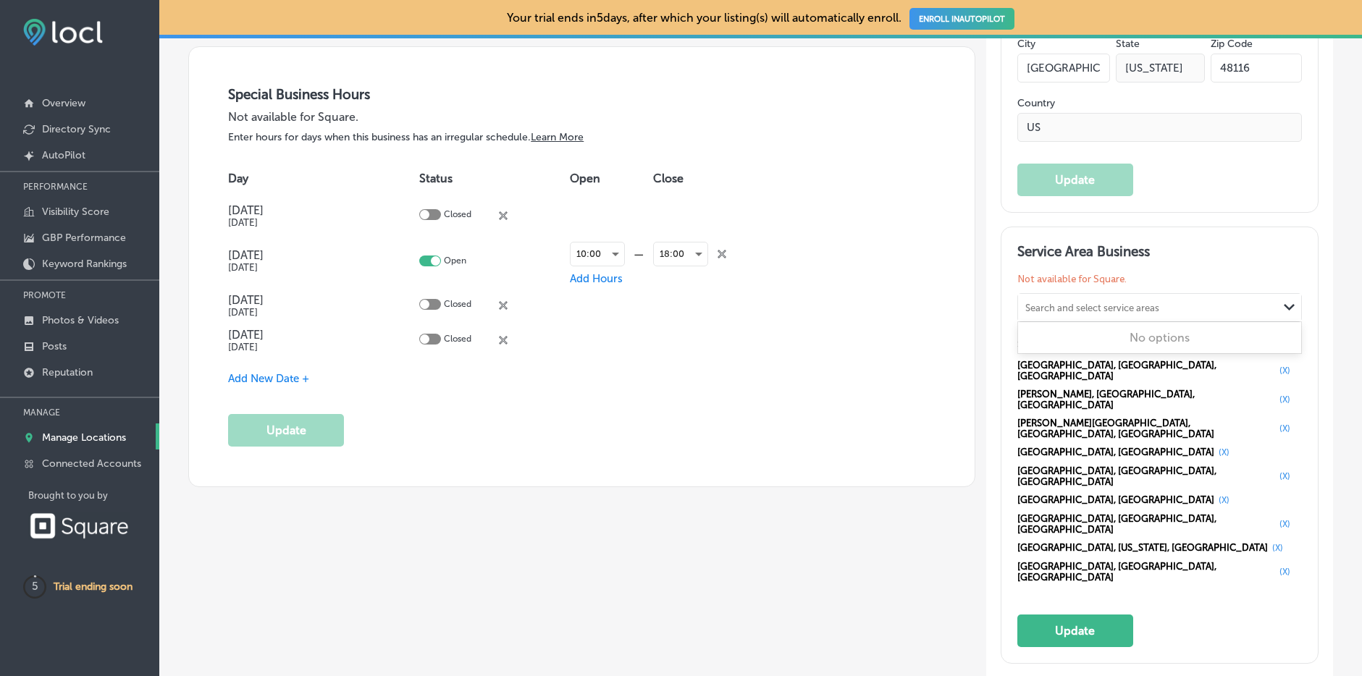
click at [1091, 302] on div "Search and select service areas" at bounding box center [1093, 307] width 134 height 11
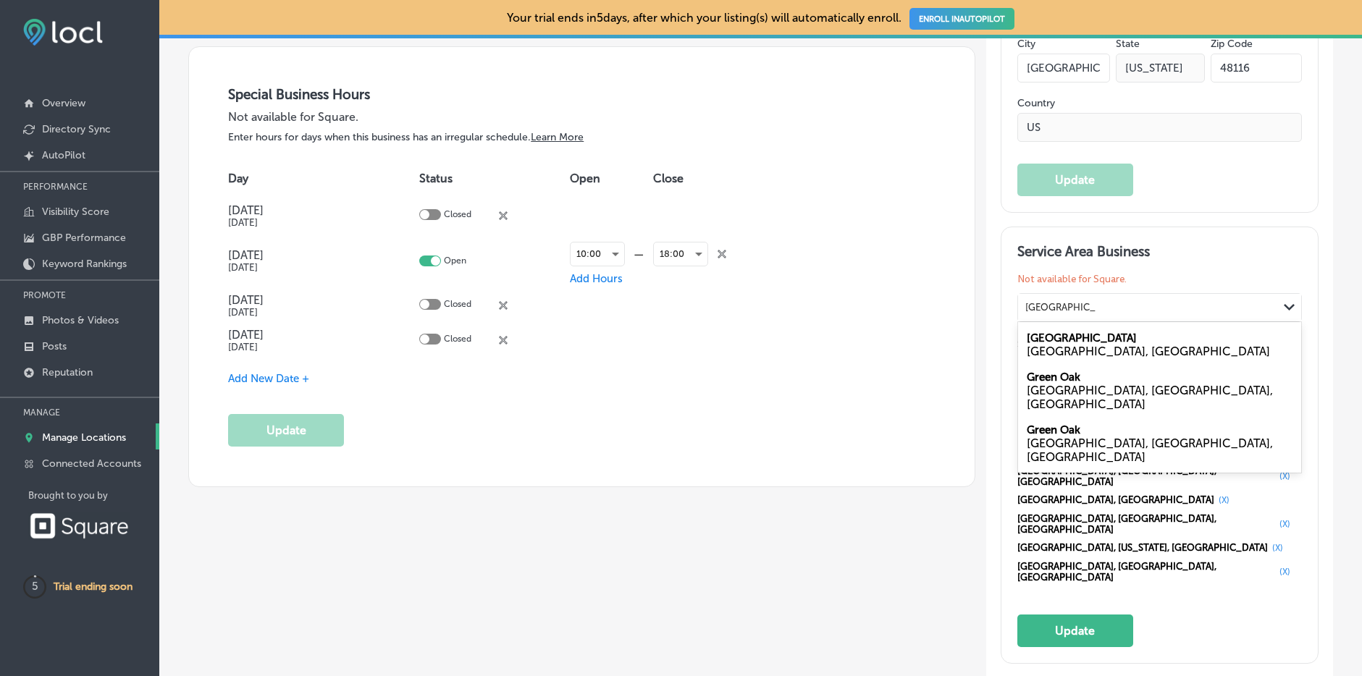
click at [1051, 337] on label "[GEOGRAPHIC_DATA]" at bounding box center [1082, 338] width 110 height 13
type input "[GEOGRAPHIC_DATA]"
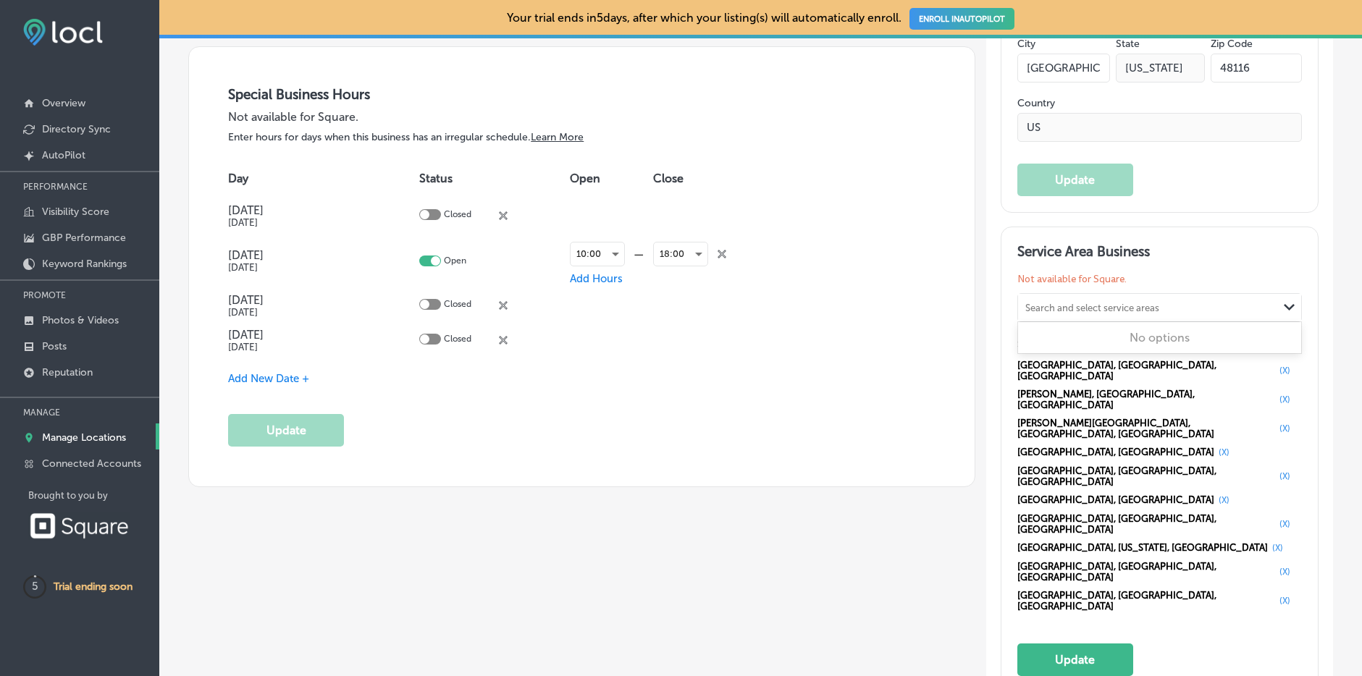
click at [1073, 298] on div "Search and select service areas" at bounding box center [1148, 308] width 260 height 20
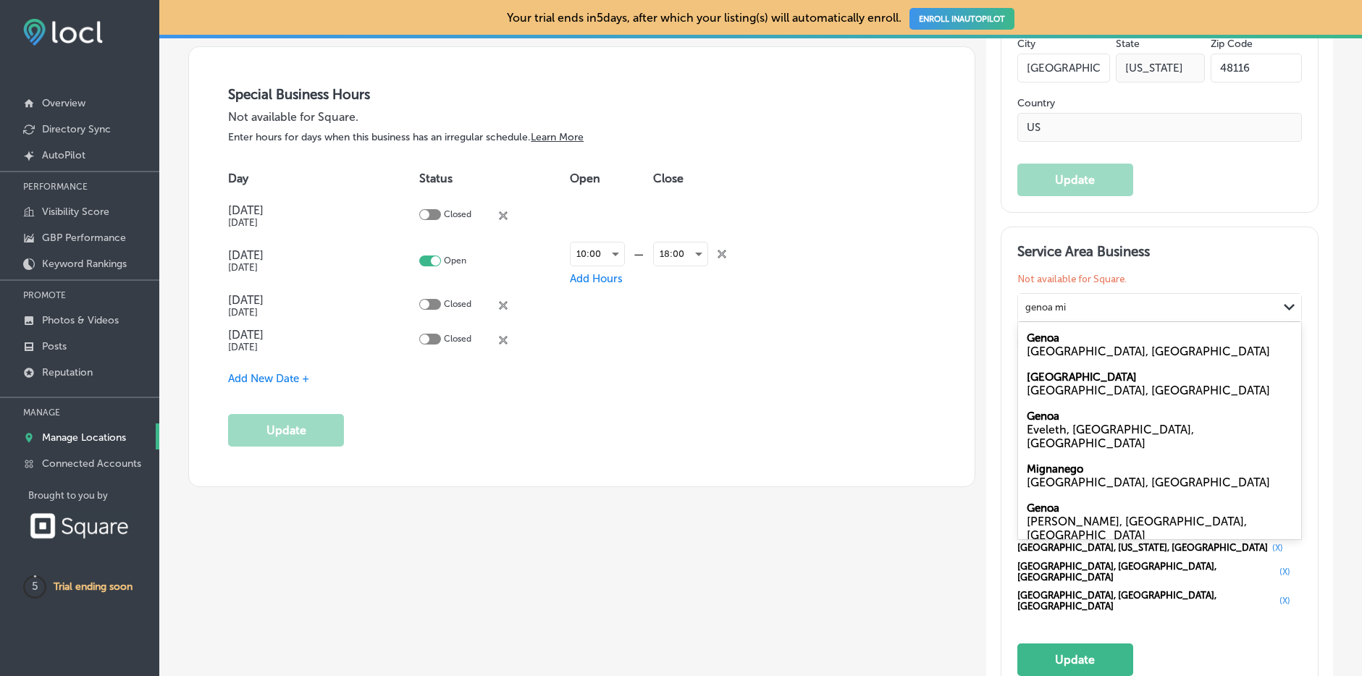
click at [1038, 375] on label "[GEOGRAPHIC_DATA]" at bounding box center [1082, 377] width 110 height 13
type input "genoa mi"
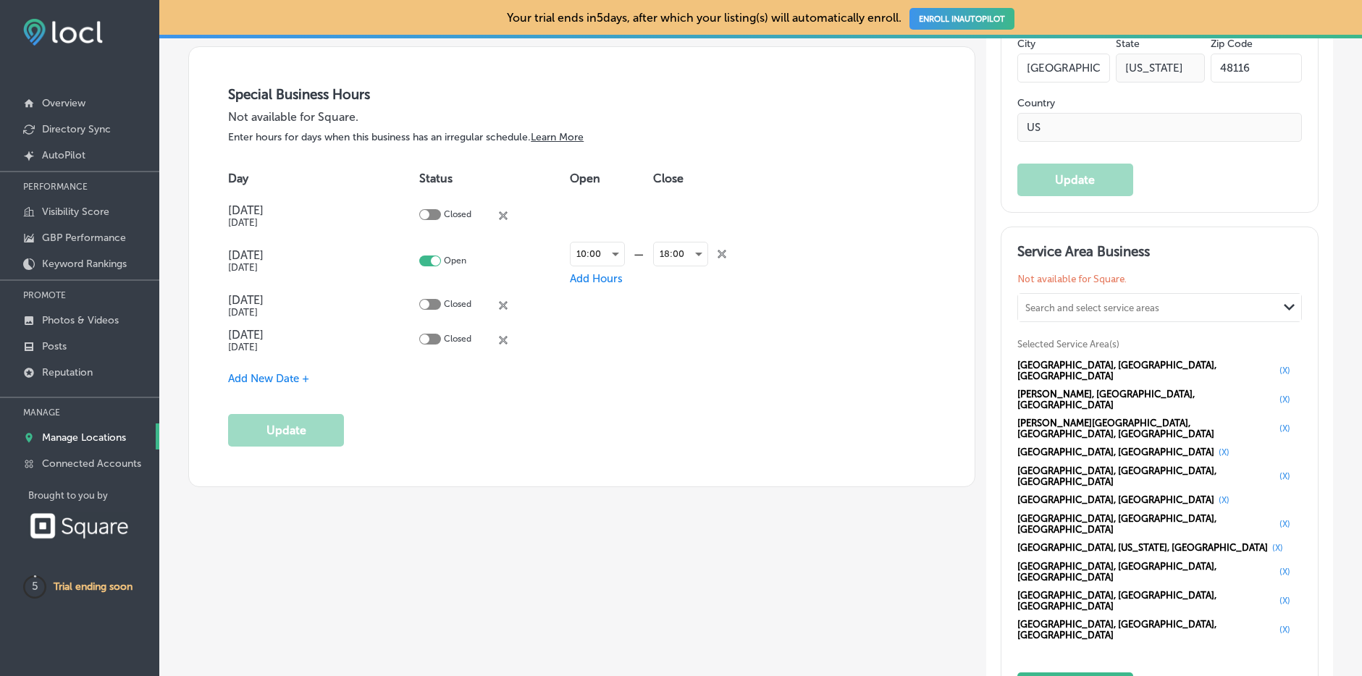
click at [1114, 303] on div "Search and select service areas" at bounding box center [1093, 307] width 134 height 11
click at [1049, 340] on label "[GEOGRAPHIC_DATA]" at bounding box center [1082, 338] width 110 height 13
type input "hamburg mich"
click at [1077, 307] on div "Search and select service areas" at bounding box center [1093, 307] width 134 height 11
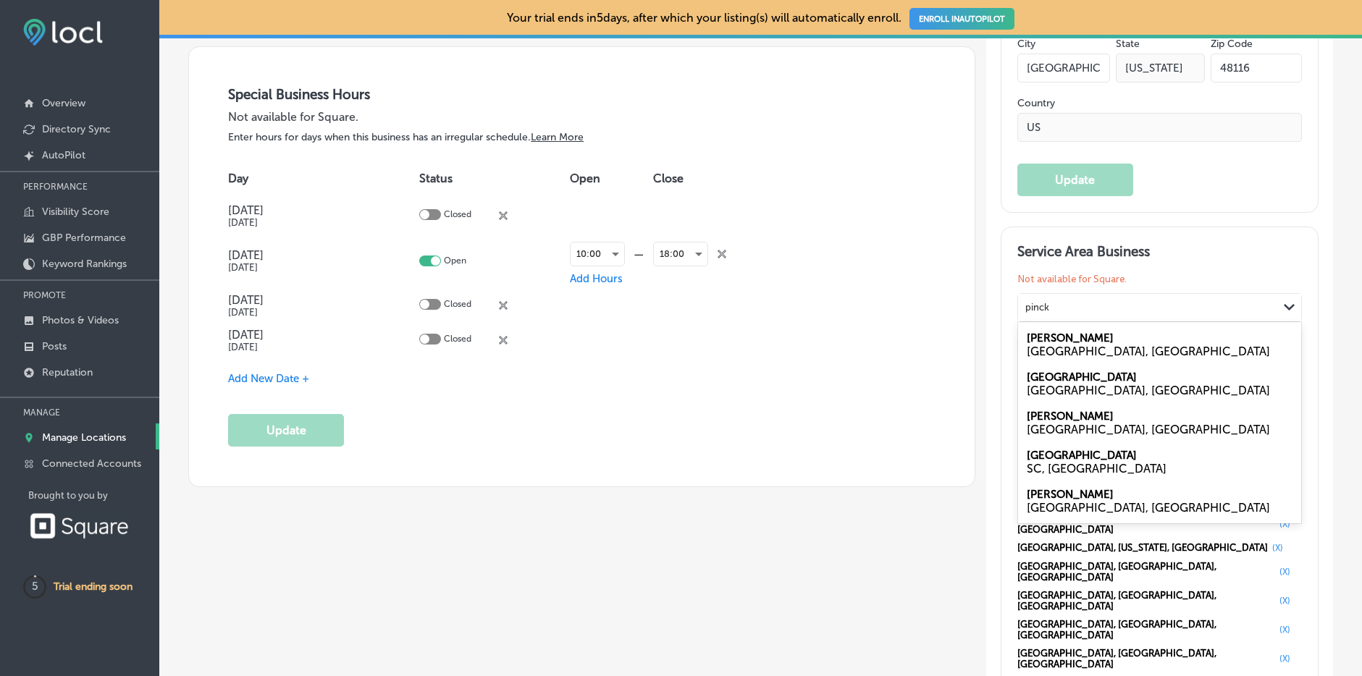
click at [1057, 336] on label "[PERSON_NAME]" at bounding box center [1070, 338] width 87 height 13
type input "pinck"
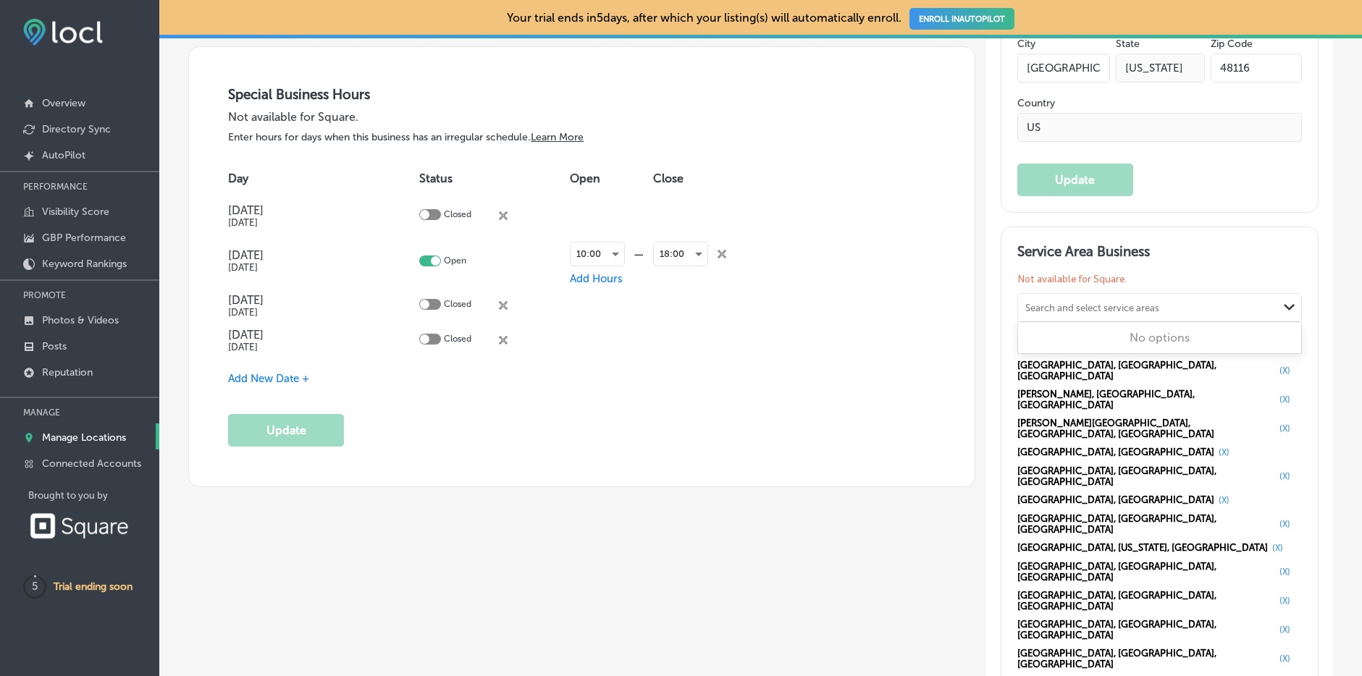
click at [1078, 304] on div "Search and select service areas" at bounding box center [1093, 307] width 134 height 11
click at [1050, 340] on label "[PERSON_NAME][GEOGRAPHIC_DATA]" at bounding box center [1125, 338] width 197 height 13
type input "[PERSON_NAME] mich"
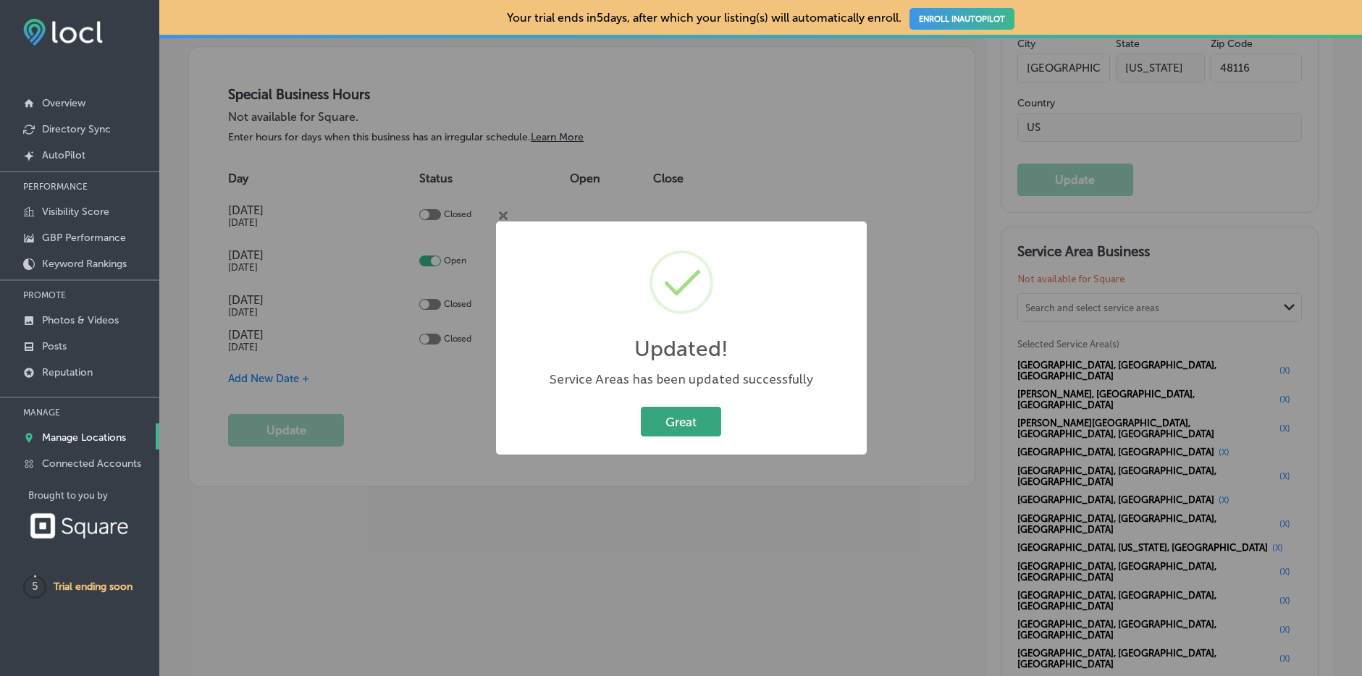
click at [709, 425] on button "Great" at bounding box center [681, 422] width 80 height 30
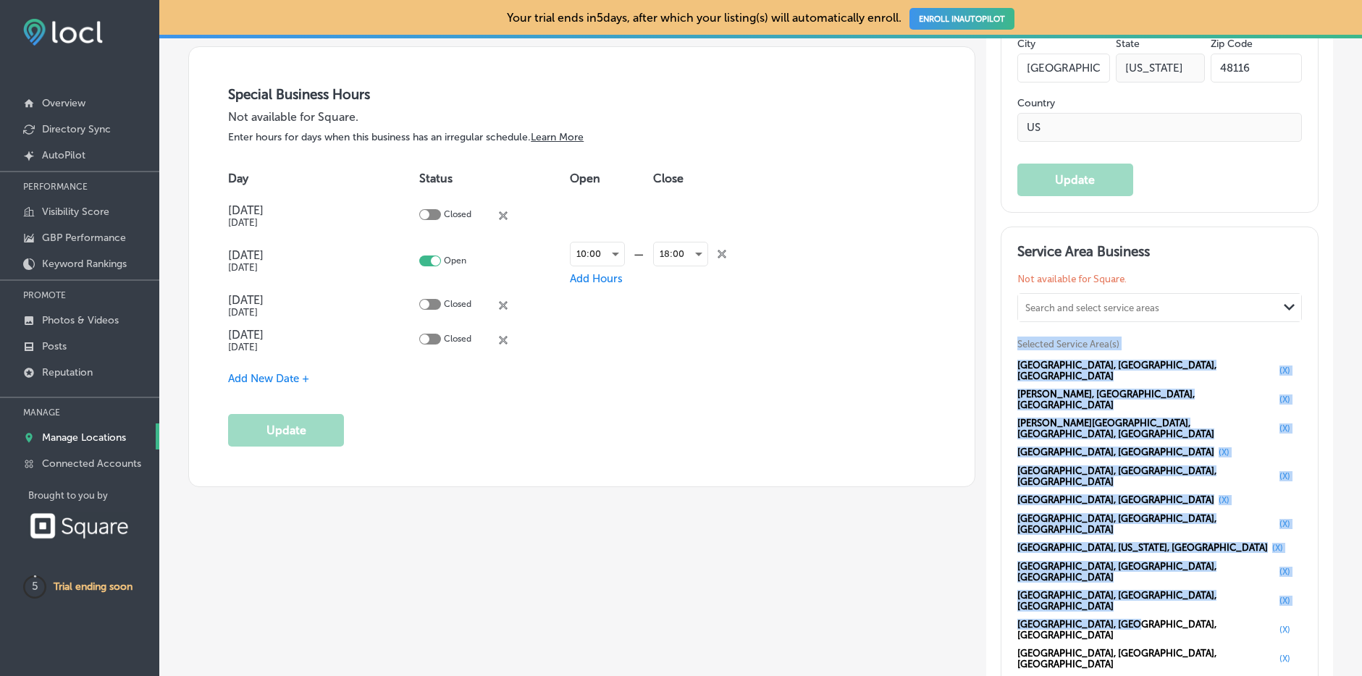
drag, startPoint x: 1110, startPoint y: 484, endPoint x: 935, endPoint y: 505, distance: 176.5
click at [1062, 288] on div "Service Area Business Not available for Square. Search and select service areas…" at bounding box center [1160, 517] width 285 height 549
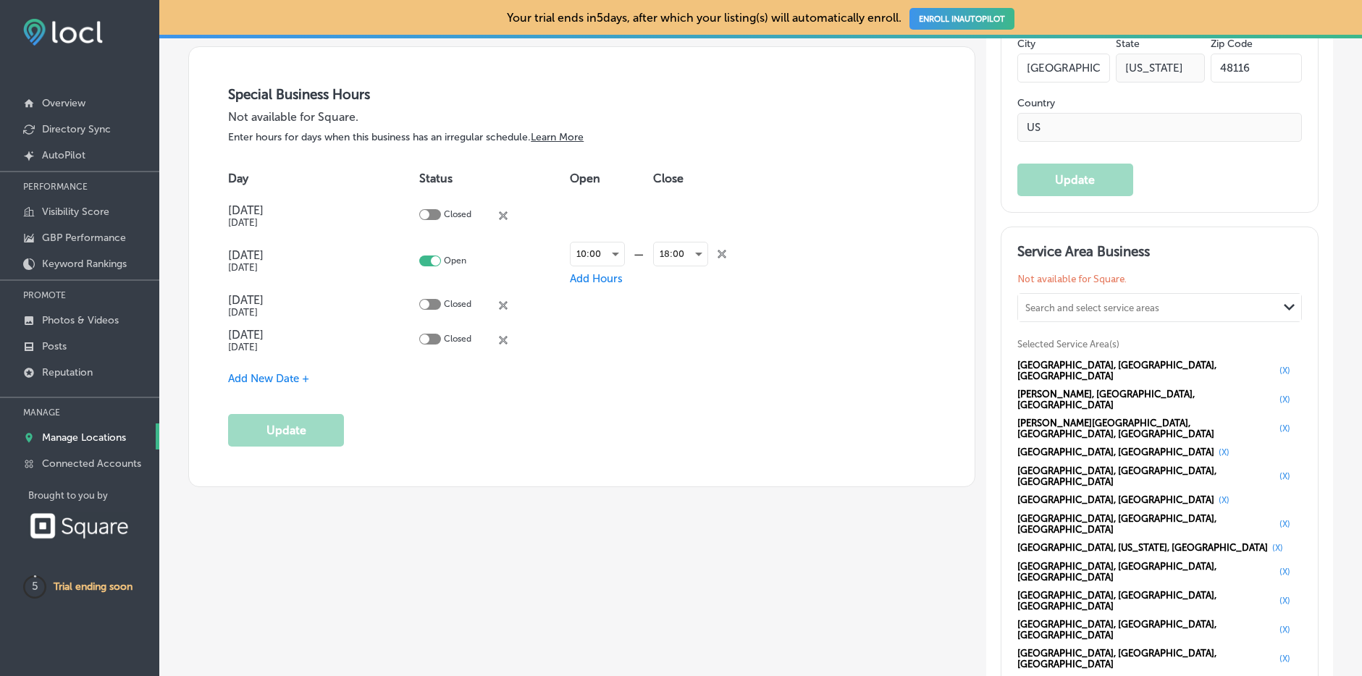
drag, startPoint x: 890, startPoint y: 580, endPoint x: 908, endPoint y: 556, distance: 30.0
click at [897, 574] on div "Business Name Name on Google 50 /125 Arbor Vacuum and Small Appliance Center - …" at bounding box center [571, 444] width 809 height 3424
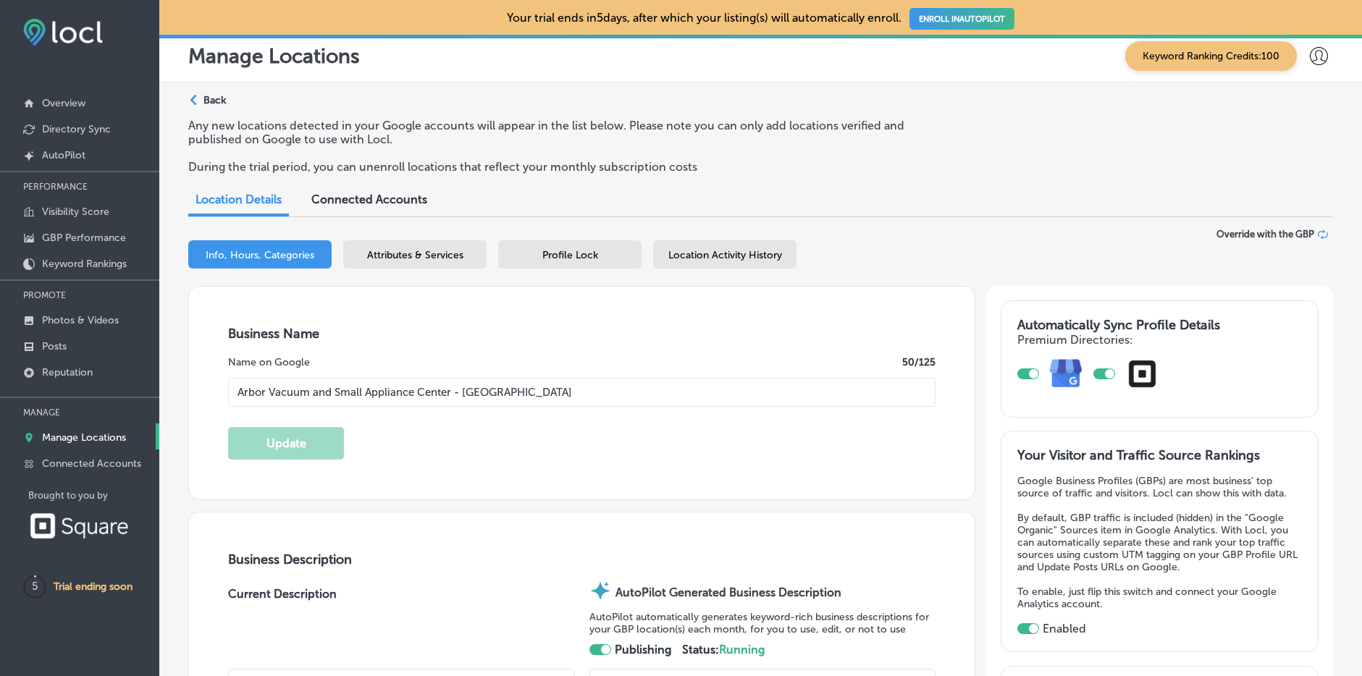
scroll to position [0, 0]
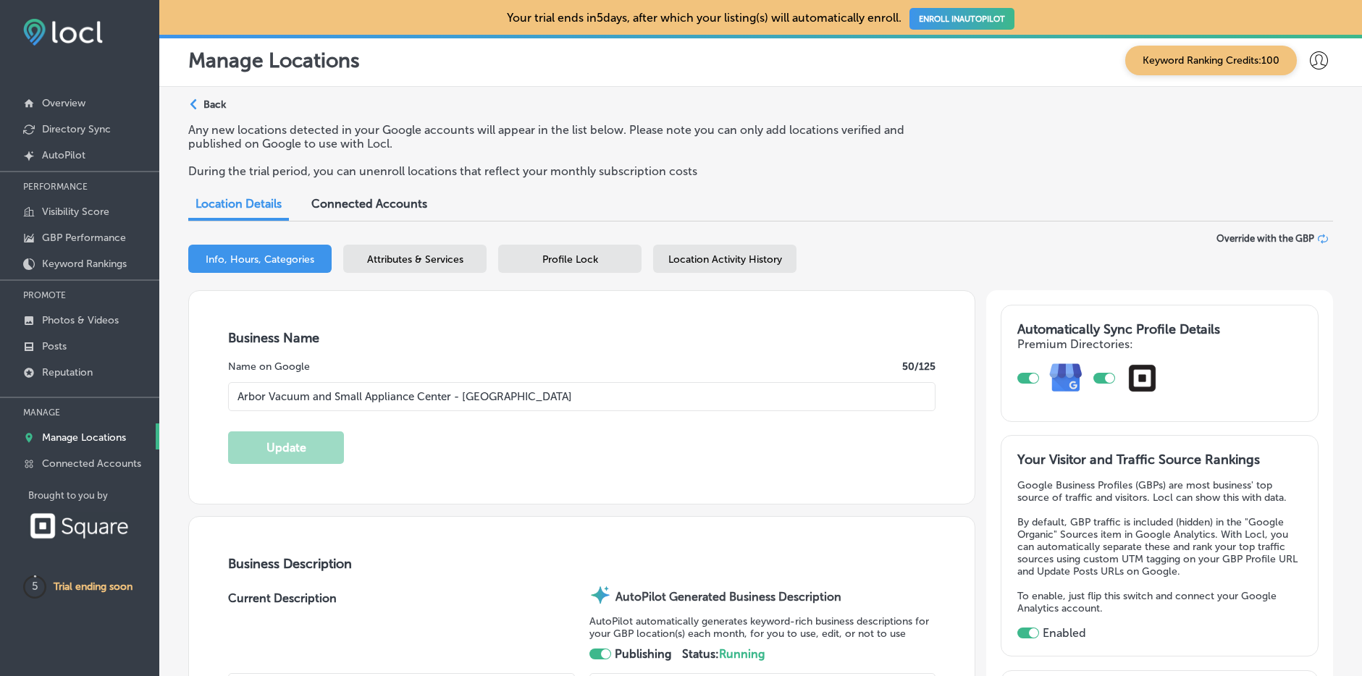
click at [213, 103] on p "Back" at bounding box center [215, 104] width 22 height 12
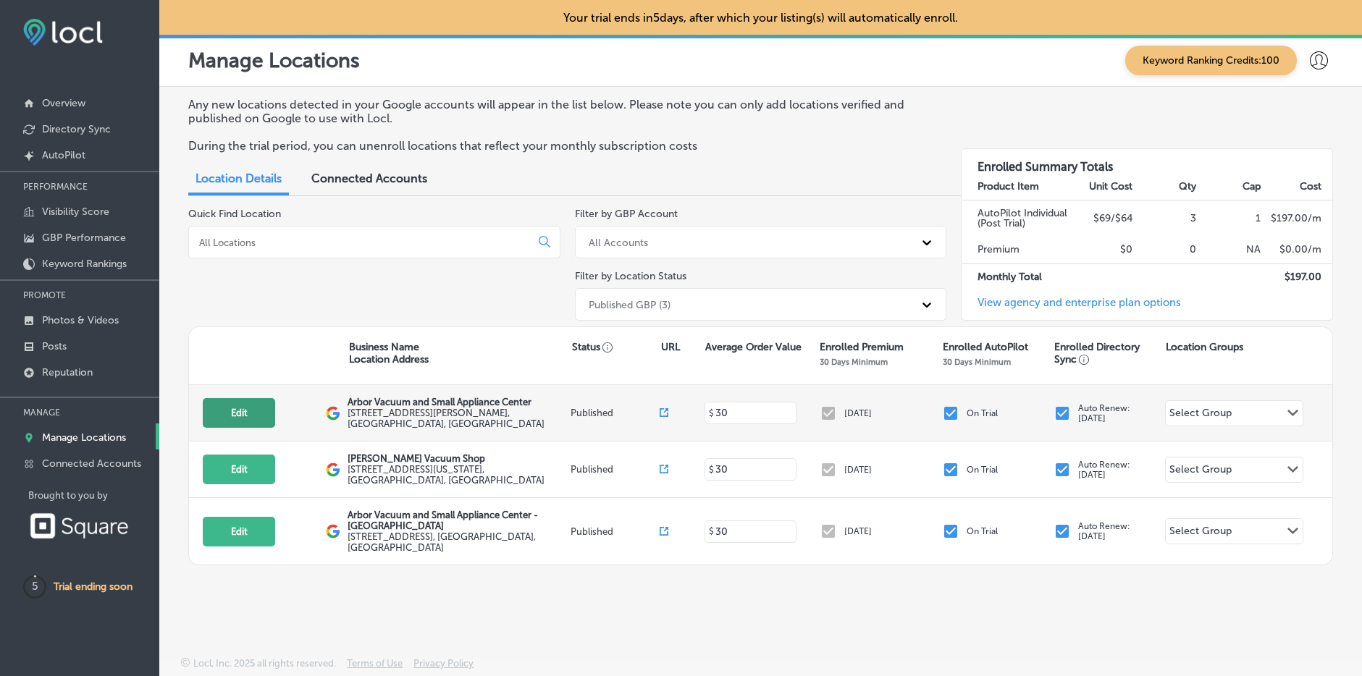
click at [242, 411] on button "Edit" at bounding box center [239, 413] width 72 height 30
select select "US"
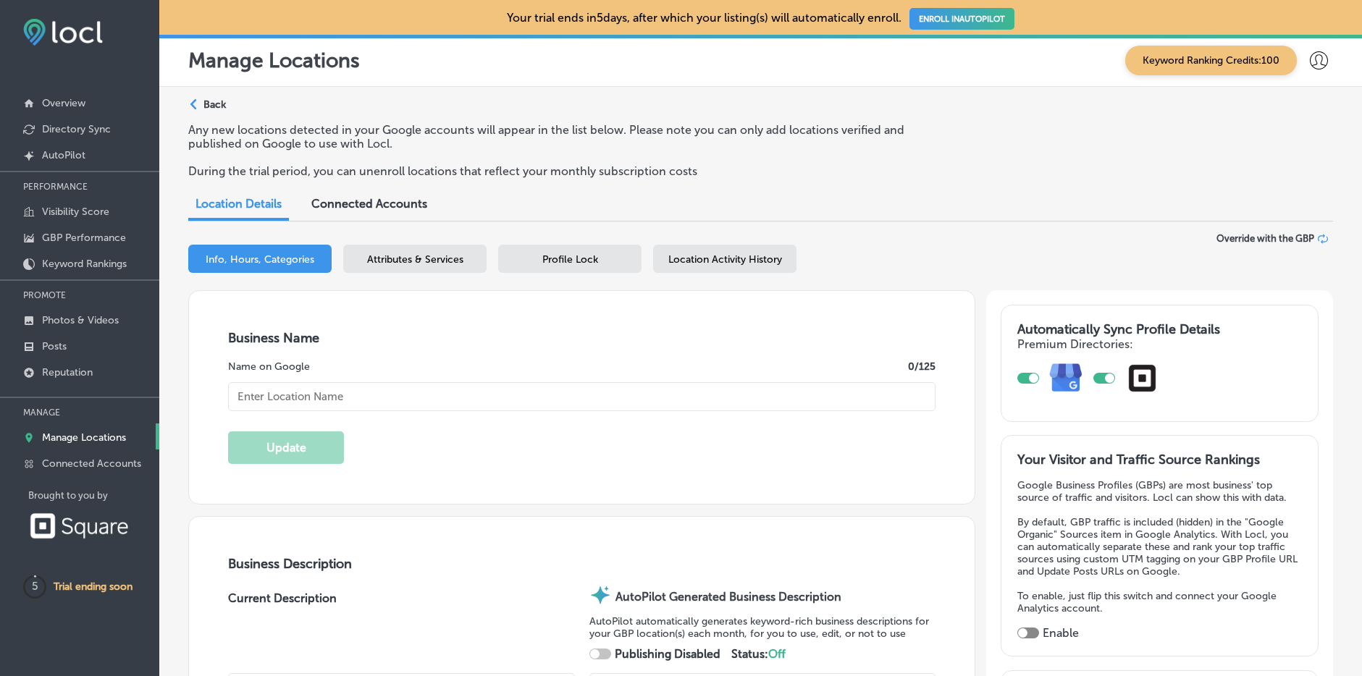
checkbox input "true"
type textarea "Arbor Vacuum and Small Appliance Center delivers expert vacuum repair near me, …"
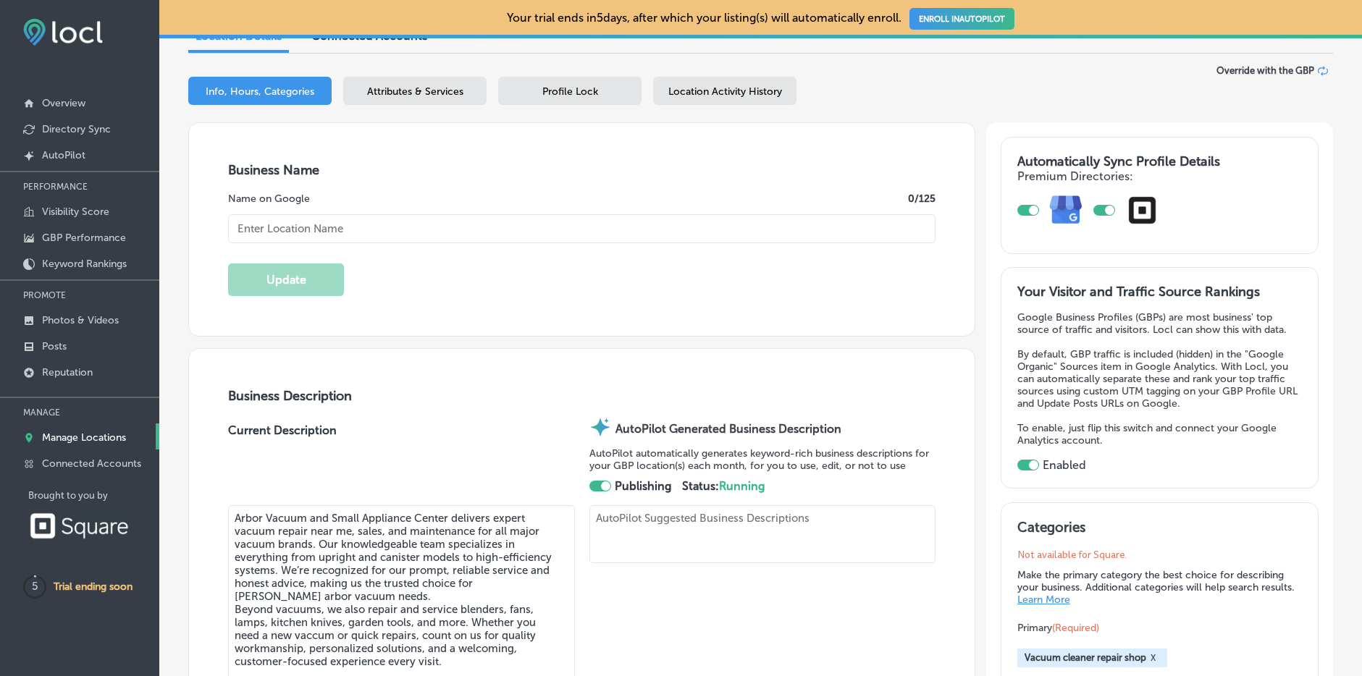
type textarea "Arbor Vacuum and Small Appliance Center delivers expert vacuum repair near me, …"
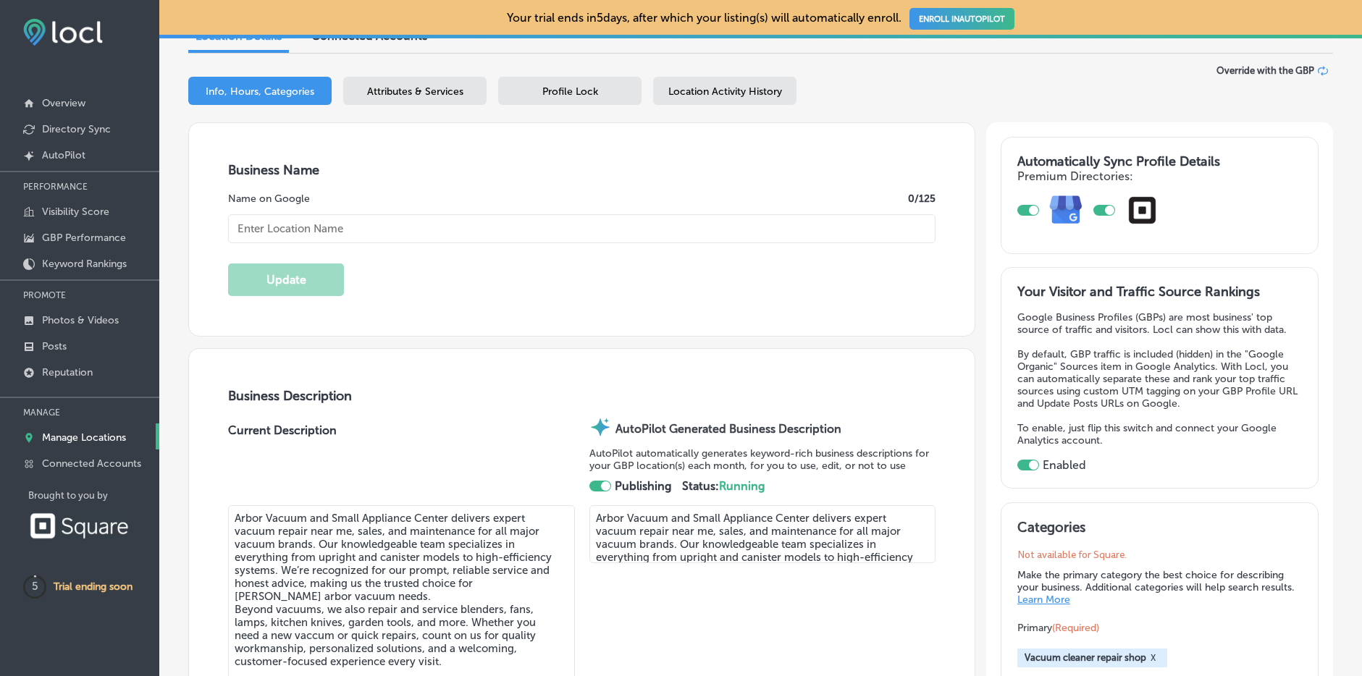
type input "[STREET_ADDRESS][PERSON_NAME]"
type input "[PERSON_NAME][GEOGRAPHIC_DATA]"
type input "48108"
type input "US"
type input "[URL][DOMAIN_NAME]"
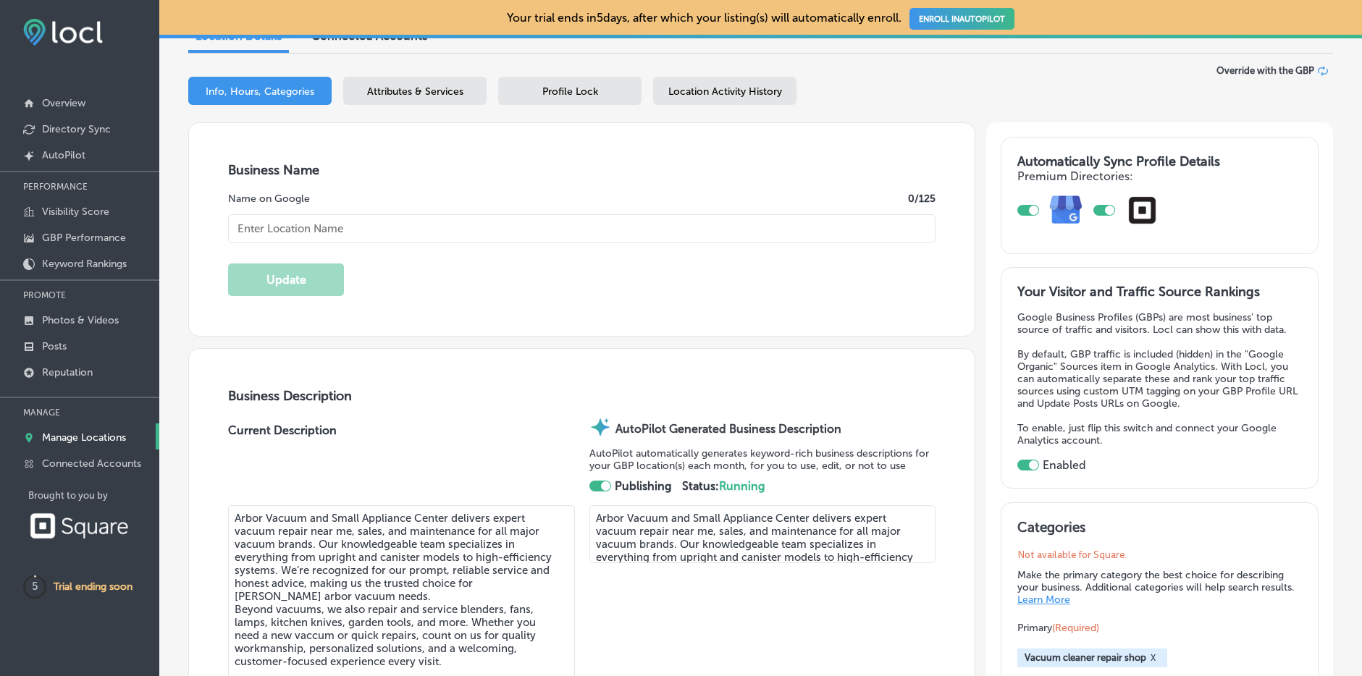
type input "Arbor Vacuum and Small Appliance Center"
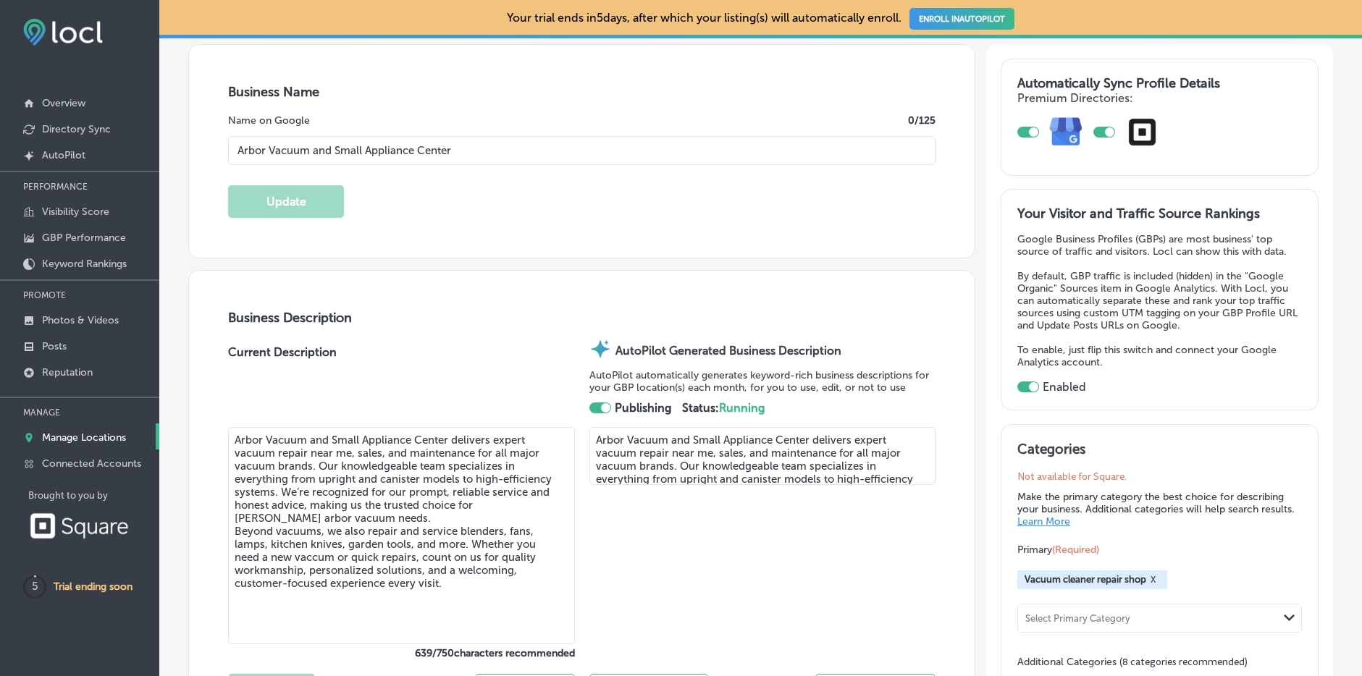
type input "[PHONE_NUMBER]"
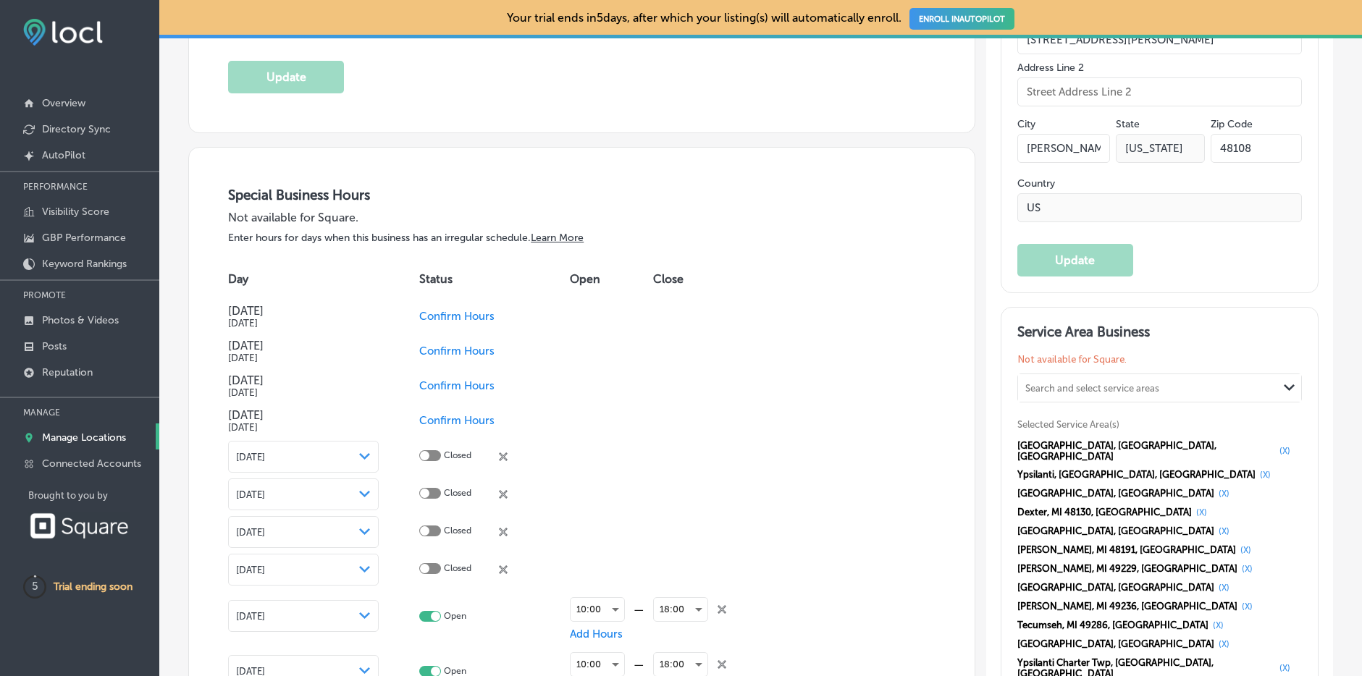
scroll to position [1564, 0]
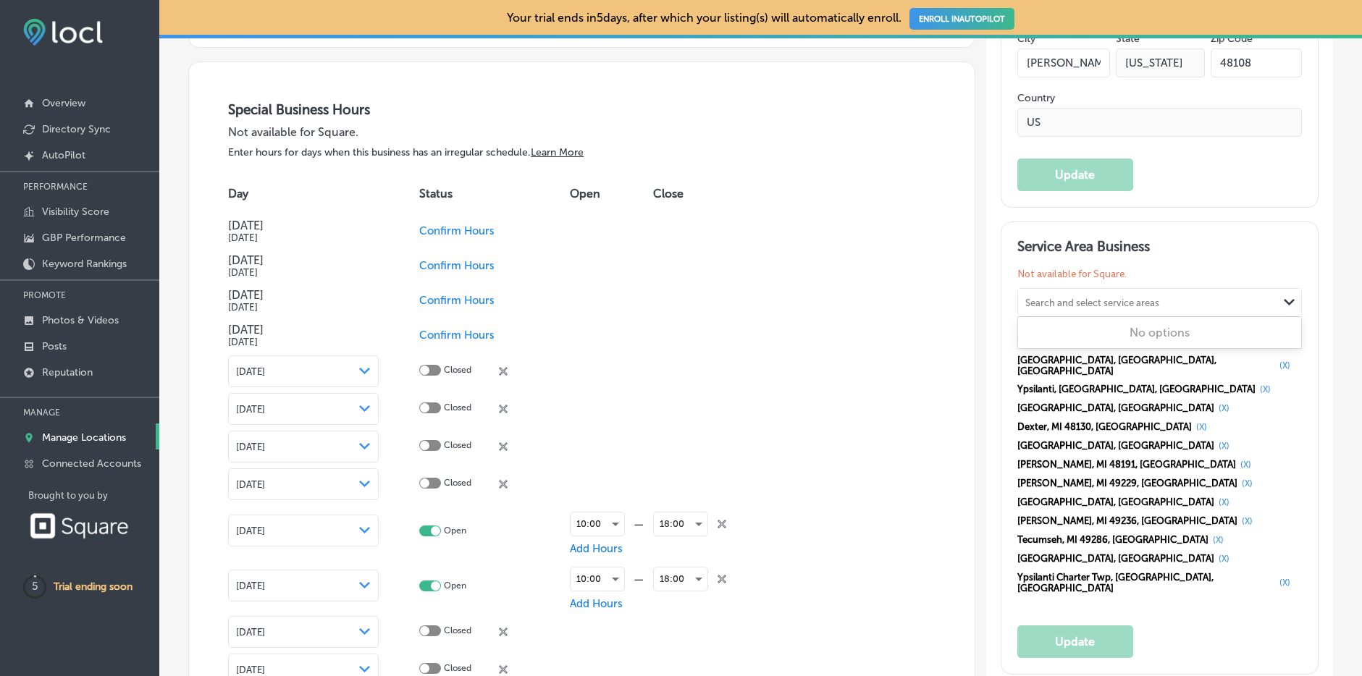
click at [1070, 299] on div "Search and select service areas" at bounding box center [1093, 302] width 134 height 11
click at [1086, 297] on div "Search and select service areas" at bounding box center [1093, 302] width 134 height 11
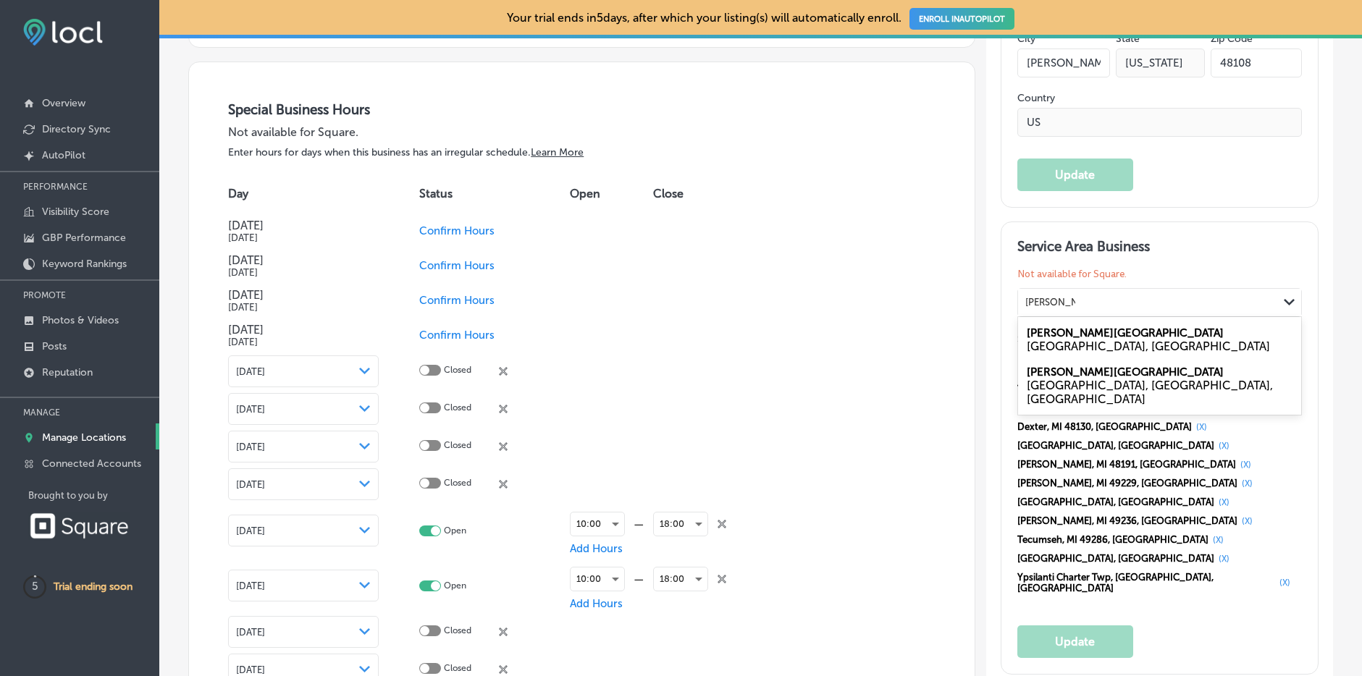
click at [1070, 333] on label "[PERSON_NAME][GEOGRAPHIC_DATA]" at bounding box center [1125, 333] width 197 height 13
type input "[PERSON_NAME][GEOGRAPHIC_DATA]"
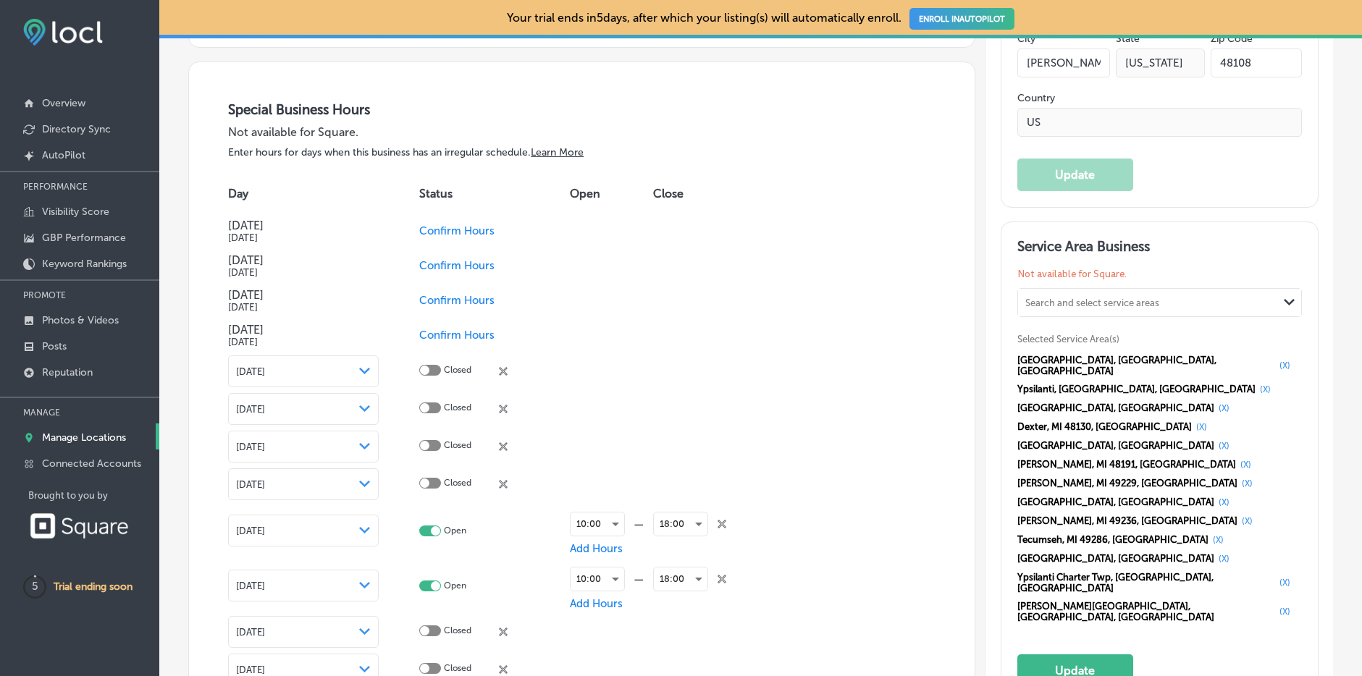
click at [1052, 301] on div "Search and select service areas" at bounding box center [1093, 302] width 134 height 11
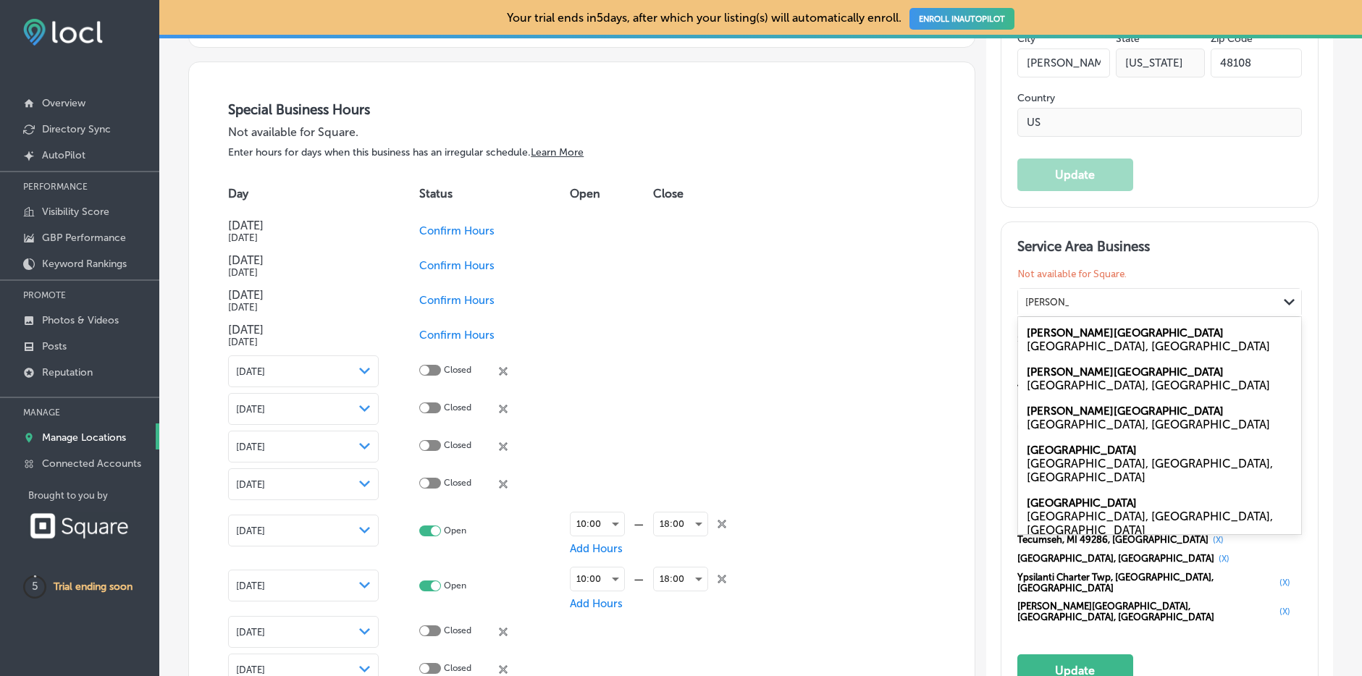
click at [1052, 379] on div "[GEOGRAPHIC_DATA], [GEOGRAPHIC_DATA]" at bounding box center [1160, 386] width 266 height 14
type input "[PERSON_NAME][GEOGRAPHIC_DATA]"
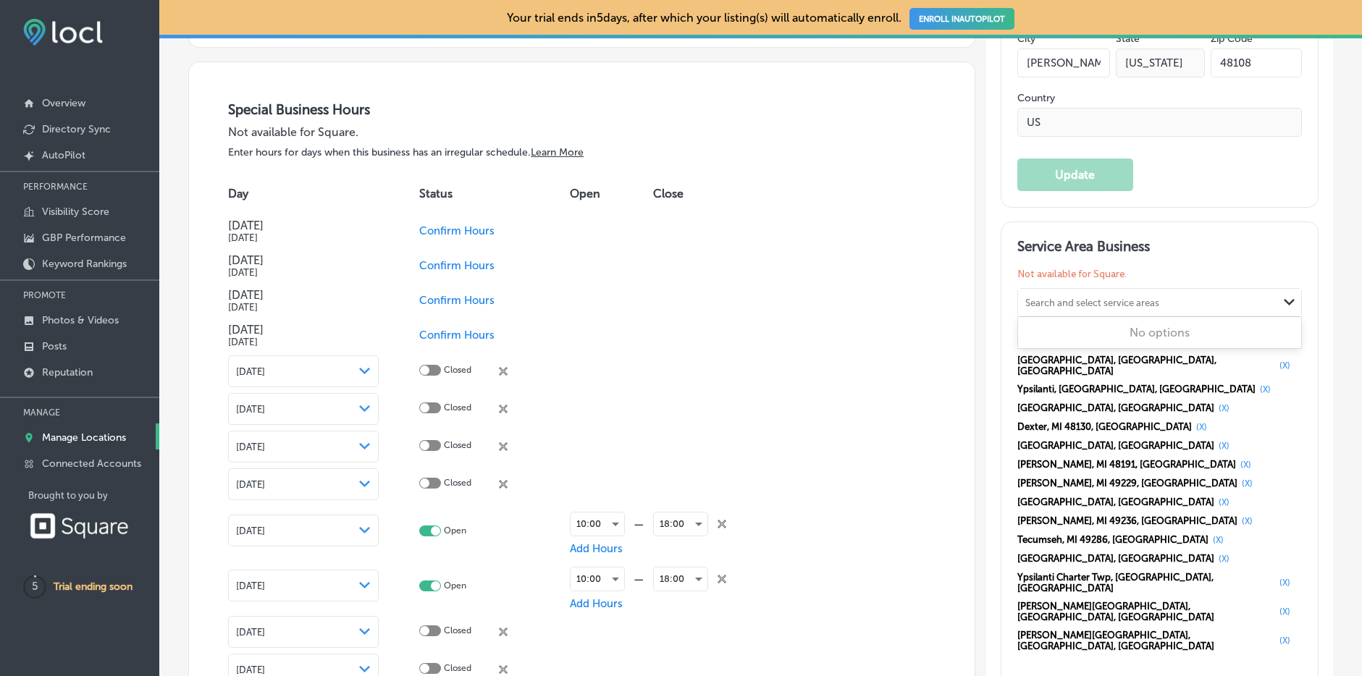
click at [1108, 302] on div "Search and select service areas" at bounding box center [1093, 302] width 134 height 11
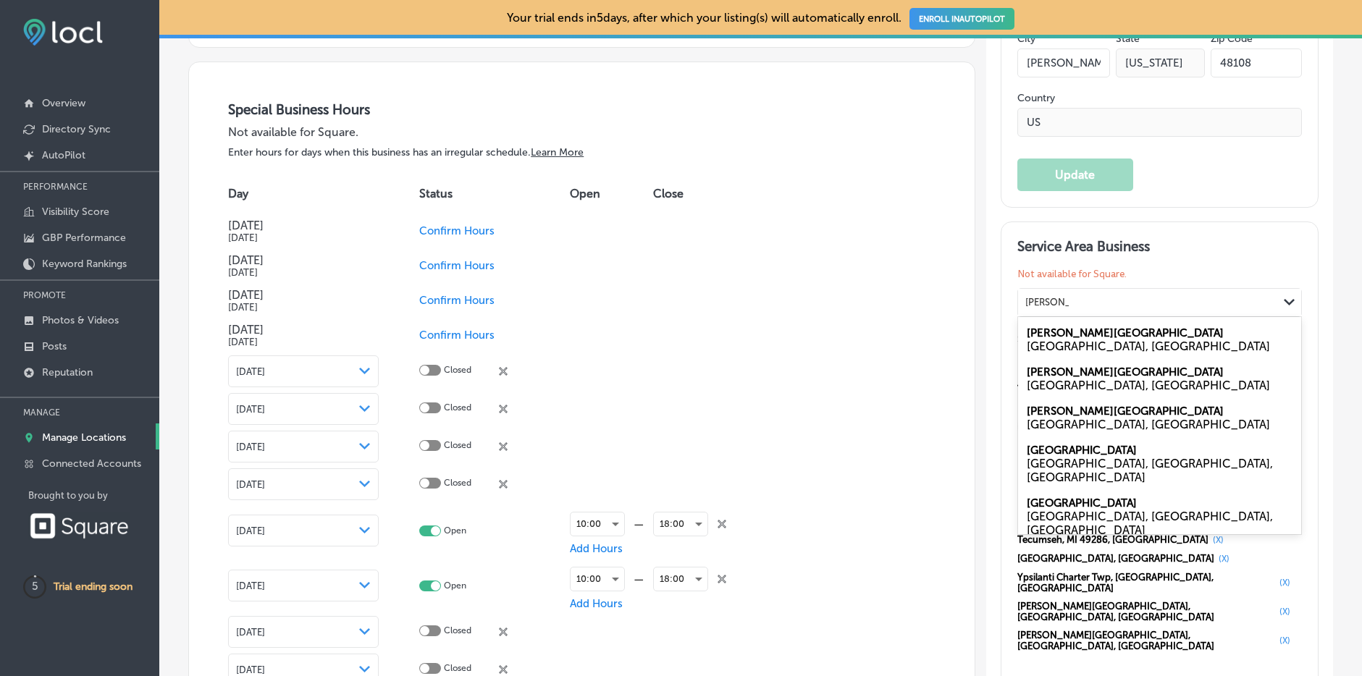
click at [1056, 413] on label "[PERSON_NAME][GEOGRAPHIC_DATA]" at bounding box center [1125, 411] width 197 height 13
type input "[PERSON_NAME][GEOGRAPHIC_DATA]"
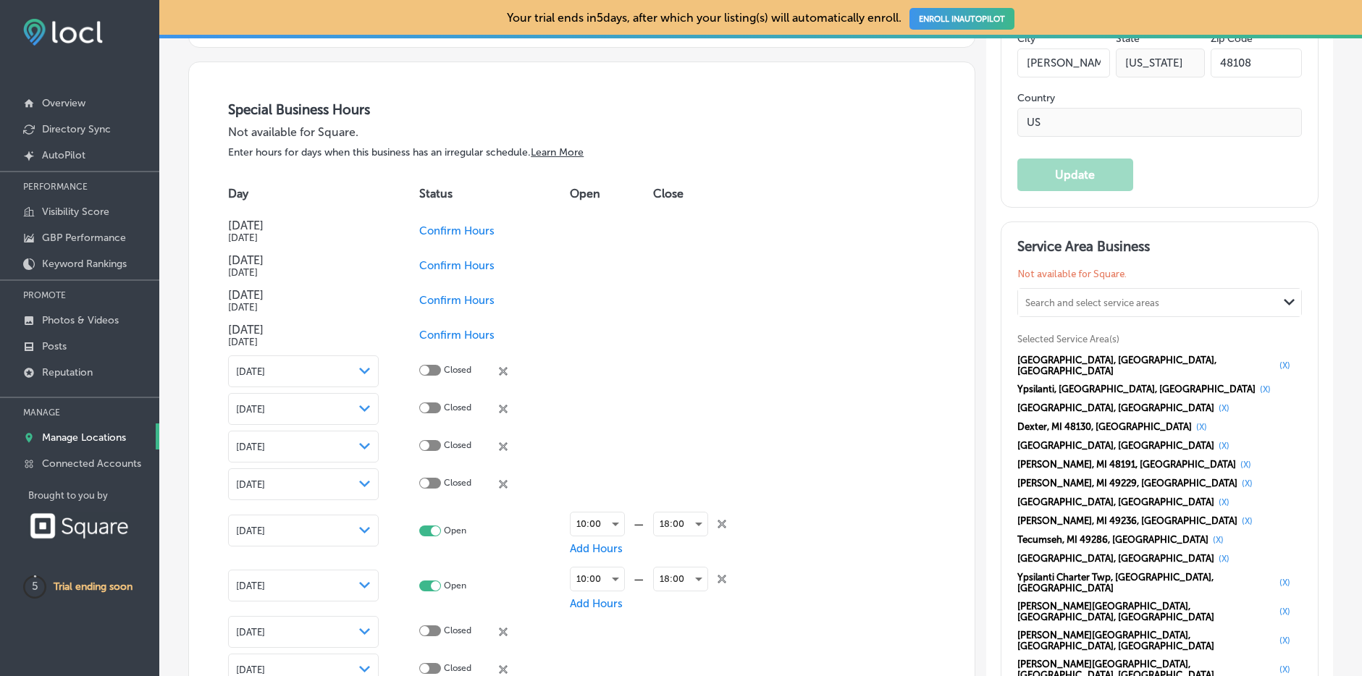
click at [1133, 300] on div "Search and select service areas" at bounding box center [1093, 302] width 134 height 11
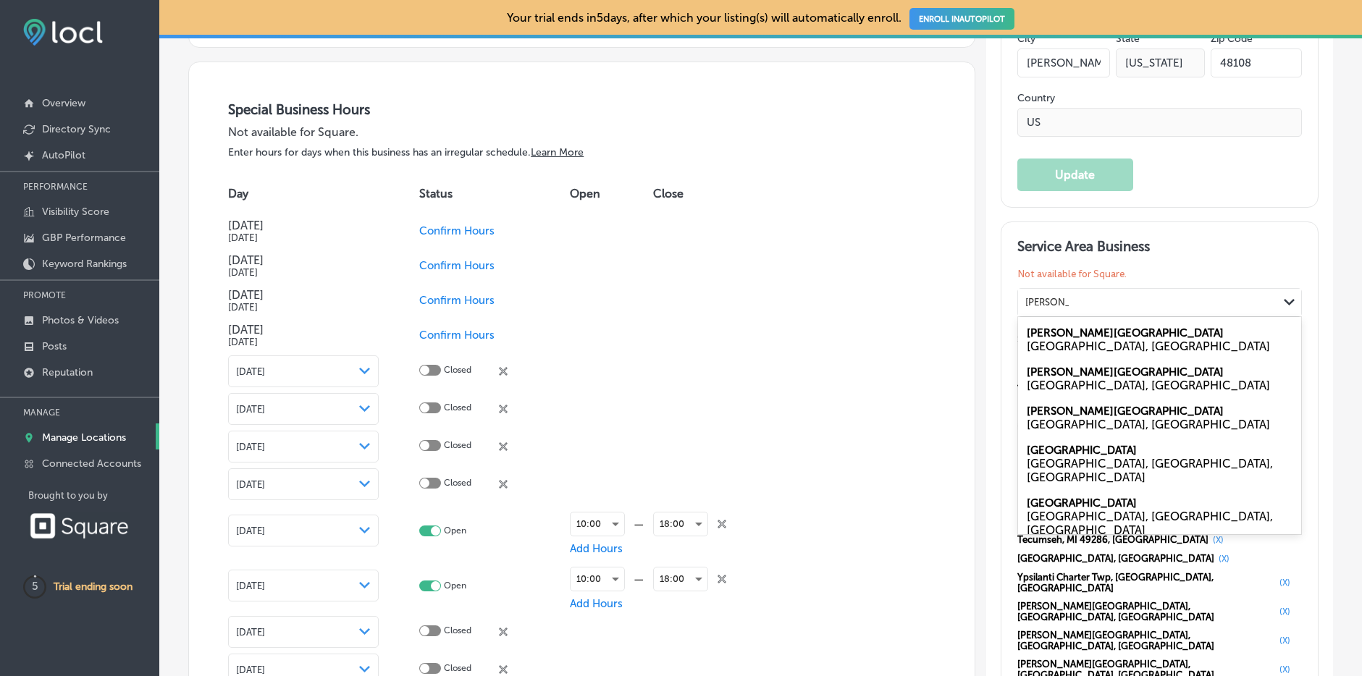
click at [1068, 457] on div "[GEOGRAPHIC_DATA], [GEOGRAPHIC_DATA], [GEOGRAPHIC_DATA]" at bounding box center [1160, 471] width 266 height 28
type input "[PERSON_NAME][GEOGRAPHIC_DATA]"
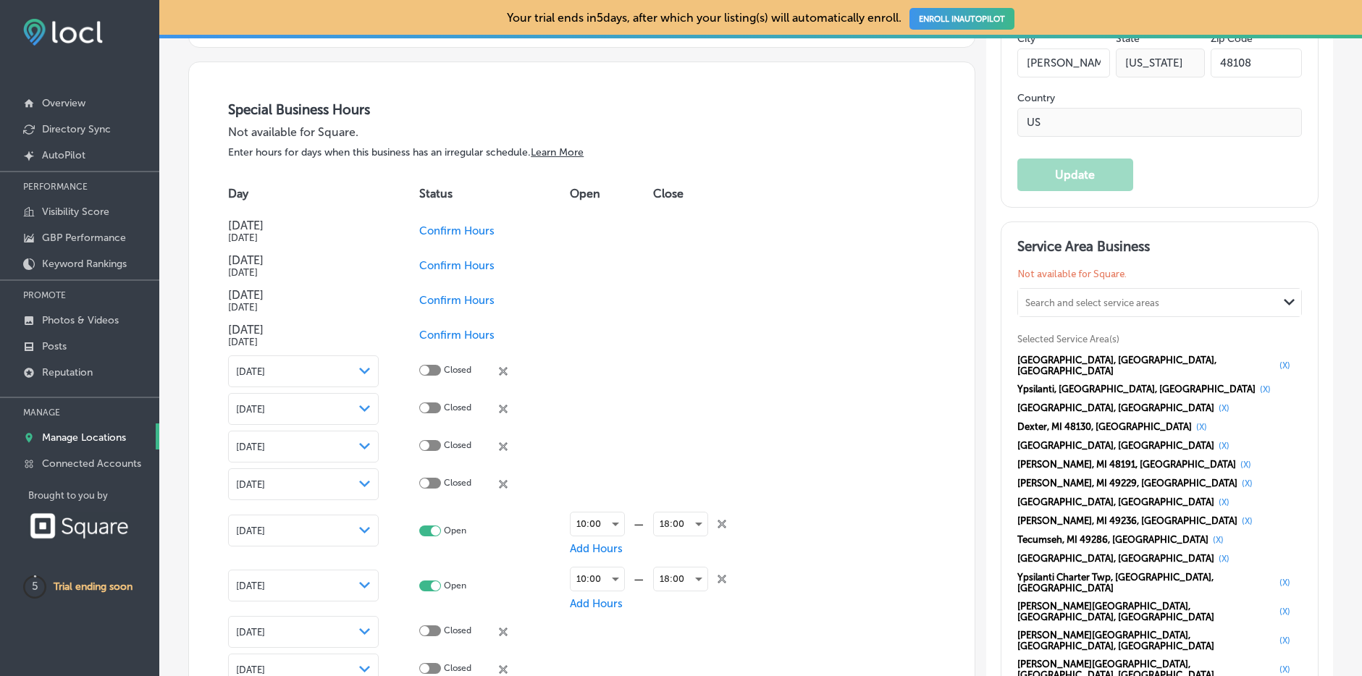
click at [1107, 298] on div "Search and select service areas" at bounding box center [1093, 302] width 134 height 11
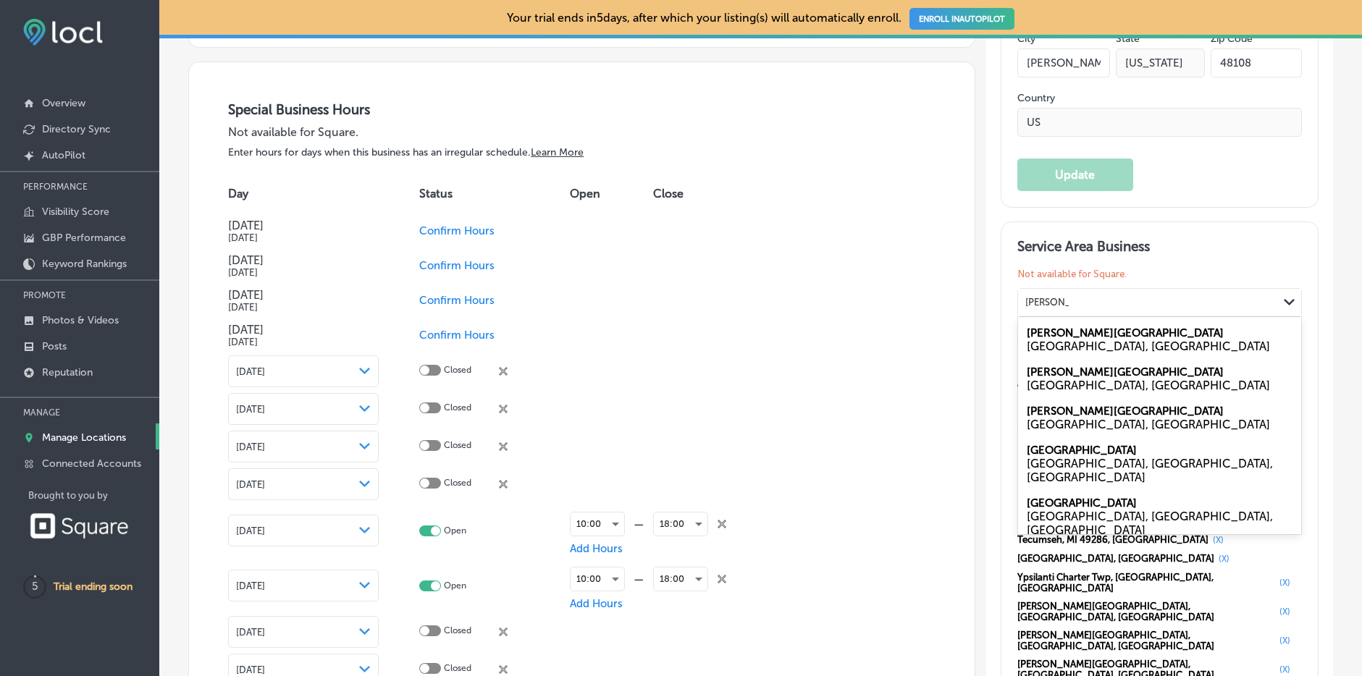
click at [1057, 510] on div "[GEOGRAPHIC_DATA], [GEOGRAPHIC_DATA], [GEOGRAPHIC_DATA]" at bounding box center [1160, 524] width 266 height 28
type input "[PERSON_NAME][GEOGRAPHIC_DATA]"
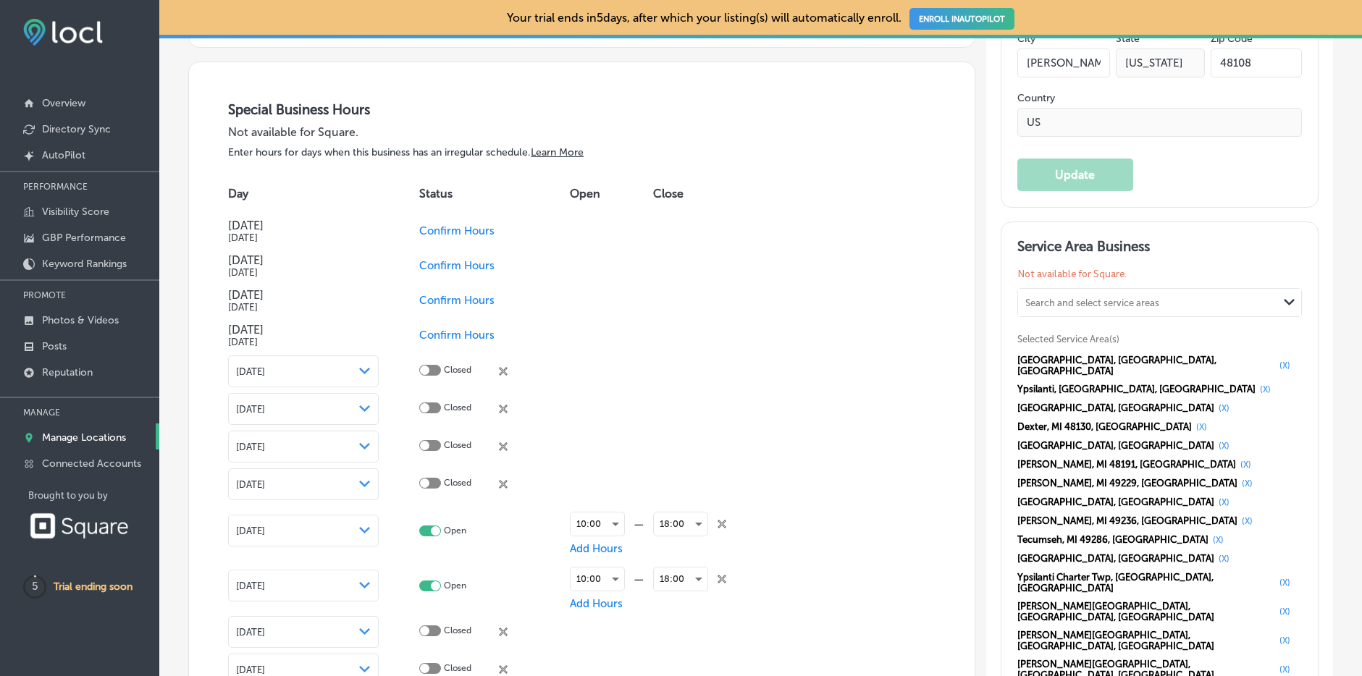
click at [1102, 303] on div "Search and select service areas" at bounding box center [1093, 302] width 134 height 11
type input "[GEOGRAPHIC_DATA][US_STATE]"
drag, startPoint x: 1162, startPoint y: 301, endPoint x: 1032, endPoint y: 297, distance: 129.7
click at [1032, 297] on div "Search and select service areas" at bounding box center [1148, 303] width 260 height 20
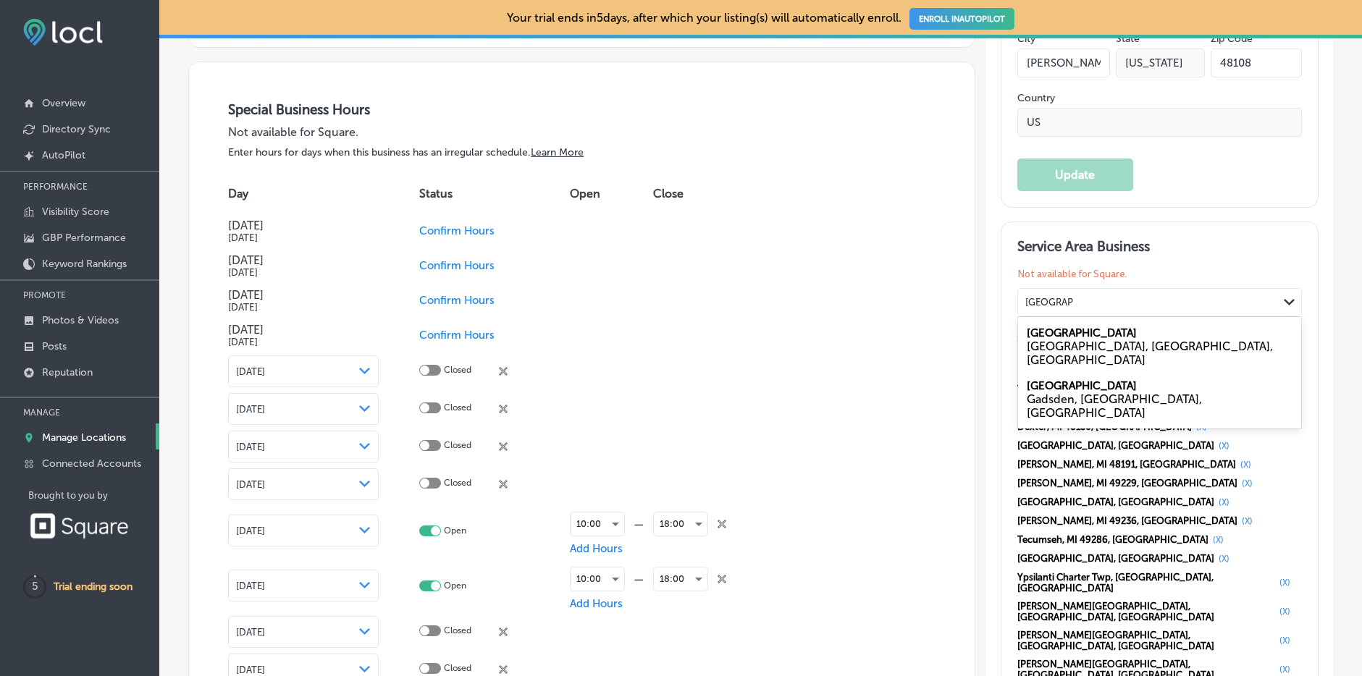
click at [1070, 327] on label "[GEOGRAPHIC_DATA]" at bounding box center [1082, 333] width 110 height 13
type input "[GEOGRAPHIC_DATA]"
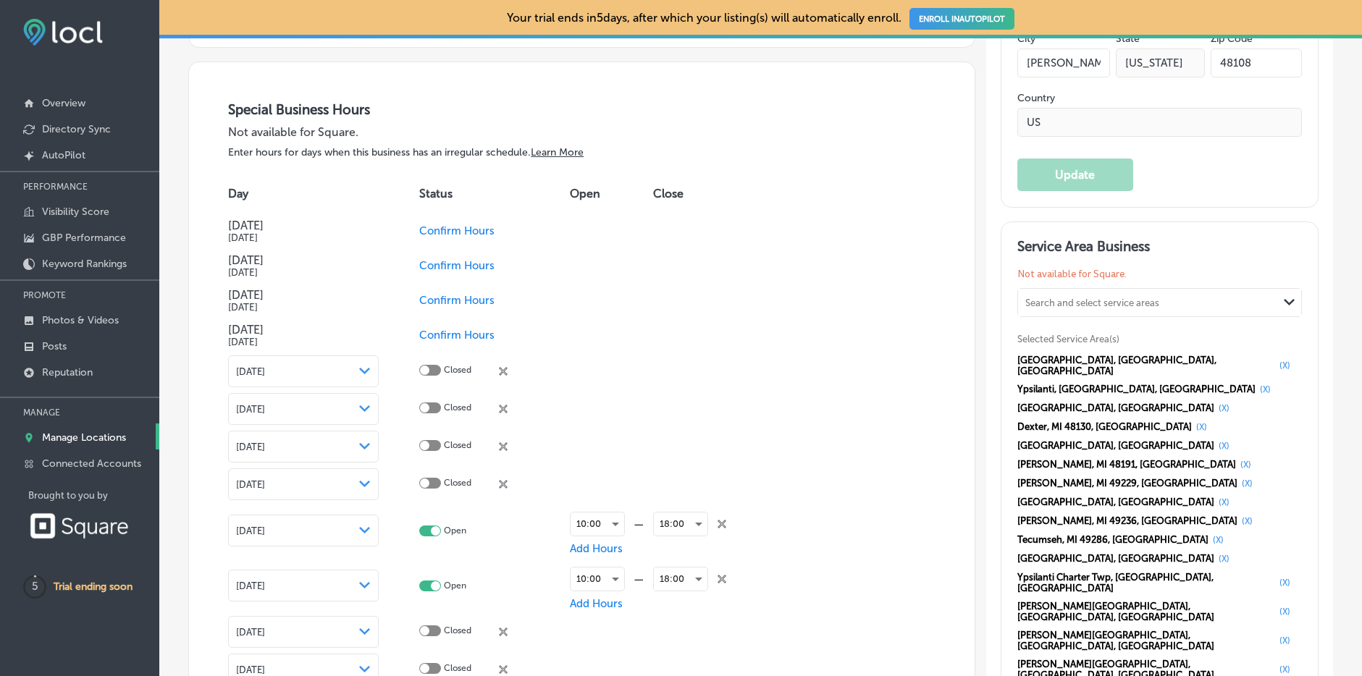
click at [1107, 300] on div "Search and select service areas" at bounding box center [1093, 302] width 134 height 11
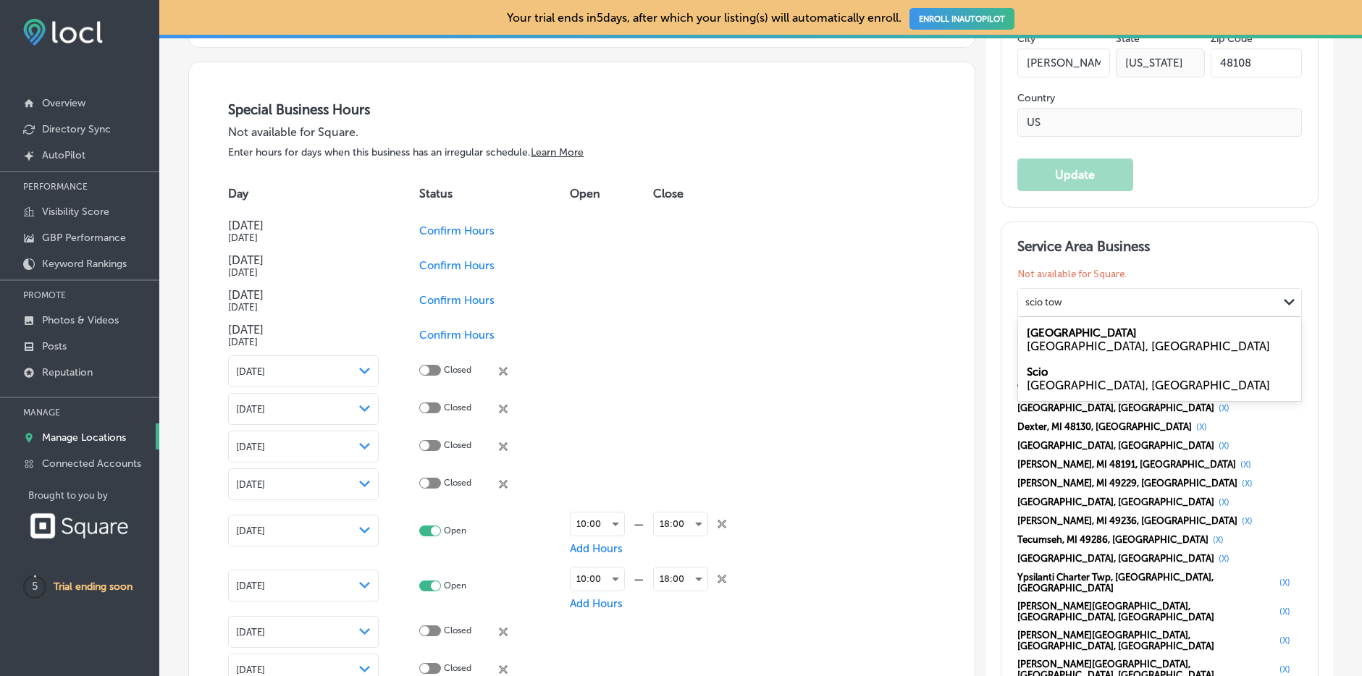
drag, startPoint x: 1094, startPoint y: 363, endPoint x: 1094, endPoint y: 351, distance: 11.6
click at [1095, 362] on div "Scio [GEOGRAPHIC_DATA], [GEOGRAPHIC_DATA]" at bounding box center [1159, 378] width 283 height 39
type input "scio tow"
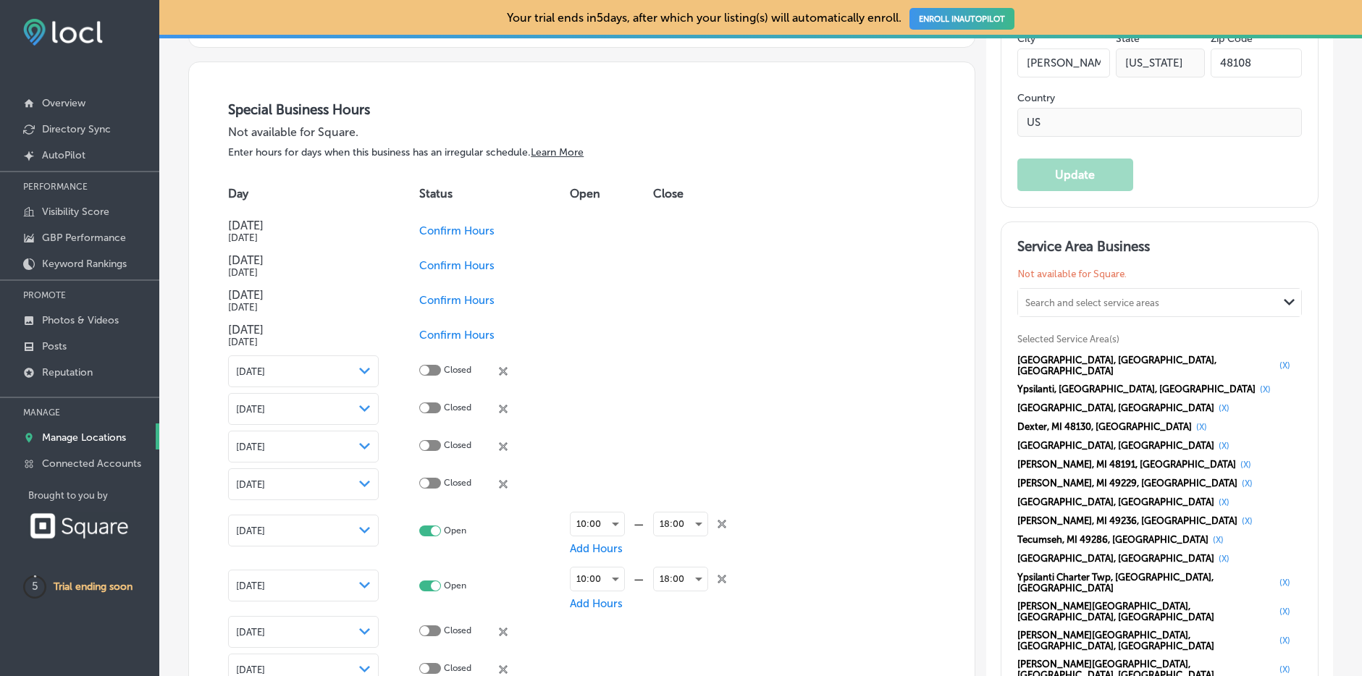
click at [1074, 306] on div "Search and select service areas" at bounding box center [1148, 303] width 260 height 20
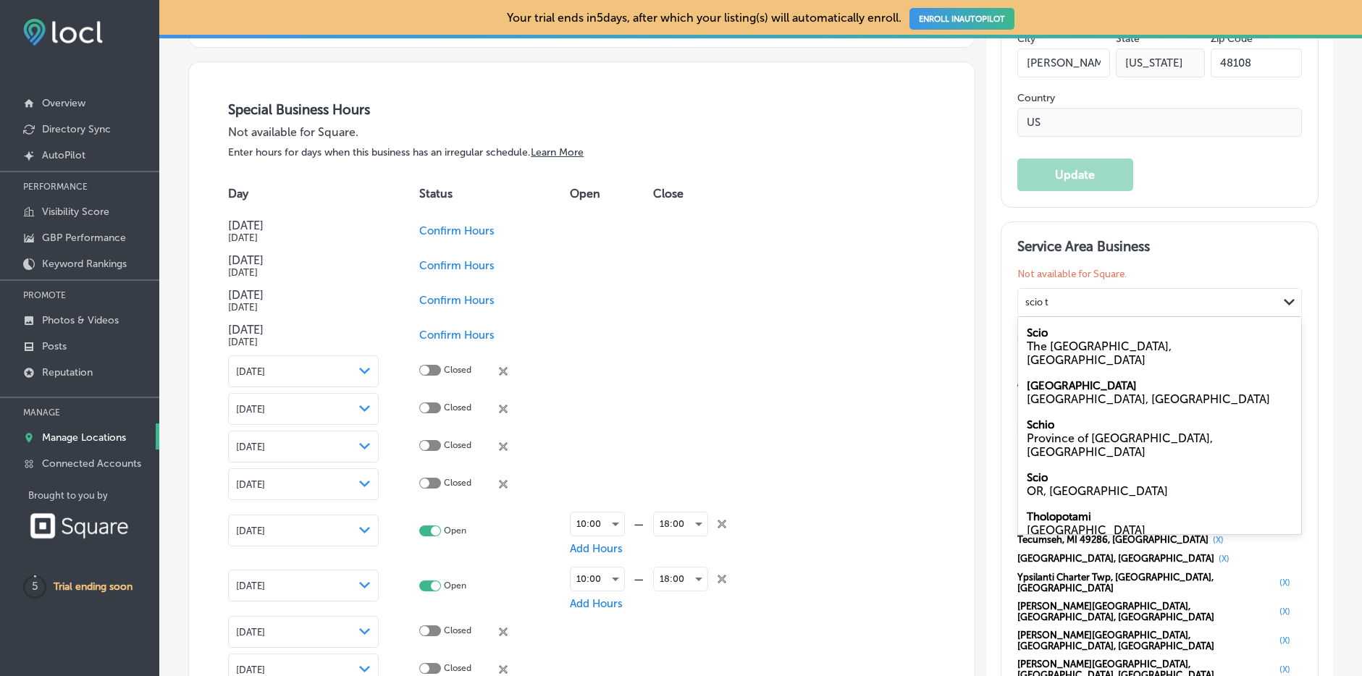
click at [1044, 379] on label "[GEOGRAPHIC_DATA]" at bounding box center [1082, 385] width 110 height 13
type input "scio t"
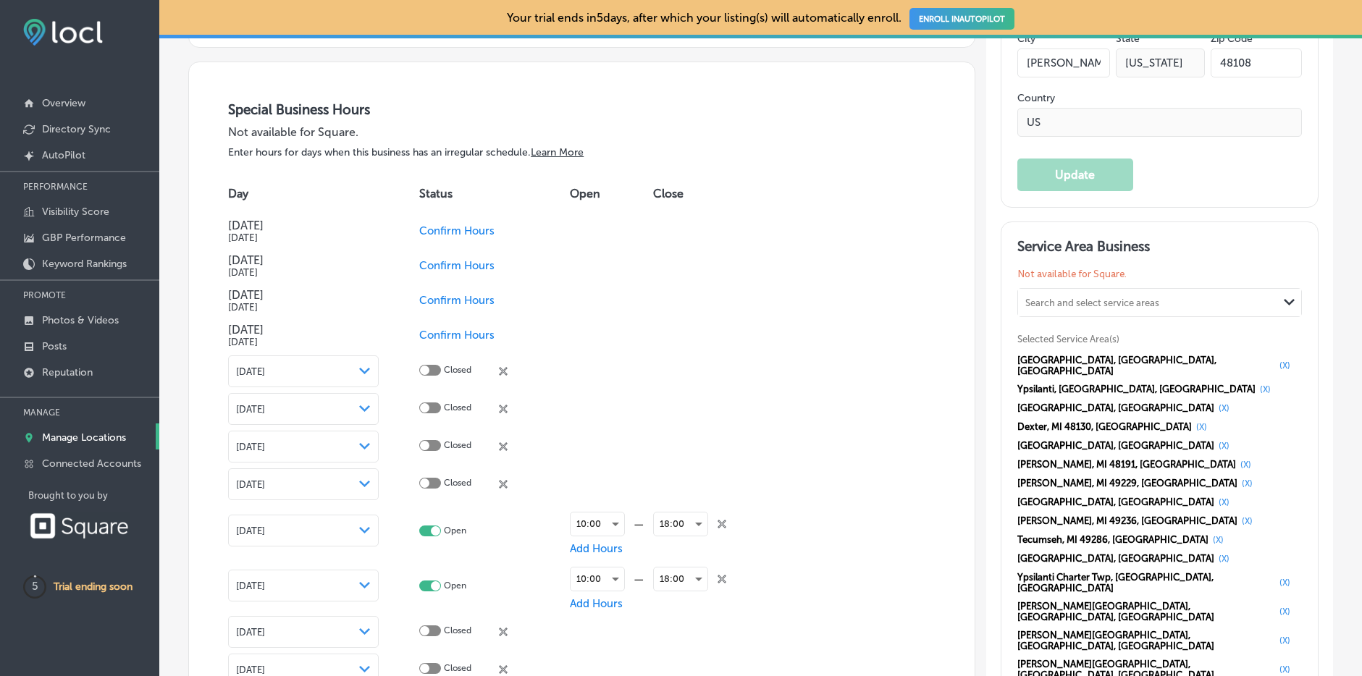
click at [1090, 297] on div "Search and select service areas" at bounding box center [1093, 302] width 134 height 11
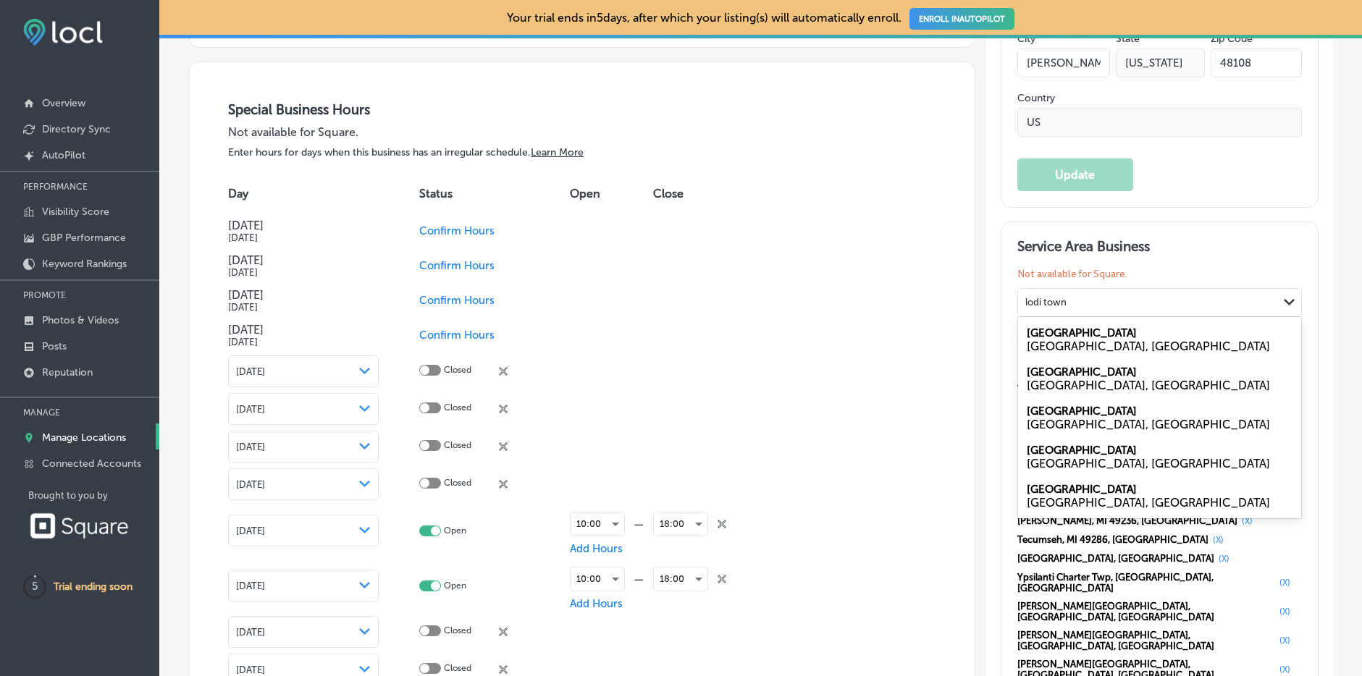
click at [1076, 327] on label "[GEOGRAPHIC_DATA]" at bounding box center [1082, 333] width 110 height 13
type input "lodi town"
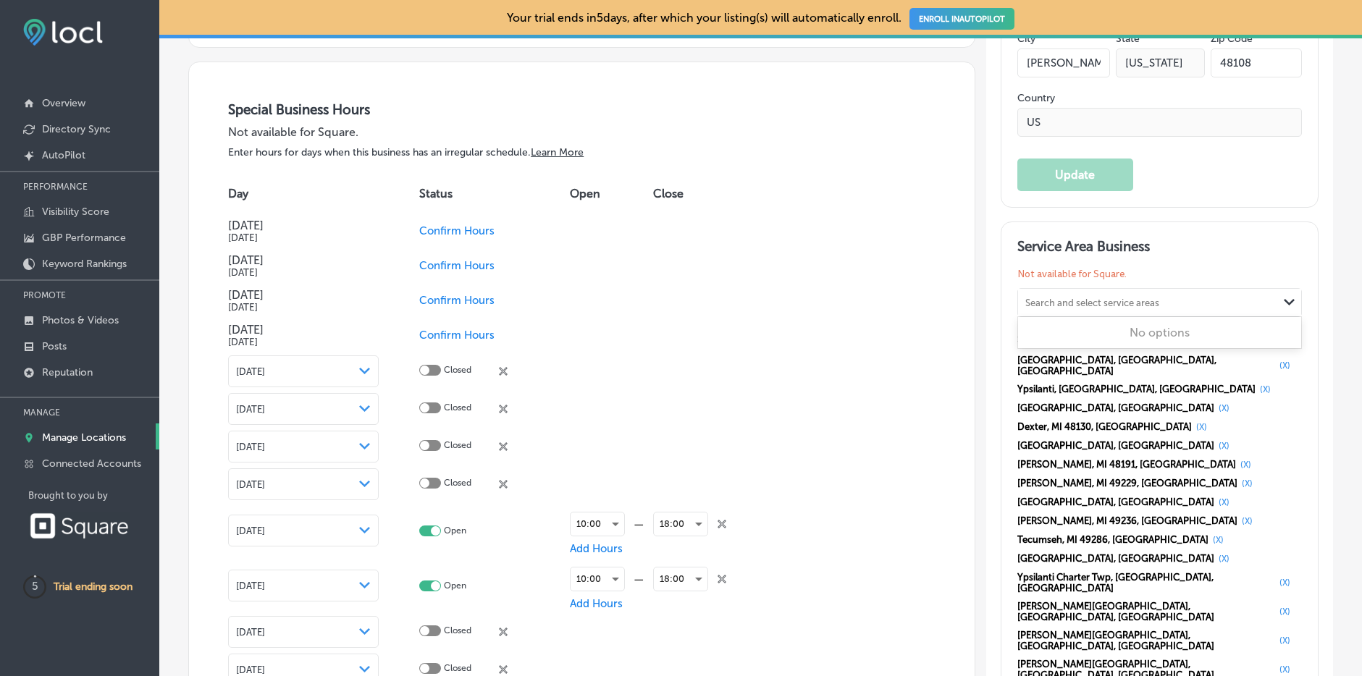
click at [1188, 304] on div "Search and select service areas" at bounding box center [1148, 303] width 260 height 20
type input "saline"
click at [1243, 299] on div "Search and select service areas" at bounding box center [1148, 300] width 260 height 20
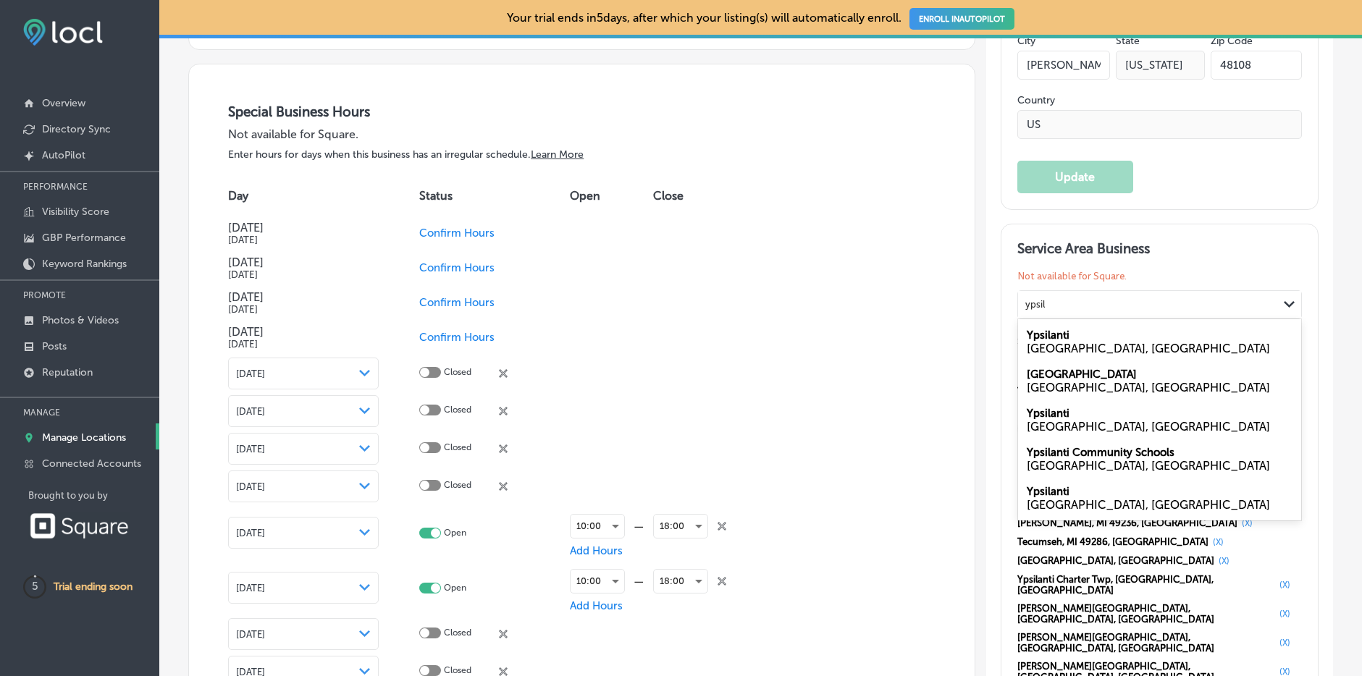
click at [1068, 382] on div "[GEOGRAPHIC_DATA], [GEOGRAPHIC_DATA]" at bounding box center [1160, 388] width 266 height 14
type input "ypsil"
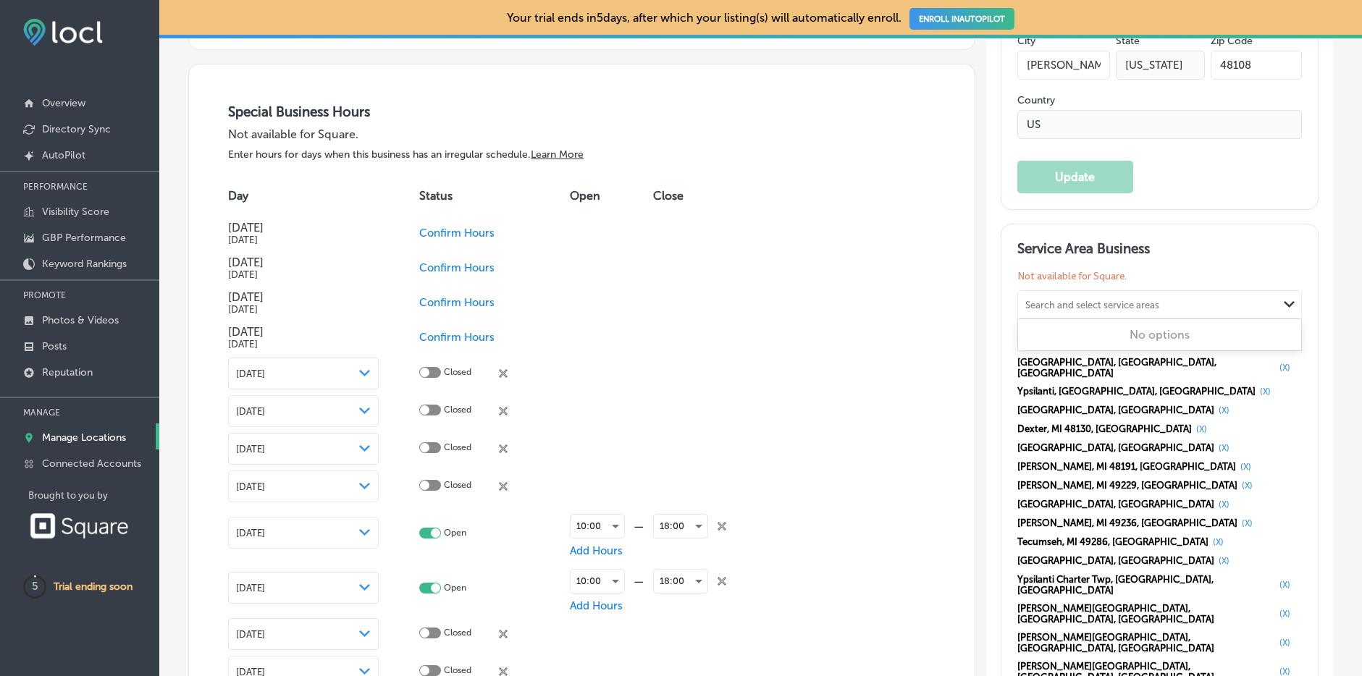
click at [1079, 304] on div "Search and select service areas" at bounding box center [1093, 304] width 134 height 11
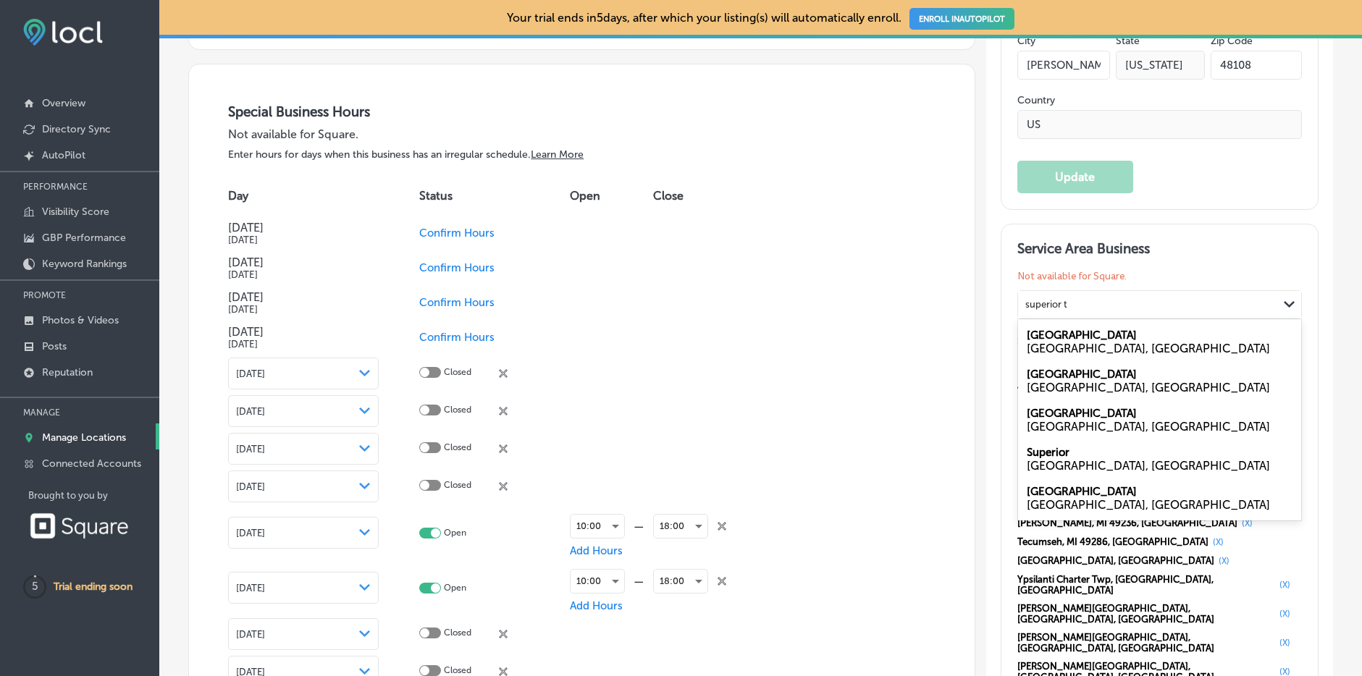
click at [1090, 330] on label "[GEOGRAPHIC_DATA]" at bounding box center [1082, 335] width 110 height 13
type input "superior t"
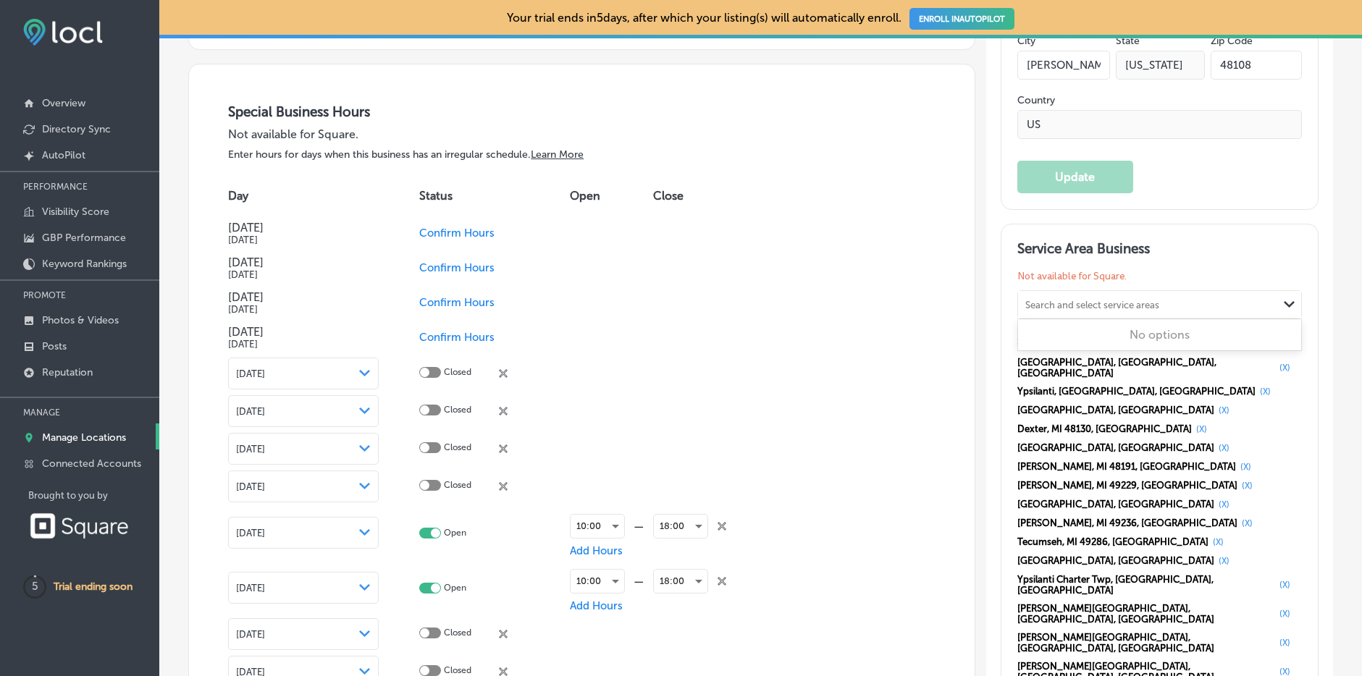
click at [1054, 306] on div "Search and select service areas" at bounding box center [1093, 304] width 134 height 11
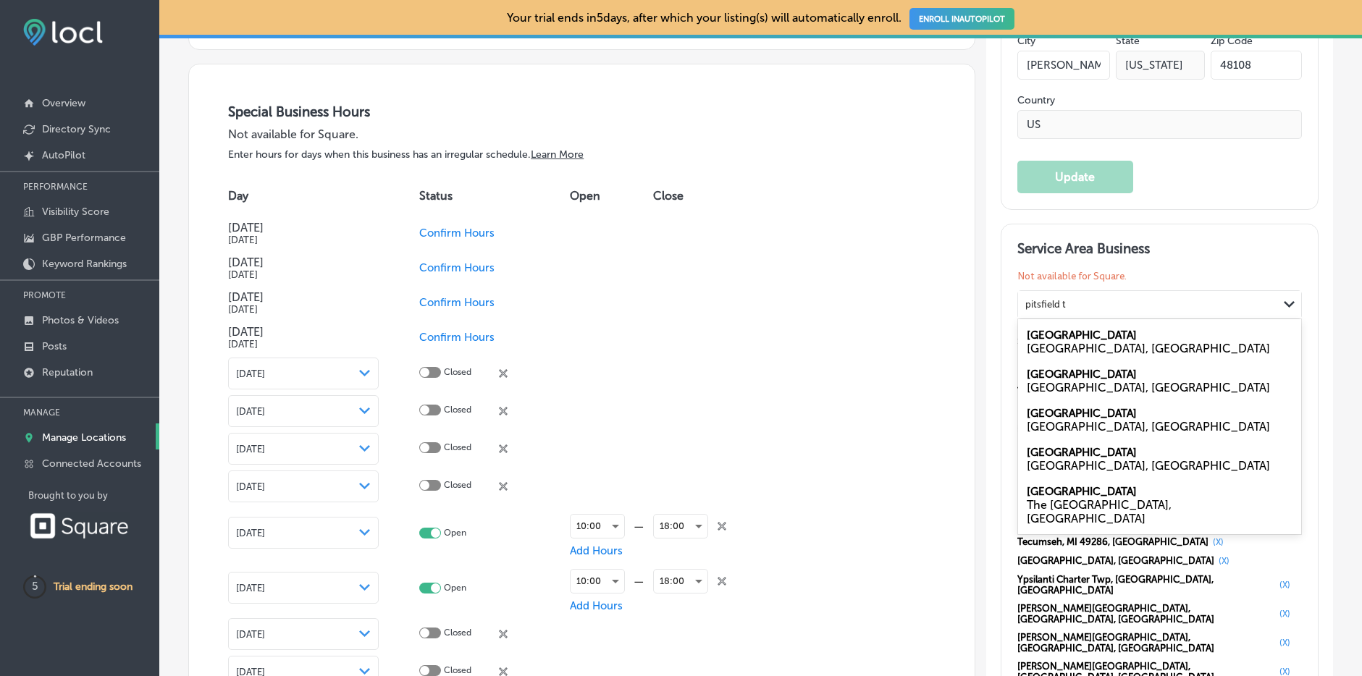
click at [1061, 343] on div "[GEOGRAPHIC_DATA], [GEOGRAPHIC_DATA]" at bounding box center [1160, 349] width 266 height 14
type input "pitsfield t"
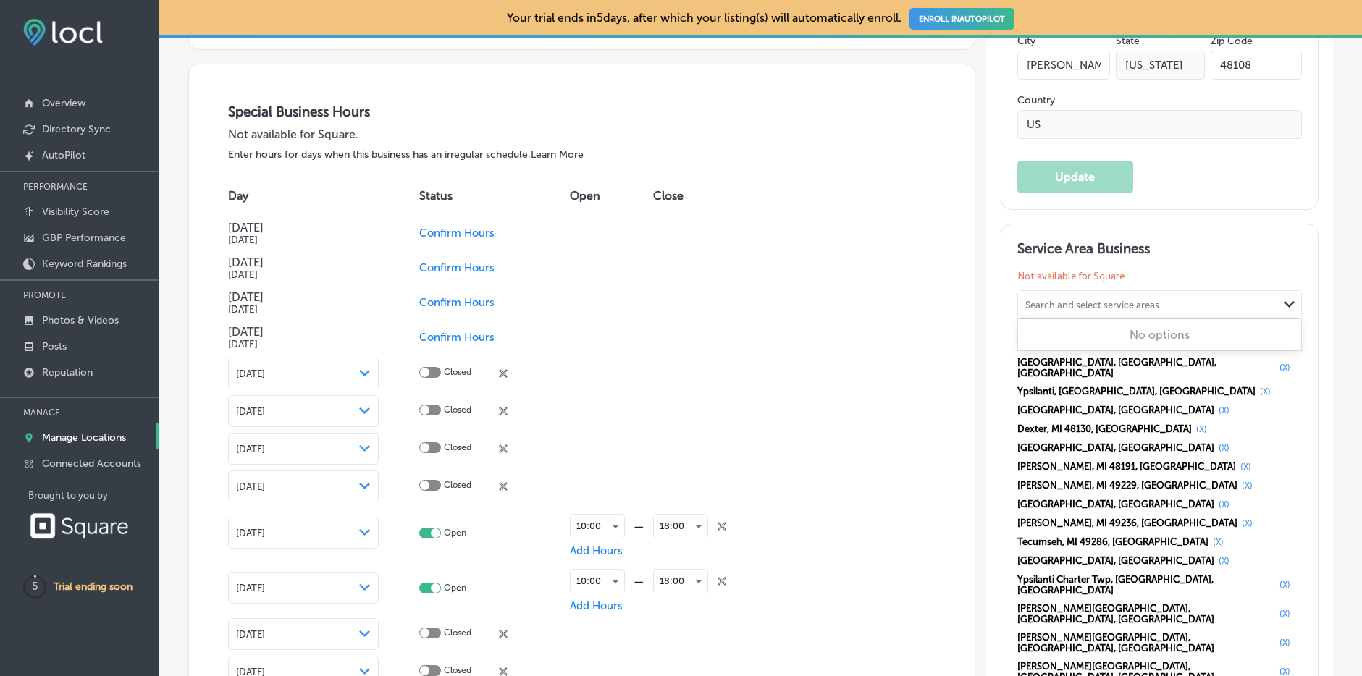
click at [1046, 305] on div "Search and select service areas" at bounding box center [1093, 304] width 134 height 11
click at [1072, 338] on label "Northside" at bounding box center [1051, 335] width 49 height 13
type input "northside [PERSON_NAME]"
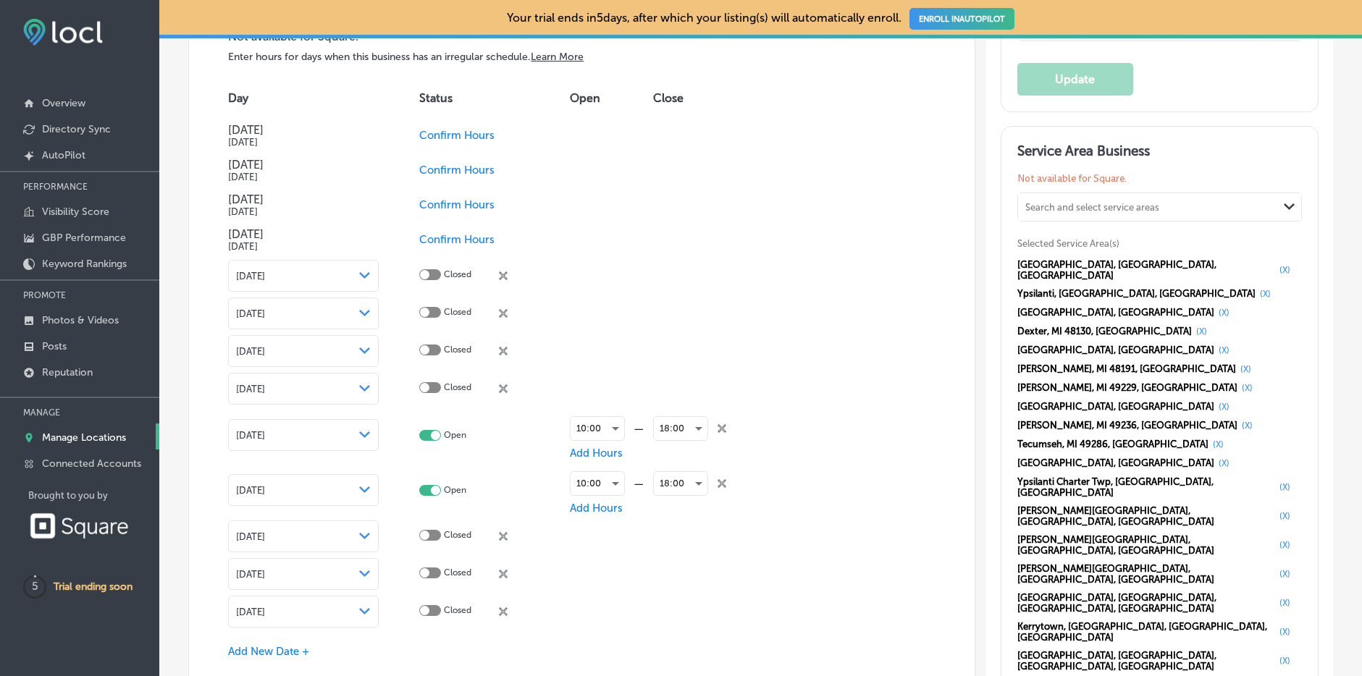
scroll to position [1663, 0]
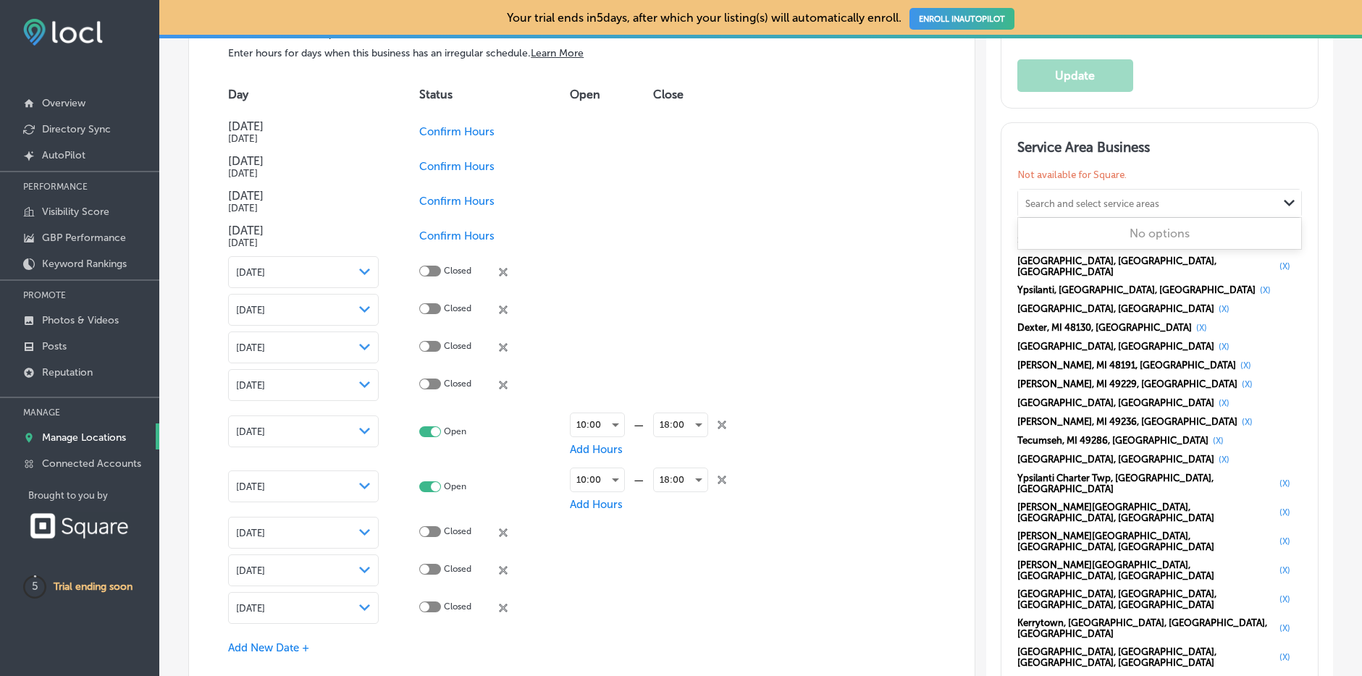
click at [1128, 194] on div "Search and select service areas" at bounding box center [1148, 203] width 260 height 20
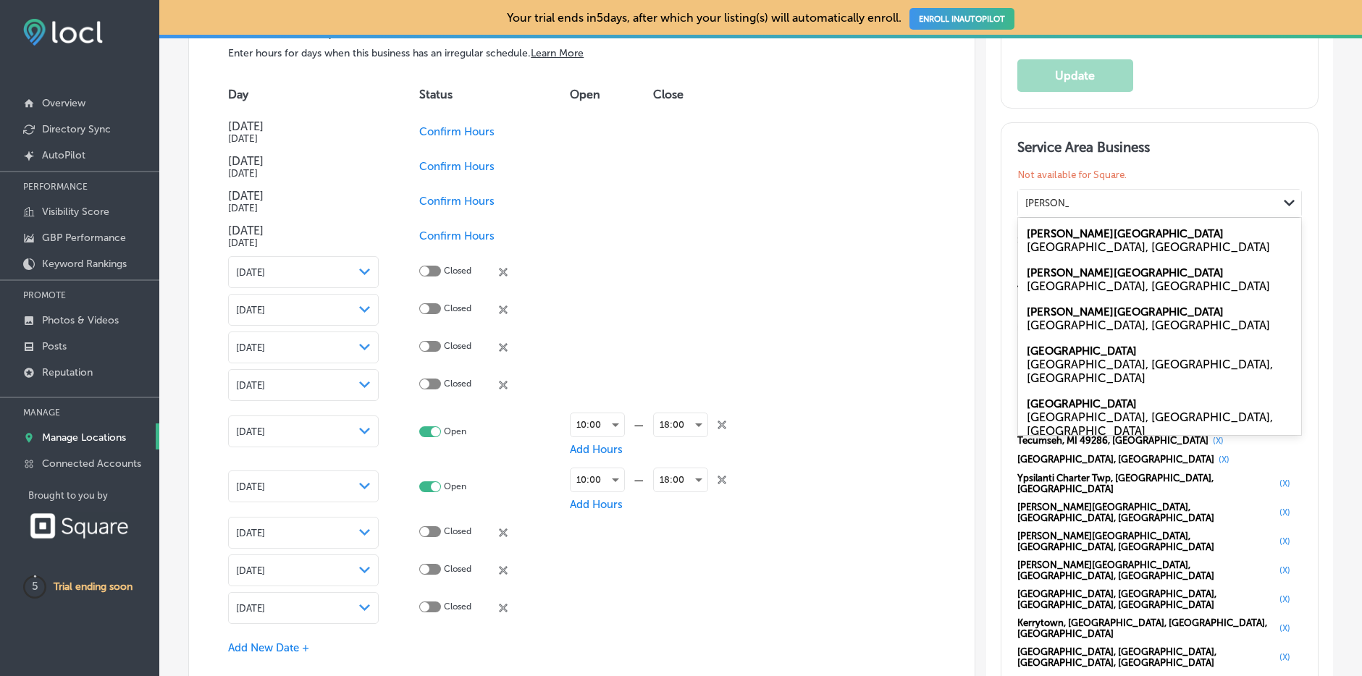
scroll to position [1664, 0]
type input "[PERSON_NAME][GEOGRAPHIC_DATA]"
click at [1259, 159] on div "Service Area Business Not available for Square. option [object Object], selecte…" at bounding box center [1160, 507] width 285 height 739
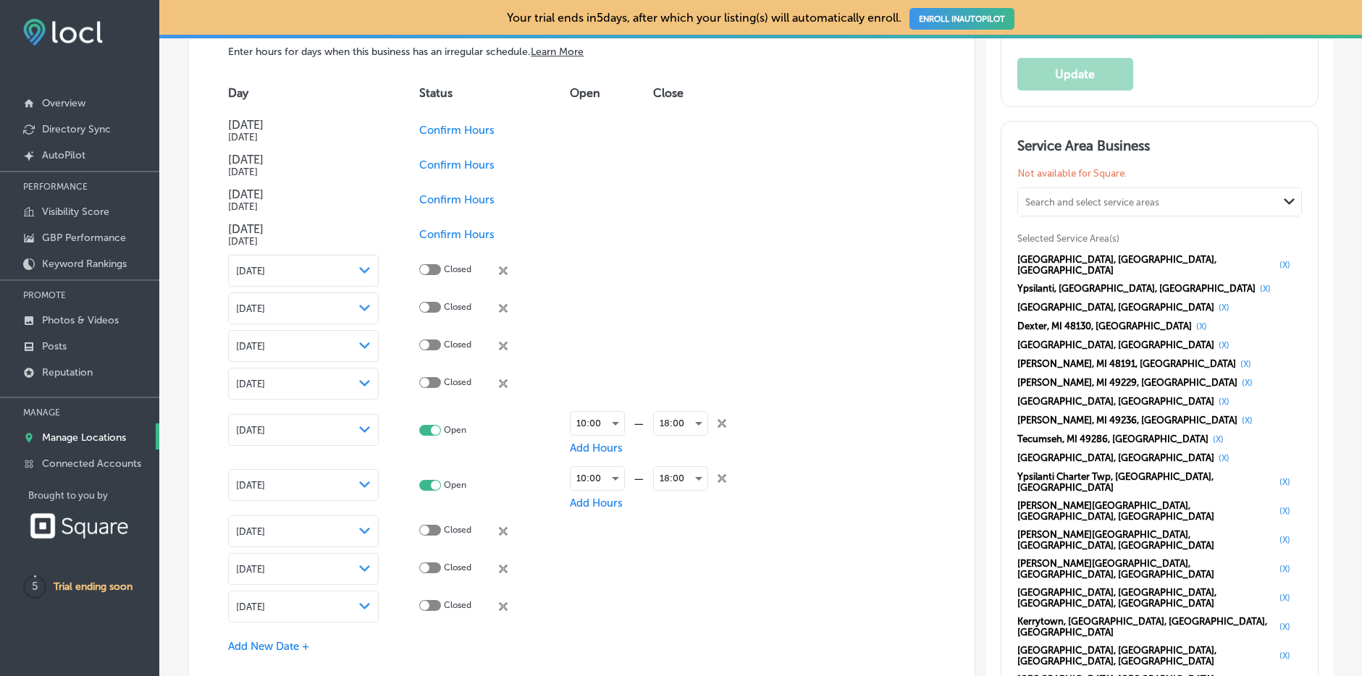
click at [1237, 358] on button "(X)" at bounding box center [1246, 364] width 20 height 12
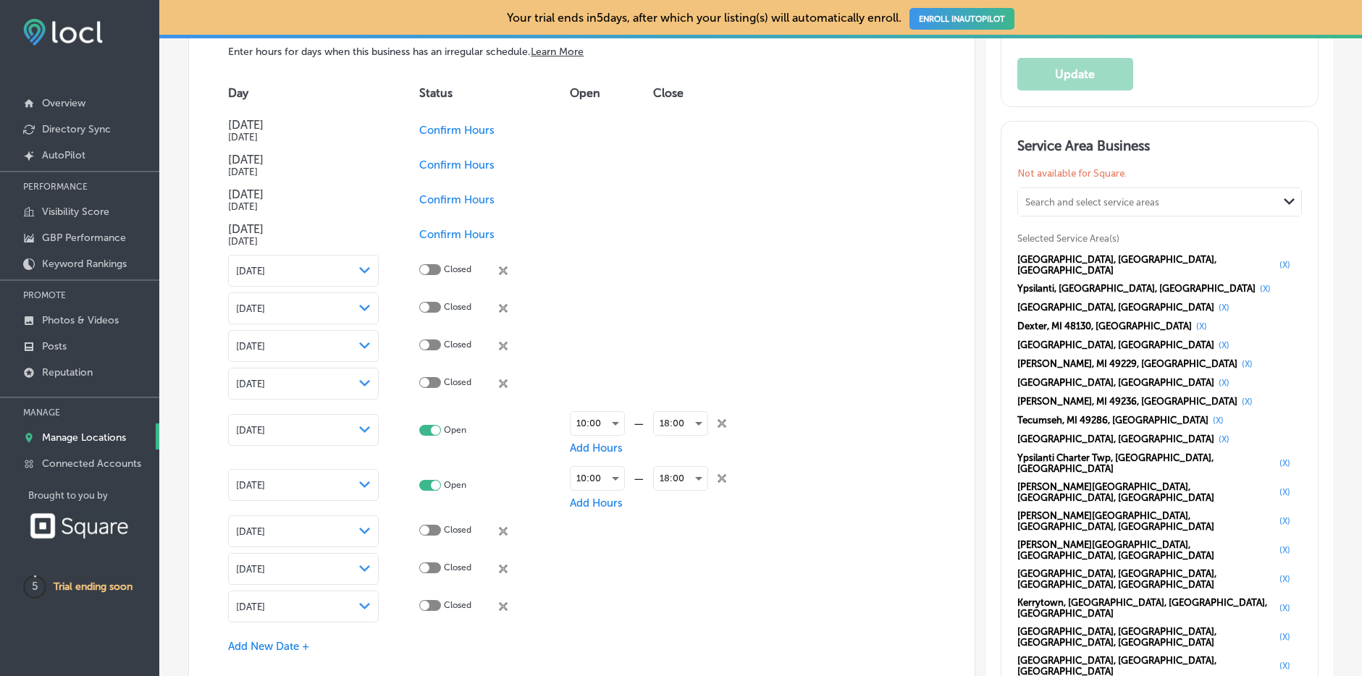
click at [1246, 358] on button "(X)" at bounding box center [1248, 364] width 20 height 12
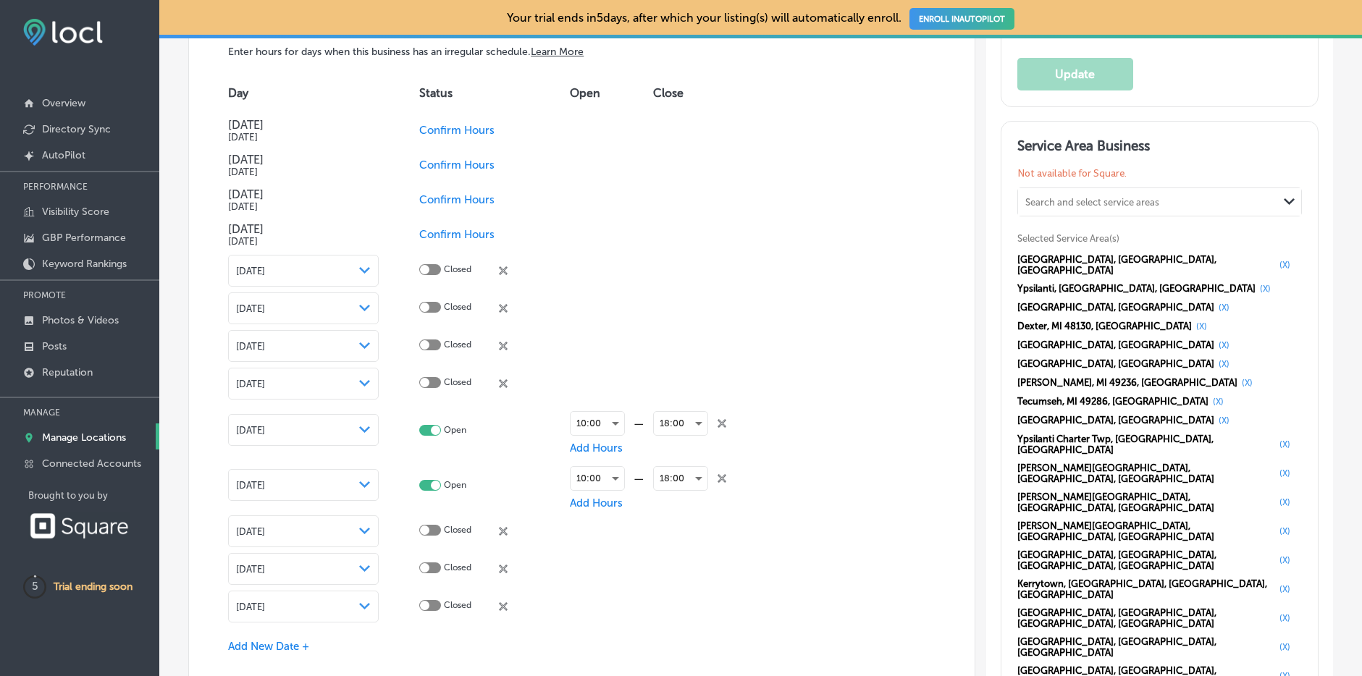
click at [1228, 396] on button "(X)" at bounding box center [1219, 402] width 20 height 12
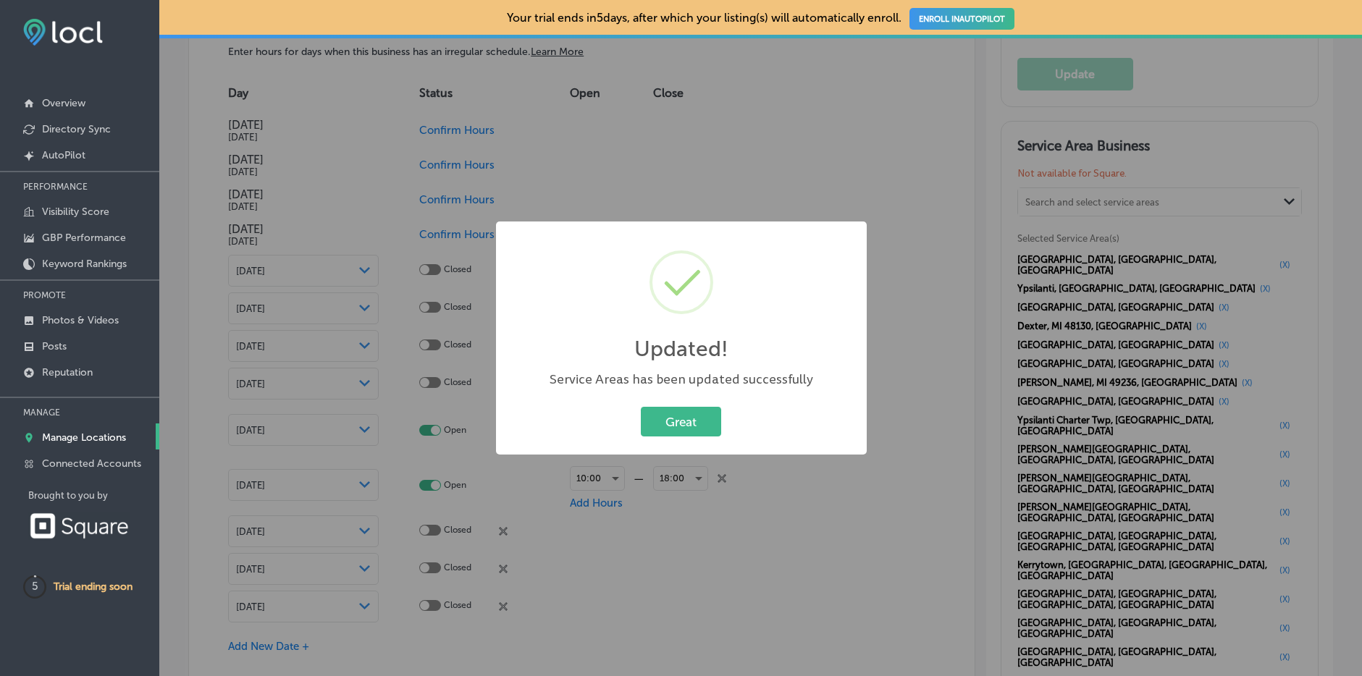
drag, startPoint x: 663, startPoint y: 426, endPoint x: 737, endPoint y: 437, distance: 74.8
click at [666, 426] on button "Great" at bounding box center [681, 422] width 80 height 30
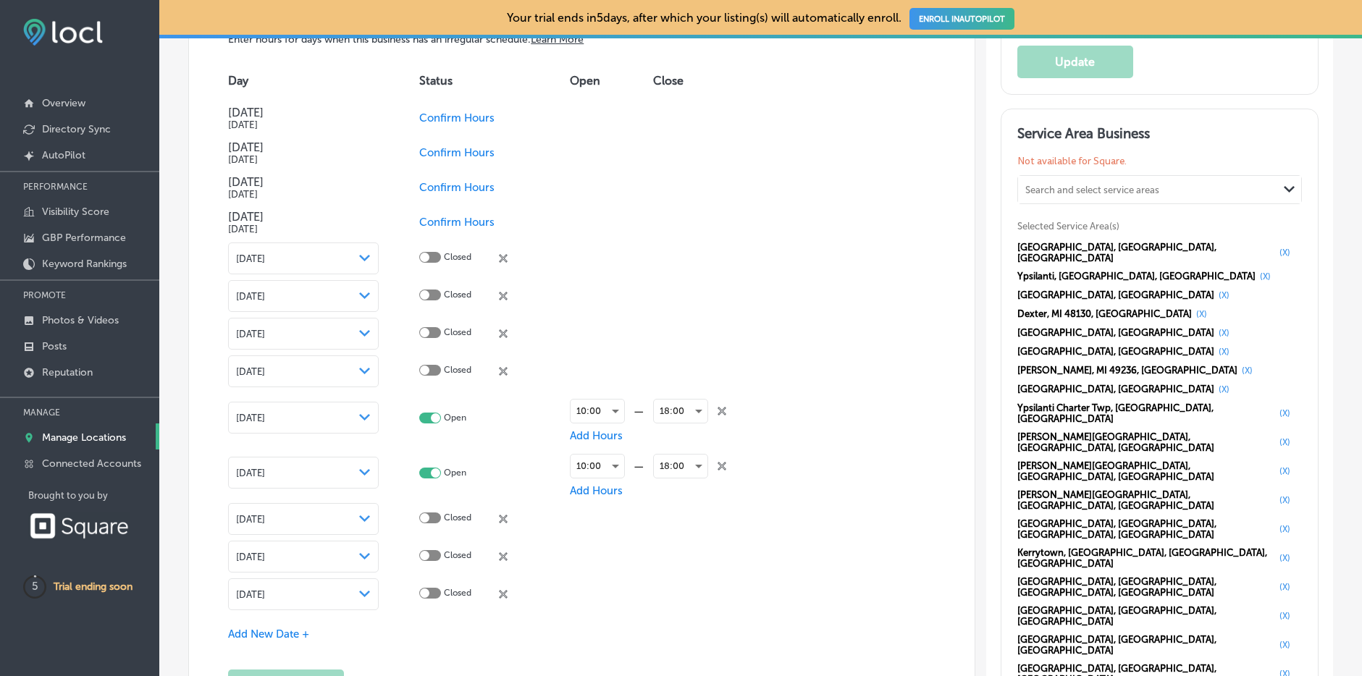
scroll to position [1679, 0]
click at [465, 110] on span "Confirm Hours" at bounding box center [456, 115] width 75 height 13
click at [438, 112] on div at bounding box center [430, 114] width 22 height 11
checkbox input "true"
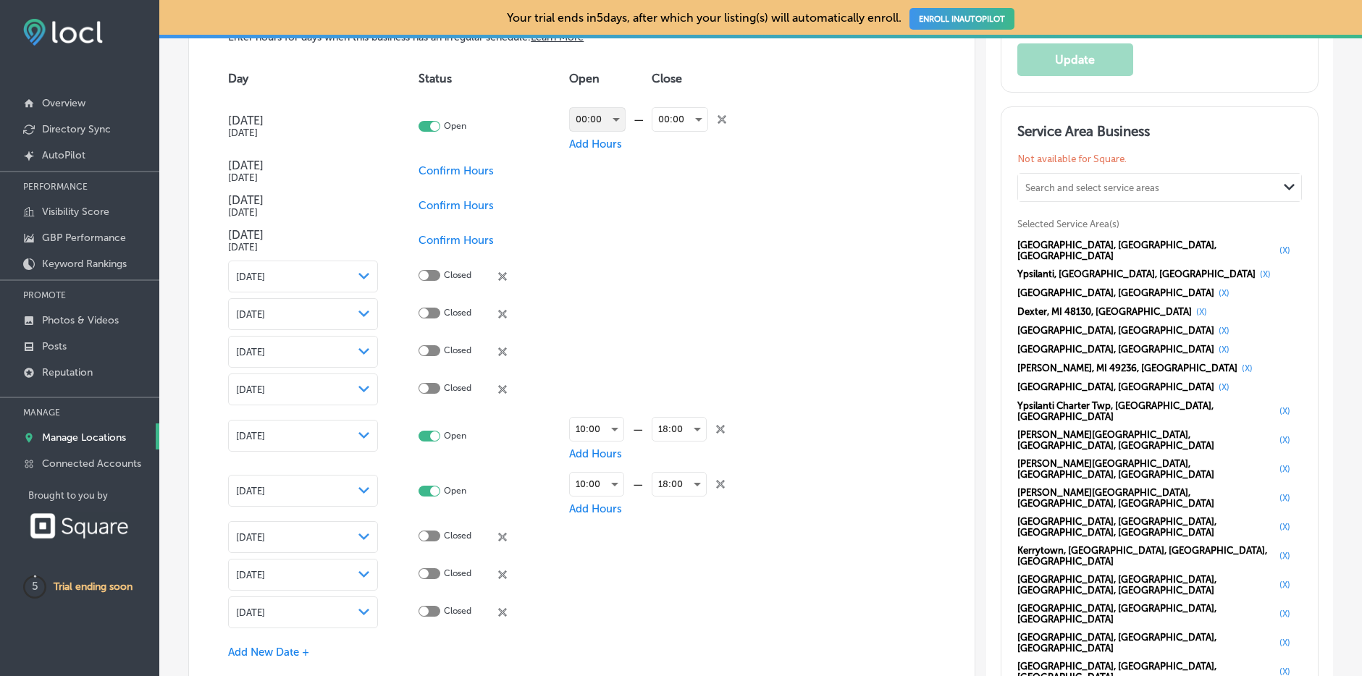
click at [595, 119] on div "00:00" at bounding box center [597, 119] width 55 height 23
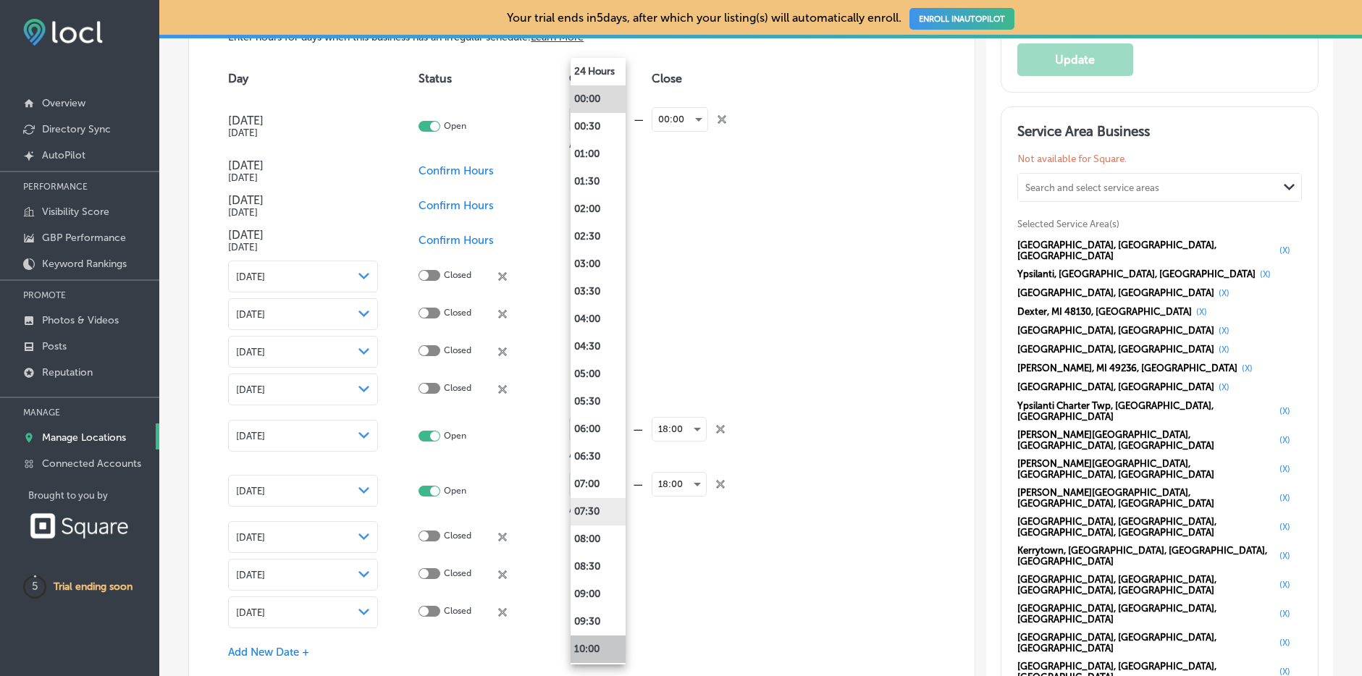
drag, startPoint x: 590, startPoint y: 649, endPoint x: 623, endPoint y: 519, distance: 134.4
click at [593, 645] on li "10:00" at bounding box center [598, 650] width 55 height 28
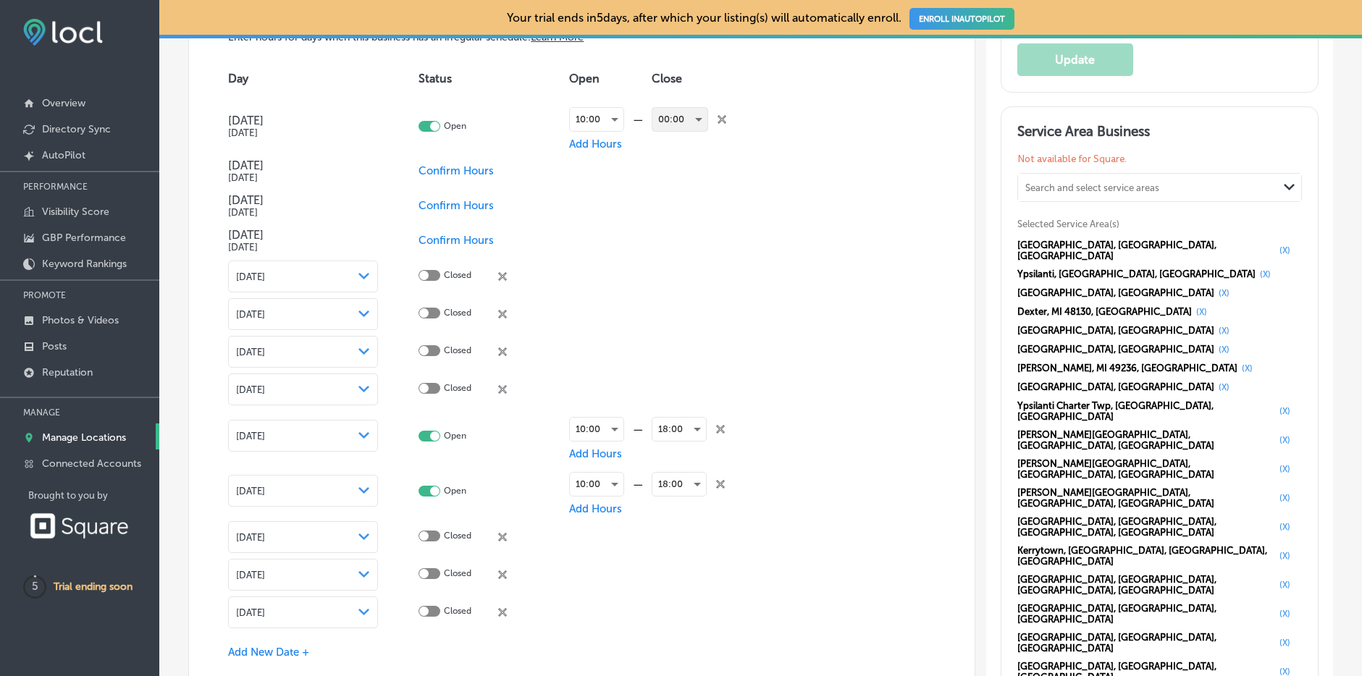
click at [699, 110] on div "00:00" at bounding box center [680, 119] width 55 height 23
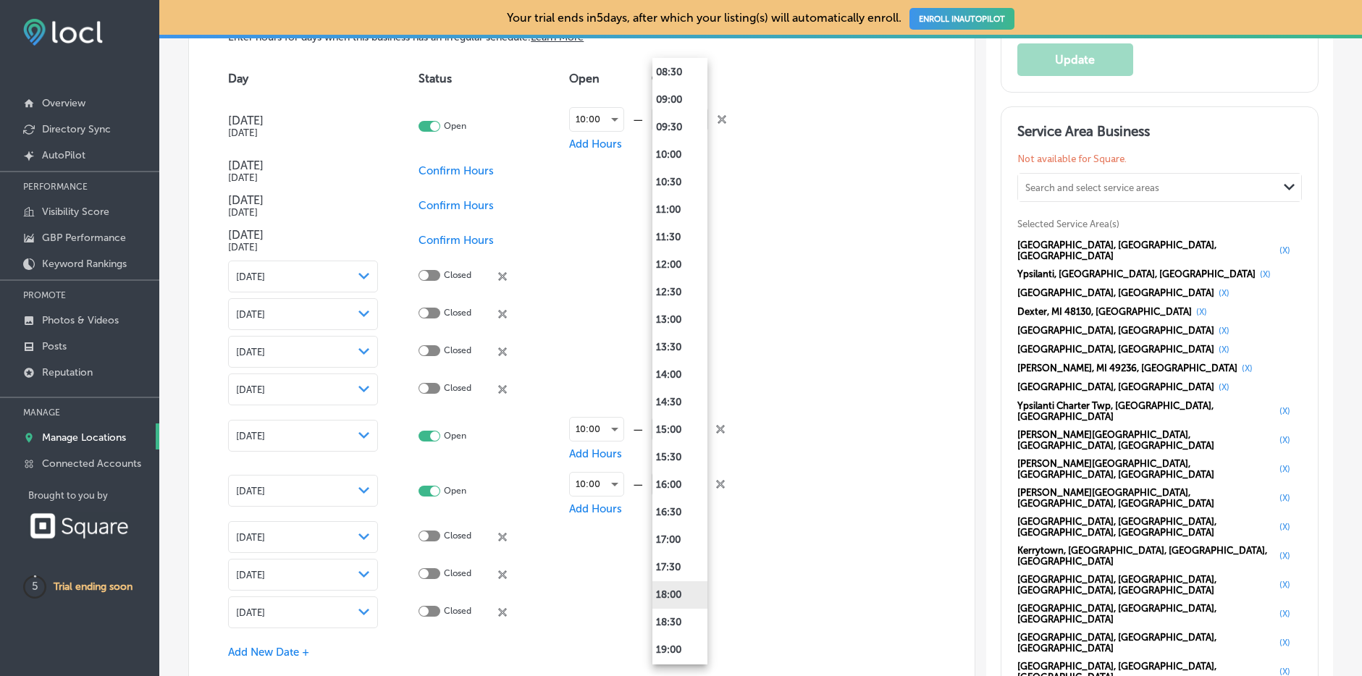
scroll to position [497, 0]
click at [676, 589] on li "18:00" at bounding box center [680, 593] width 55 height 28
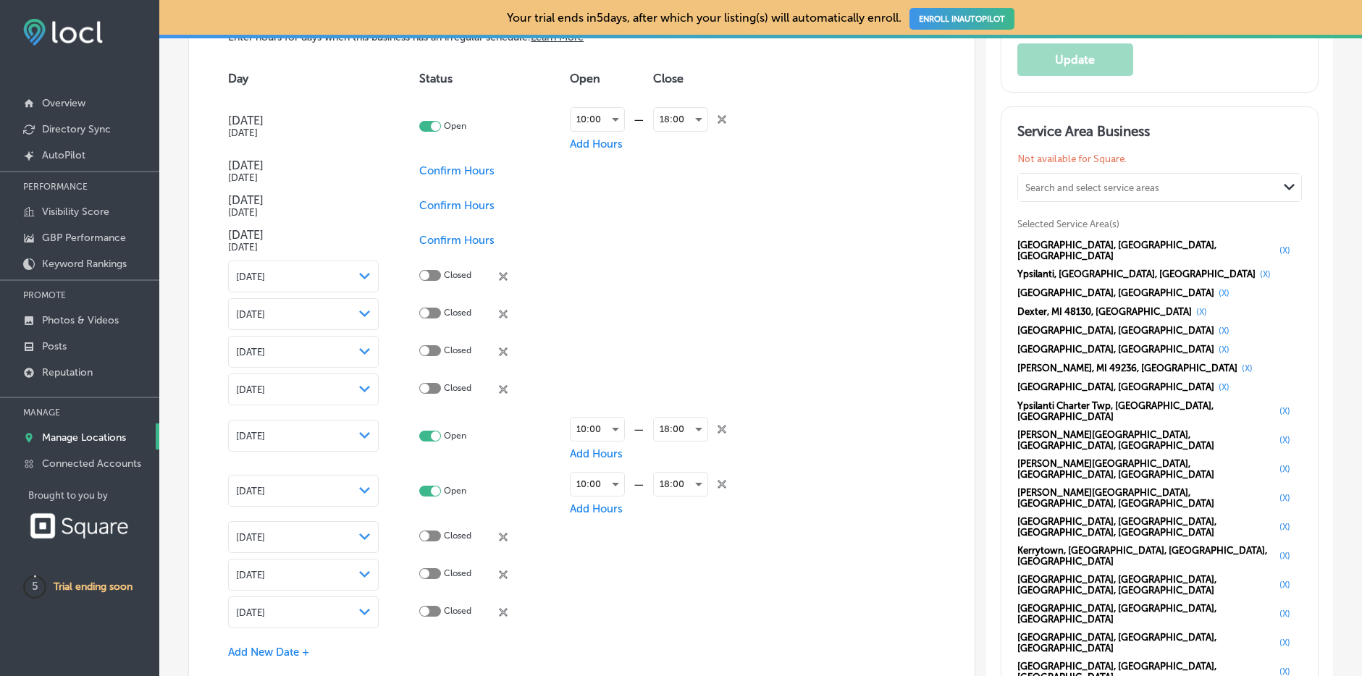
click at [454, 167] on span "Confirm Hours" at bounding box center [456, 170] width 75 height 13
click at [436, 167] on div at bounding box center [430, 169] width 22 height 11
checkbox input "true"
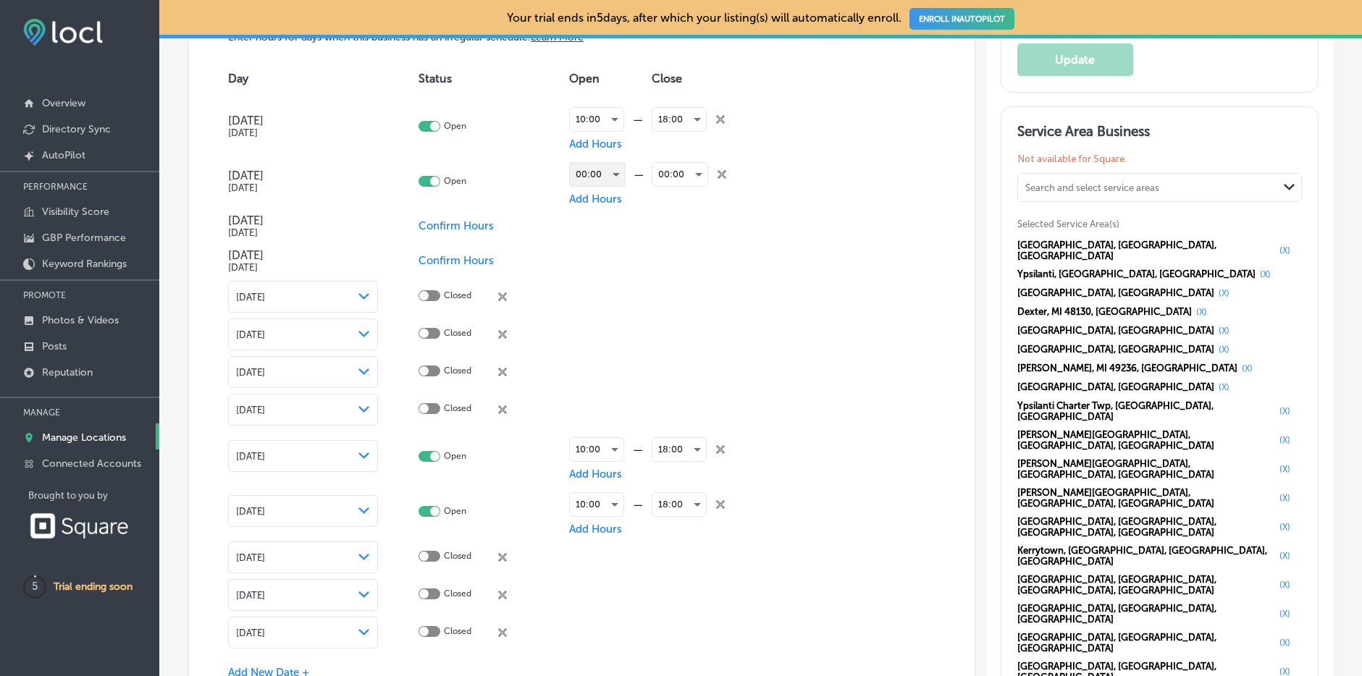
click at [612, 174] on div "00:00" at bounding box center [597, 174] width 55 height 23
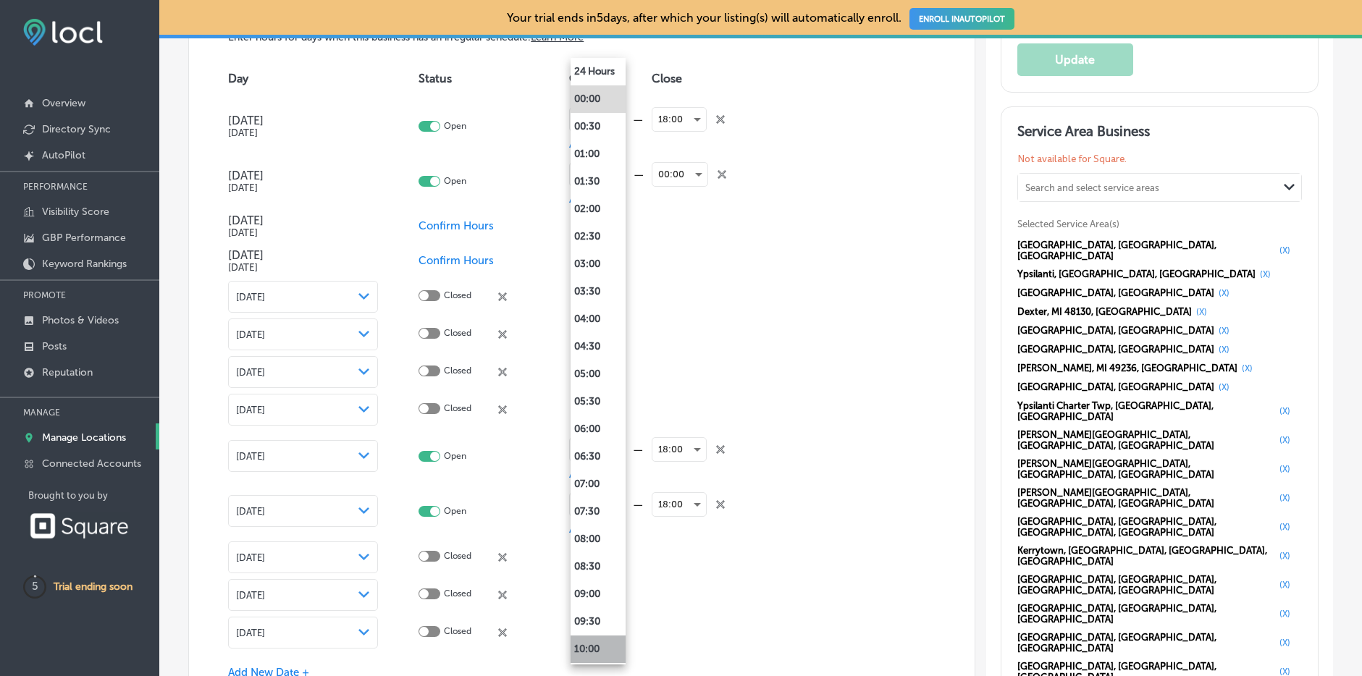
click at [591, 642] on li "10:00" at bounding box center [598, 650] width 55 height 28
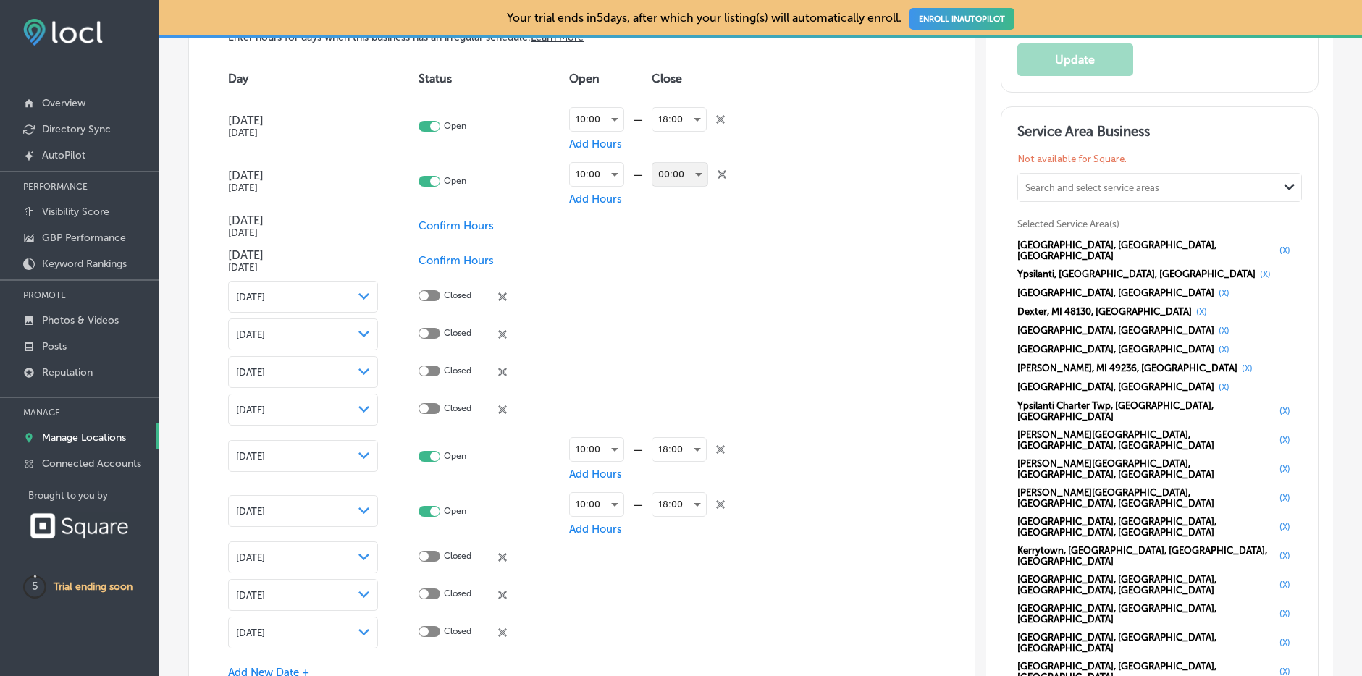
click at [689, 173] on div "00:00" at bounding box center [680, 174] width 55 height 23
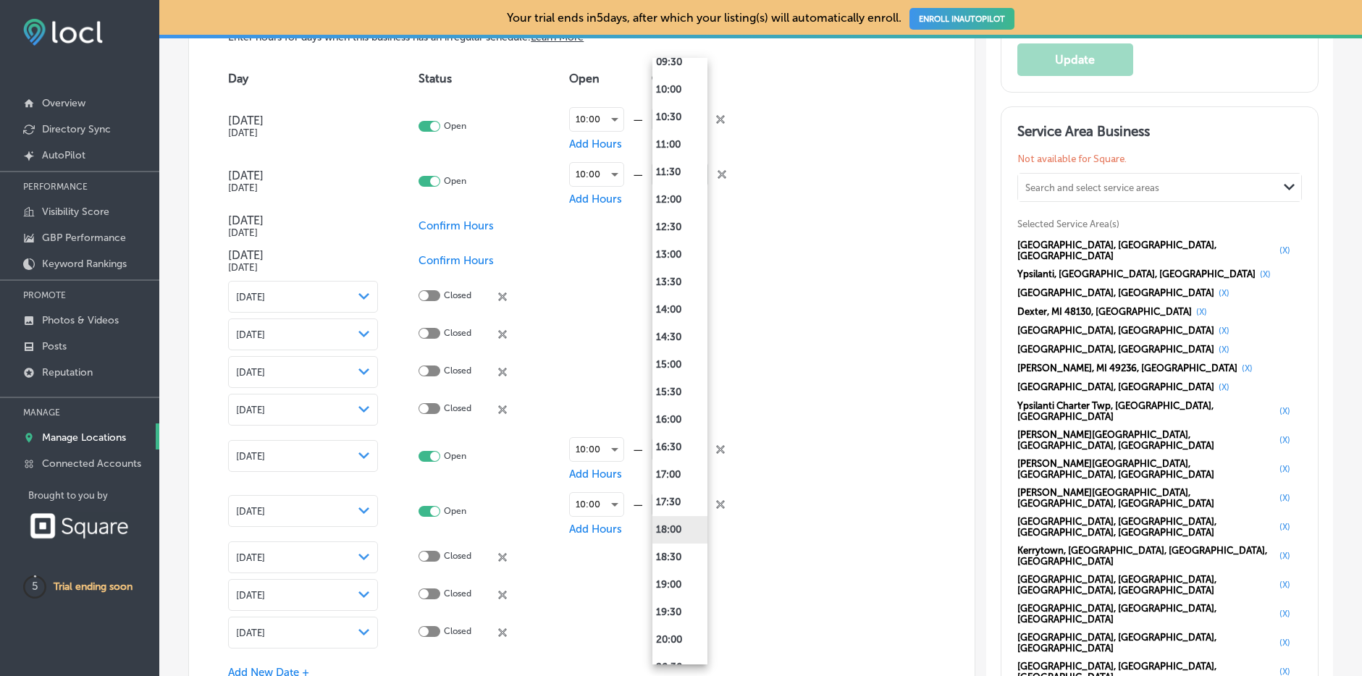
click at [676, 529] on li "18:00" at bounding box center [680, 530] width 55 height 28
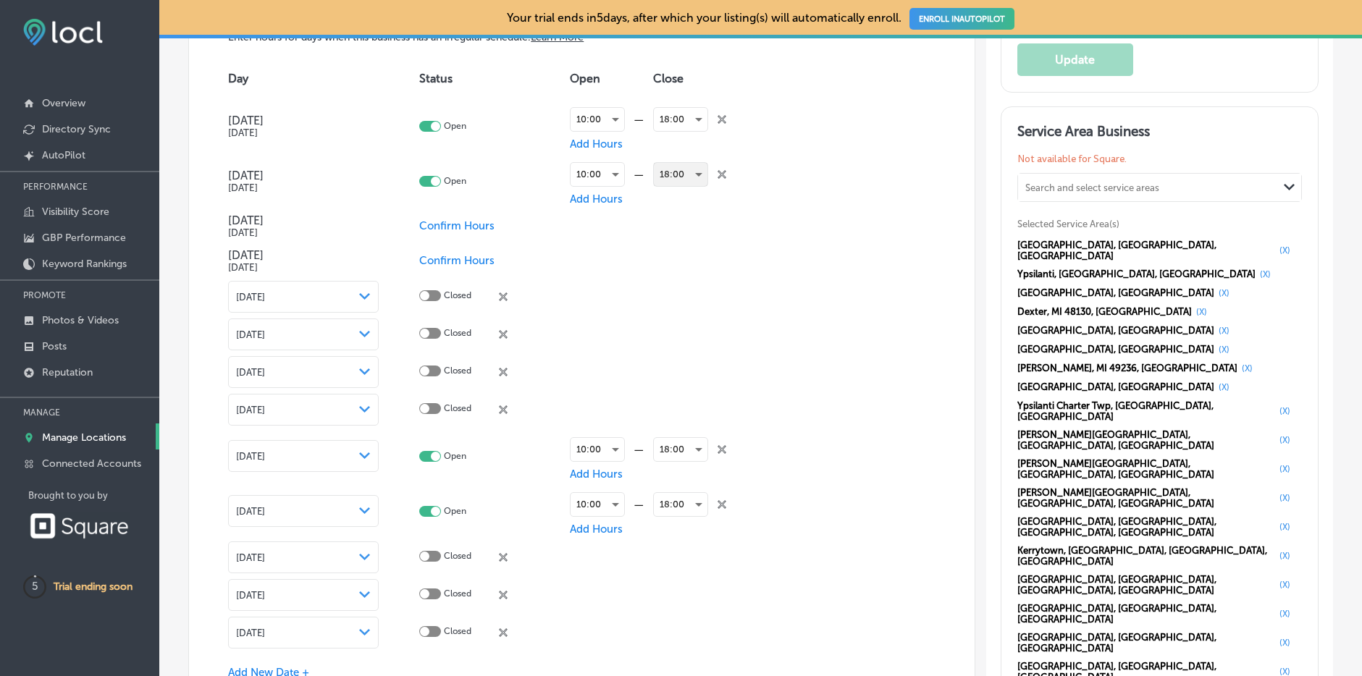
scroll to position [558, 0]
click at [462, 225] on span "Confirm Hours" at bounding box center [456, 225] width 75 height 13
click at [427, 256] on span "Confirm Hours" at bounding box center [456, 260] width 75 height 13
click at [502, 293] on icon "close Created with Sketch." at bounding box center [503, 297] width 9 height 9
checkbox input "true"
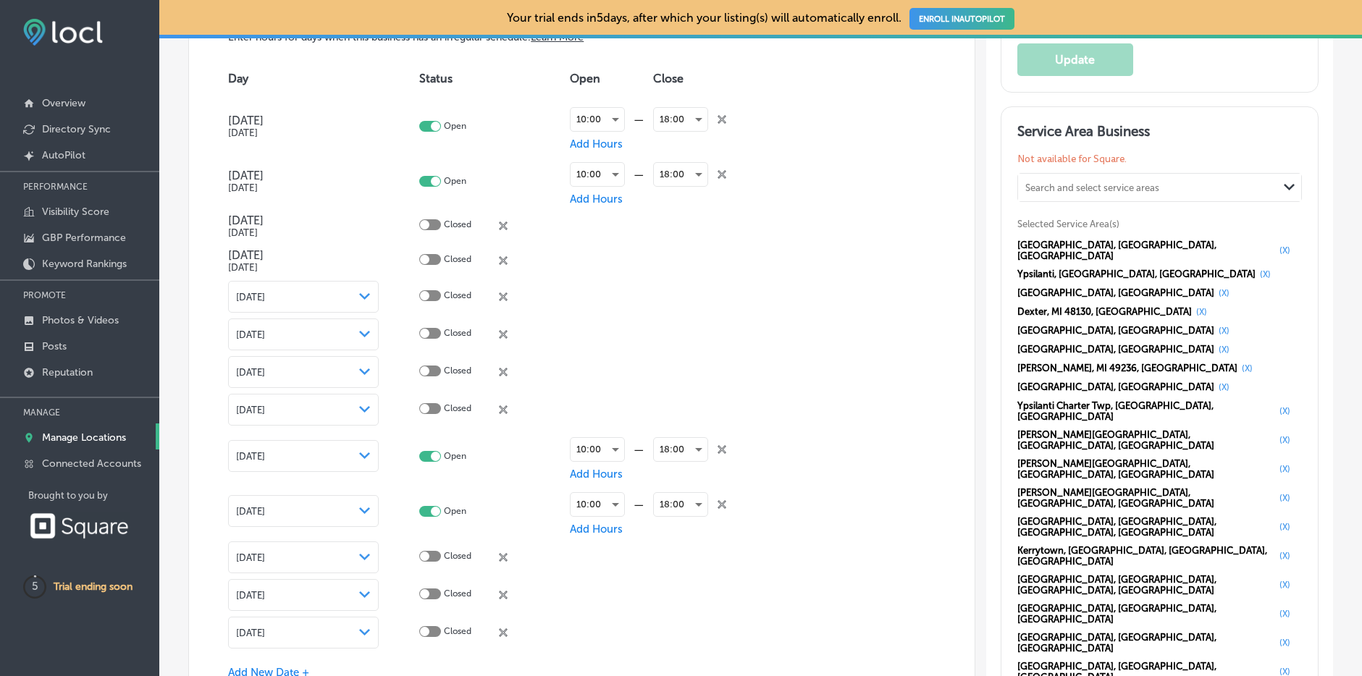
checkbox input "false"
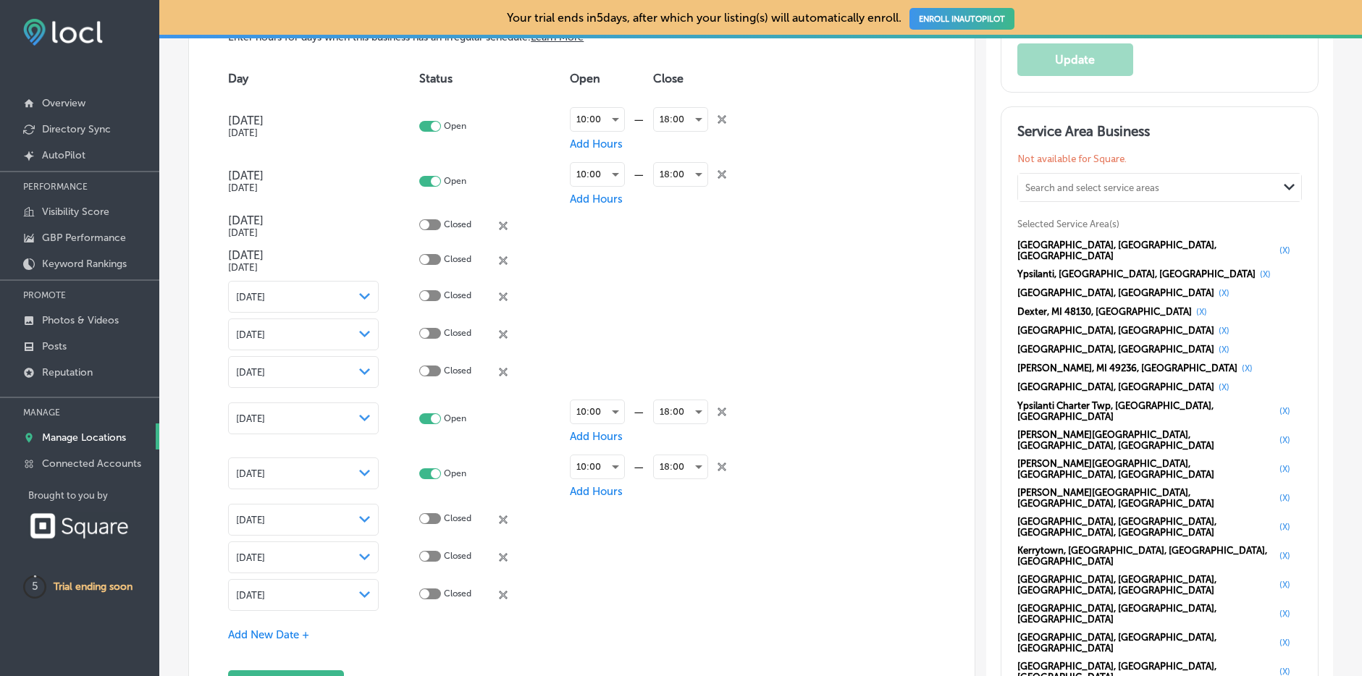
click at [502, 293] on icon "close Created with Sketch." at bounding box center [503, 297] width 9 height 9
checkbox input "true"
checkbox input "false"
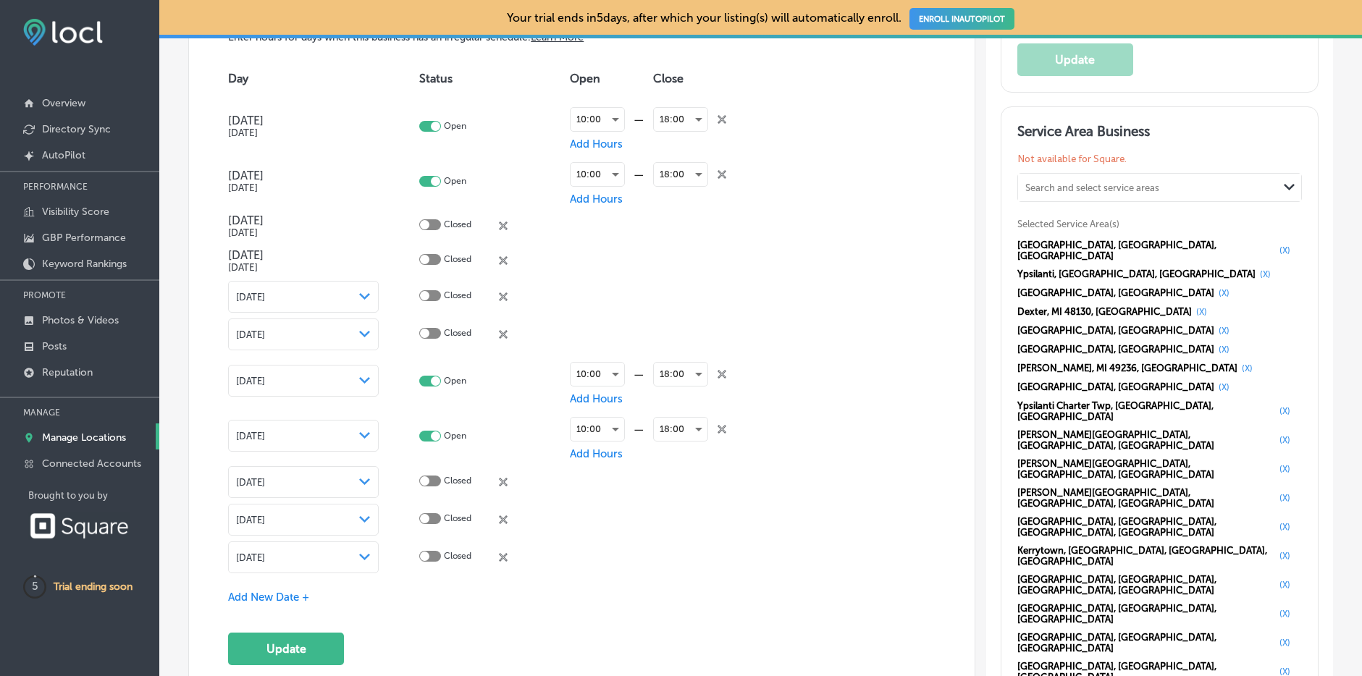
click at [502, 293] on icon "close Created with Sketch." at bounding box center [503, 297] width 9 height 9
checkbox input "true"
checkbox input "false"
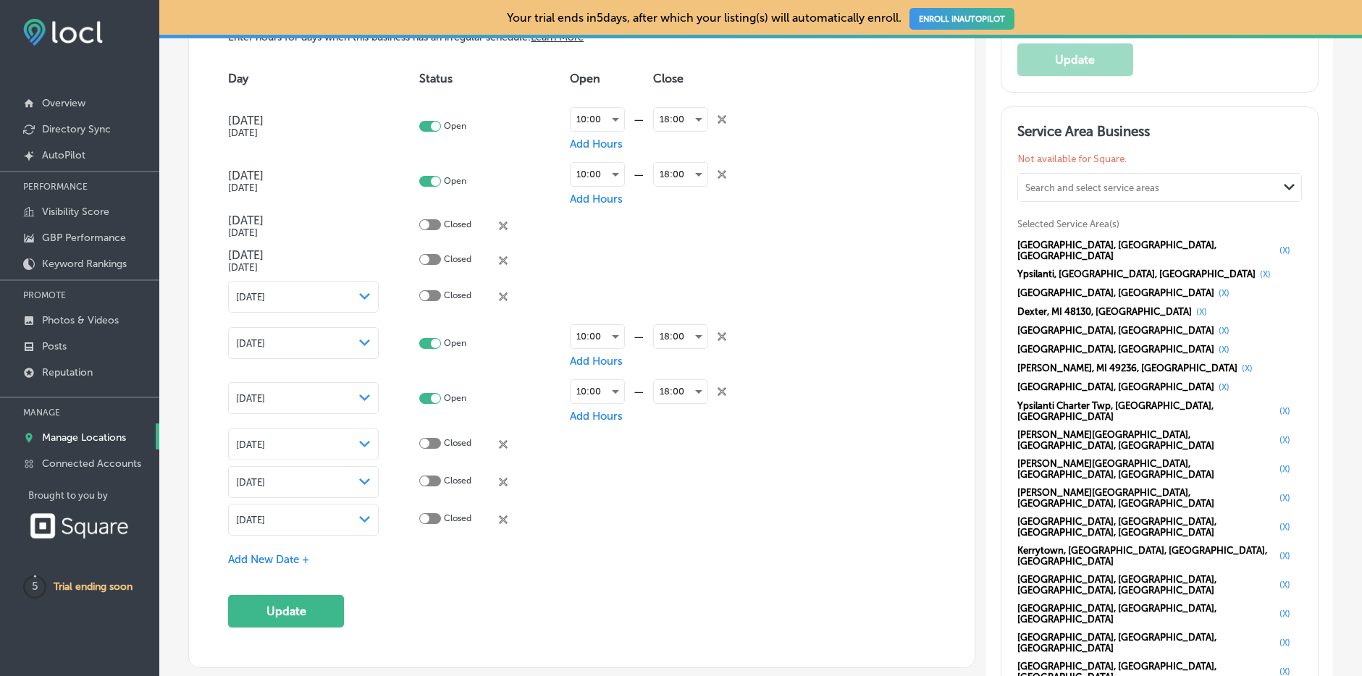
click at [502, 293] on icon "close Created with Sketch." at bounding box center [503, 297] width 9 height 9
checkbox input "true"
checkbox input "false"
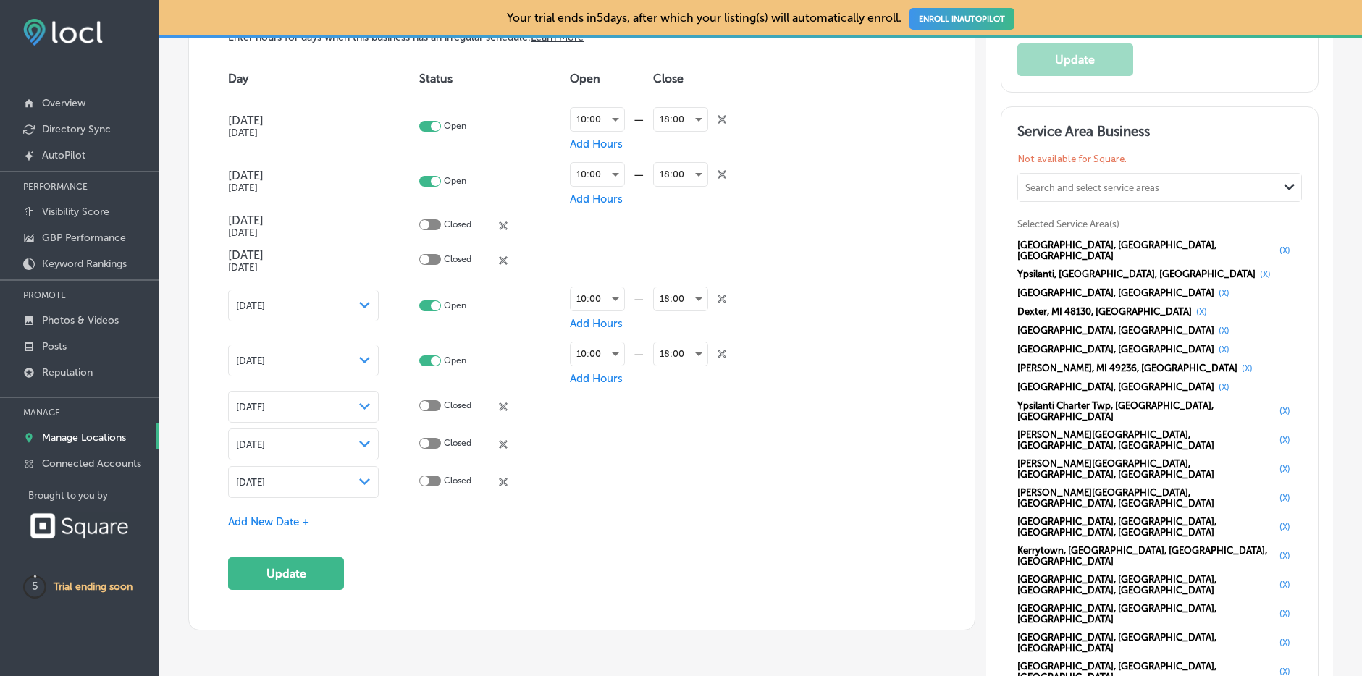
click at [722, 295] on icon at bounding box center [722, 299] width 9 height 9
checkbox input "false"
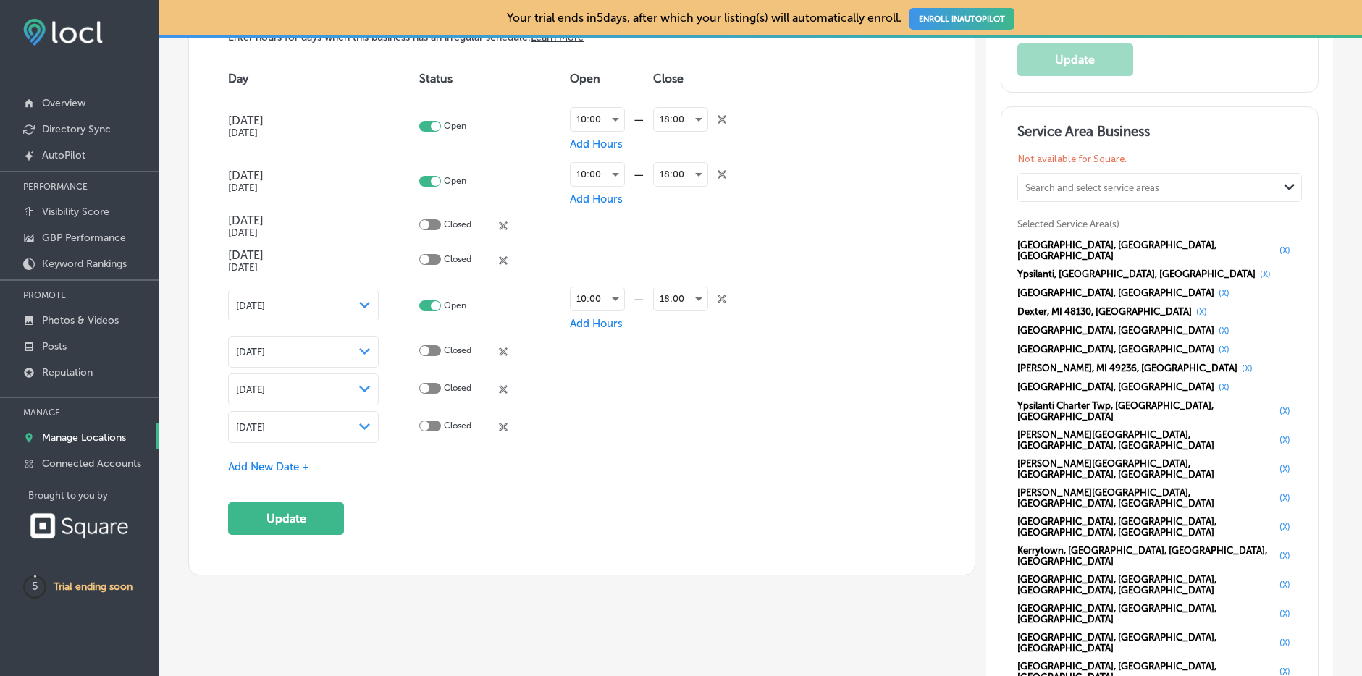
click at [722, 295] on icon at bounding box center [722, 299] width 9 height 9
checkbox input "false"
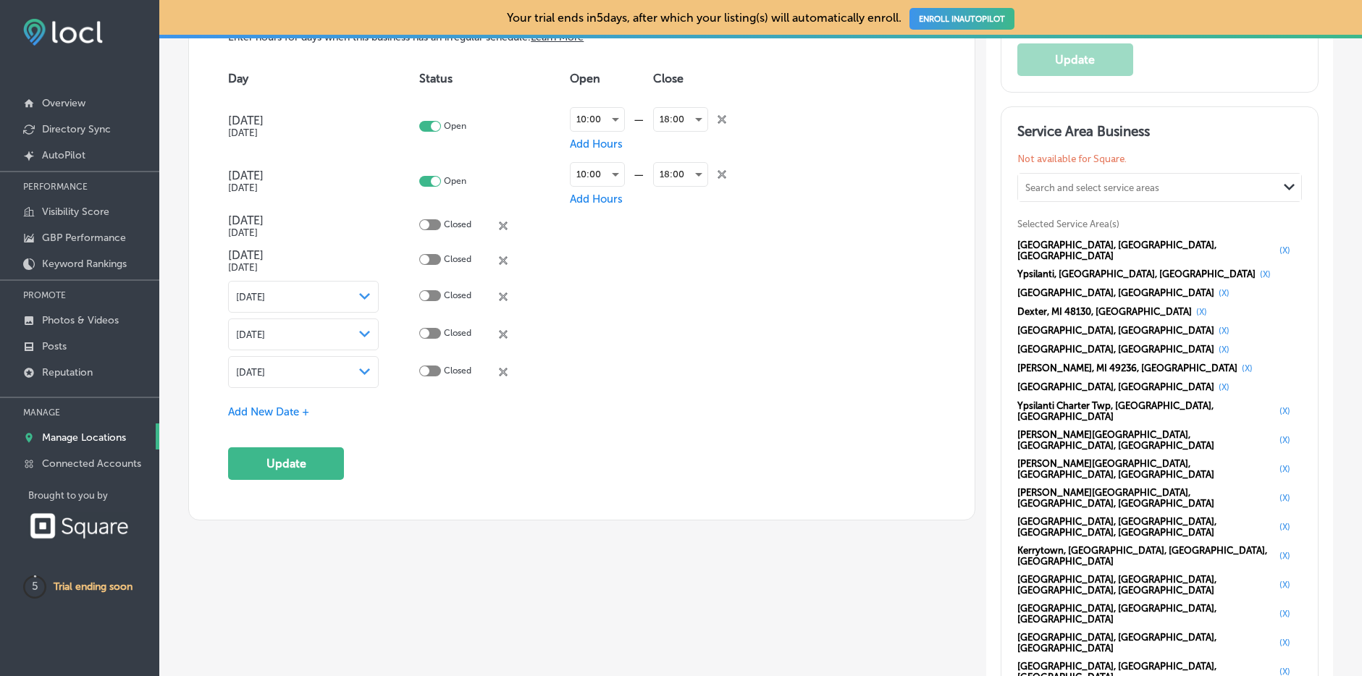
click at [507, 293] on icon "close Created with Sketch." at bounding box center [503, 297] width 9 height 9
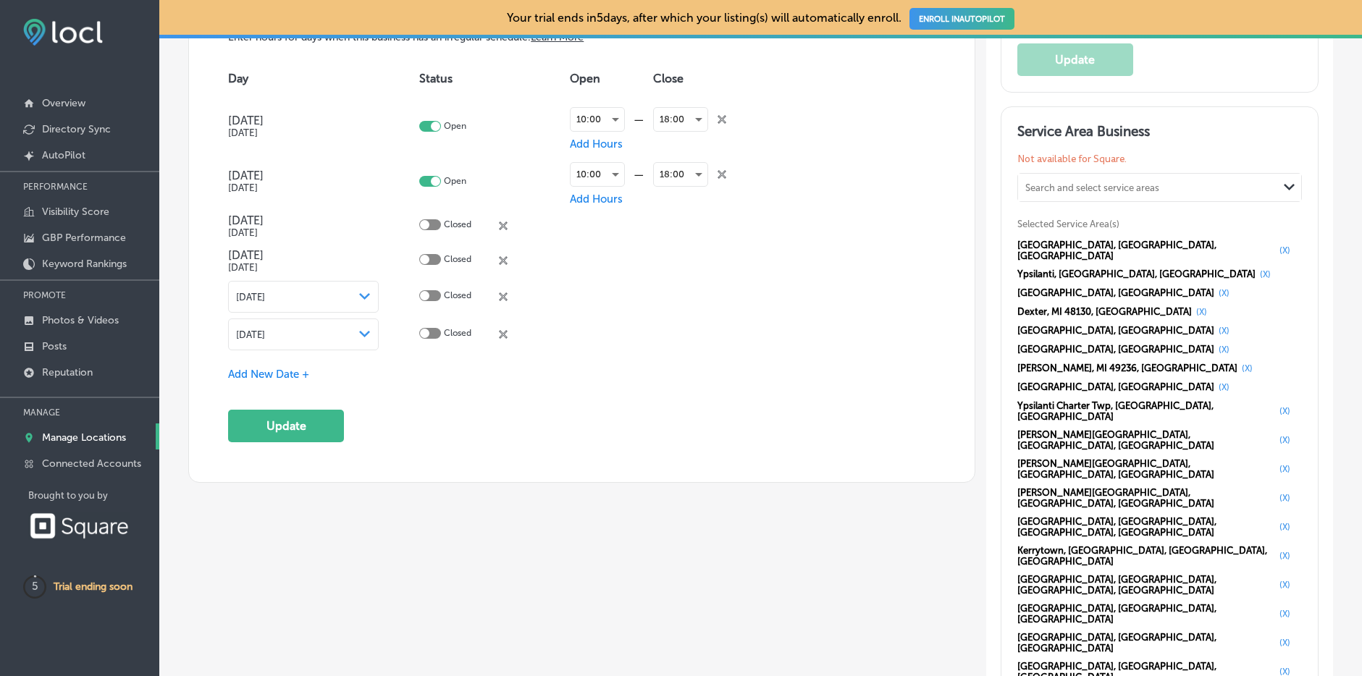
click at [507, 293] on icon "close Created with Sketch." at bounding box center [503, 297] width 9 height 9
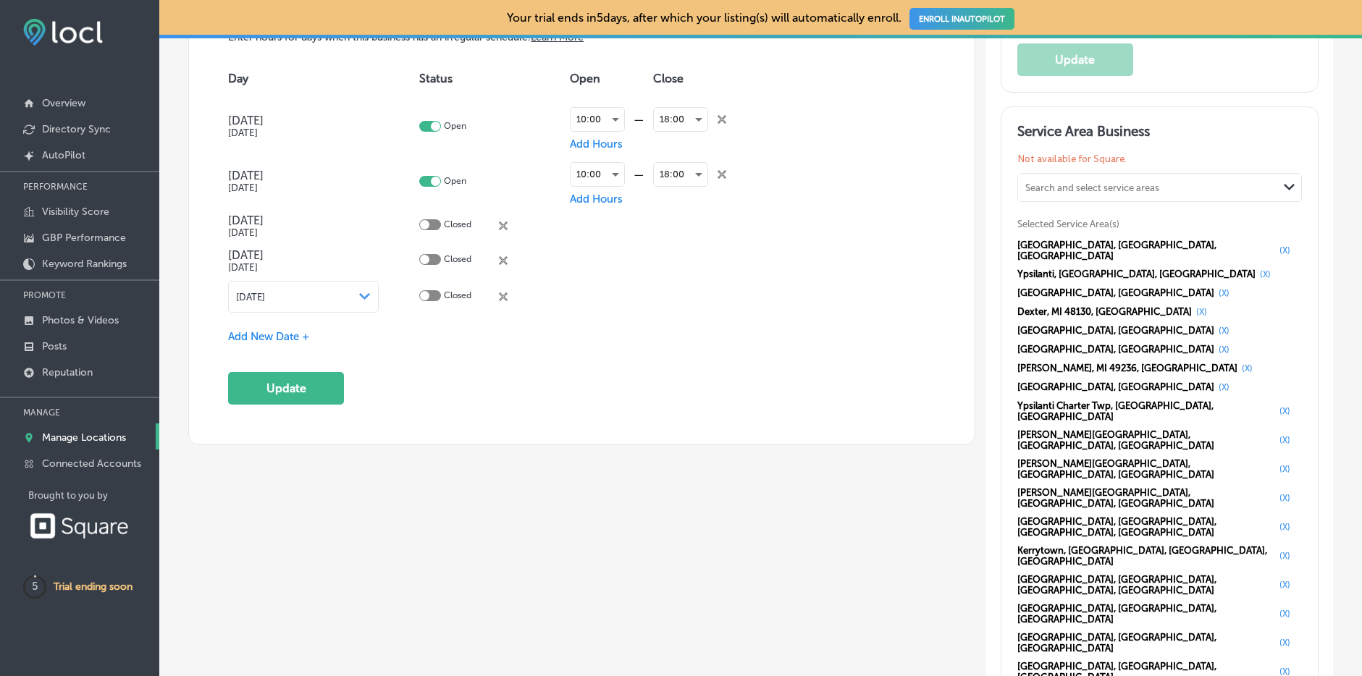
click at [507, 293] on icon "close Created with Sketch." at bounding box center [503, 297] width 9 height 9
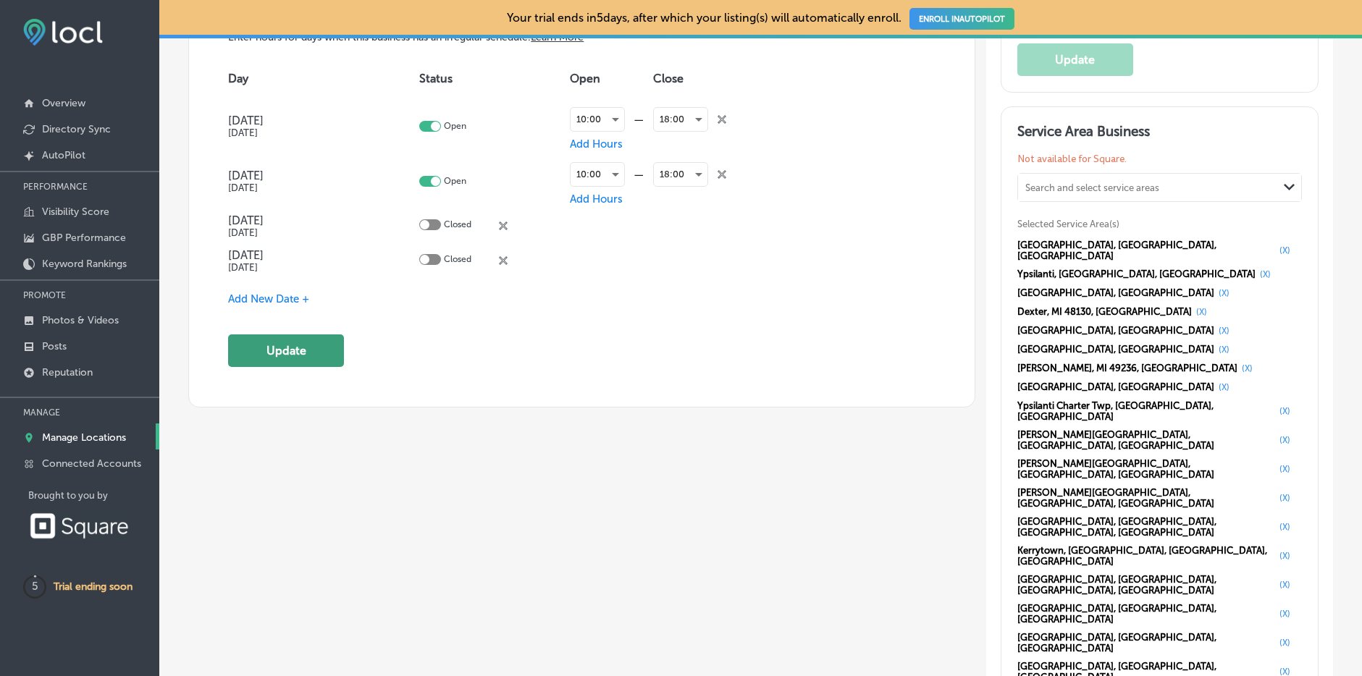
click at [292, 337] on button "Update" at bounding box center [286, 351] width 116 height 33
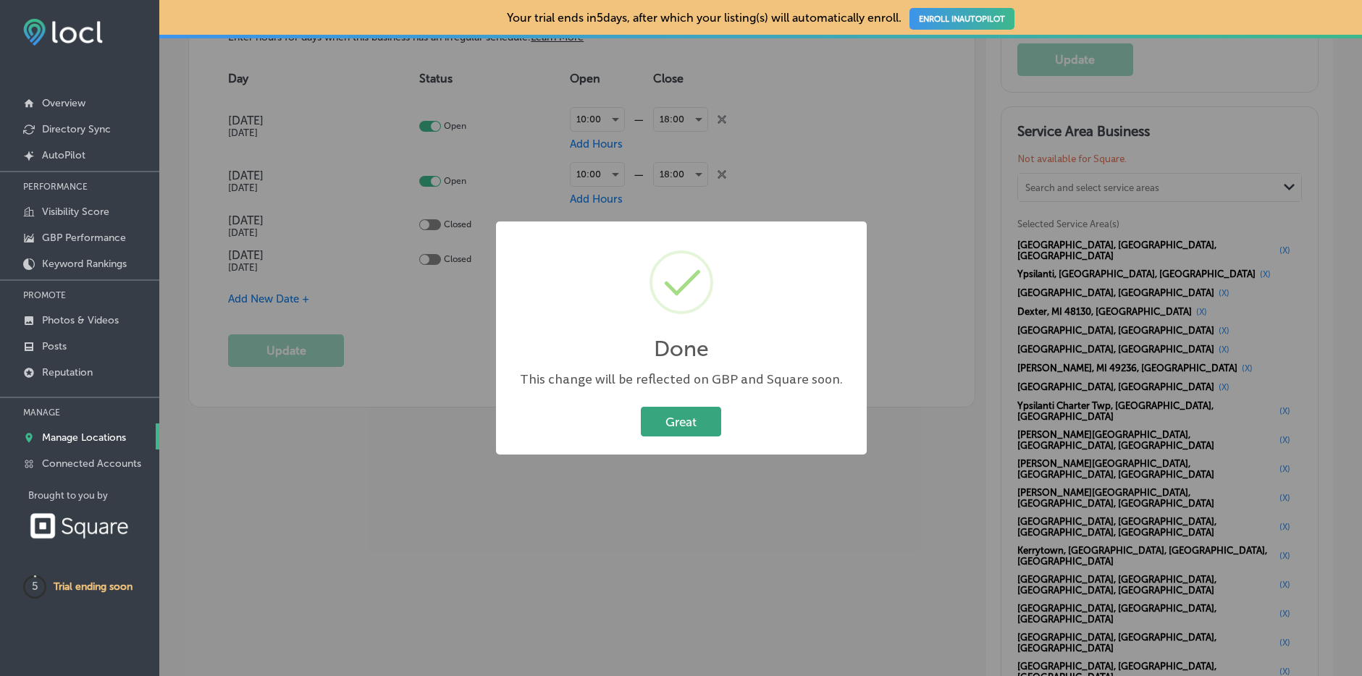
click at [687, 425] on button "Great" at bounding box center [681, 422] width 80 height 30
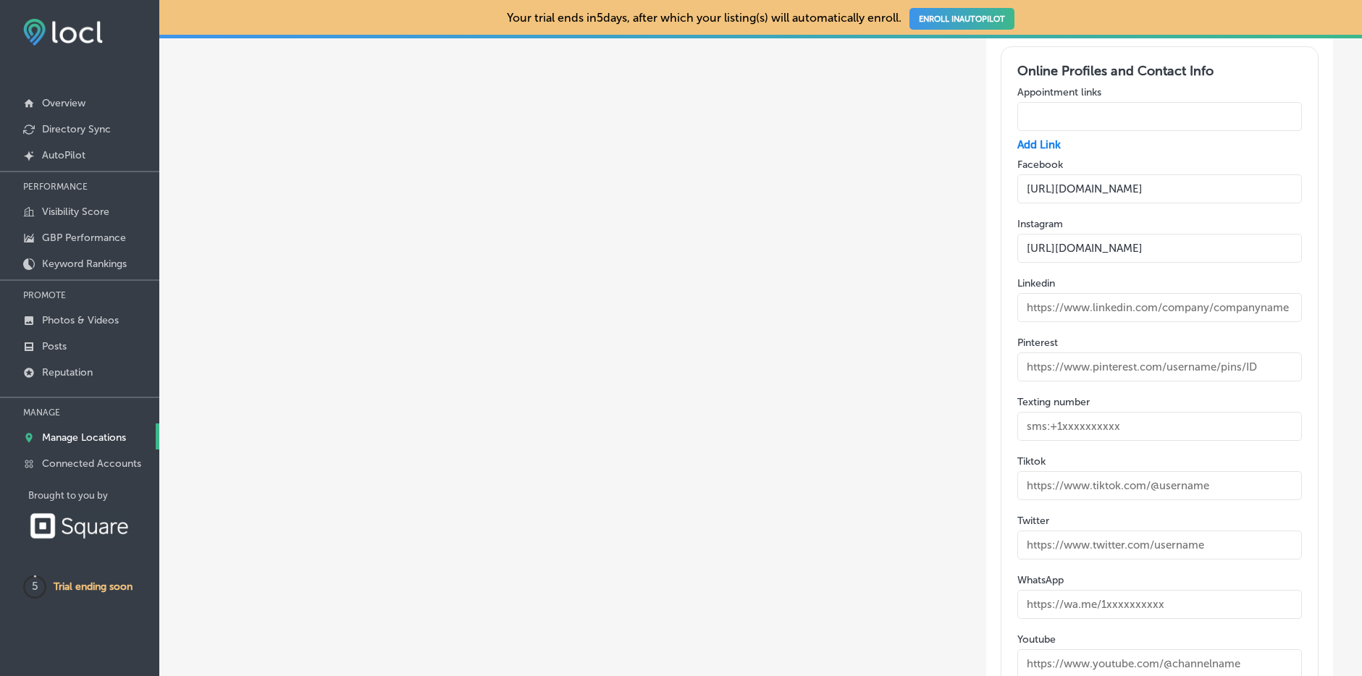
scroll to position [3079, 0]
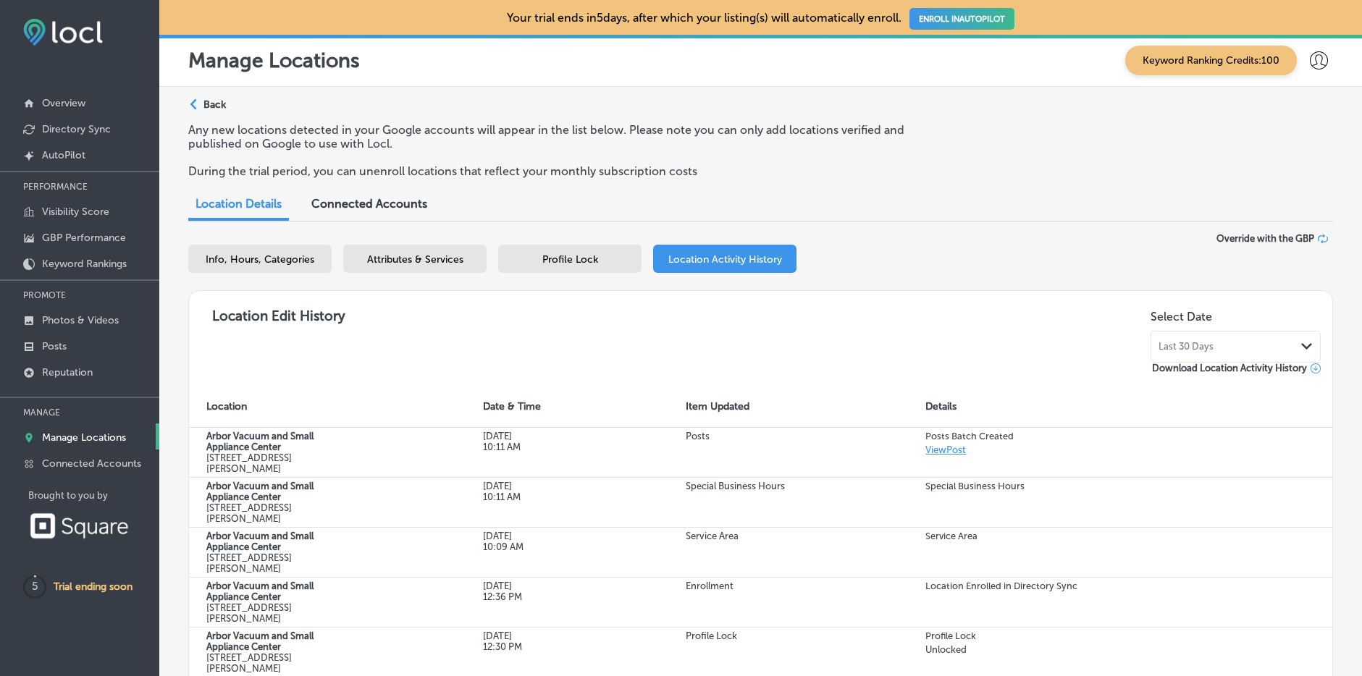
click at [399, 261] on span "Attributes & Services" at bounding box center [415, 259] width 96 height 12
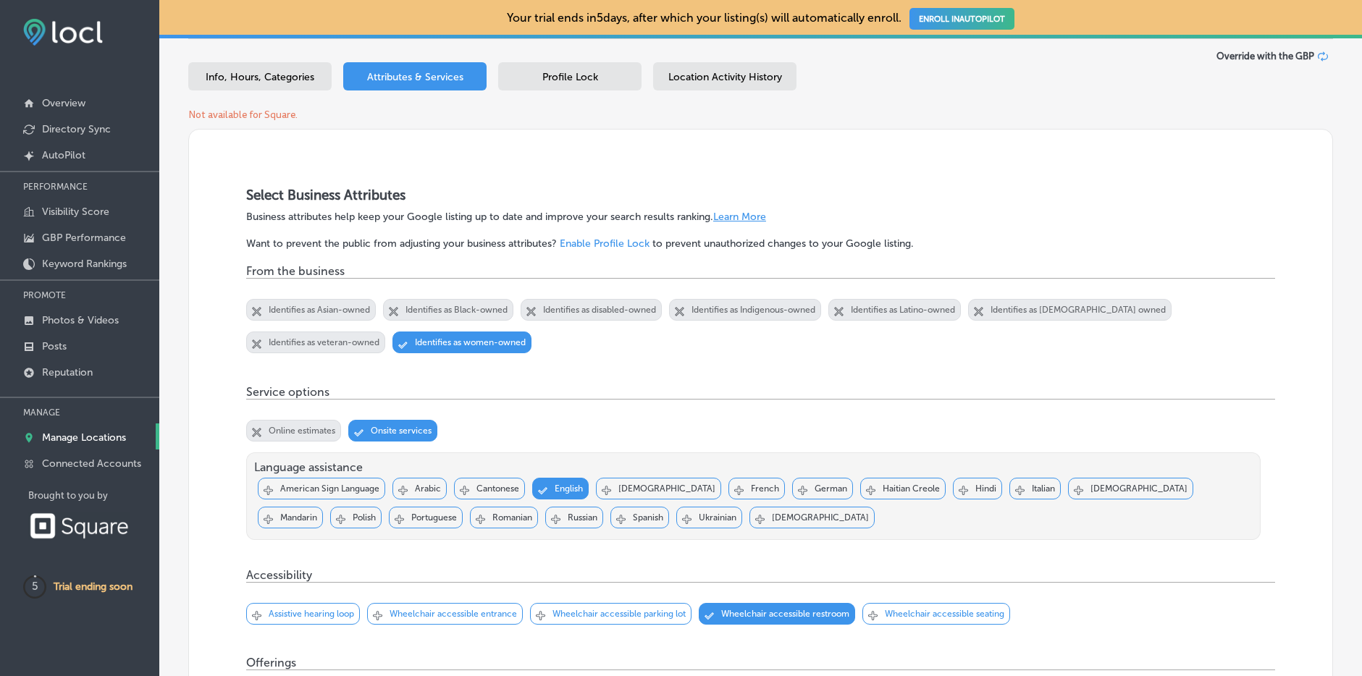
scroll to position [184, 0]
